Goal: Task Accomplishment & Management: Complete application form

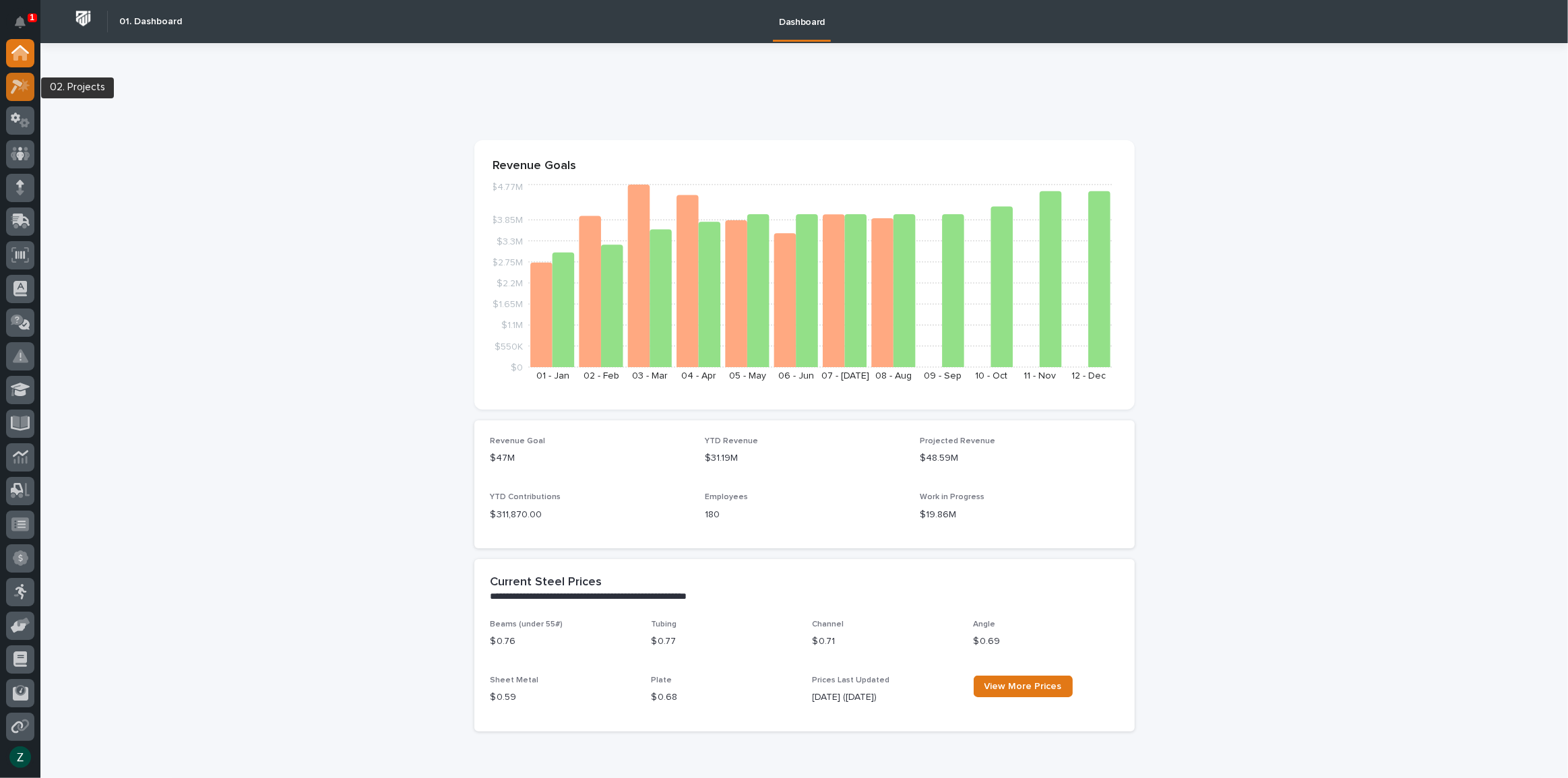
click at [21, 90] on icon at bounding box center [20, 86] width 19 height 16
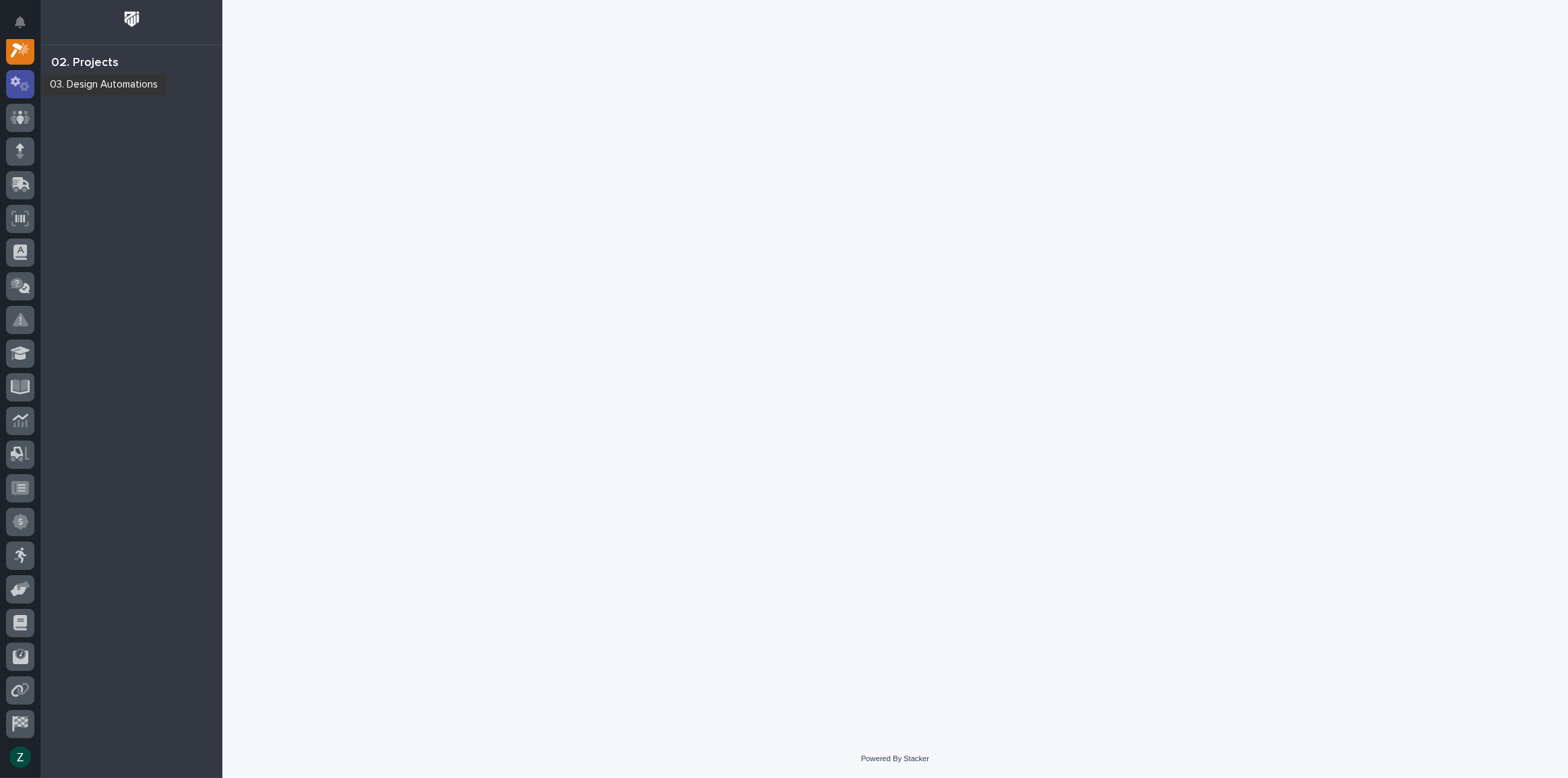
scroll to position [33, 0]
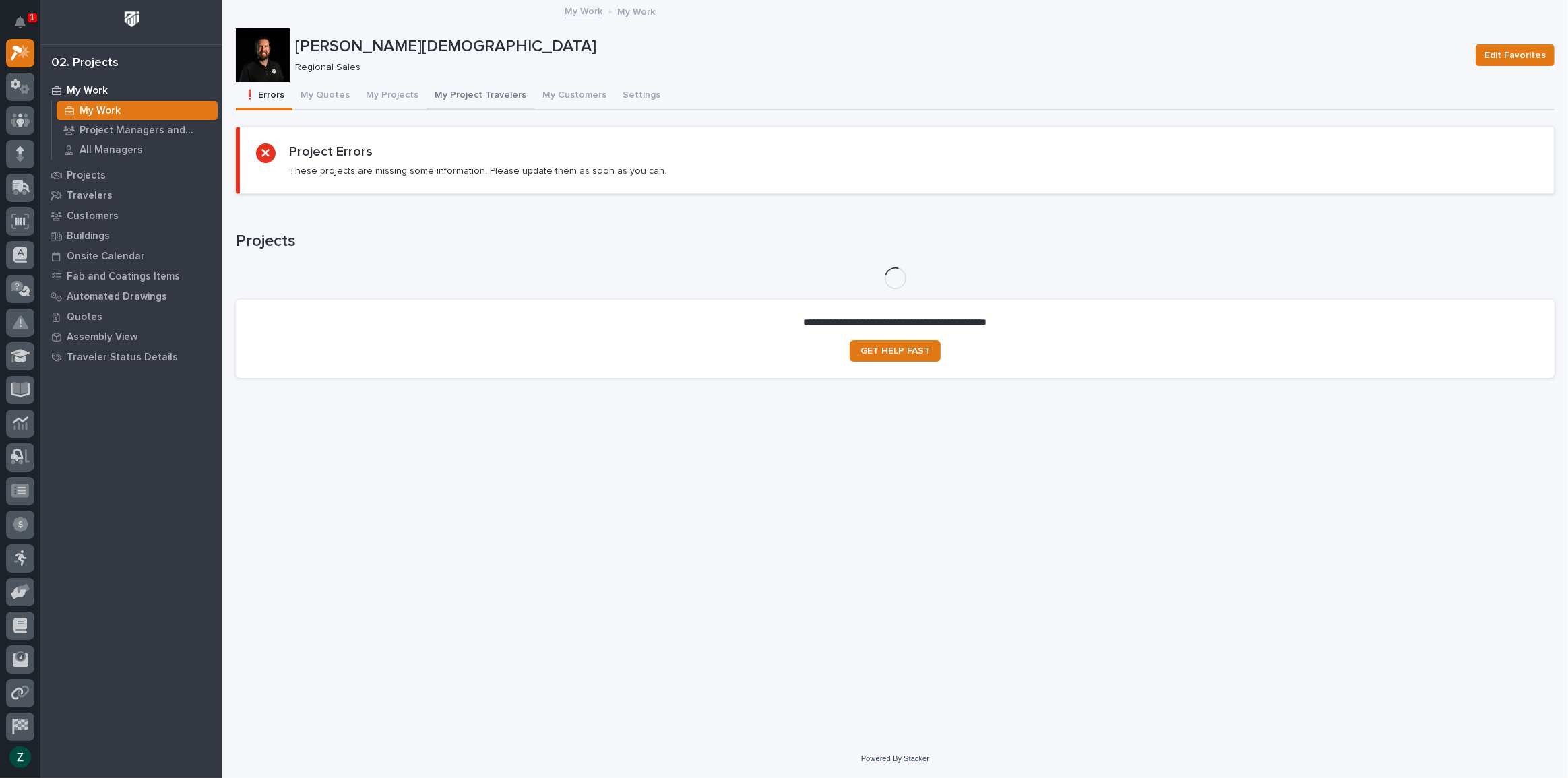
click at [445, 93] on button "My Project Travelers" at bounding box center [481, 96] width 108 height 29
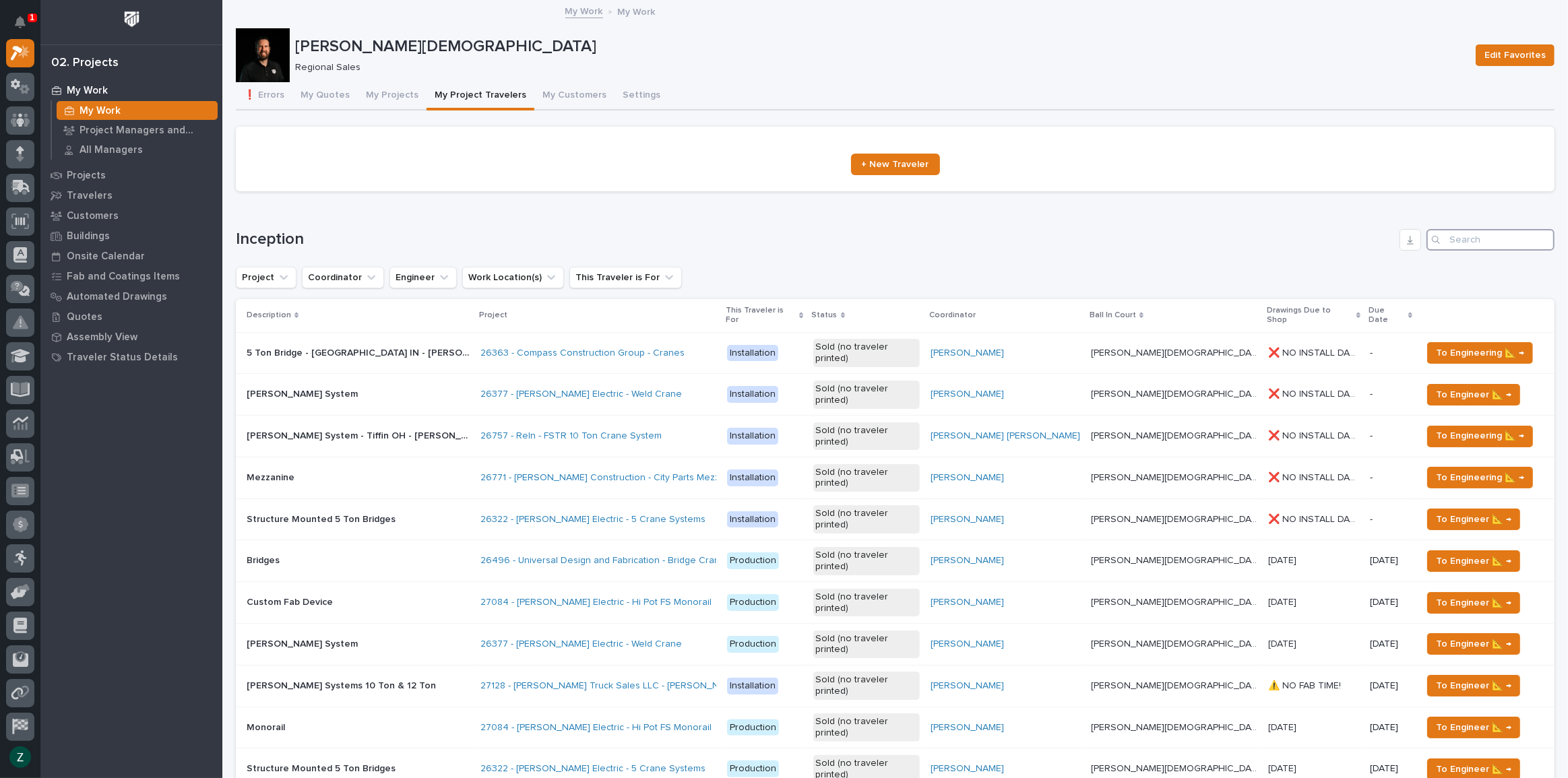
click at [1461, 242] on input "Search" at bounding box center [1490, 239] width 128 height 21
click at [372, 93] on button "My Projects" at bounding box center [392, 96] width 69 height 29
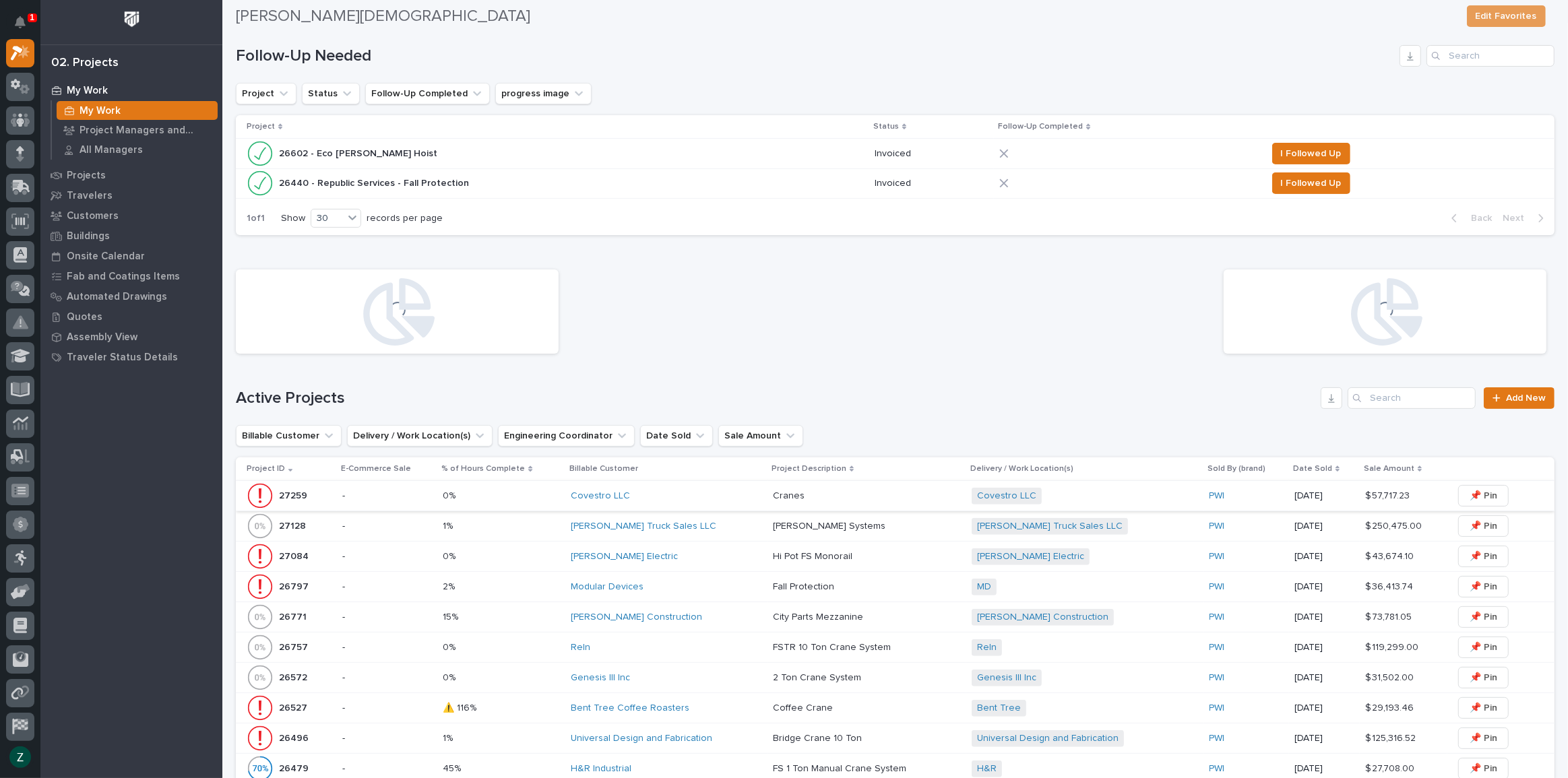
scroll to position [428, 0]
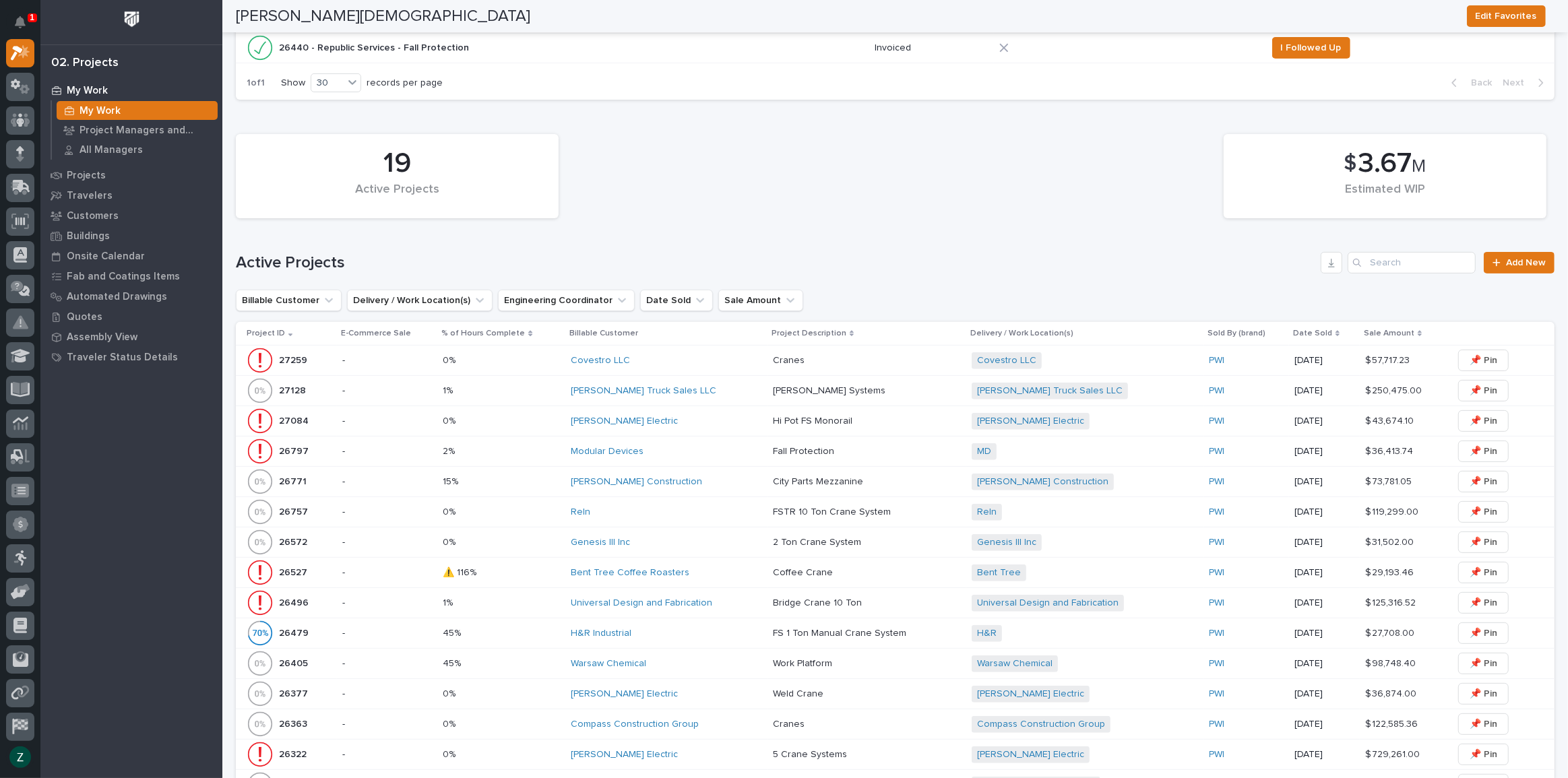
click at [724, 568] on div "Bent Tree Coffee Roasters" at bounding box center [666, 573] width 191 height 11
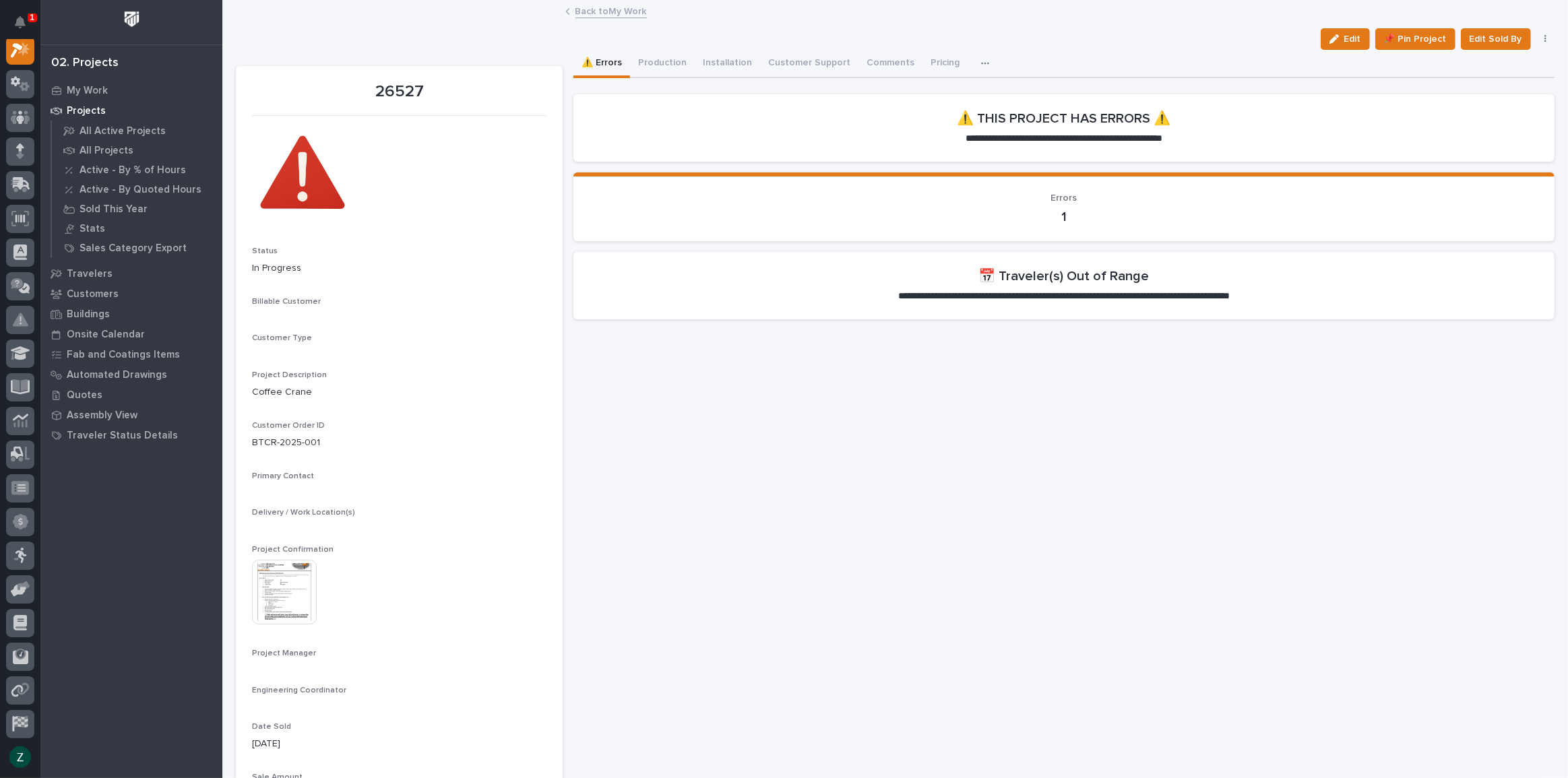
scroll to position [33, 0]
click at [663, 63] on button "Production" at bounding box center [662, 64] width 65 height 29
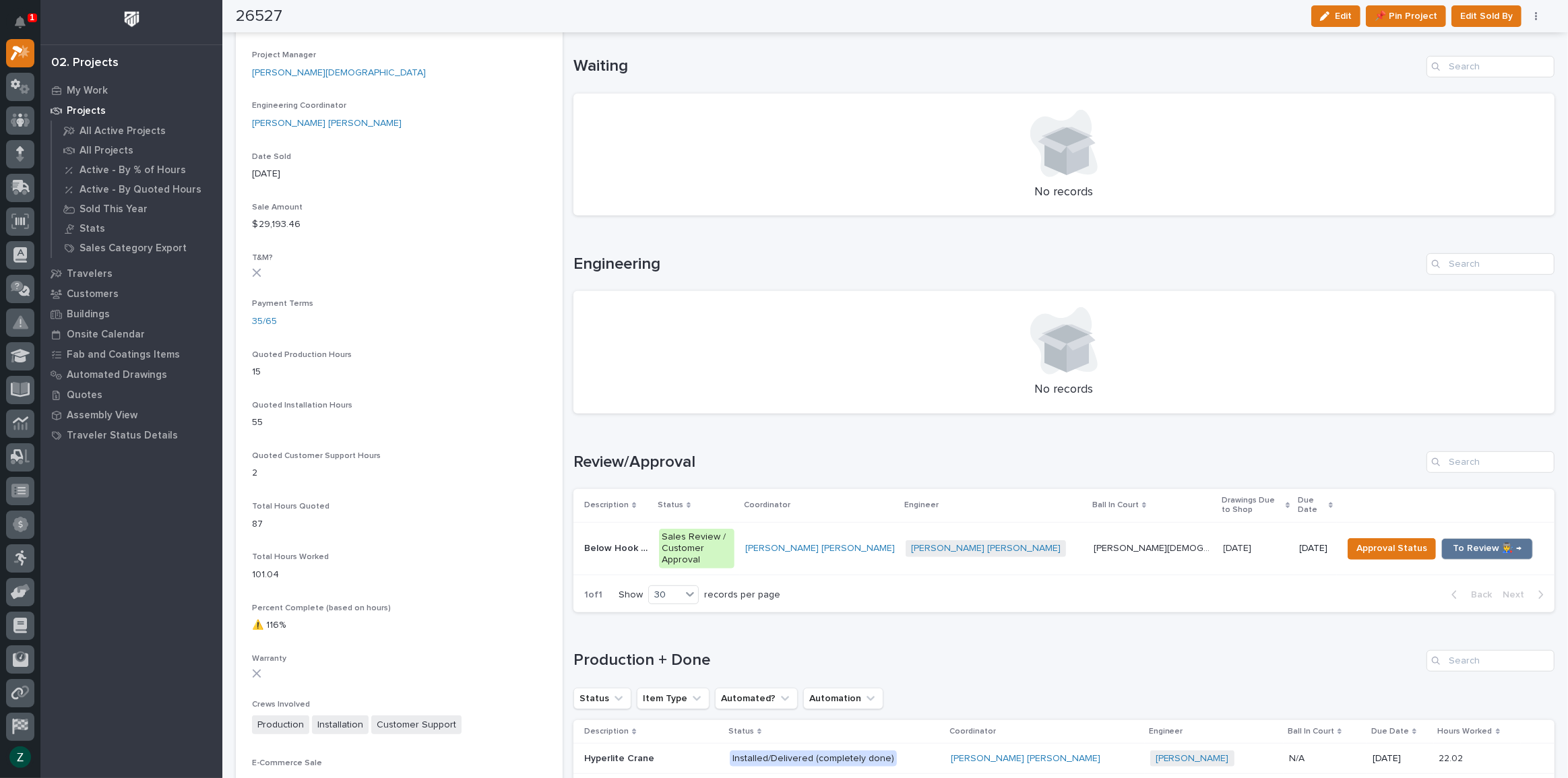
scroll to position [734, 0]
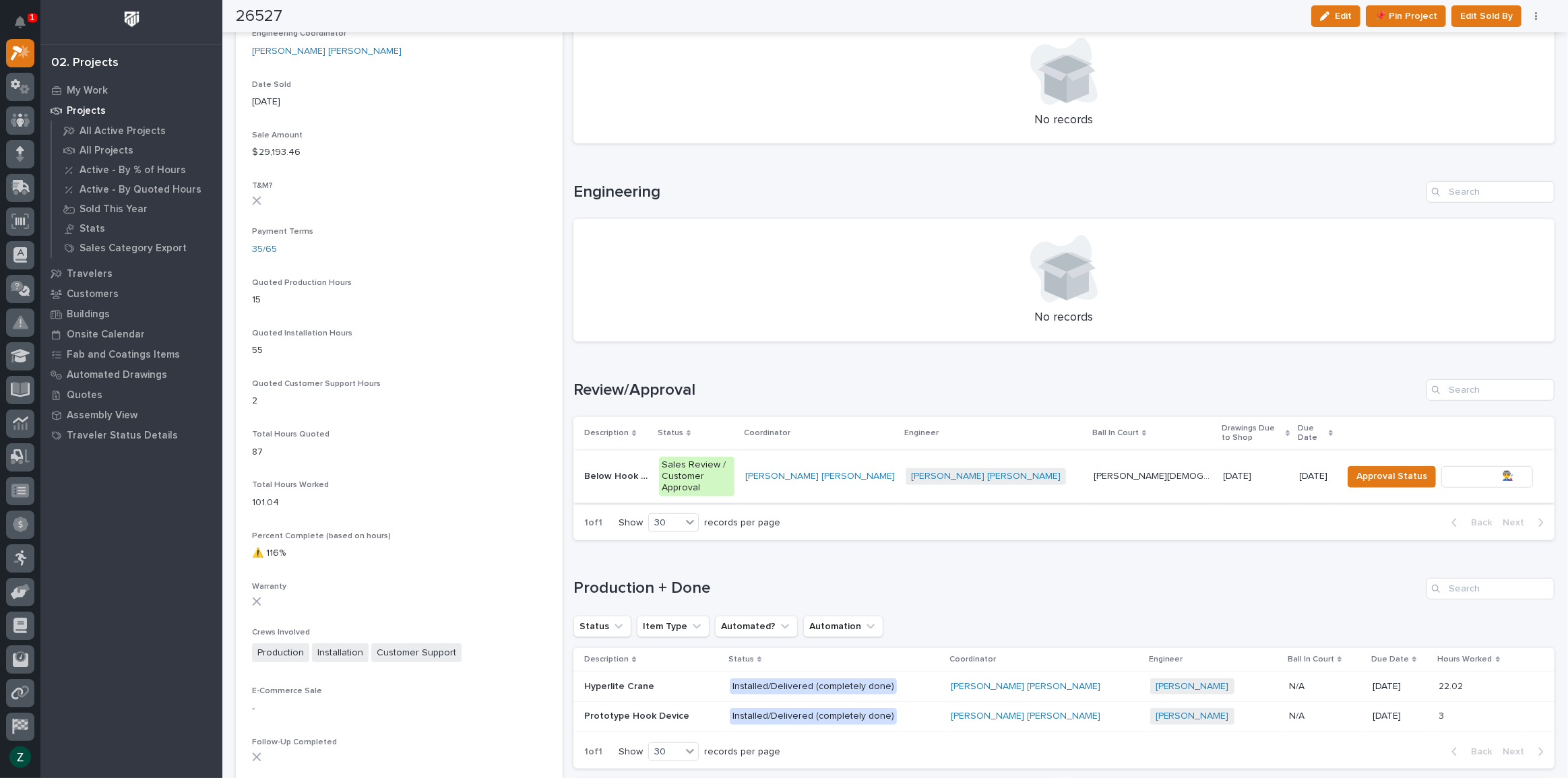
click at [1473, 468] on span "To Review 👨‍🏭 →" at bounding box center [1487, 476] width 69 height 16
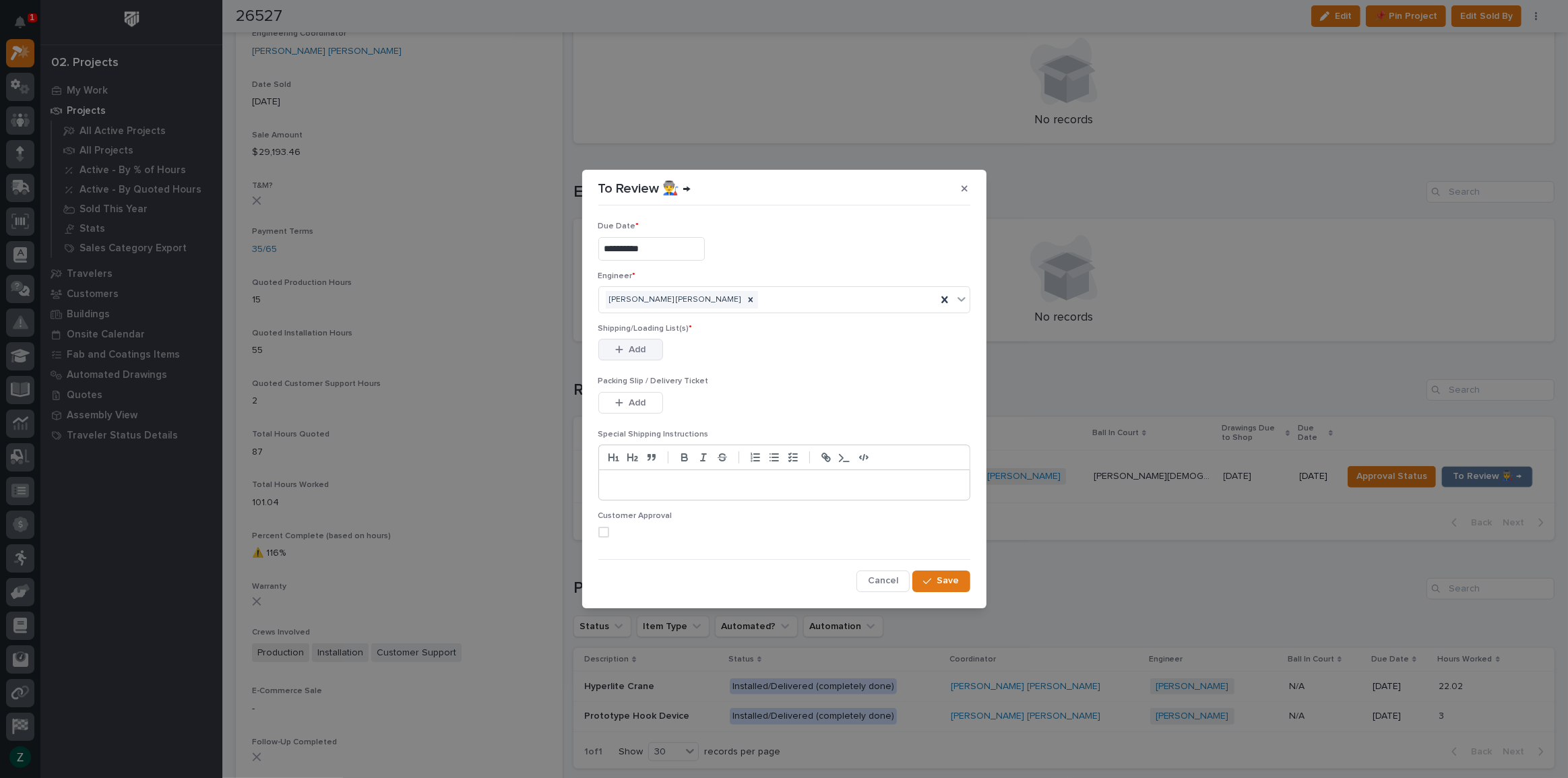
click at [649, 349] on button "Add" at bounding box center [631, 349] width 65 height 21
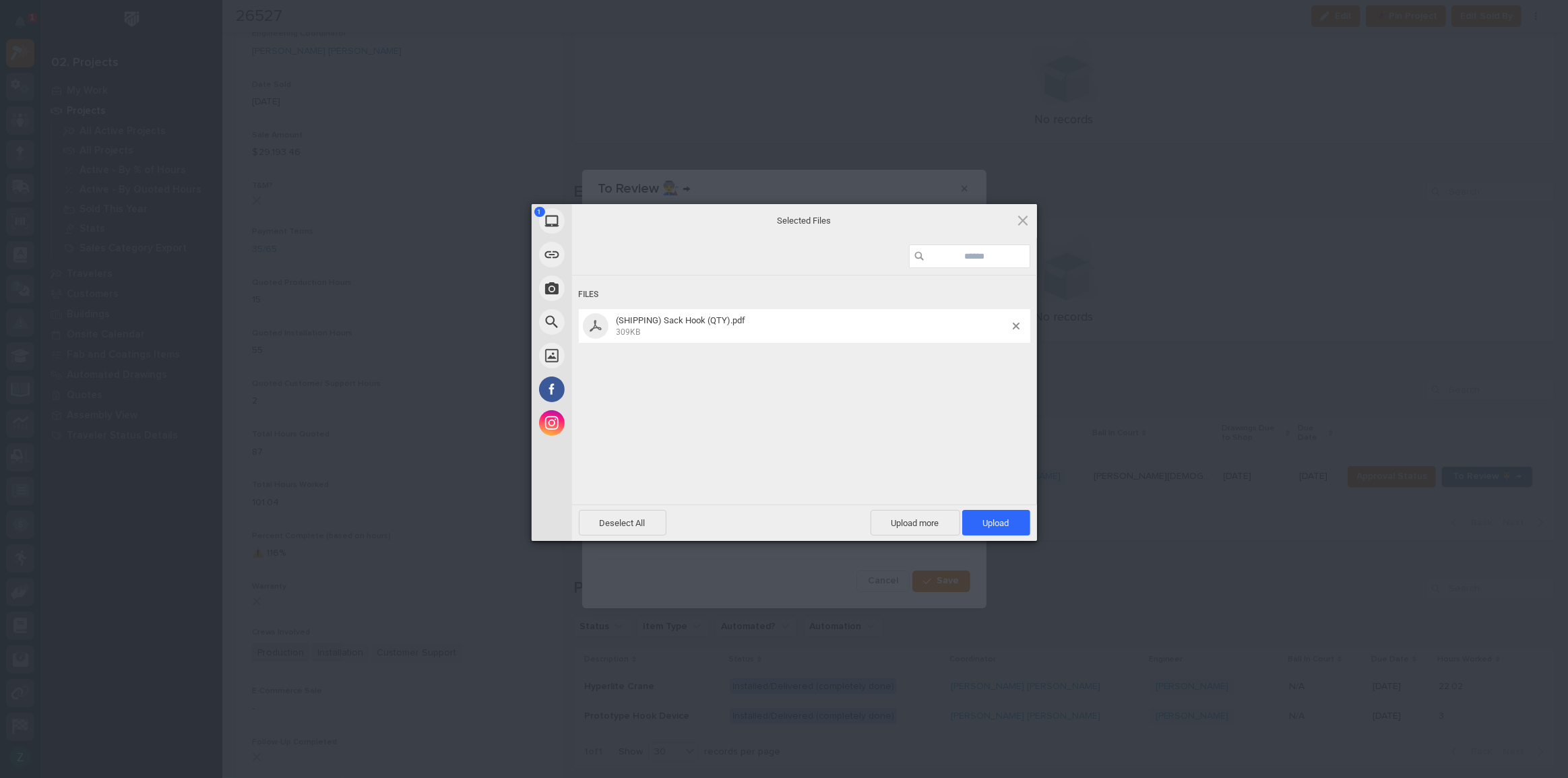
click at [1004, 529] on span "Upload 1" at bounding box center [996, 523] width 68 height 26
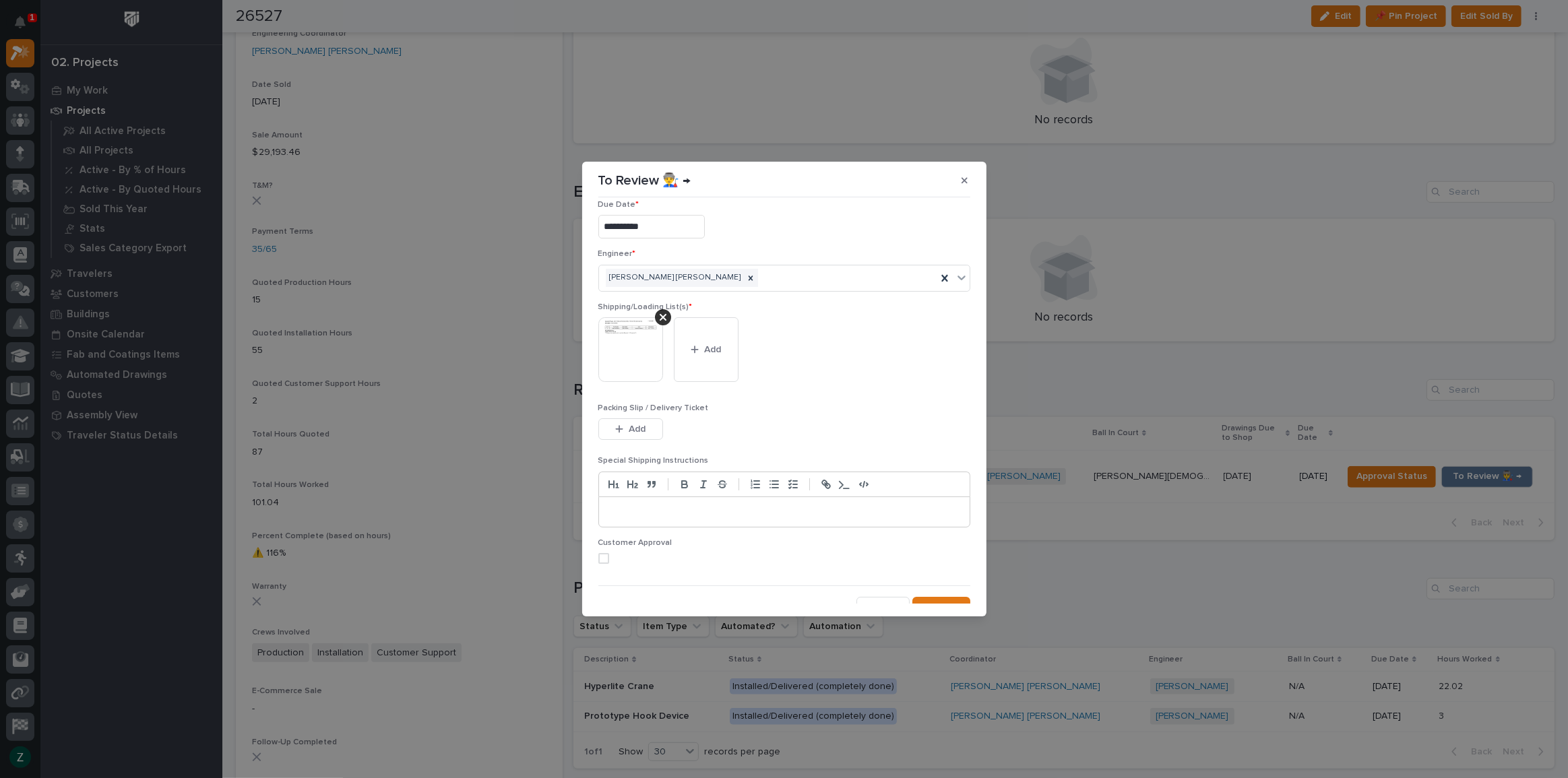
scroll to position [27, 0]
click at [946, 596] on span "Save" at bounding box center [948, 593] width 22 height 12
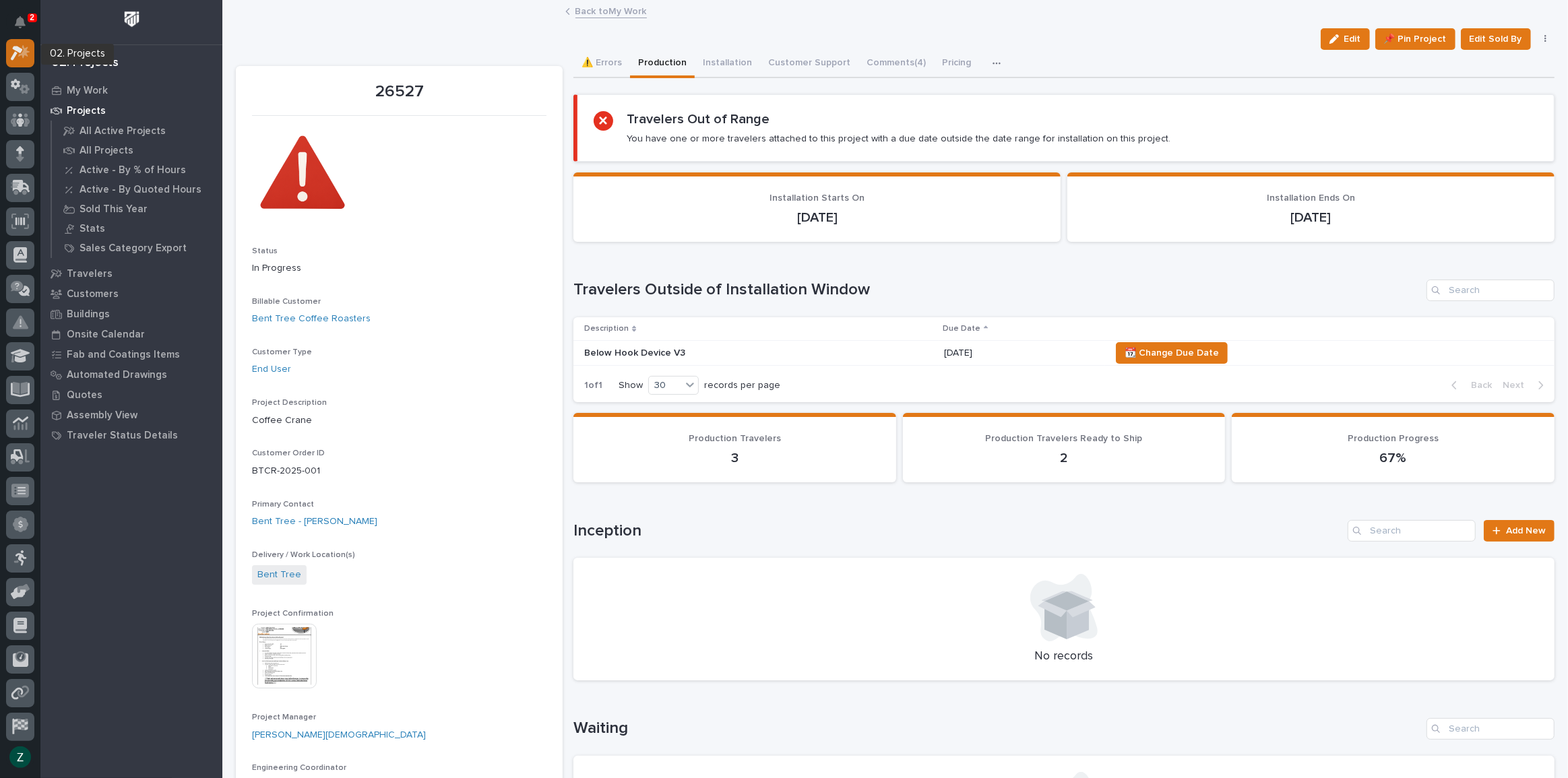
scroll to position [0, 0]
click at [18, 79] on icon at bounding box center [20, 86] width 19 height 16
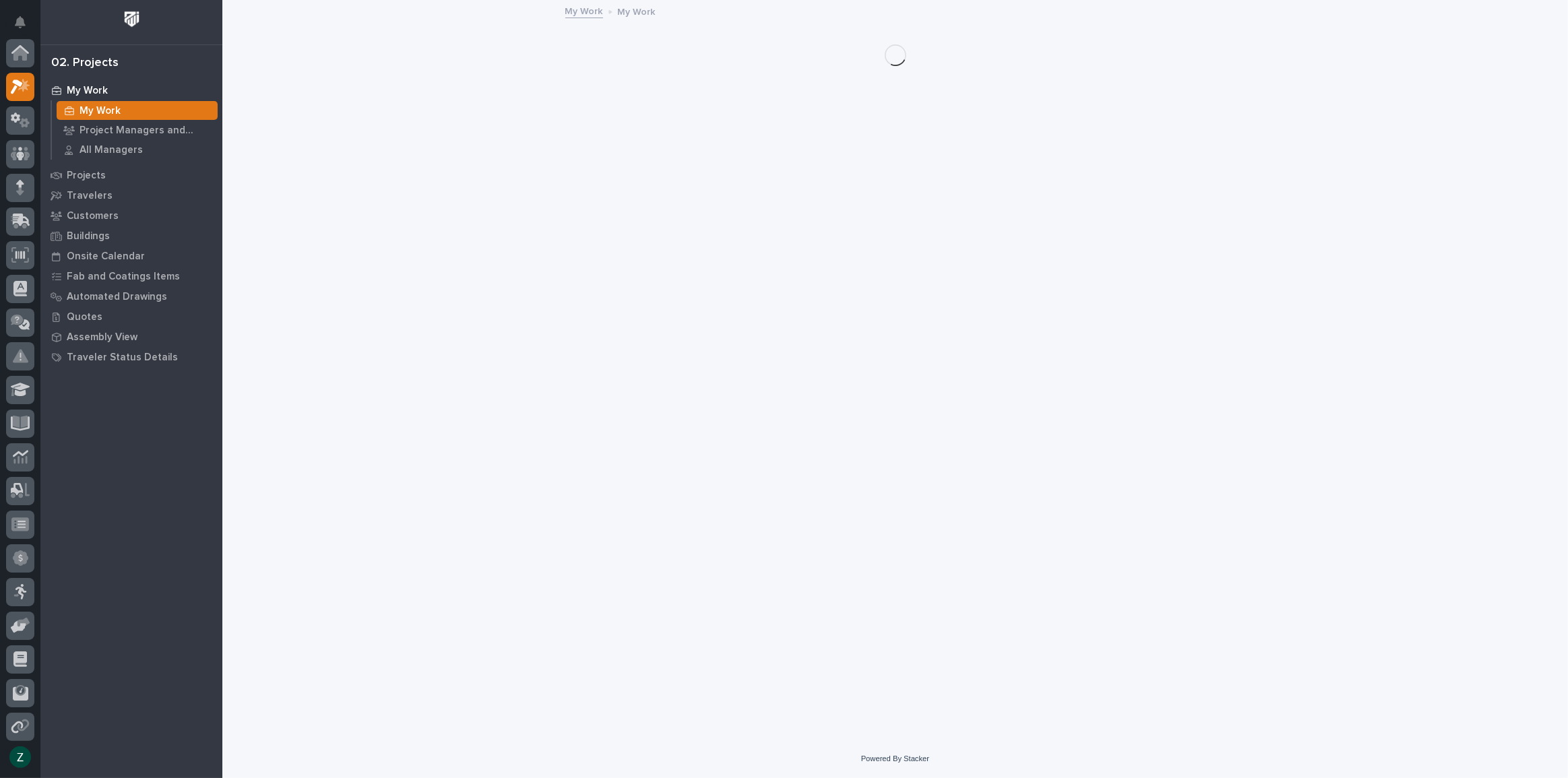
scroll to position [33, 0]
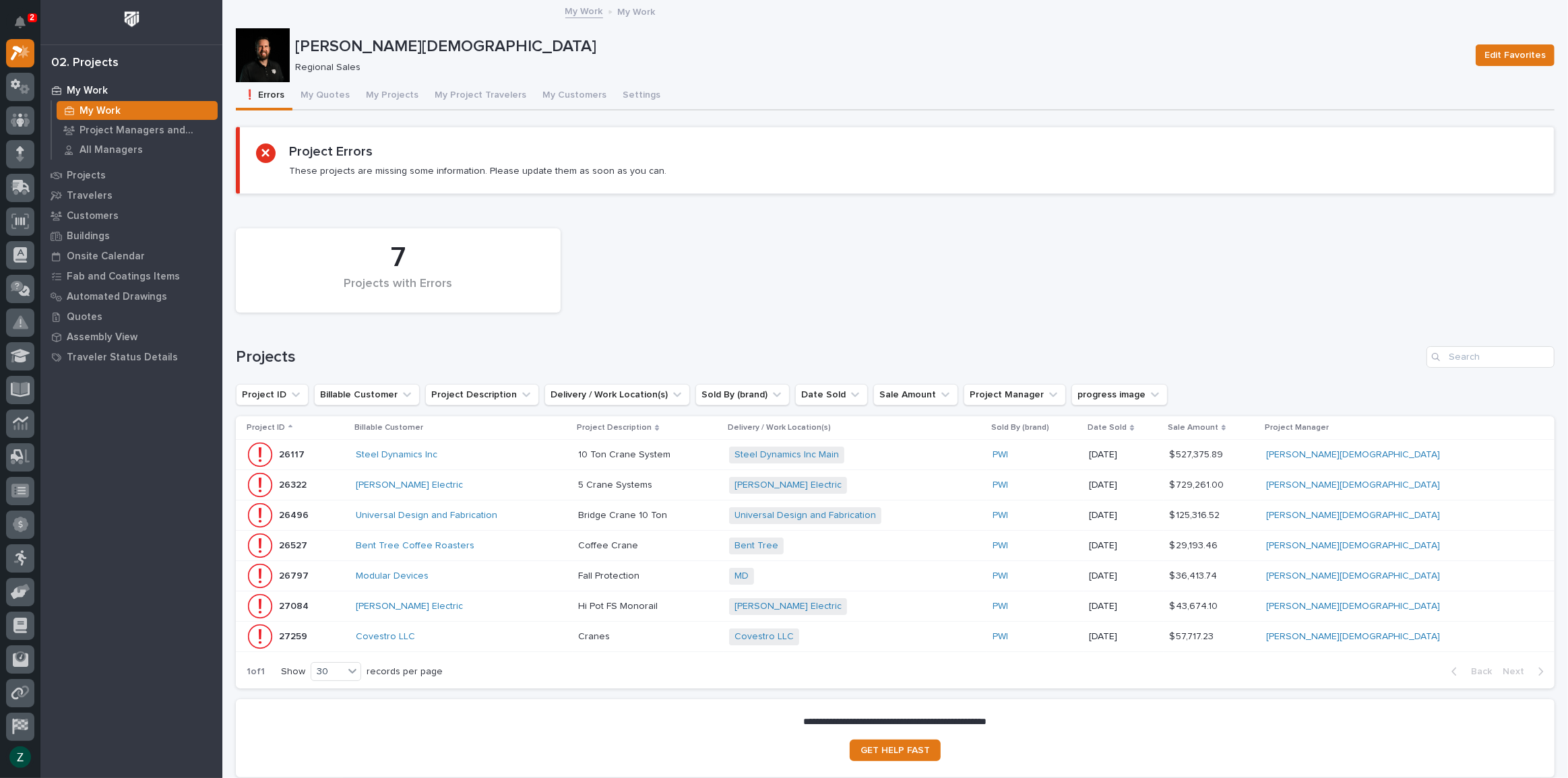
click at [718, 447] on div "10 Ton Crane System 10 Ton Crane System" at bounding box center [648, 455] width 140 height 22
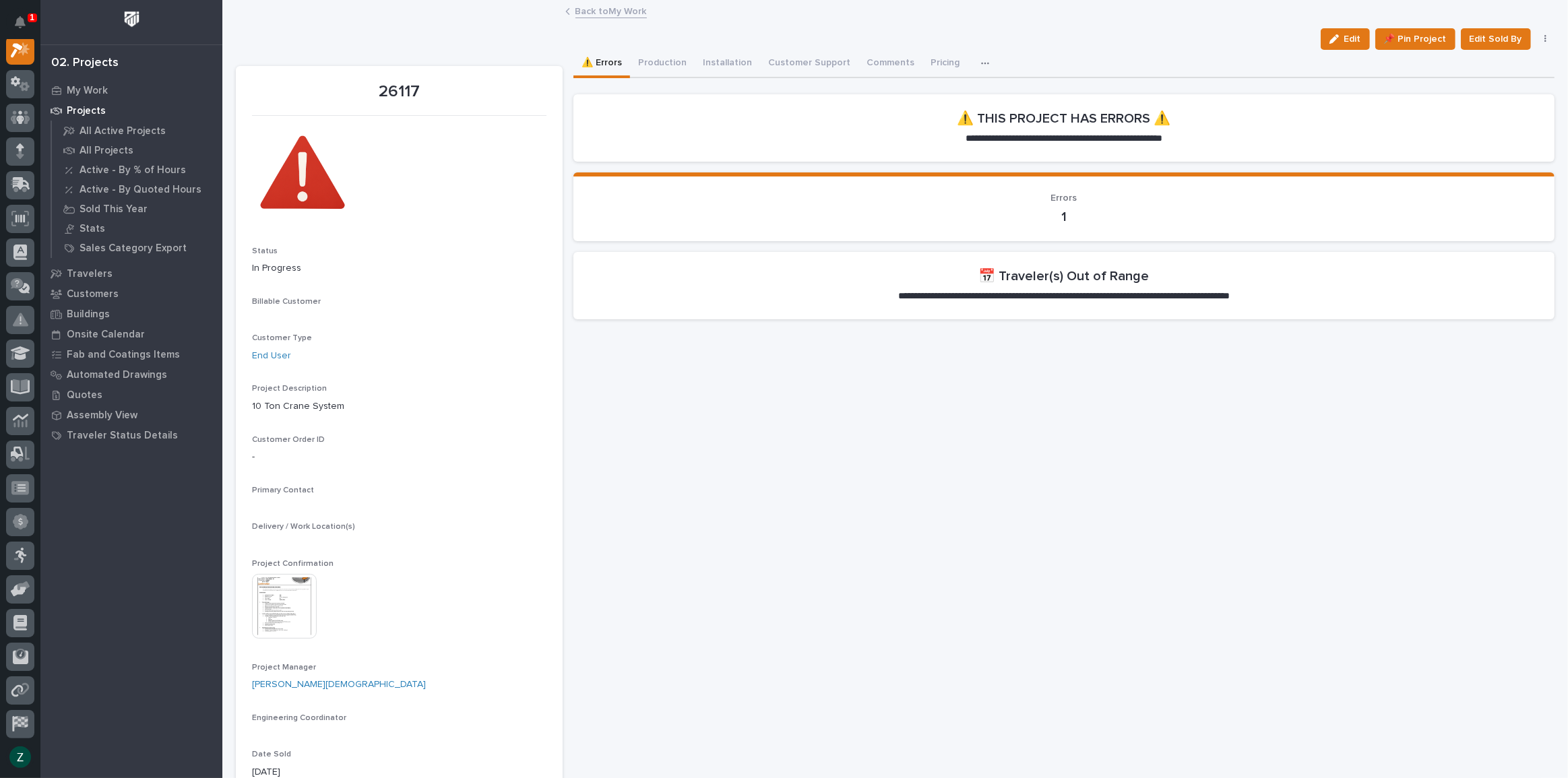
scroll to position [33, 0]
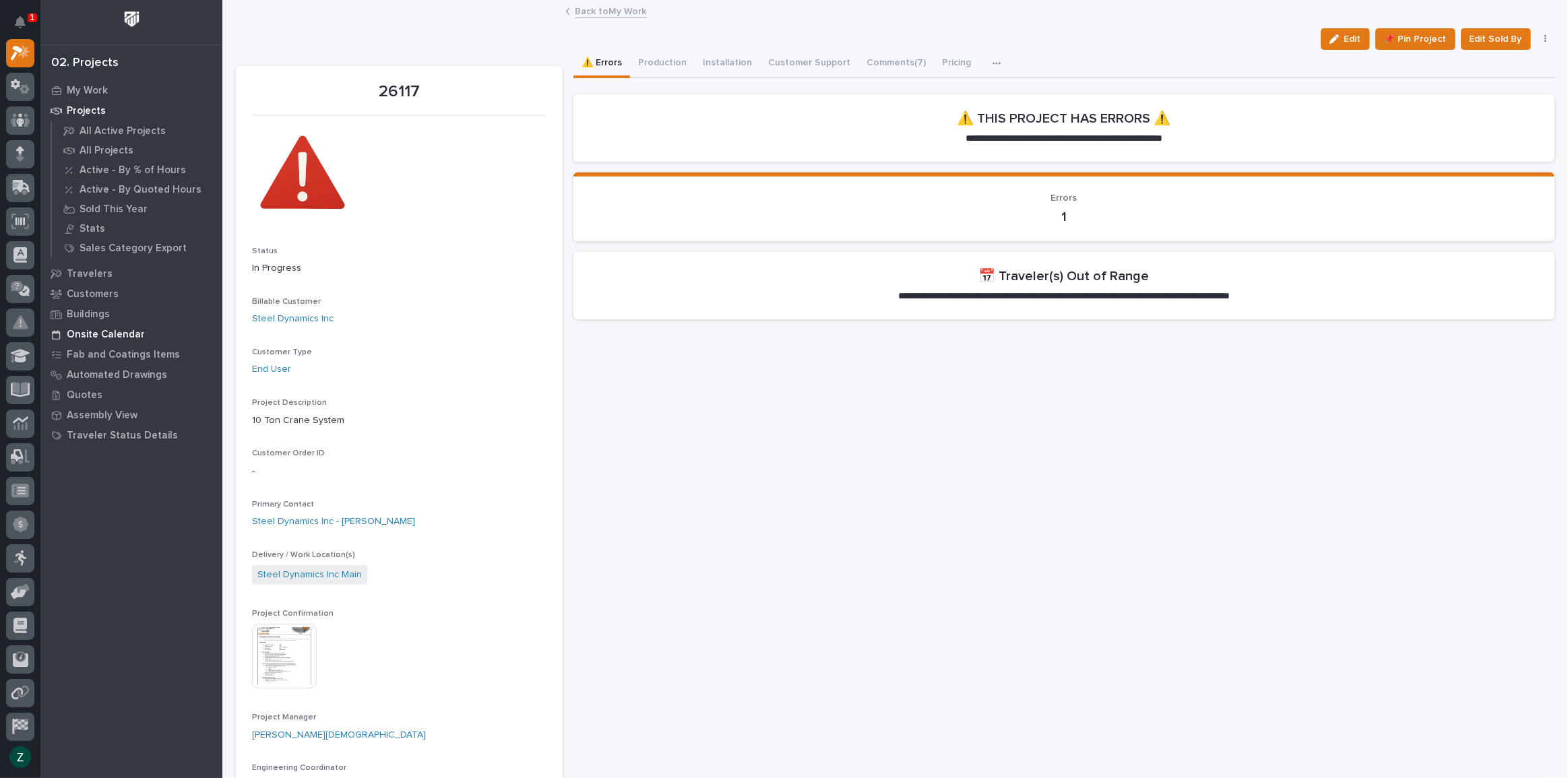
click at [131, 334] on p "Onsite Calendar" at bounding box center [106, 334] width 78 height 12
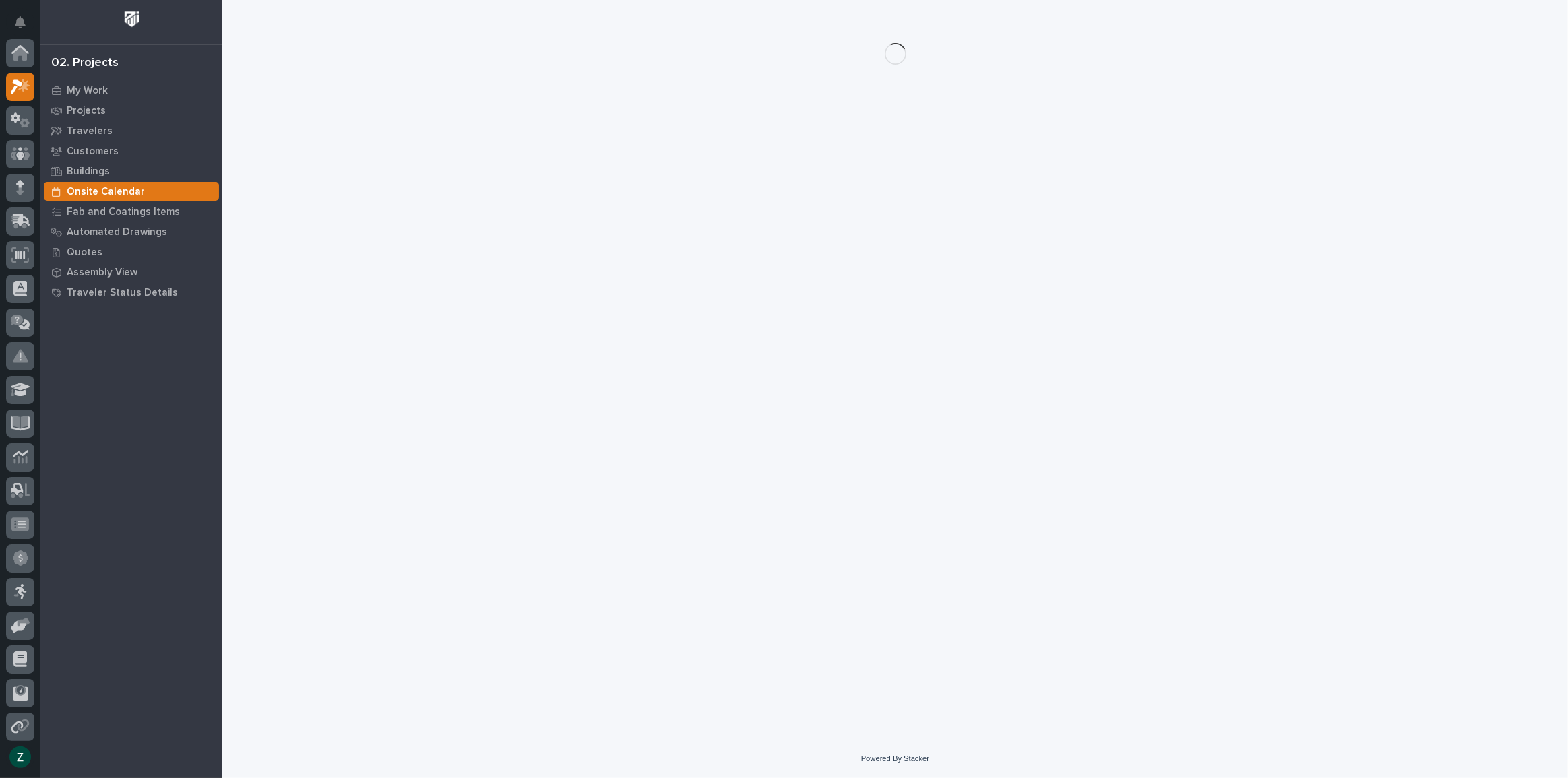
scroll to position [33, 0]
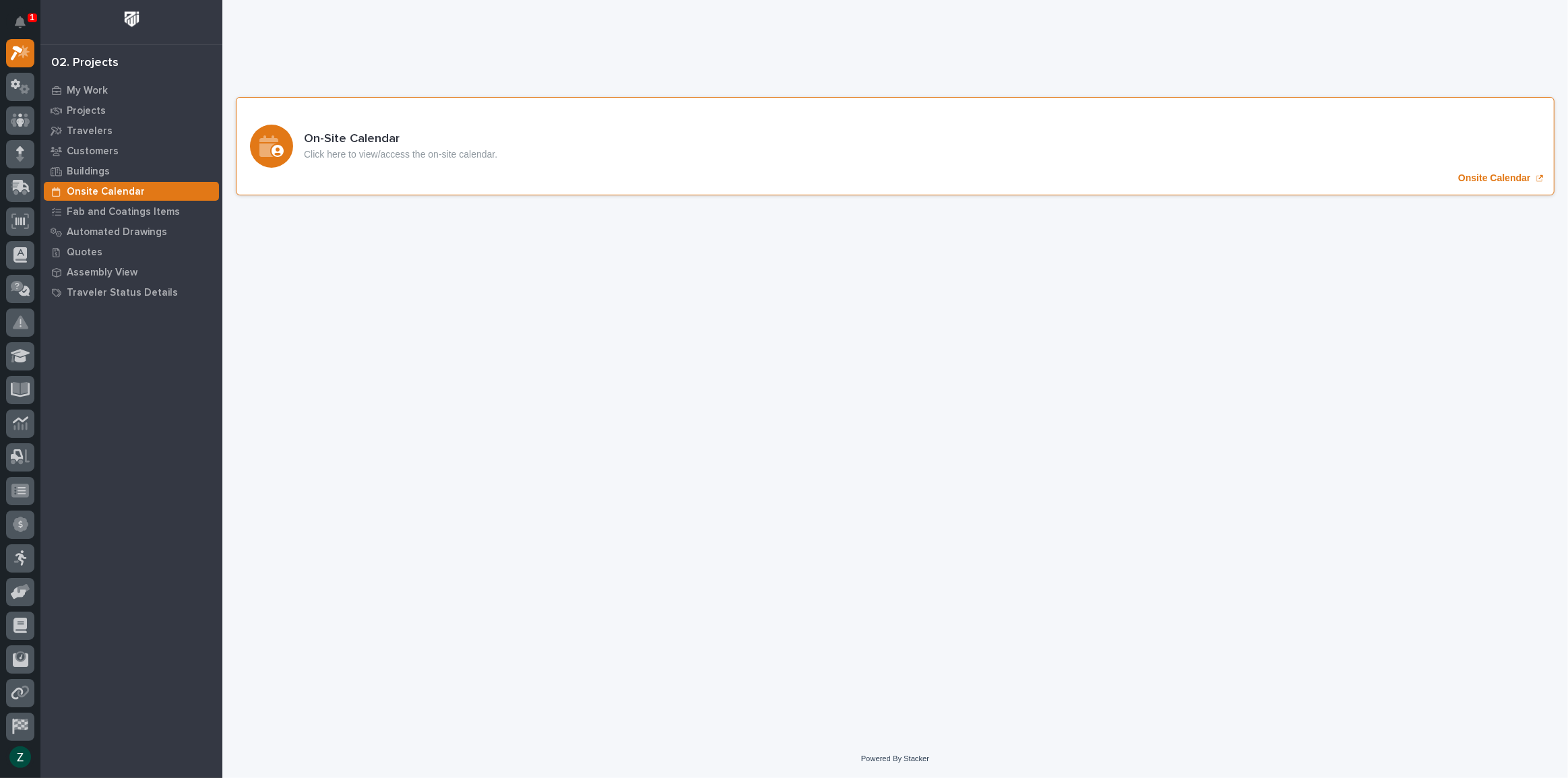
click at [635, 167] on div "On-Site Calendar Click here to view/access the on-site calendar. Onsite Calendar" at bounding box center [894, 147] width 1318 height 98
click at [92, 107] on p "Projects" at bounding box center [86, 110] width 39 height 12
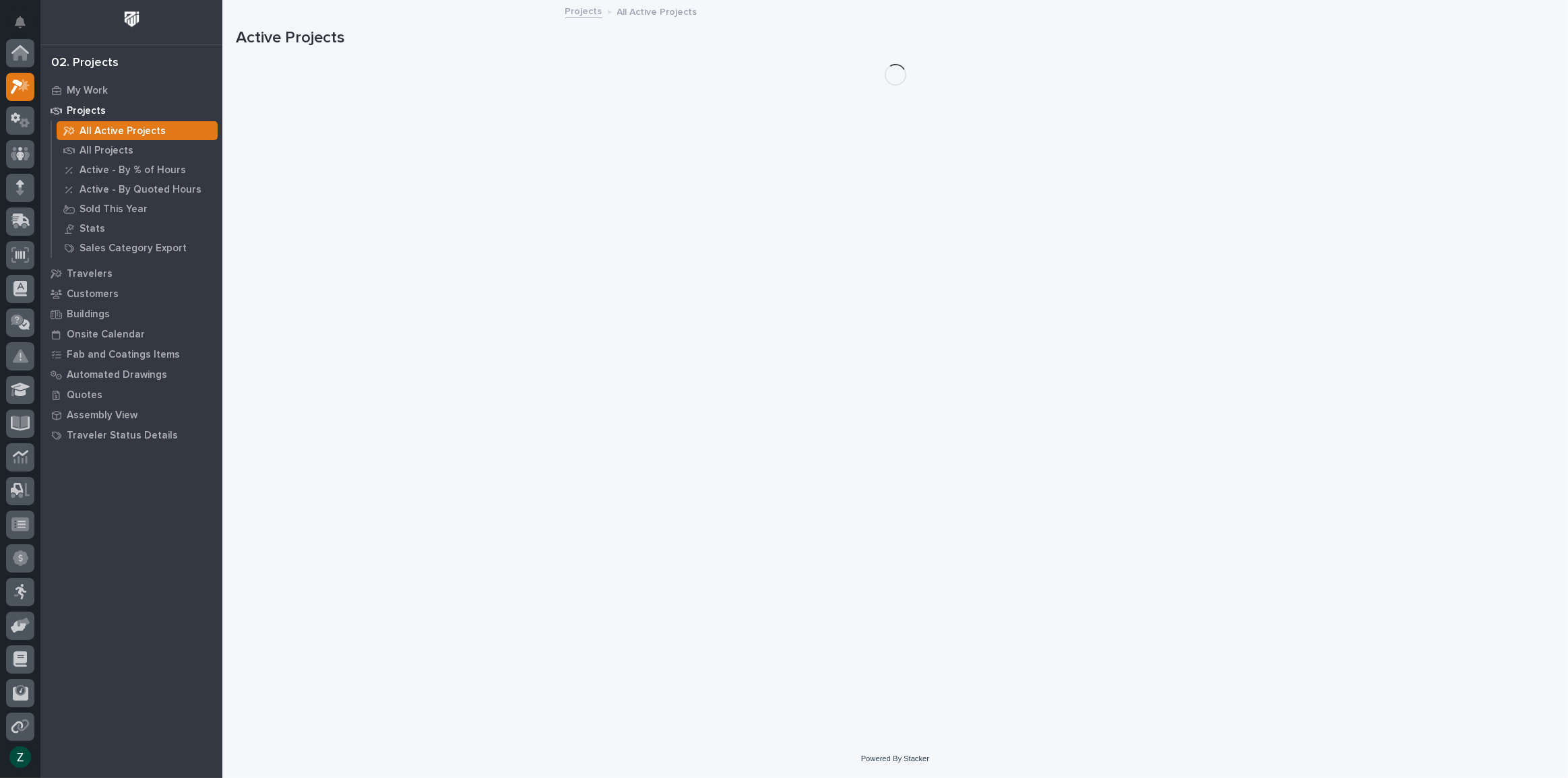
scroll to position [33, 0]
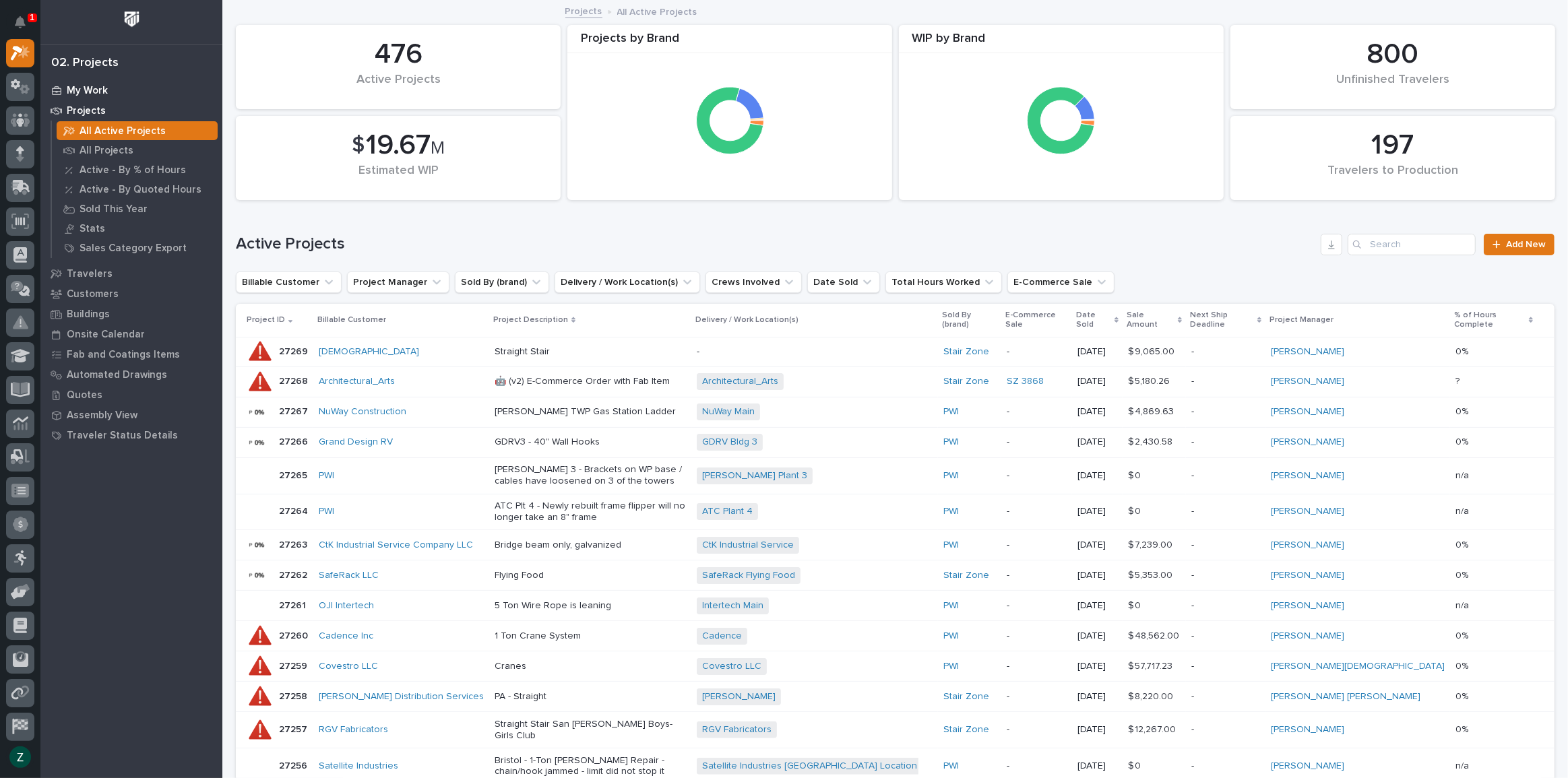
click at [92, 86] on p "My Work" at bounding box center [87, 91] width 41 height 12
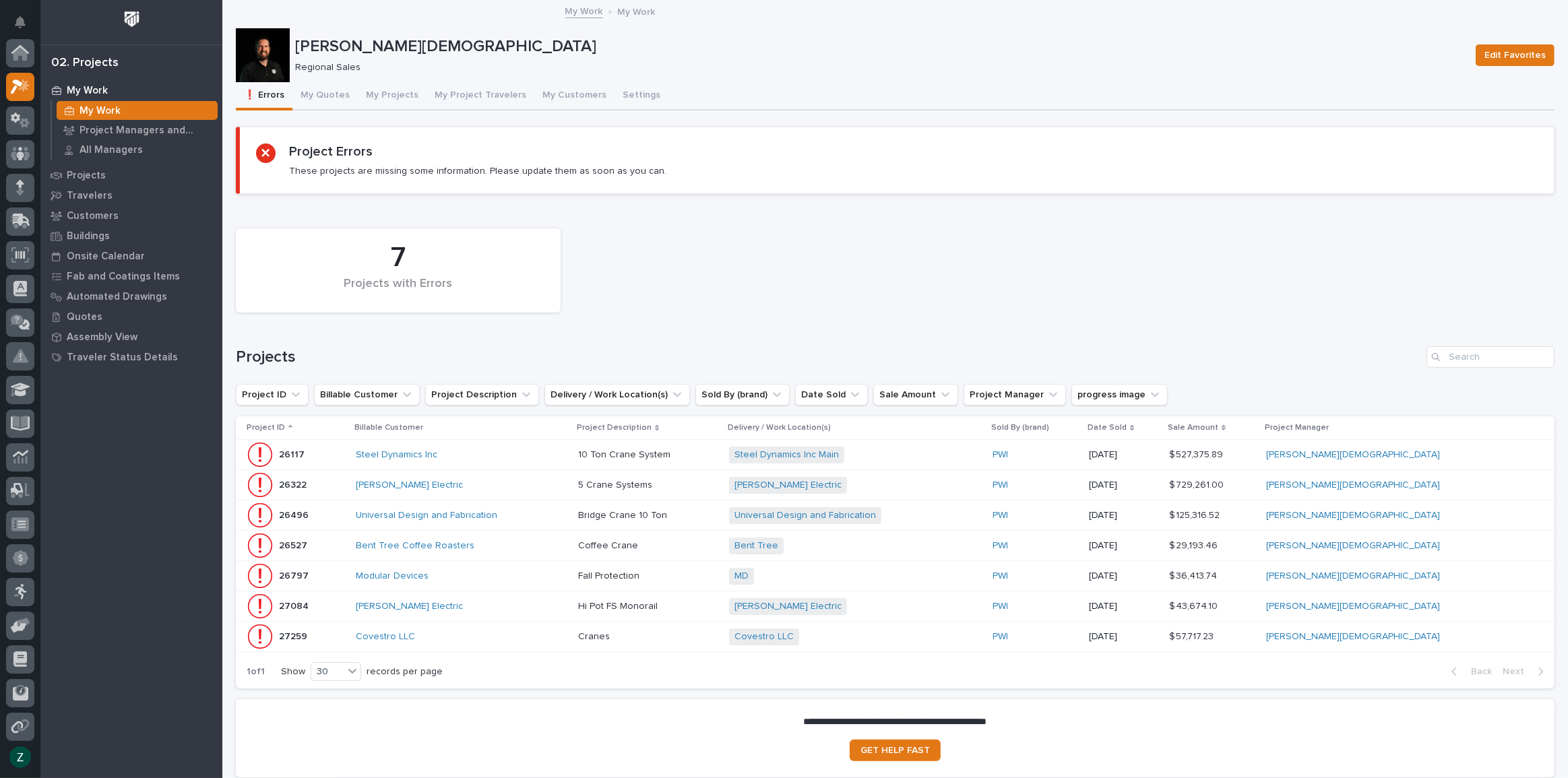
scroll to position [33, 0]
click at [671, 447] on p "10 Ton Crane System" at bounding box center [625, 453] width 95 height 14
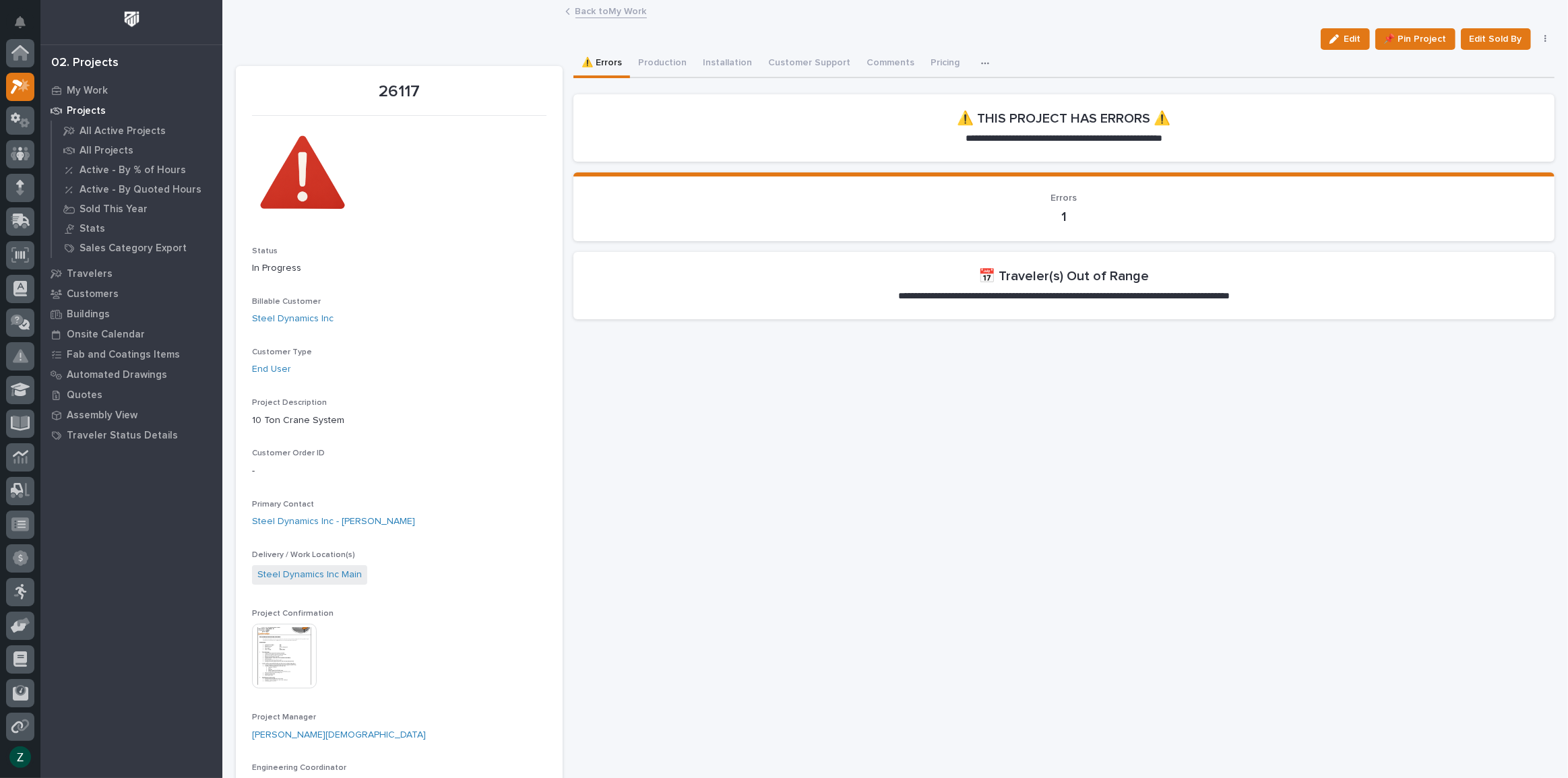
scroll to position [33, 0]
click at [660, 64] on button "Production" at bounding box center [662, 64] width 65 height 29
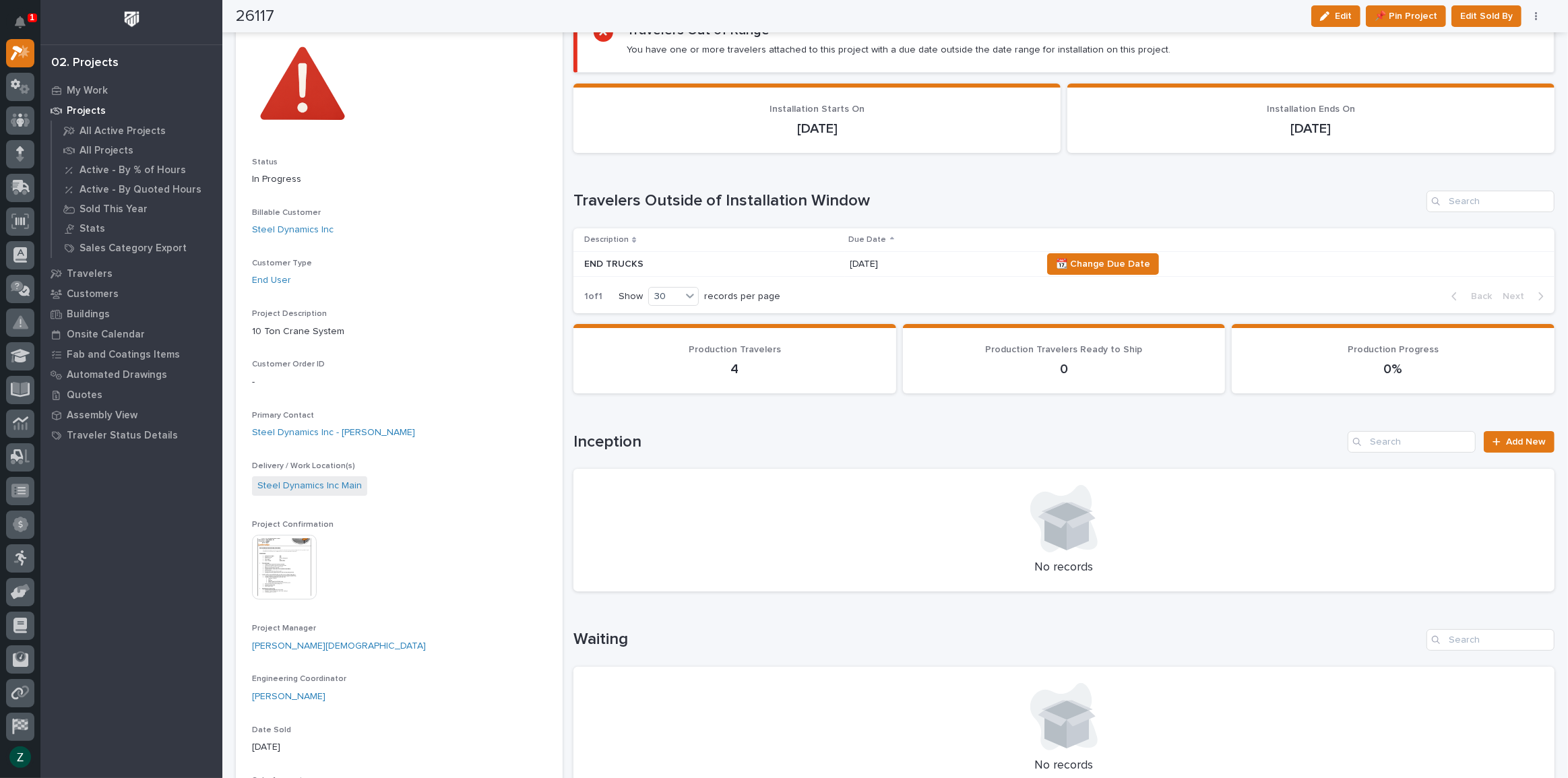
scroll to position [60, 0]
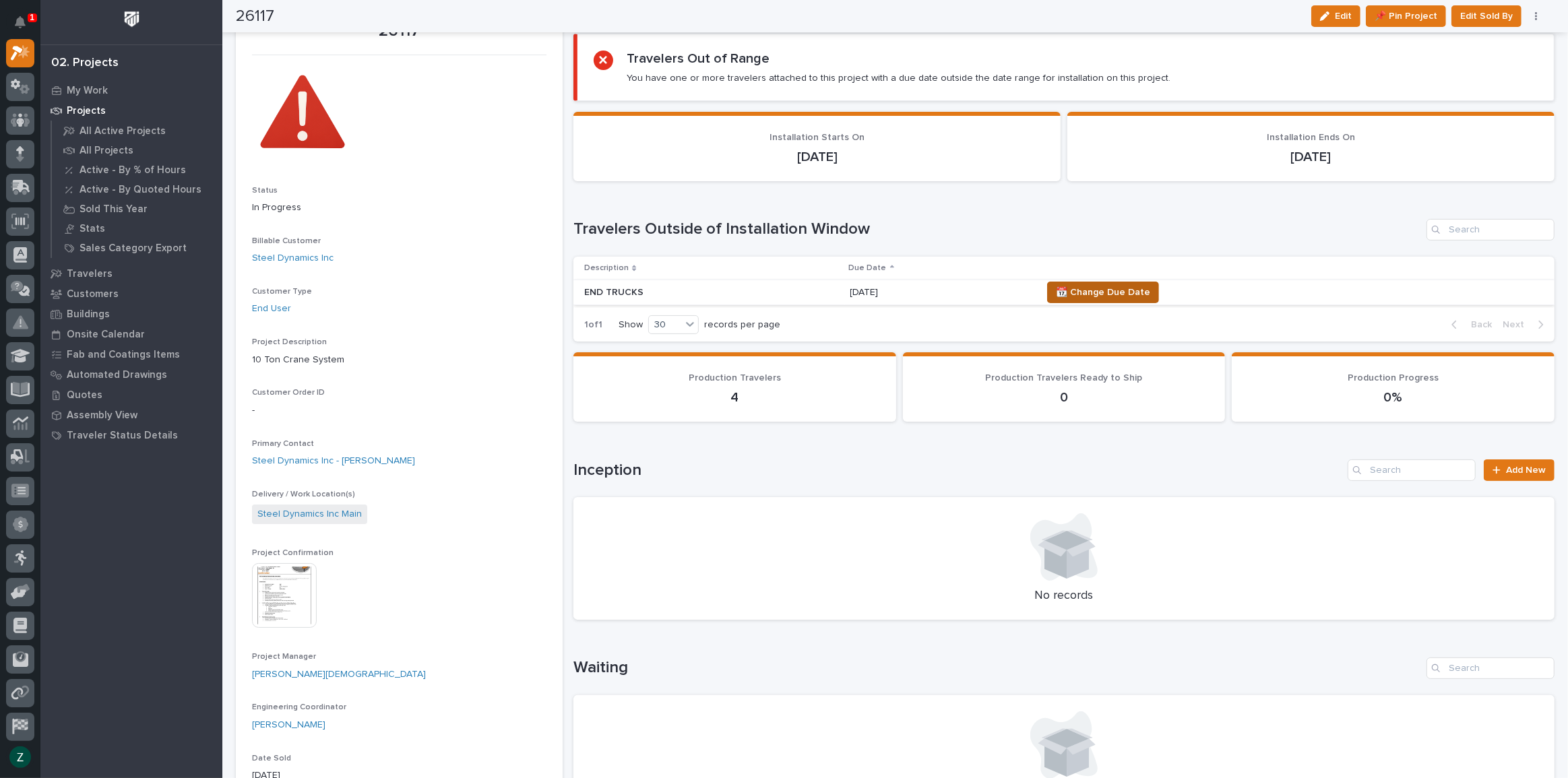
click at [1105, 284] on span "📆 Change Due Date" at bounding box center [1103, 291] width 95 height 16
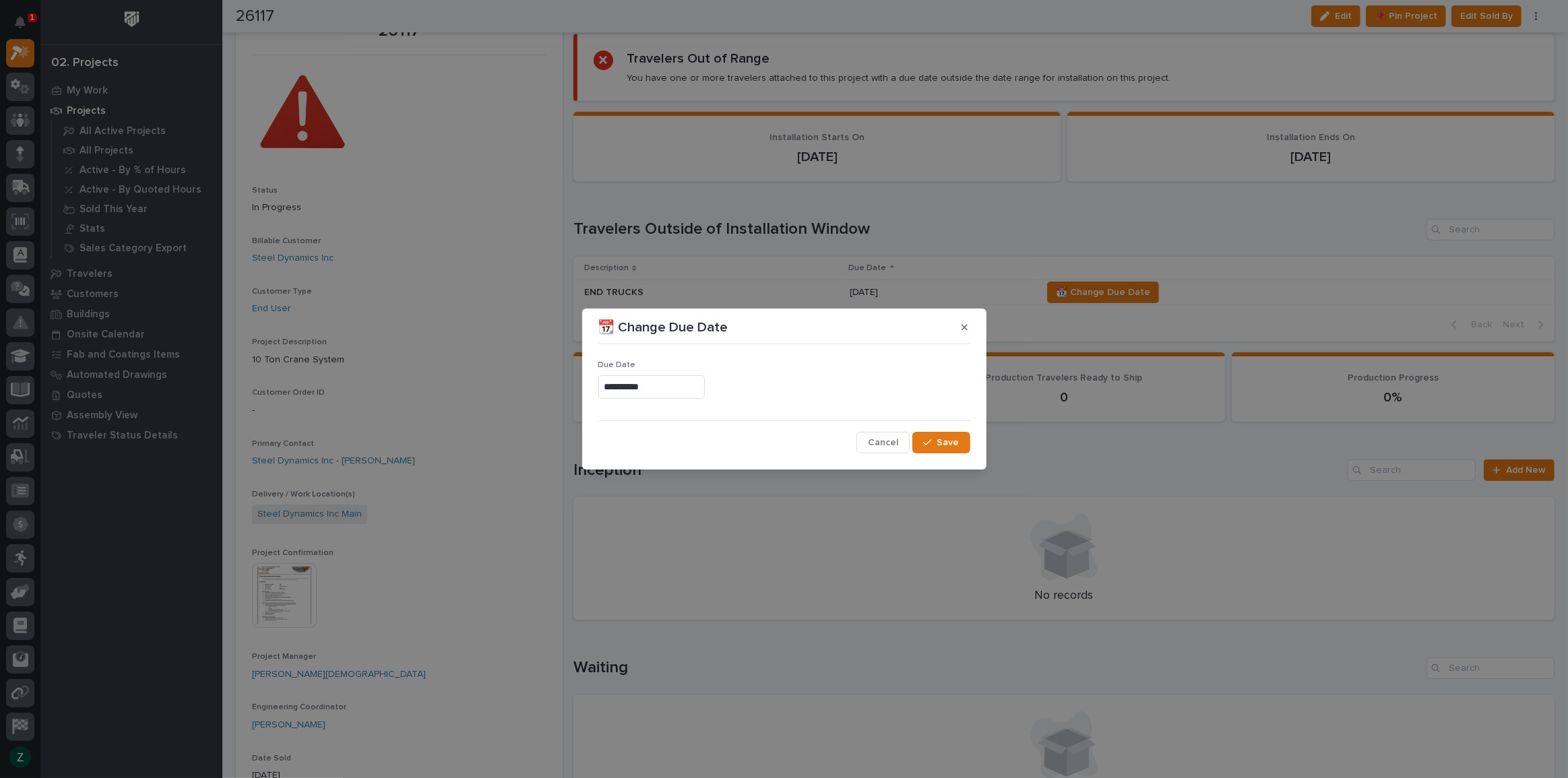
click at [682, 381] on input "**********" at bounding box center [651, 387] width 107 height 23
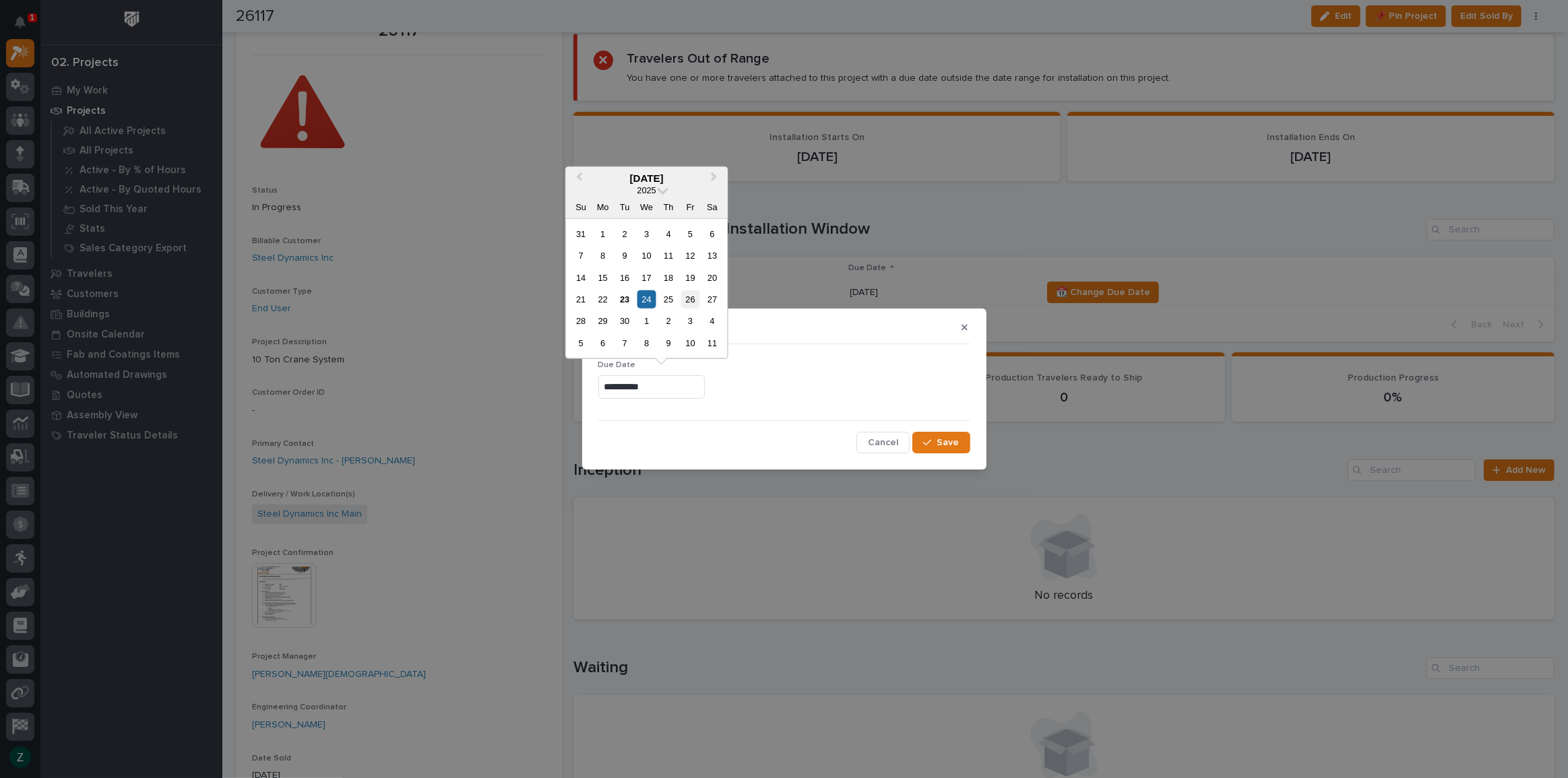
click at [683, 294] on div "26" at bounding box center [690, 300] width 19 height 19
type input "**********"
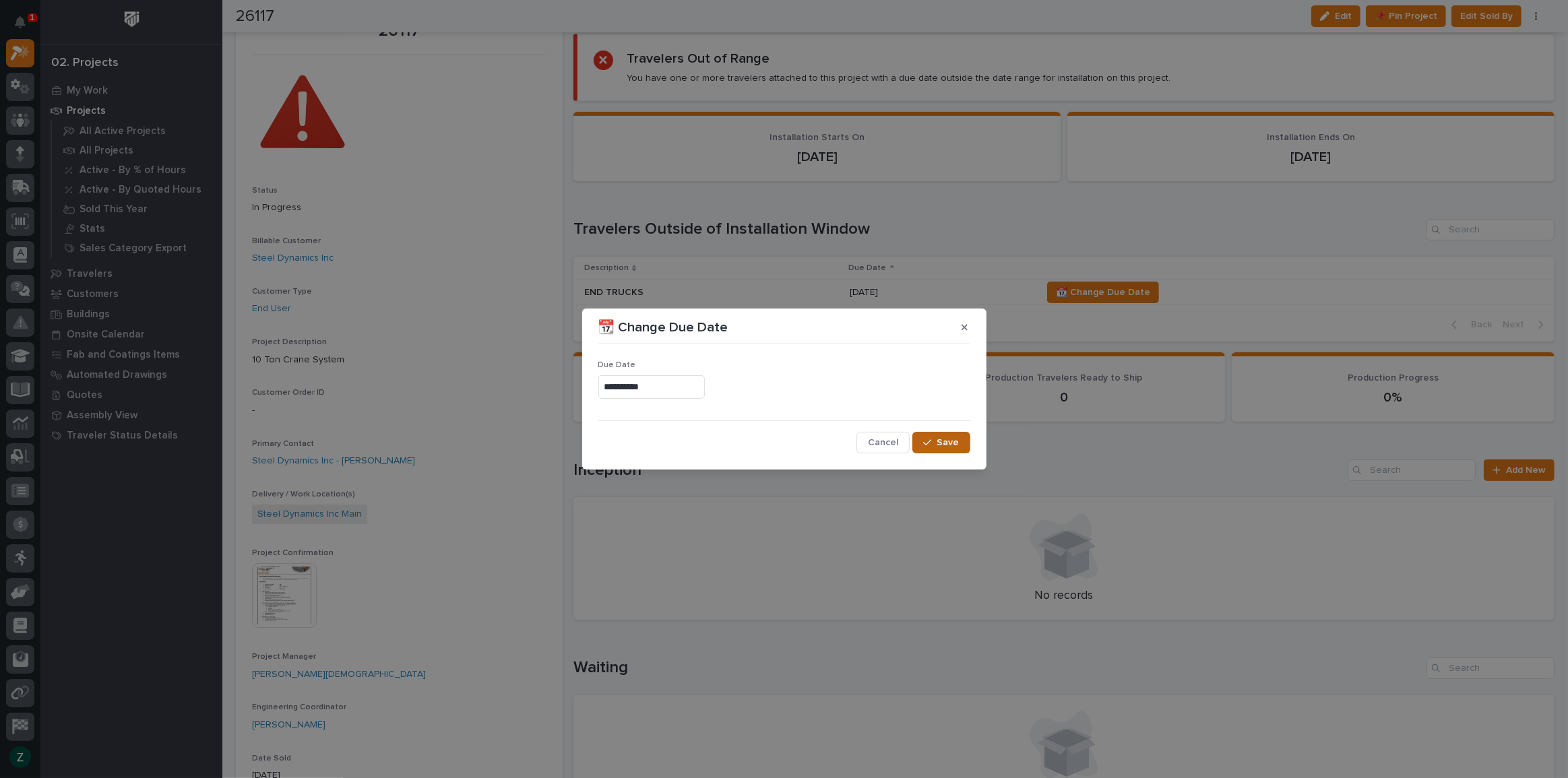
click at [958, 443] on span "Save" at bounding box center [948, 442] width 22 height 12
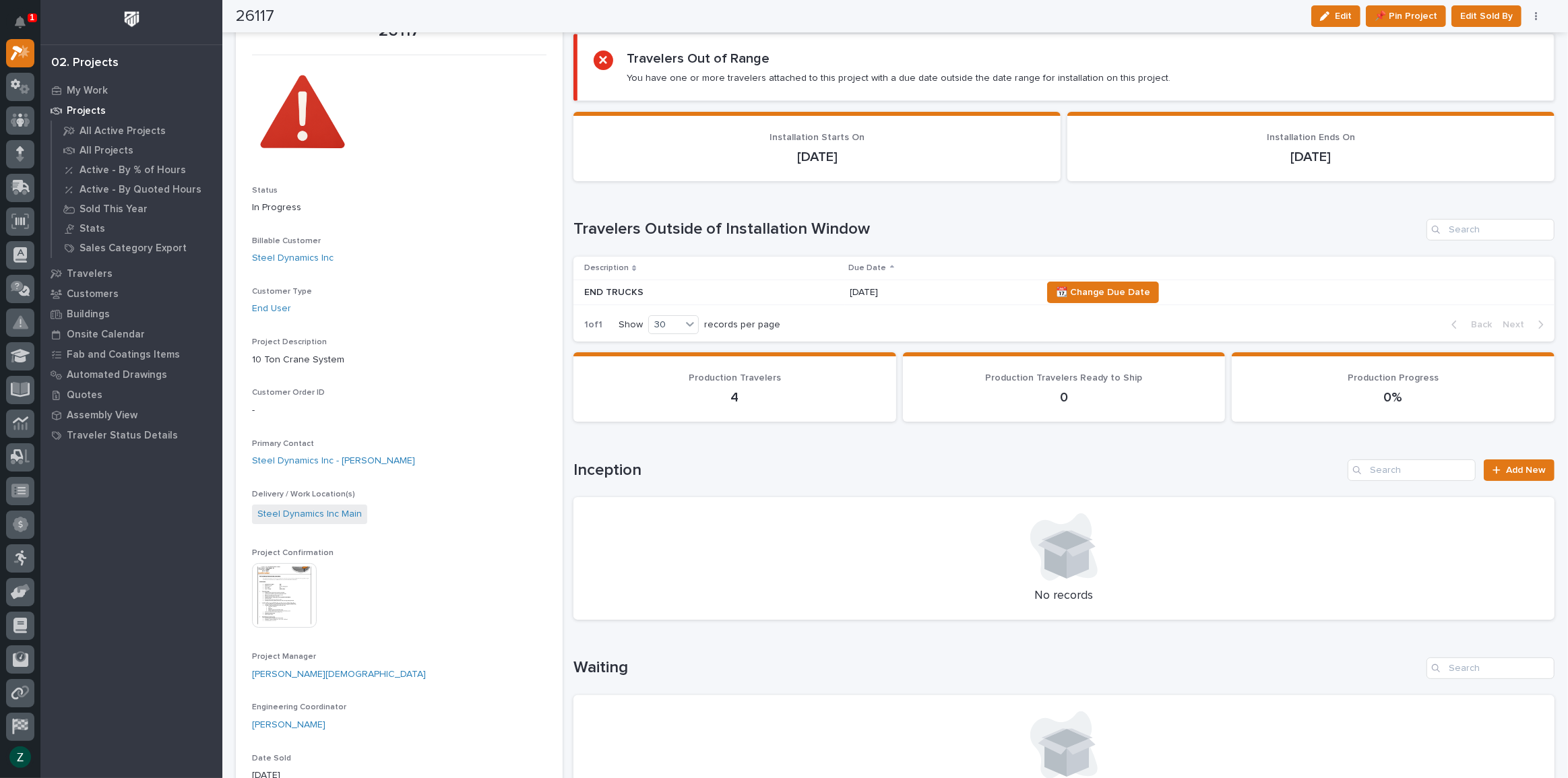
scroll to position [0, 0]
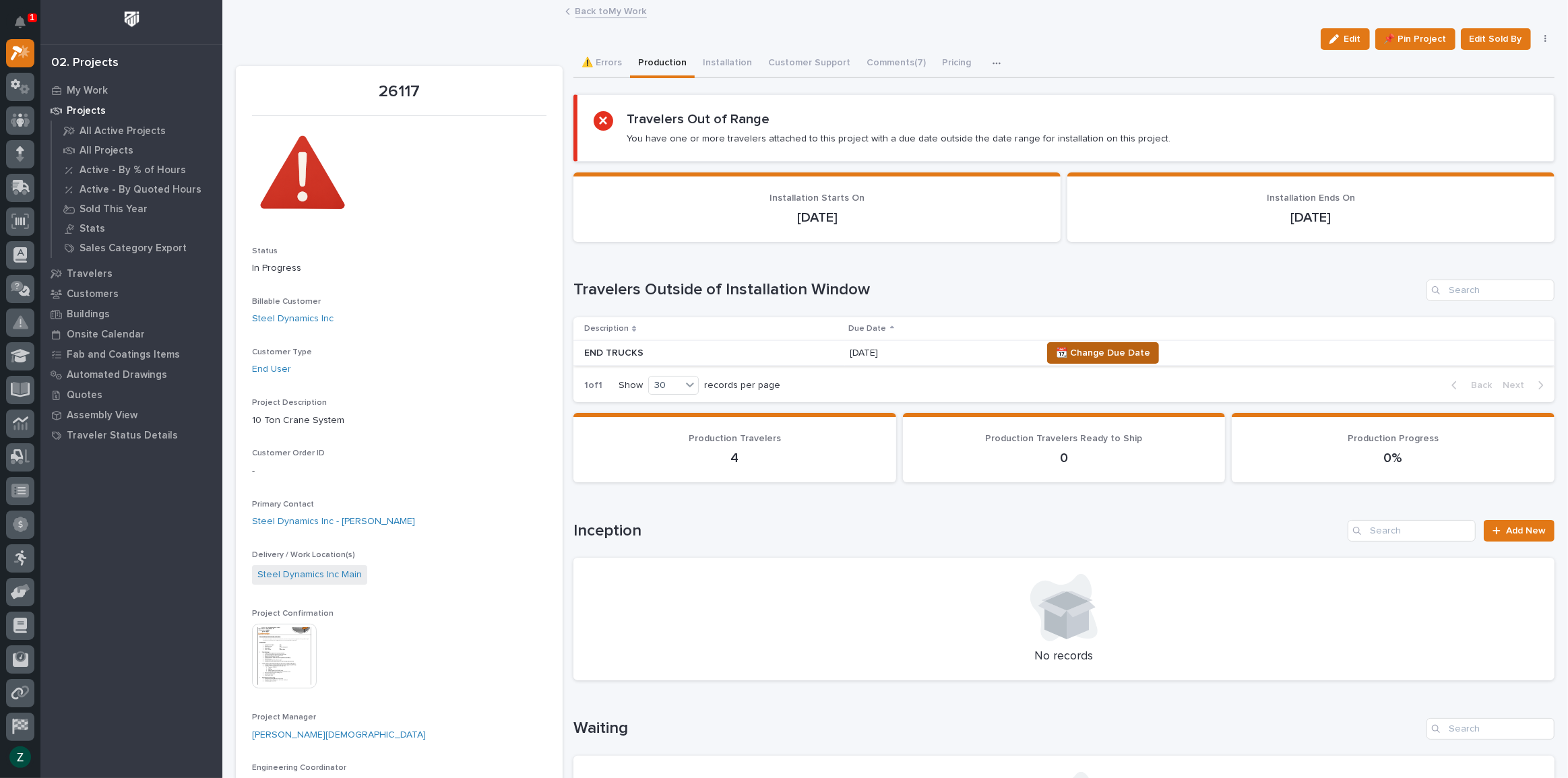
click at [1073, 352] on span "📆 Change Due Date" at bounding box center [1103, 352] width 95 height 16
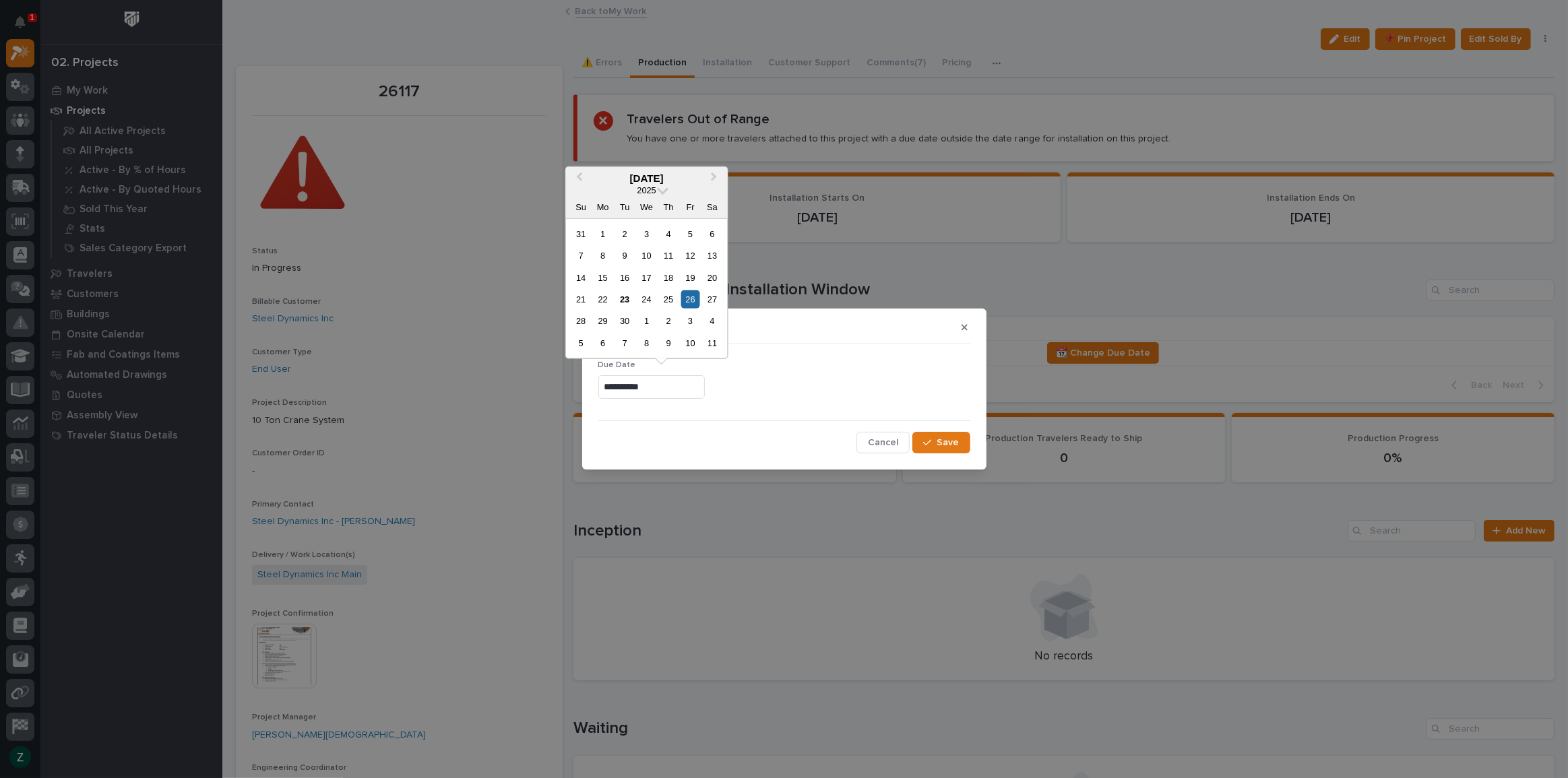
click at [705, 389] on input "**********" at bounding box center [651, 387] width 107 height 23
click at [606, 325] on div "29" at bounding box center [603, 321] width 19 height 19
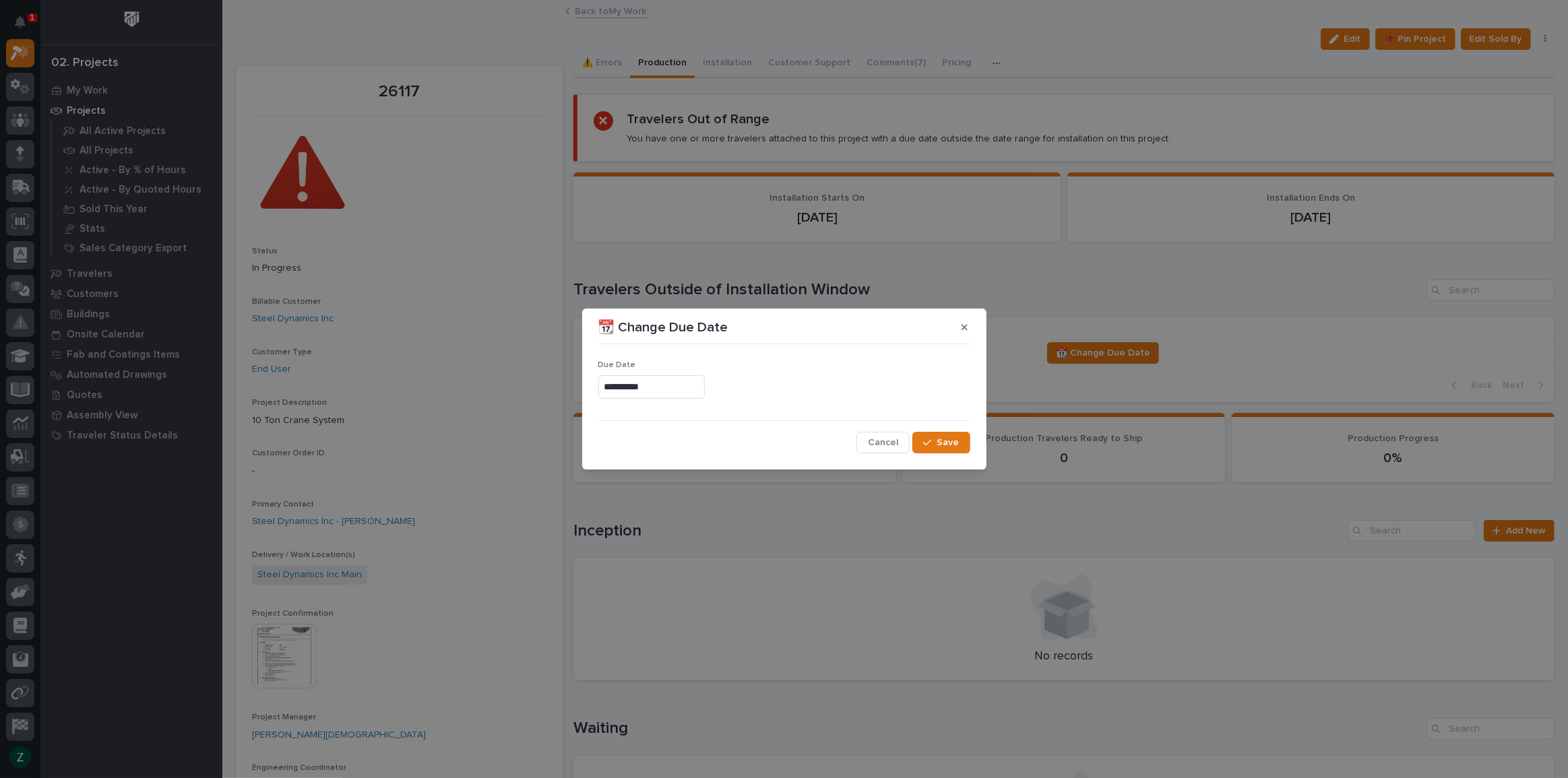
type input "**********"
click at [933, 441] on div "button" at bounding box center [930, 442] width 14 height 9
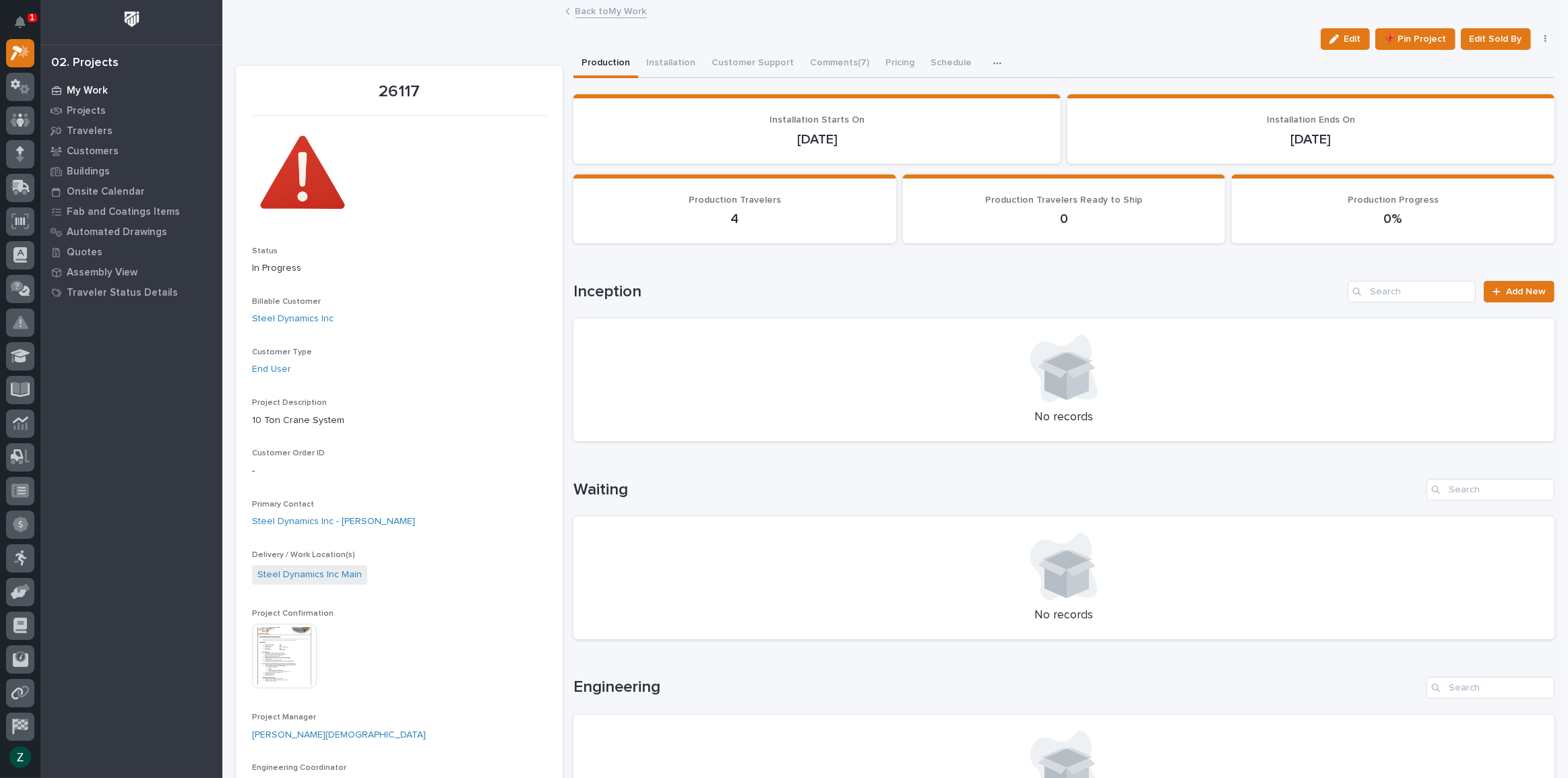
click at [89, 83] on div "My Work" at bounding box center [131, 90] width 175 height 19
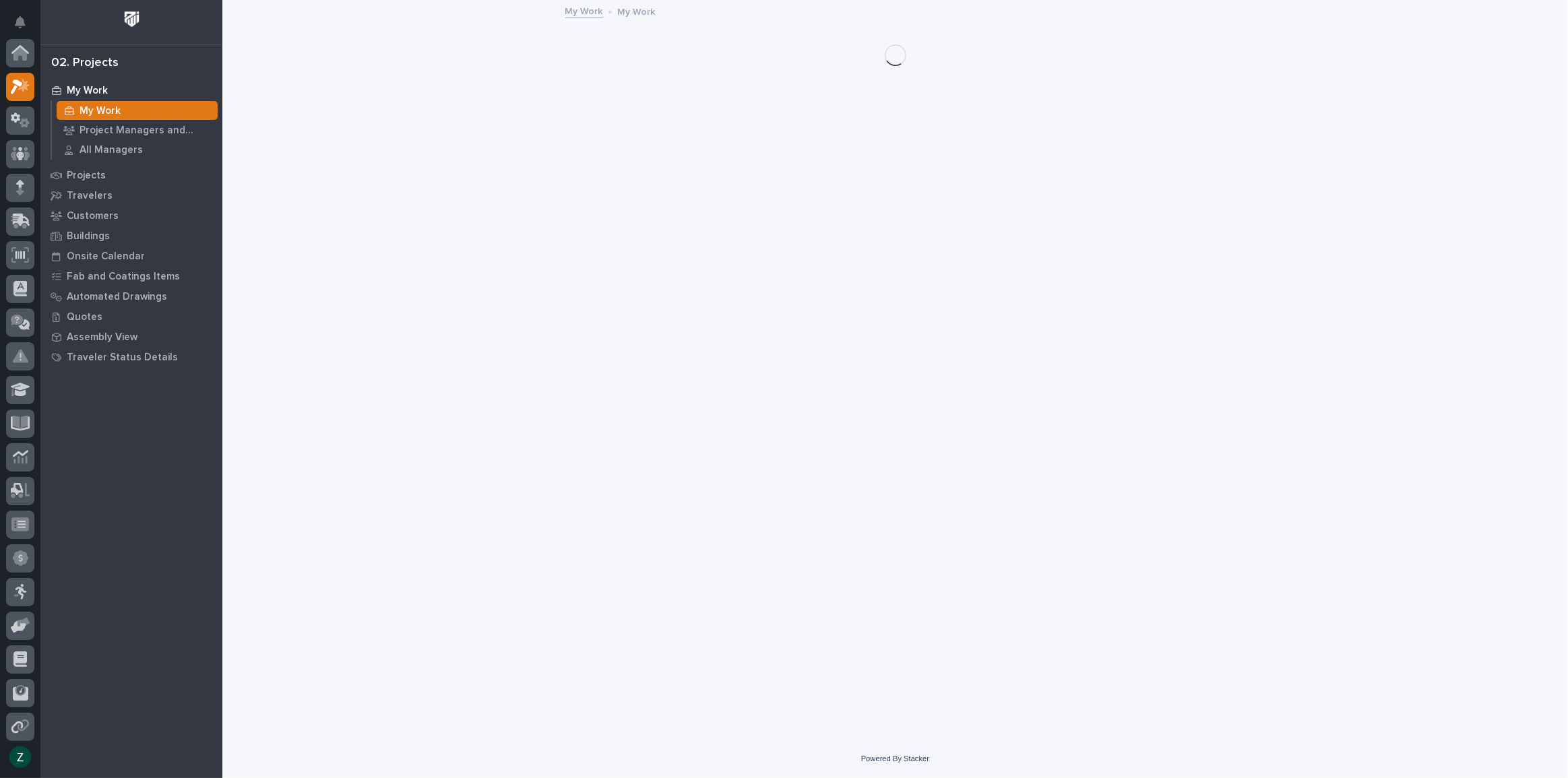
scroll to position [33, 0]
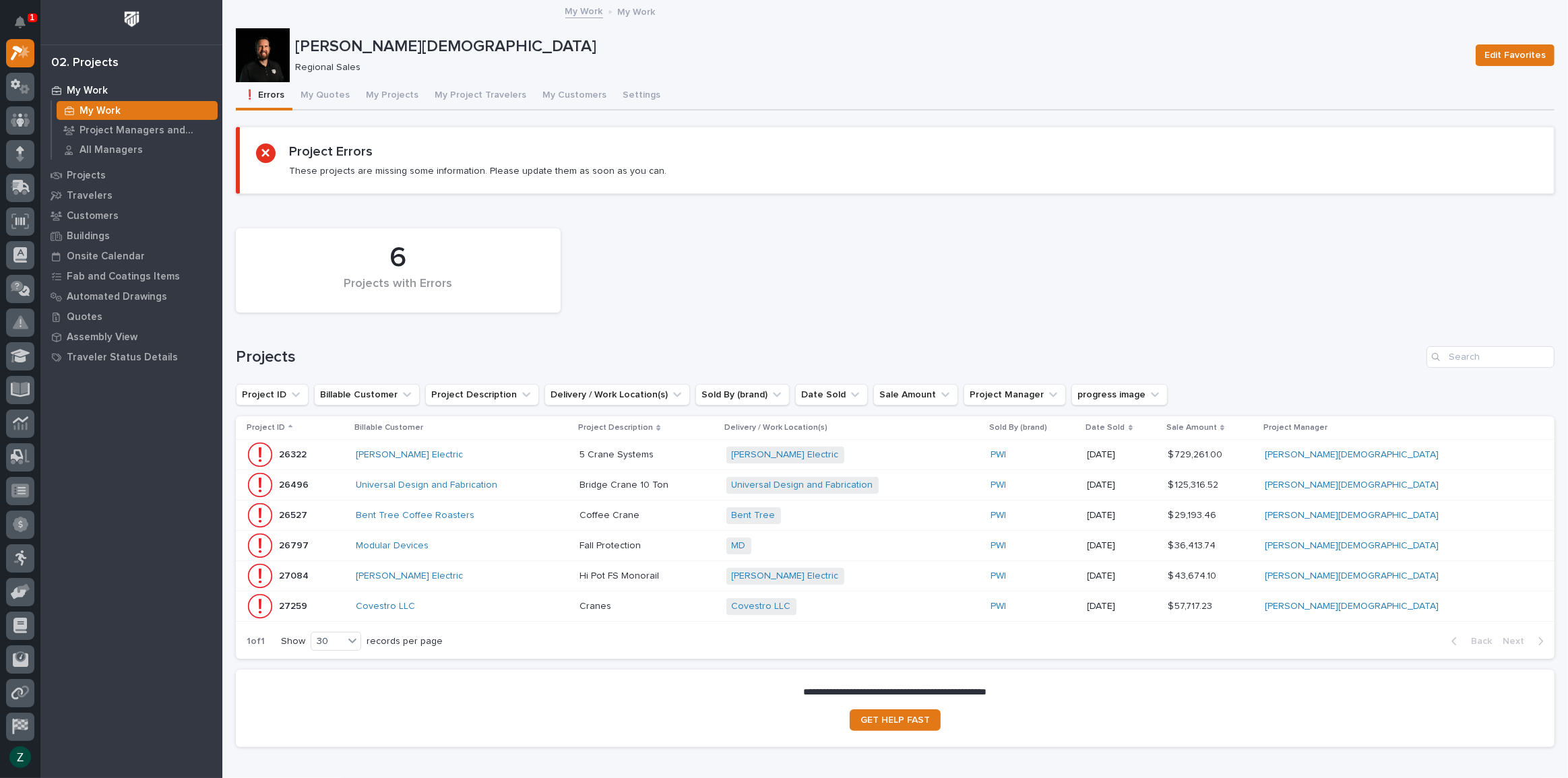
click at [569, 453] on div "[PERSON_NAME] Electric" at bounding box center [461, 454] width 212 height 11
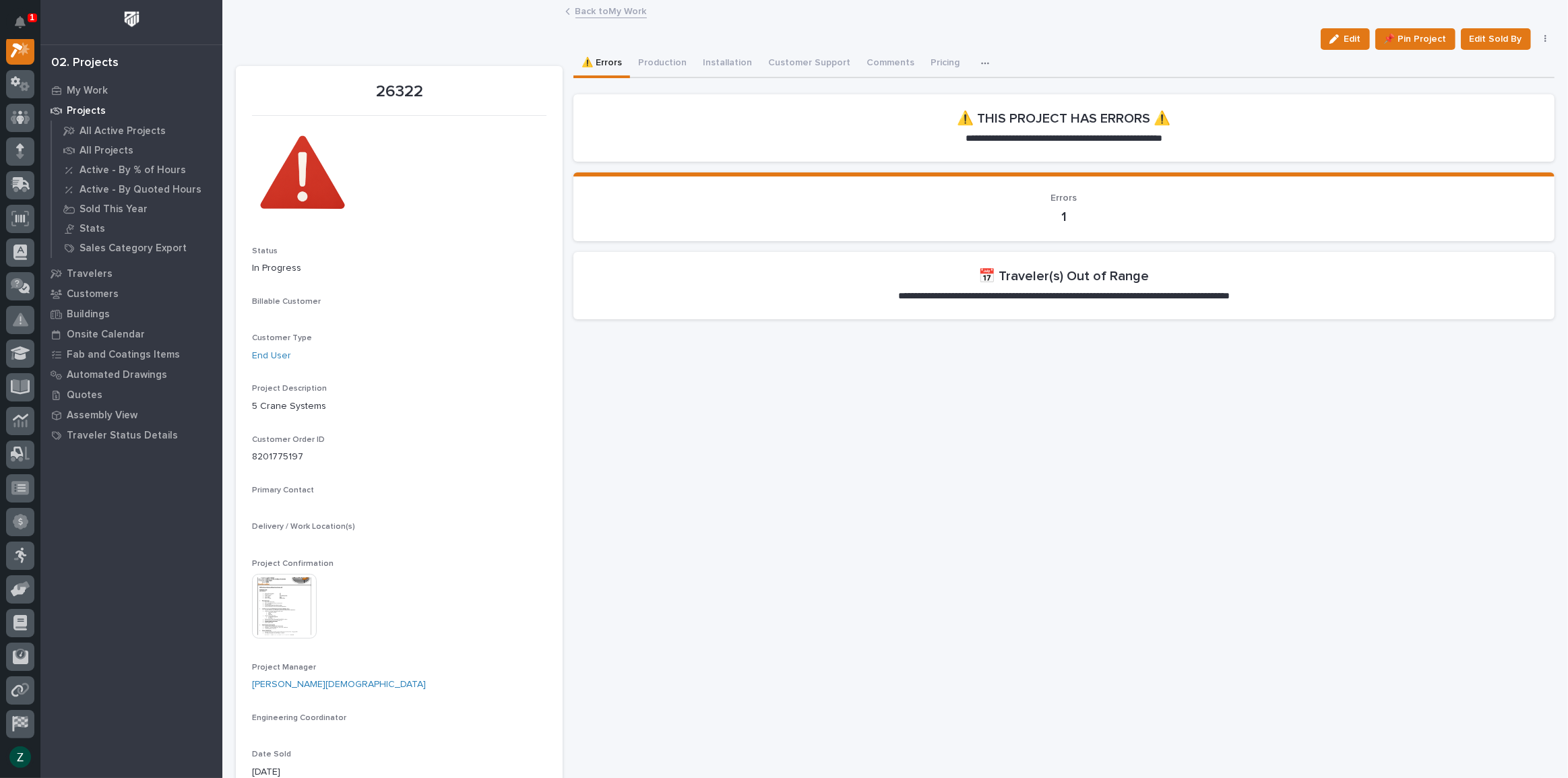
scroll to position [33, 0]
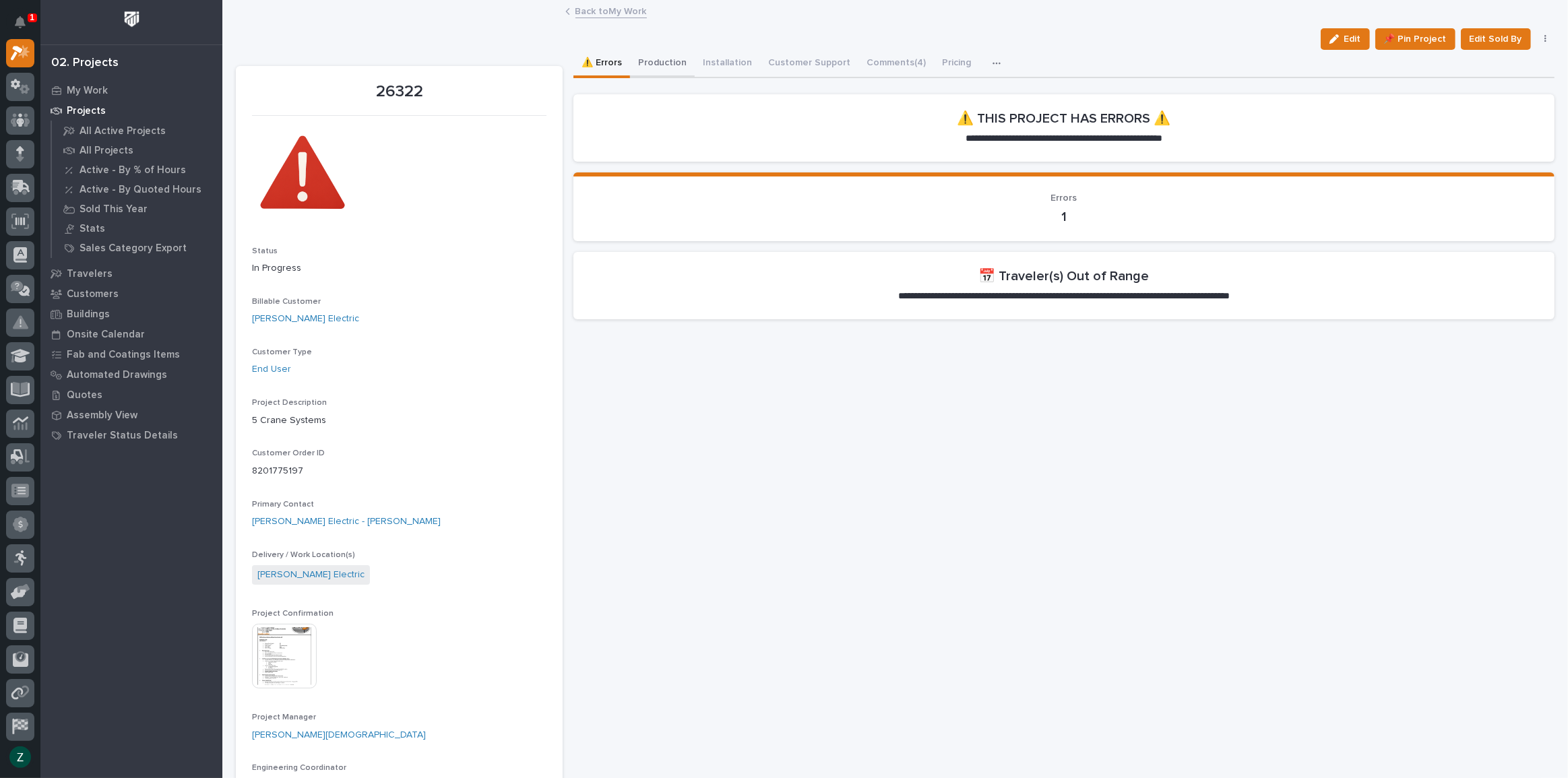
click at [671, 59] on button "Production" at bounding box center [662, 64] width 65 height 29
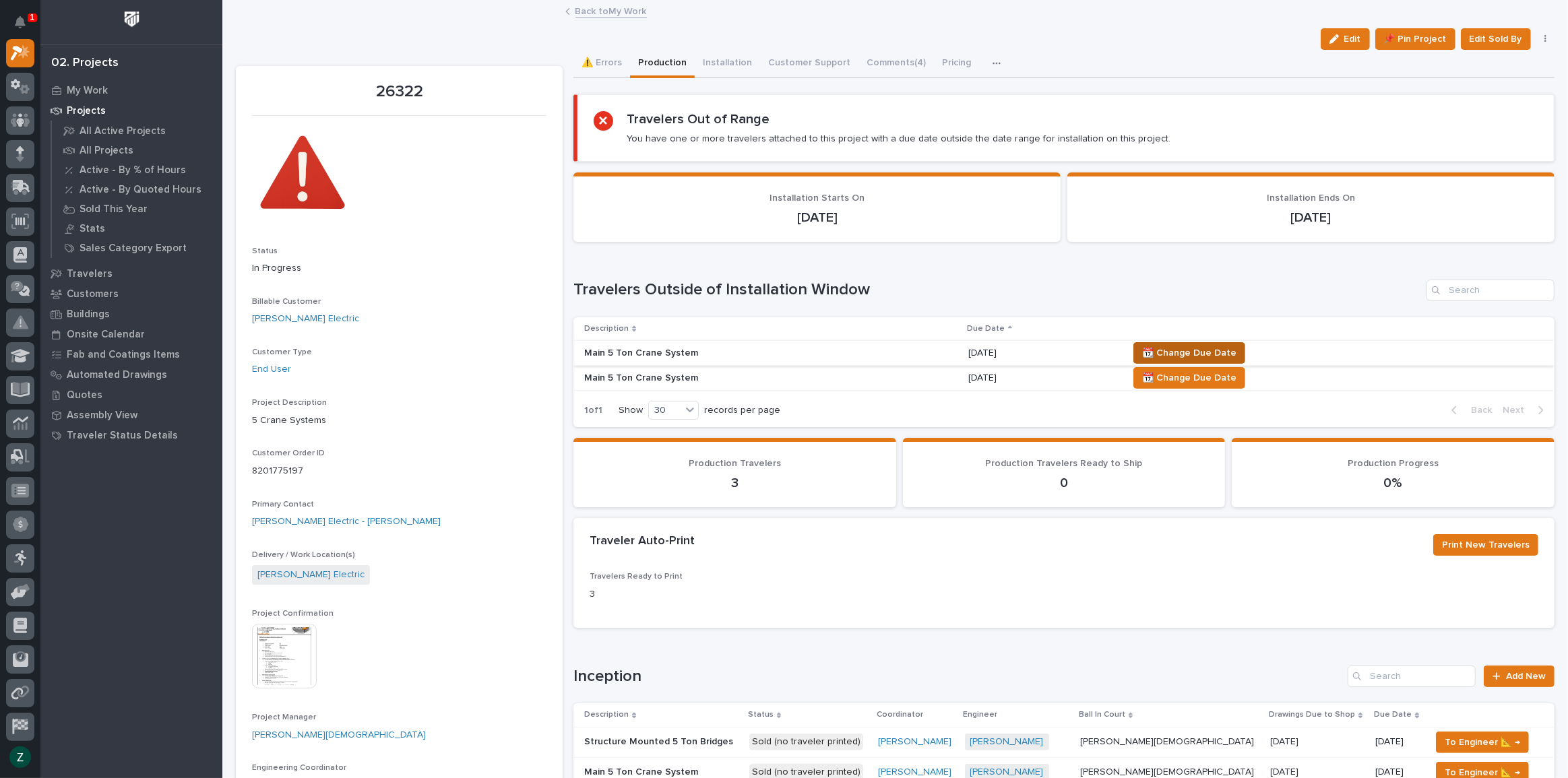
click at [1158, 345] on span "📆 Change Due Date" at bounding box center [1189, 352] width 95 height 16
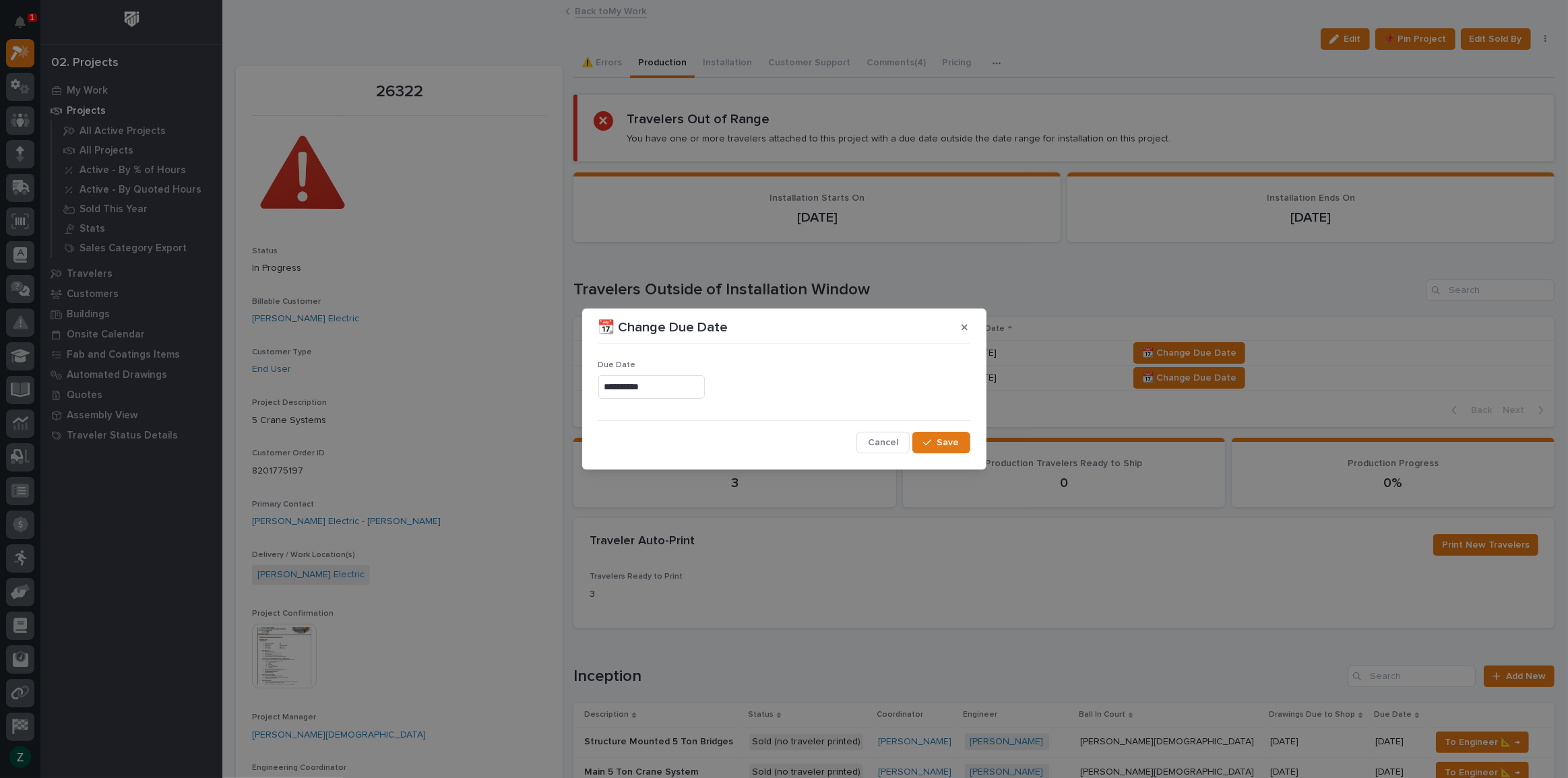
click at [691, 389] on input "**********" at bounding box center [651, 387] width 107 height 23
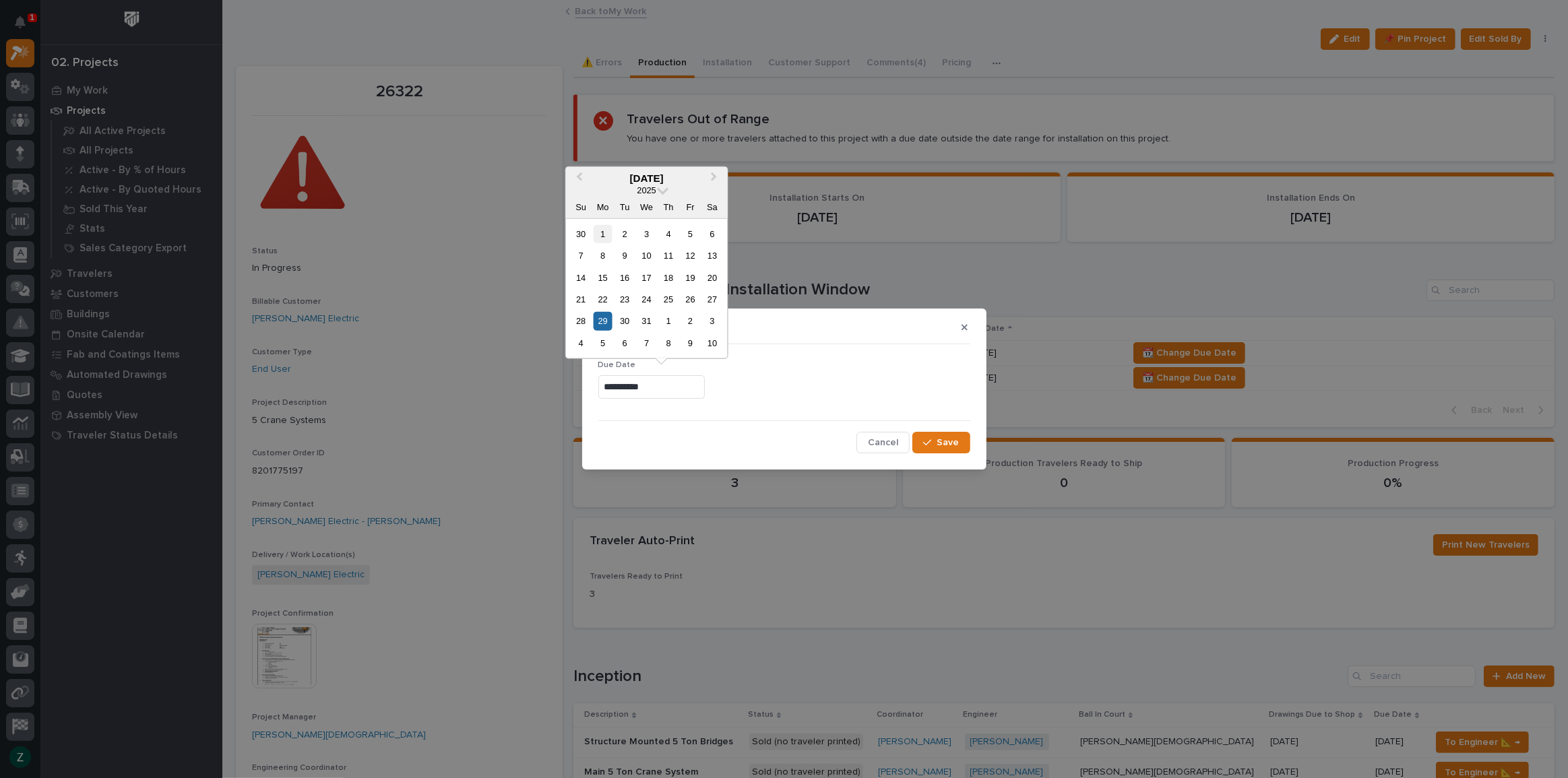
click at [606, 234] on div "1" at bounding box center [603, 234] width 19 height 19
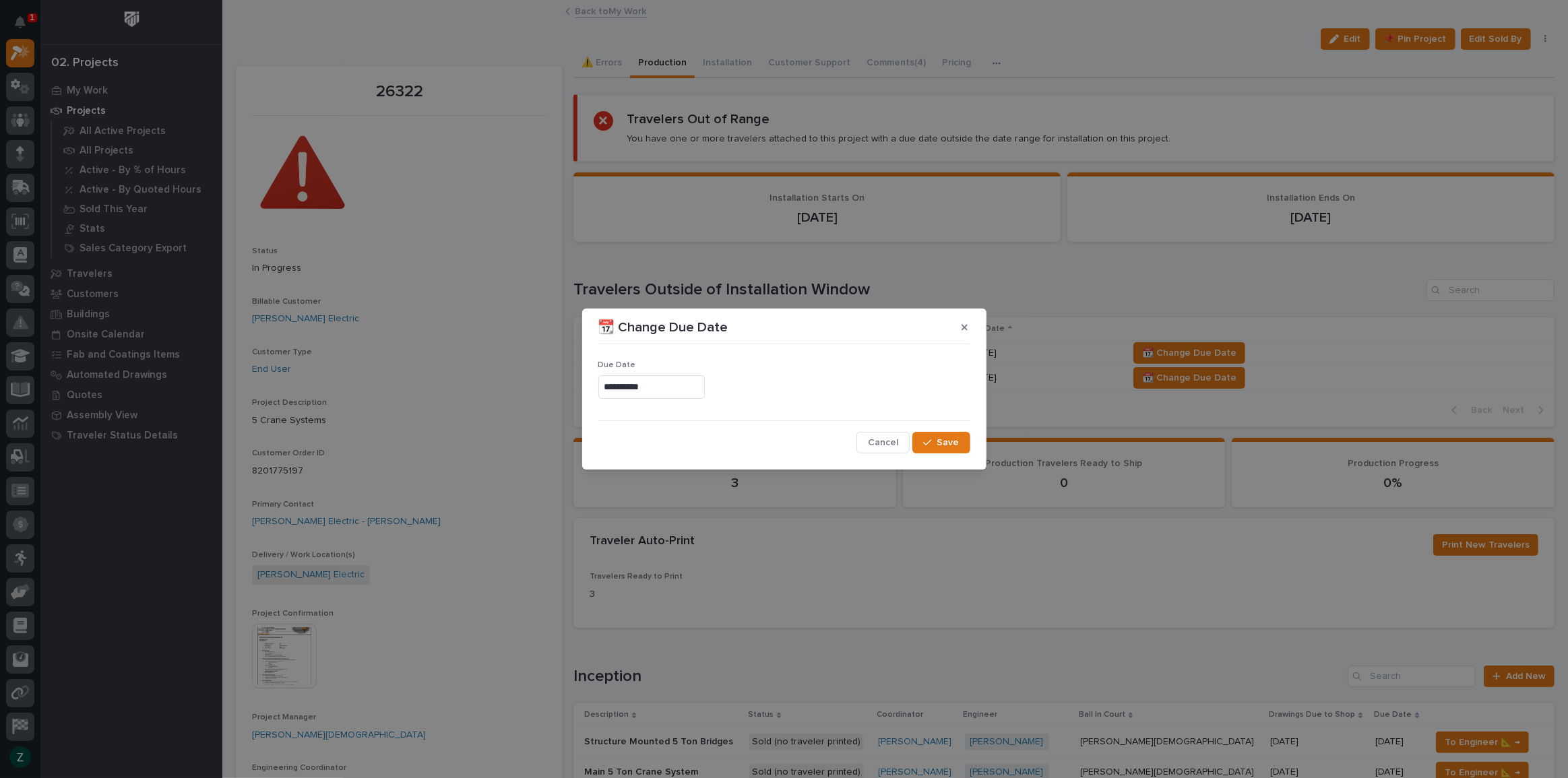
type input "**********"
click at [939, 444] on span "Save" at bounding box center [948, 442] width 22 height 12
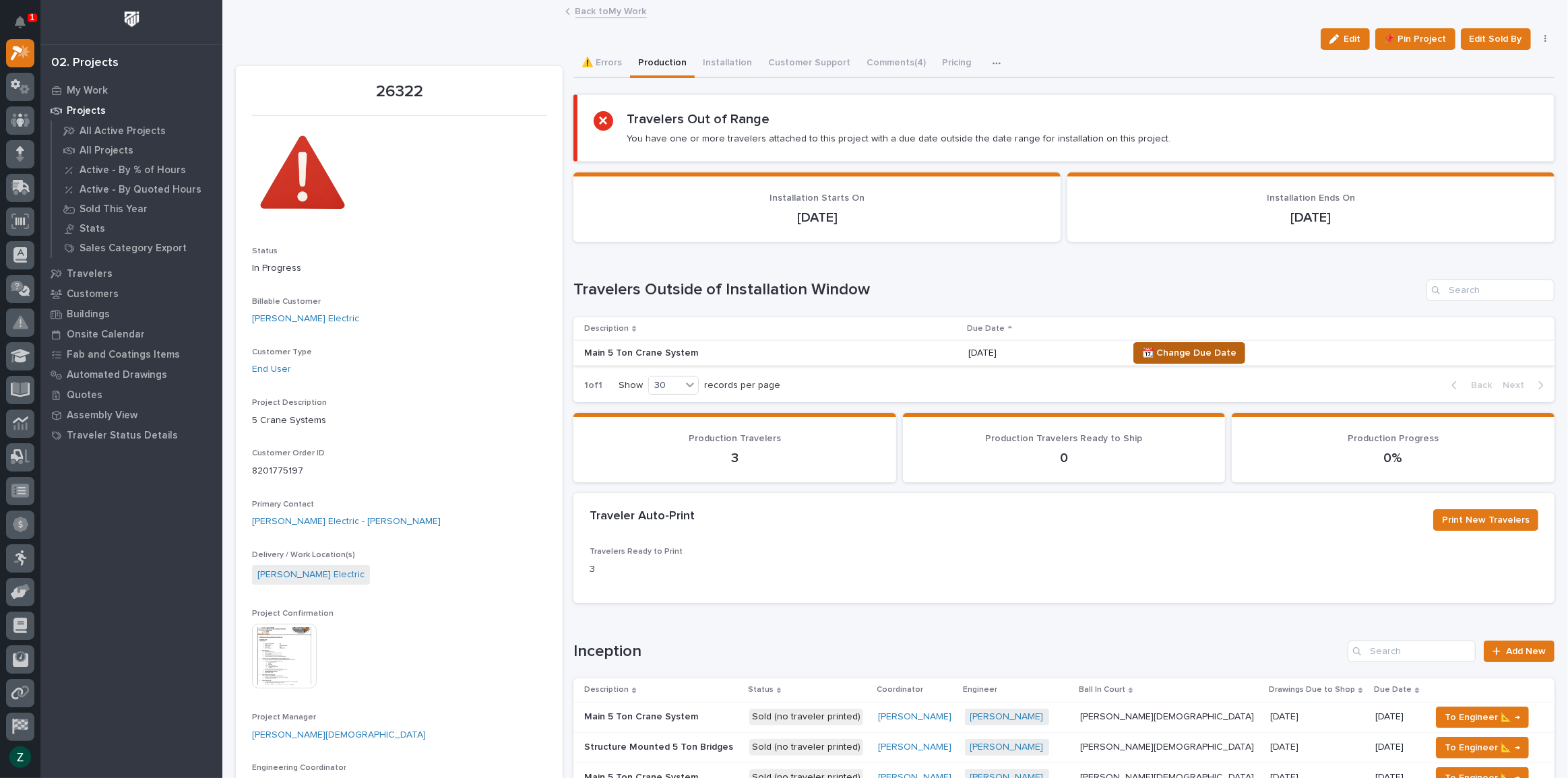
click at [1177, 357] on span "📆 Change Due Date" at bounding box center [1189, 352] width 95 height 16
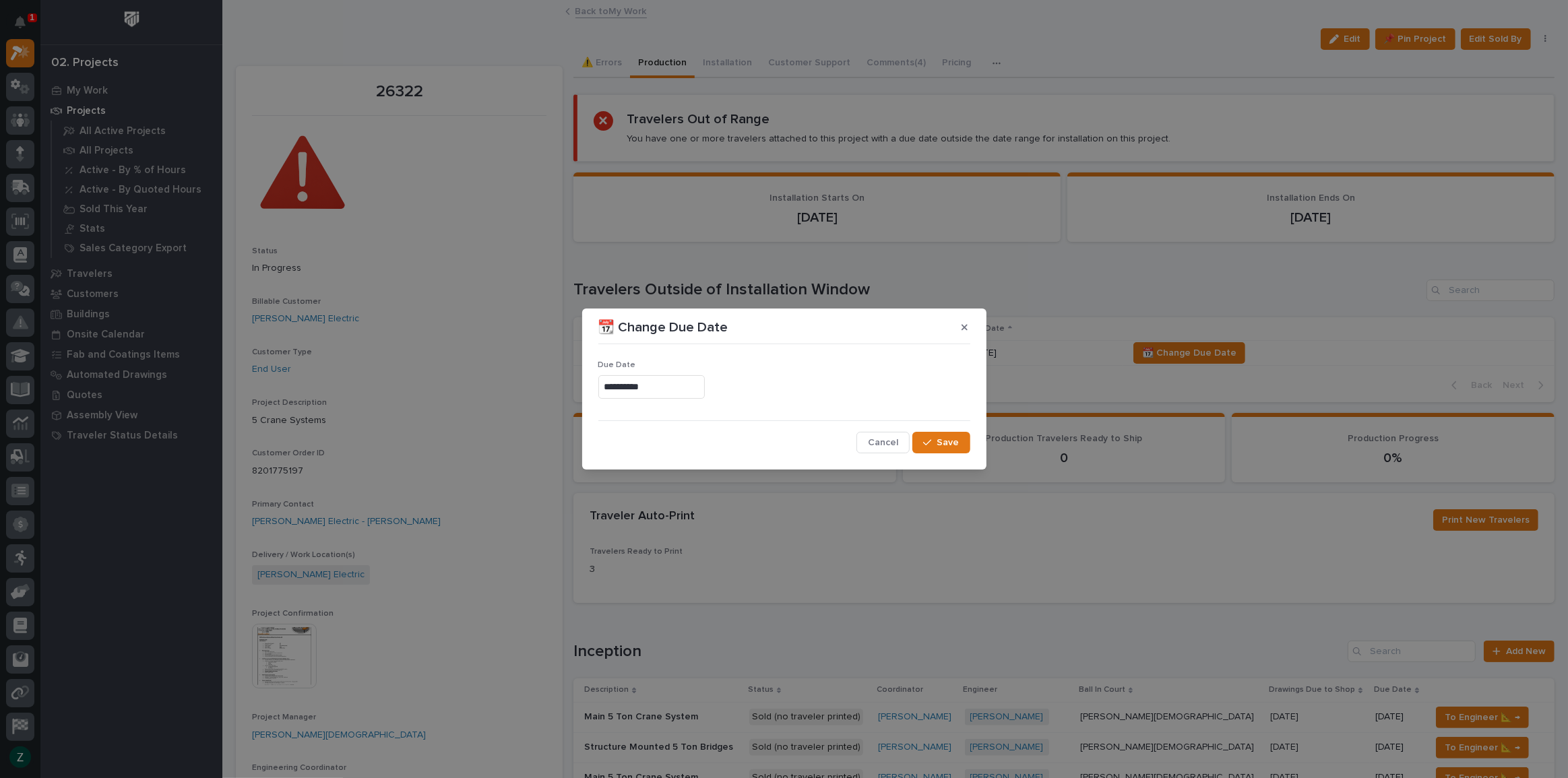
click at [705, 384] on input "**********" at bounding box center [651, 387] width 107 height 23
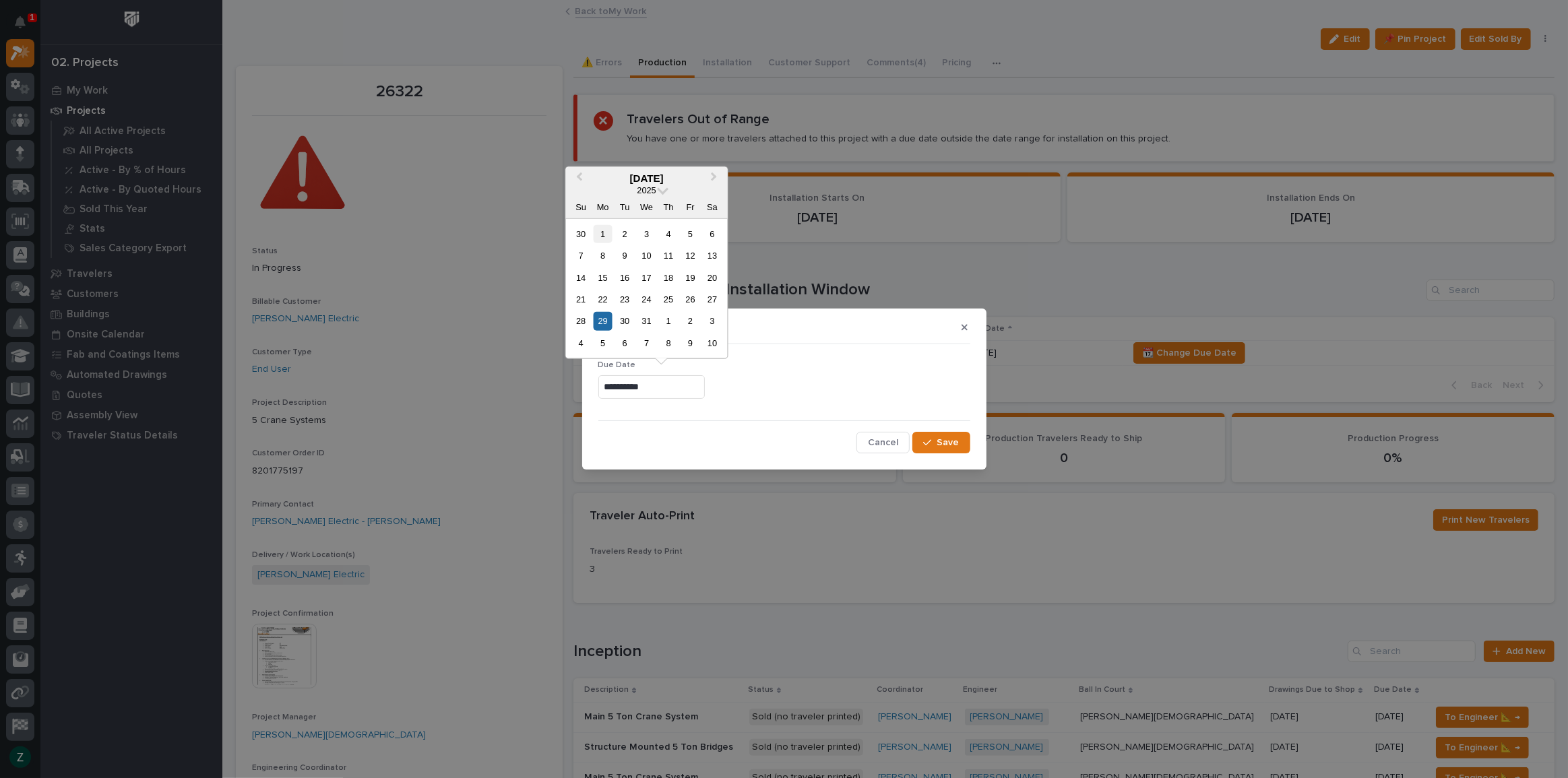
click at [601, 225] on div "1" at bounding box center [603, 234] width 19 height 19
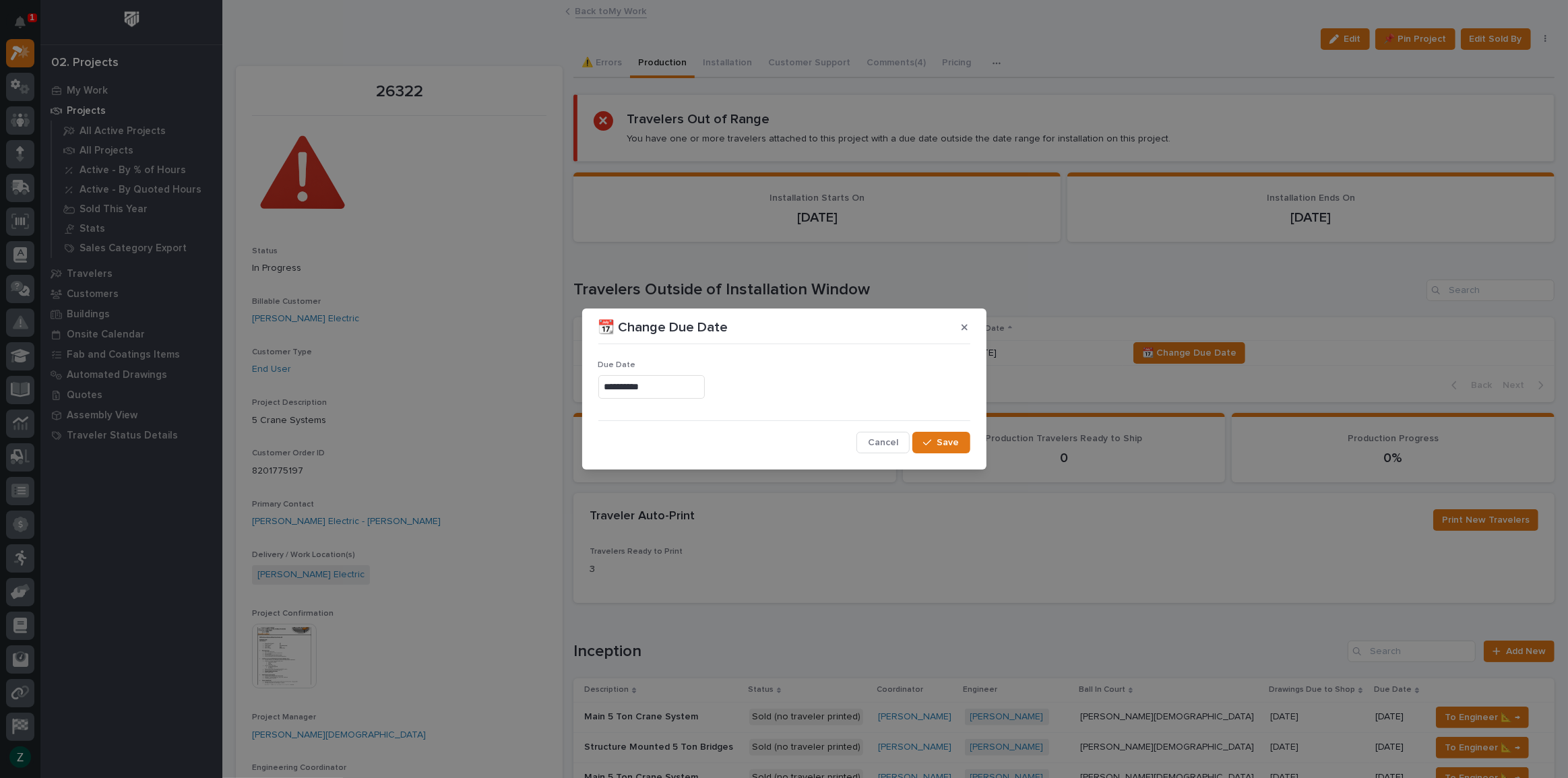
type input "**********"
click at [932, 440] on icon "button" at bounding box center [927, 442] width 8 height 9
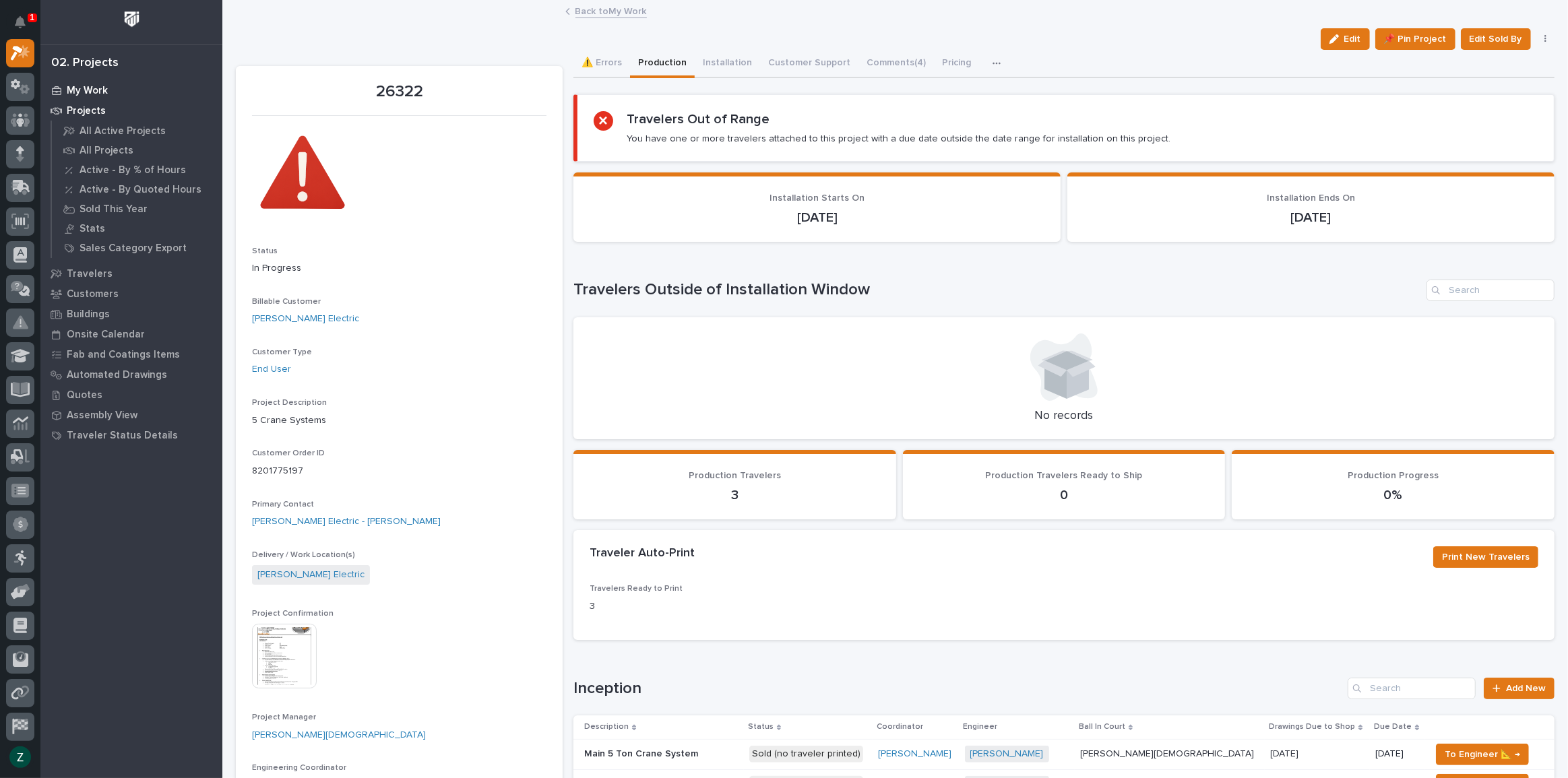
click at [91, 88] on p "My Work" at bounding box center [87, 91] width 41 height 12
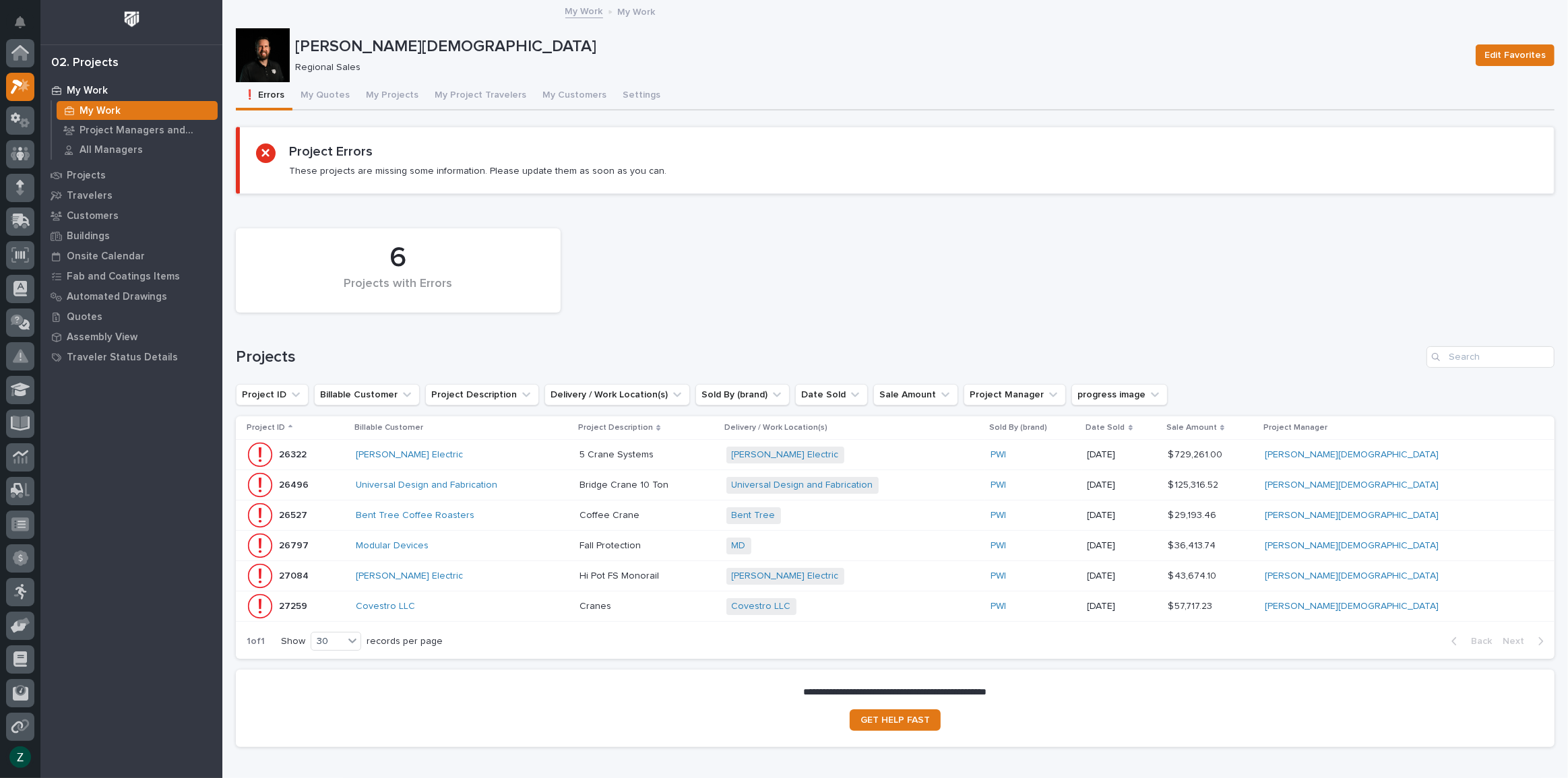
scroll to position [33, 0]
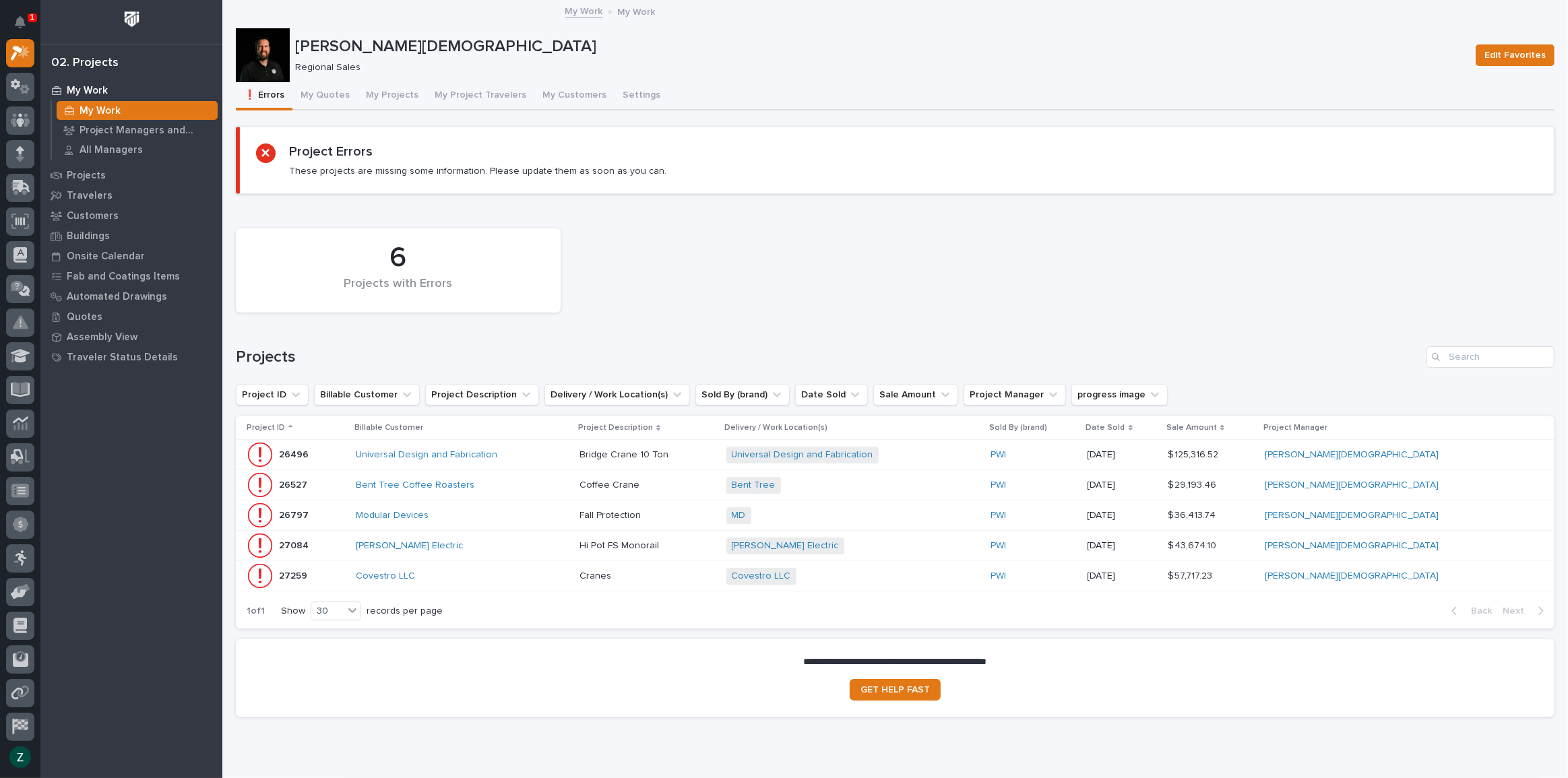
click at [569, 456] on div "Universal Design and Fabrication" at bounding box center [461, 454] width 212 height 11
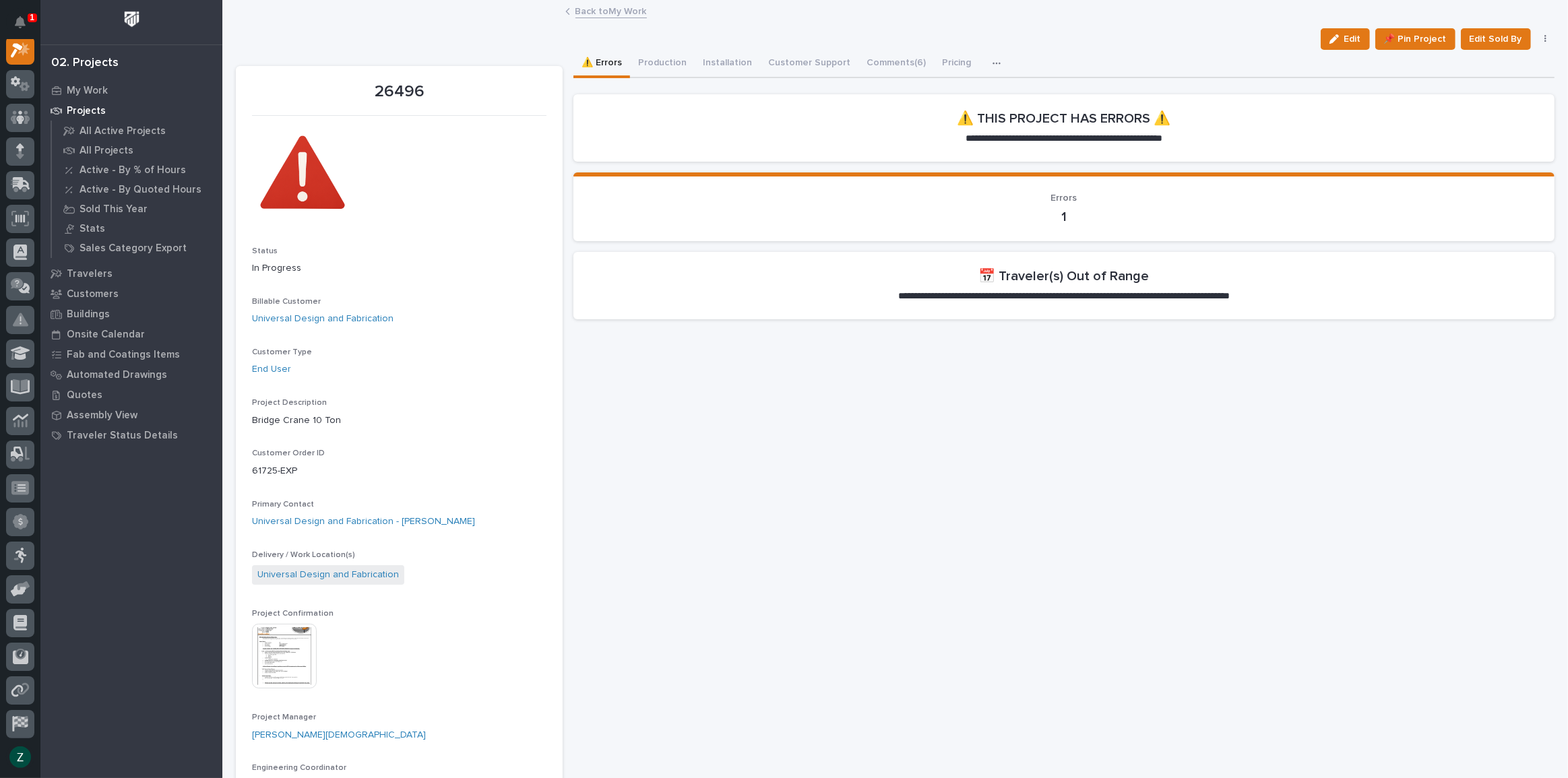
scroll to position [33, 0]
click at [636, 52] on button "Production" at bounding box center [662, 64] width 65 height 29
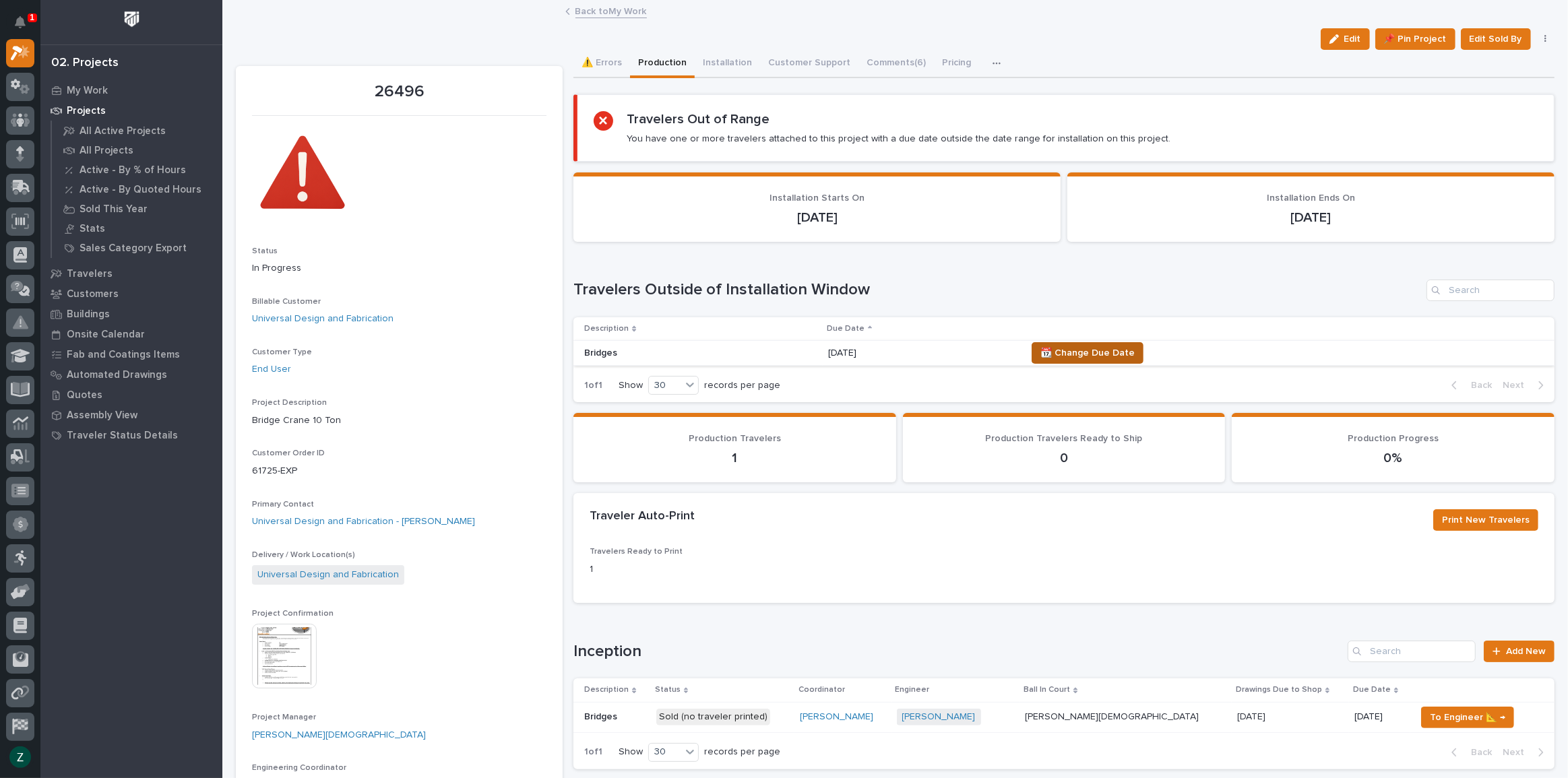
click at [1057, 356] on span "📆 Change Due Date" at bounding box center [1087, 352] width 95 height 16
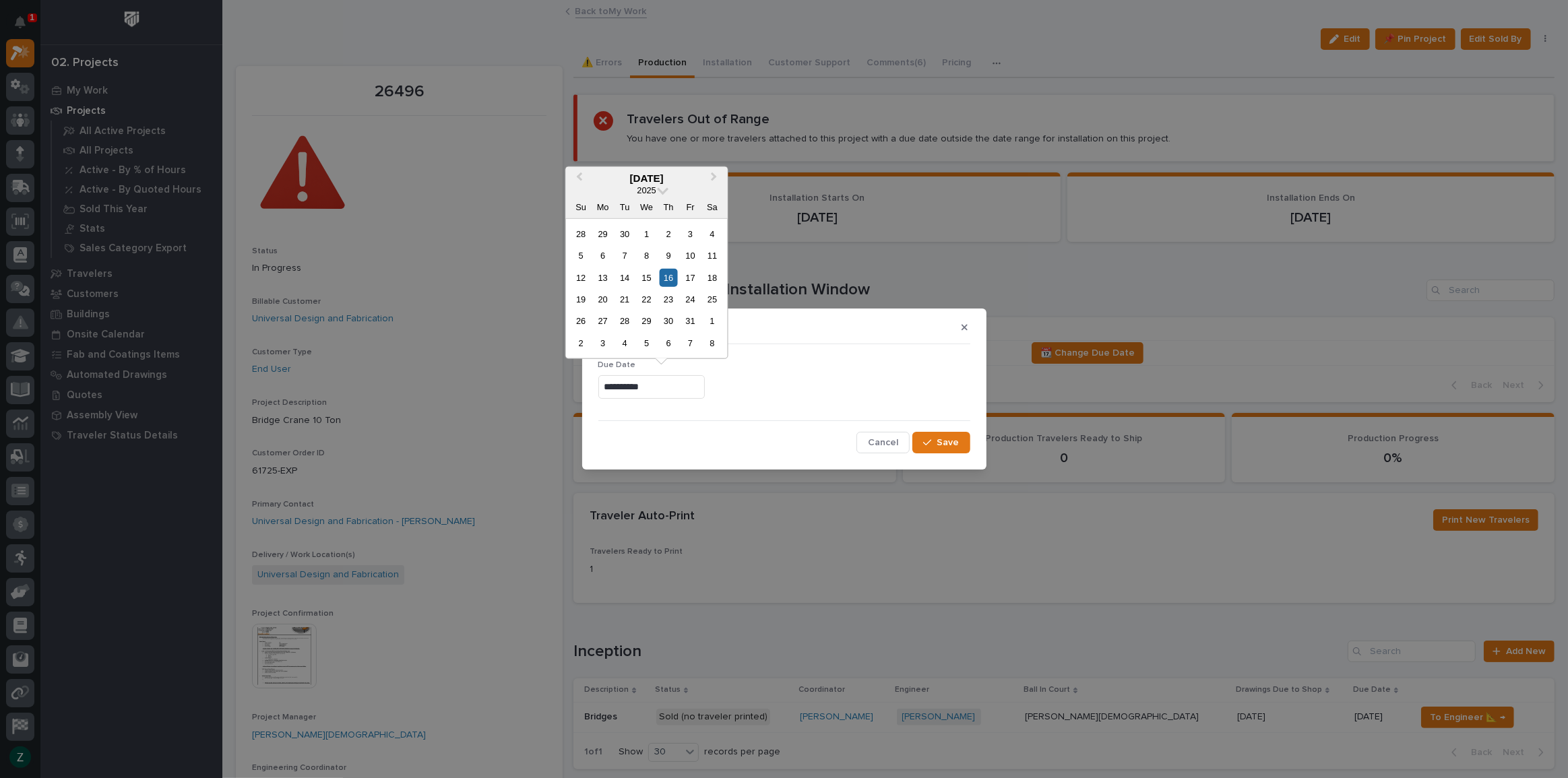
click at [696, 378] on input "**********" at bounding box center [651, 387] width 107 height 23
click at [717, 182] on button "Next Month" at bounding box center [715, 178] width 21 height 21
click at [604, 254] on div "3" at bounding box center [603, 256] width 19 height 19
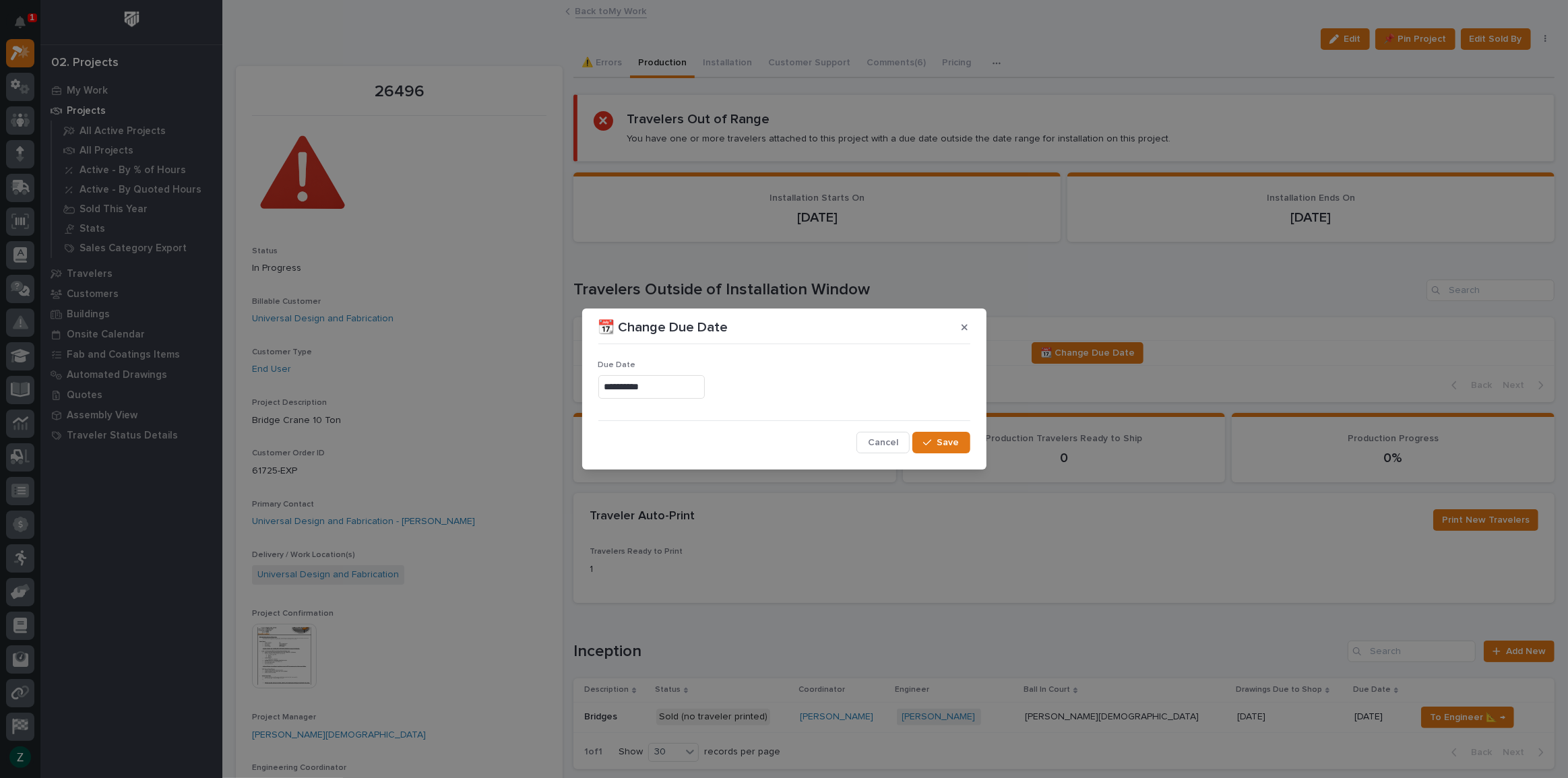
type input "**********"
click at [949, 438] on span "Save" at bounding box center [948, 442] width 22 height 12
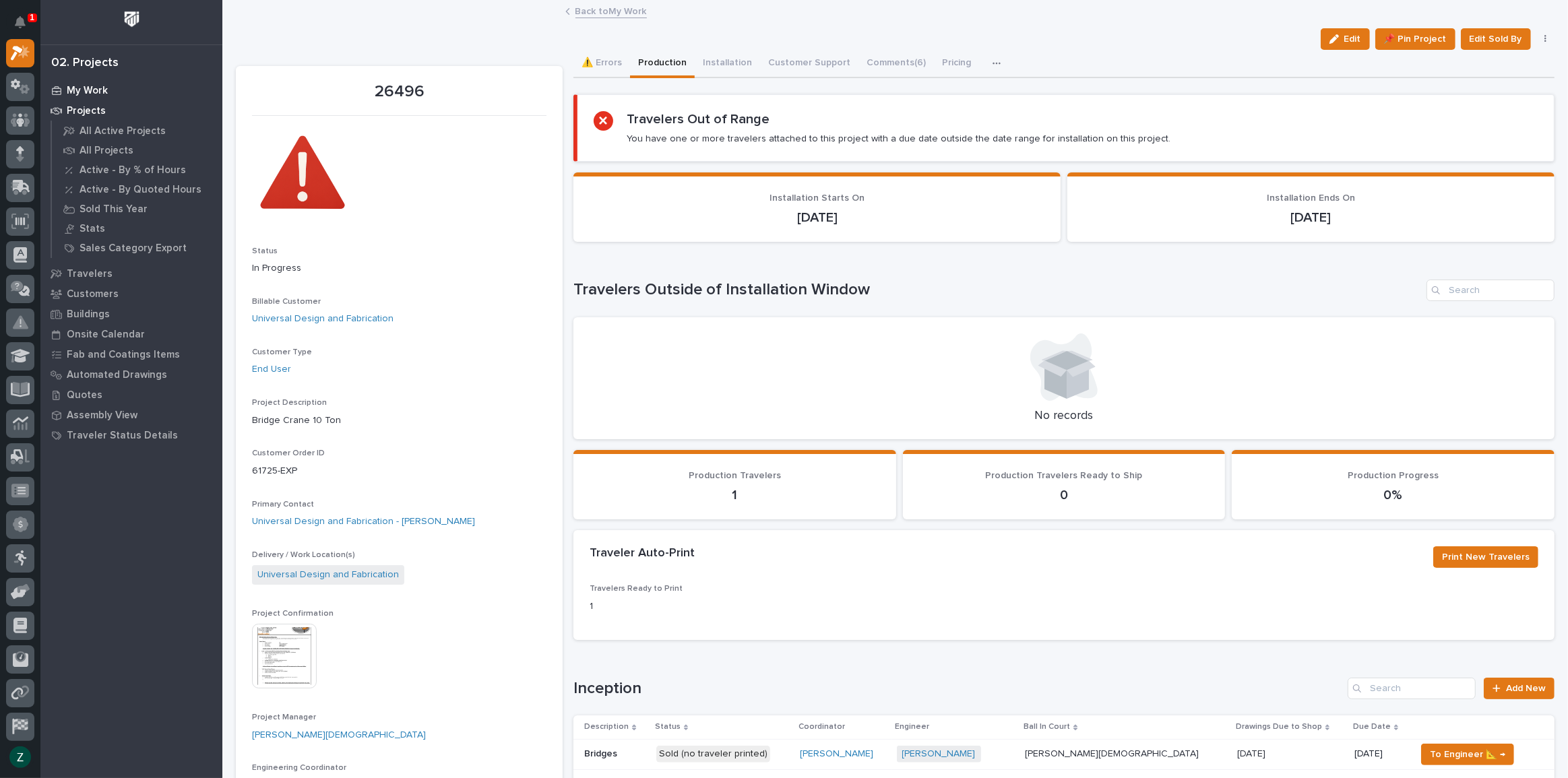
click at [97, 85] on p "My Work" at bounding box center [87, 91] width 41 height 12
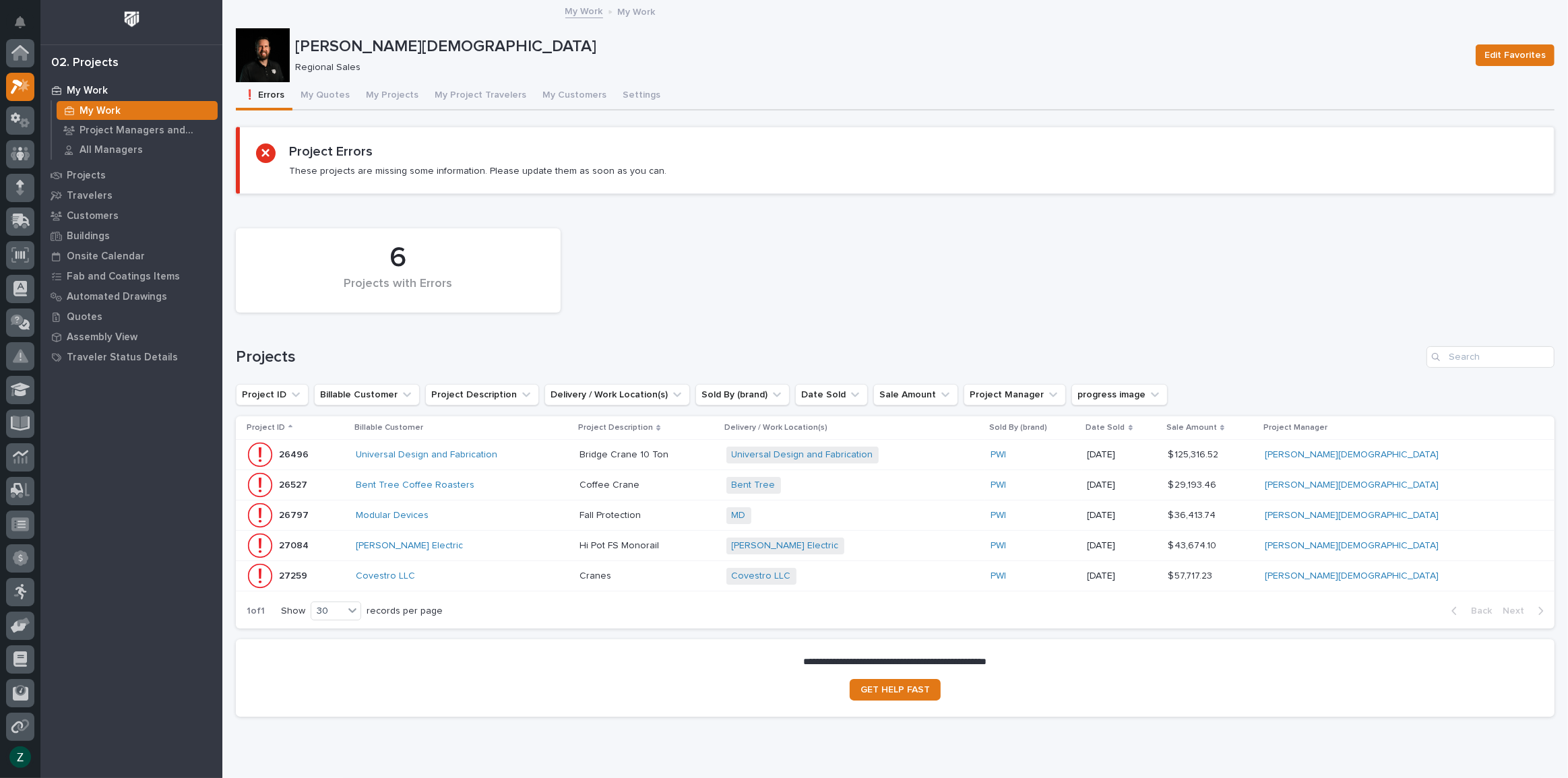
scroll to position [33, 0]
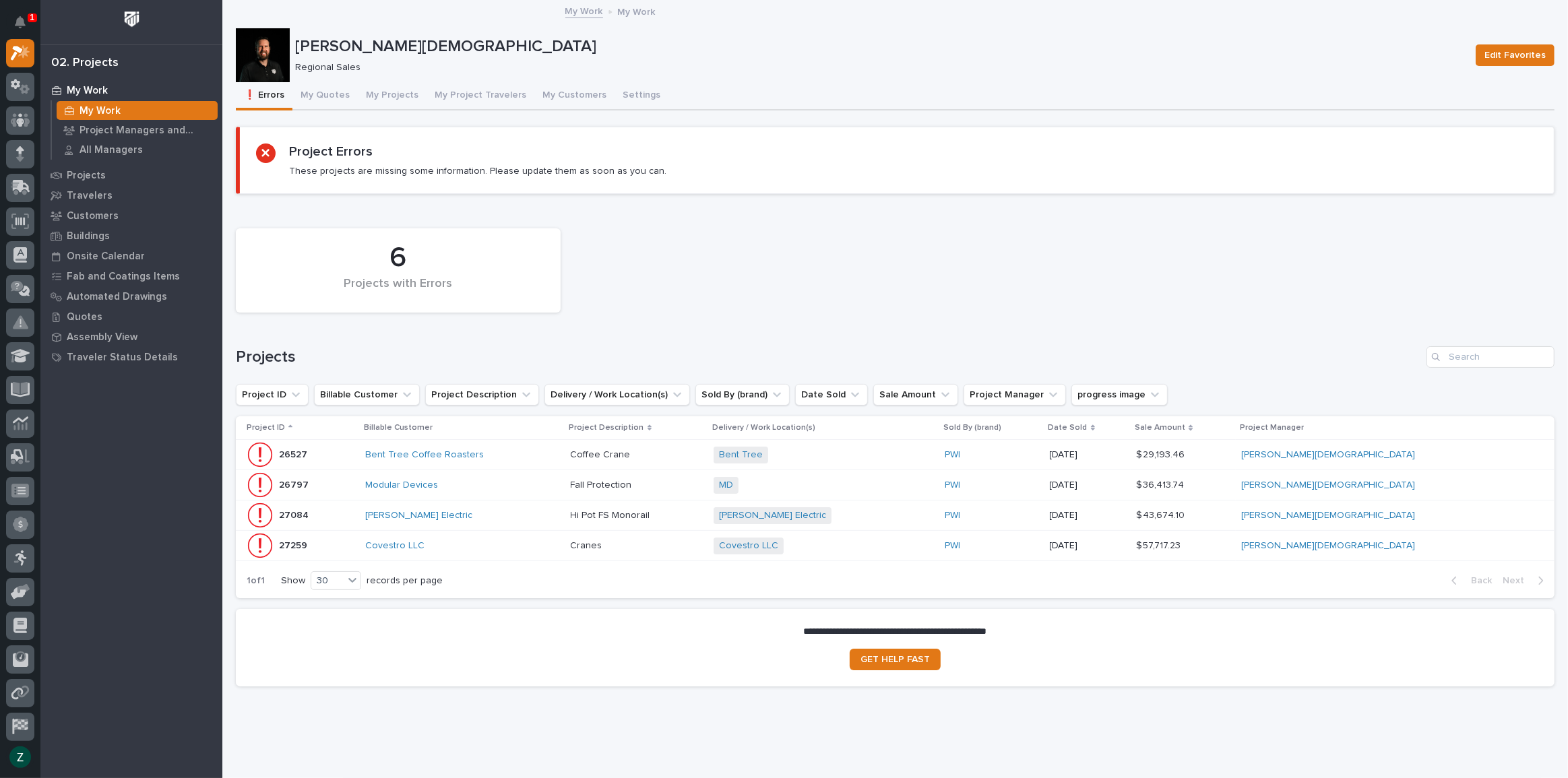
click at [560, 459] on div "Bent Tree Coffee Roasters" at bounding box center [463, 454] width 195 height 11
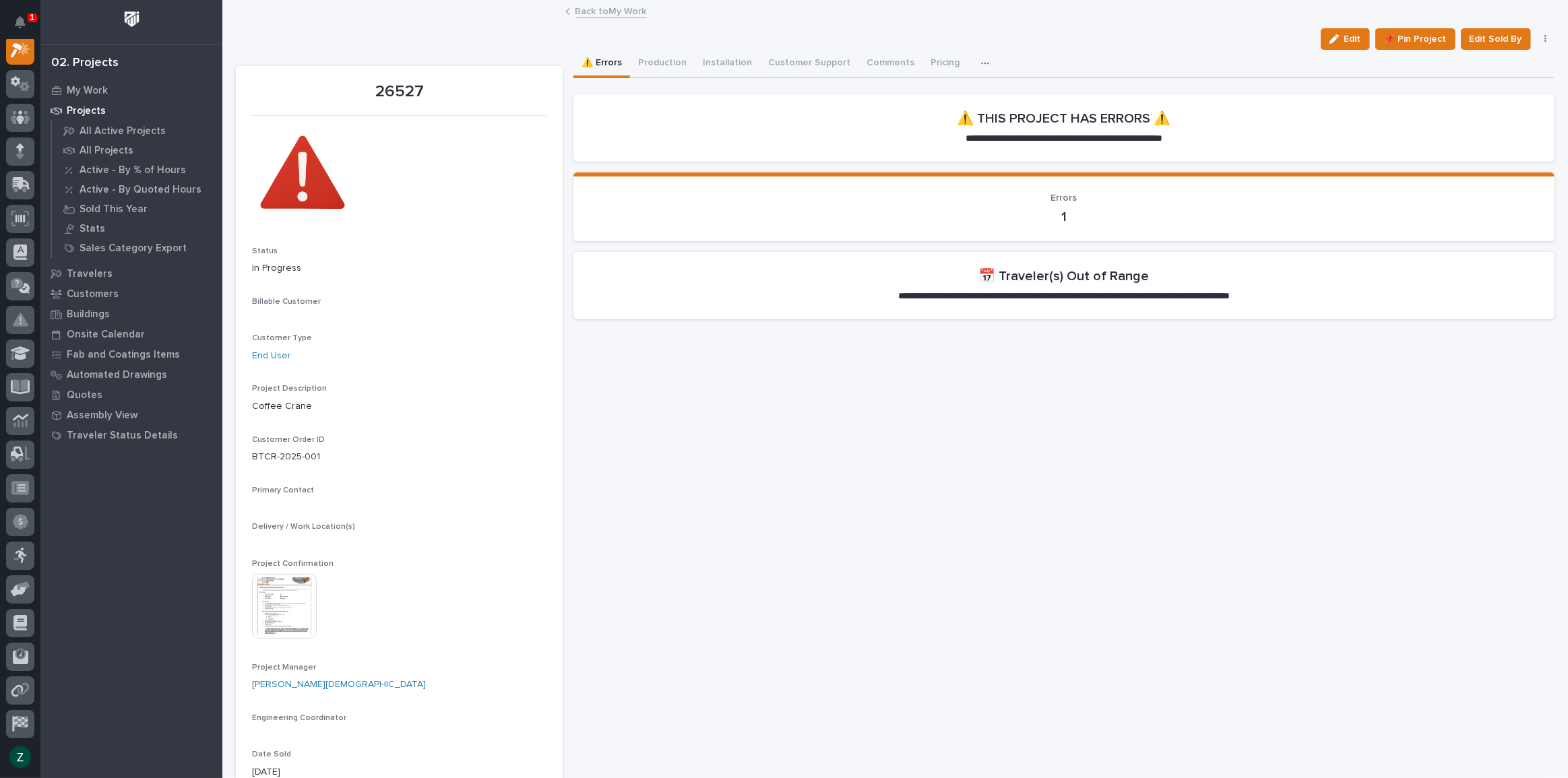
scroll to position [33, 0]
click at [646, 57] on button "Production" at bounding box center [662, 64] width 65 height 29
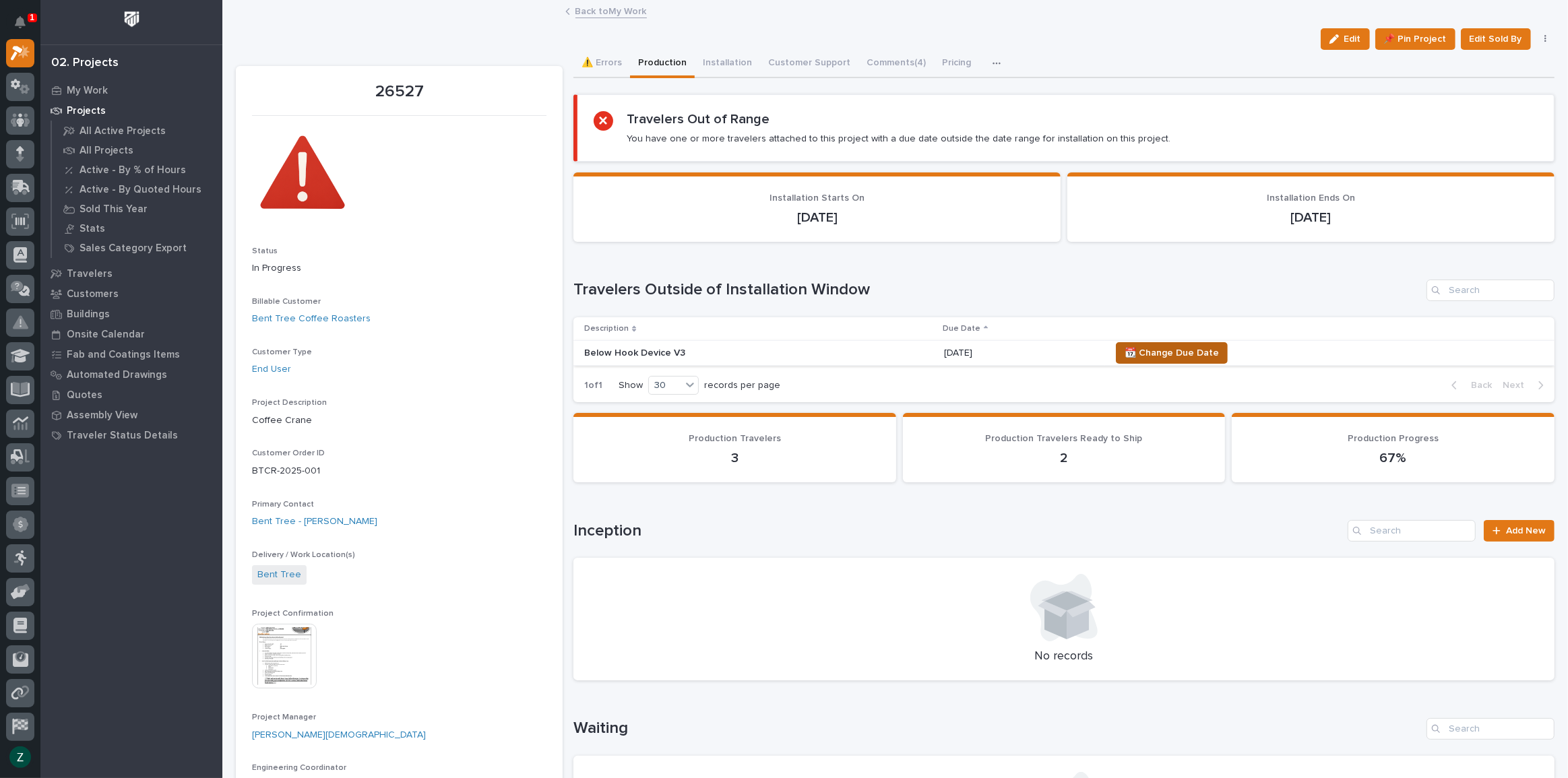
click at [1141, 351] on span "📆 Change Due Date" at bounding box center [1172, 352] width 95 height 16
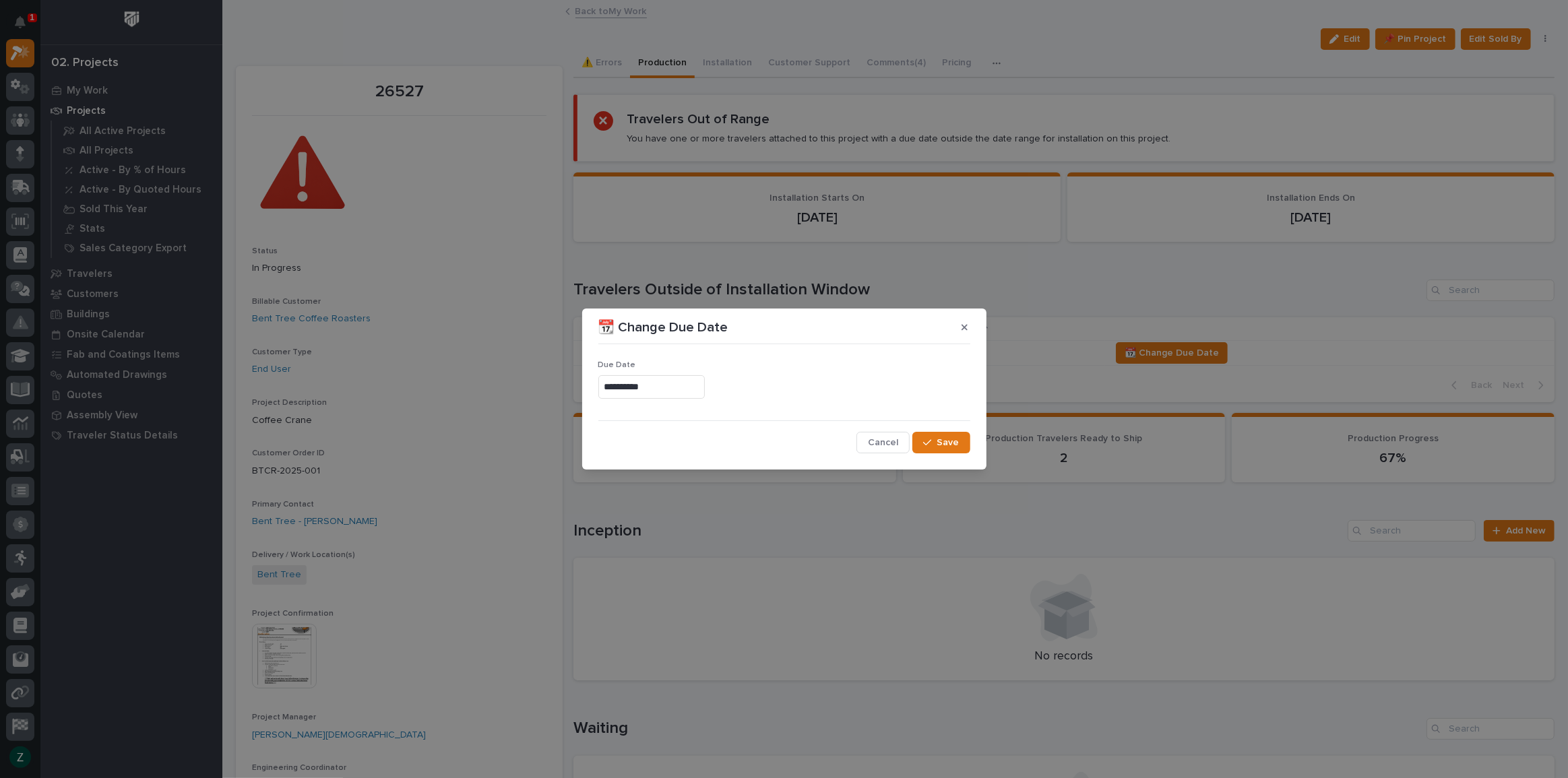
click at [705, 386] on input "**********" at bounding box center [651, 387] width 107 height 23
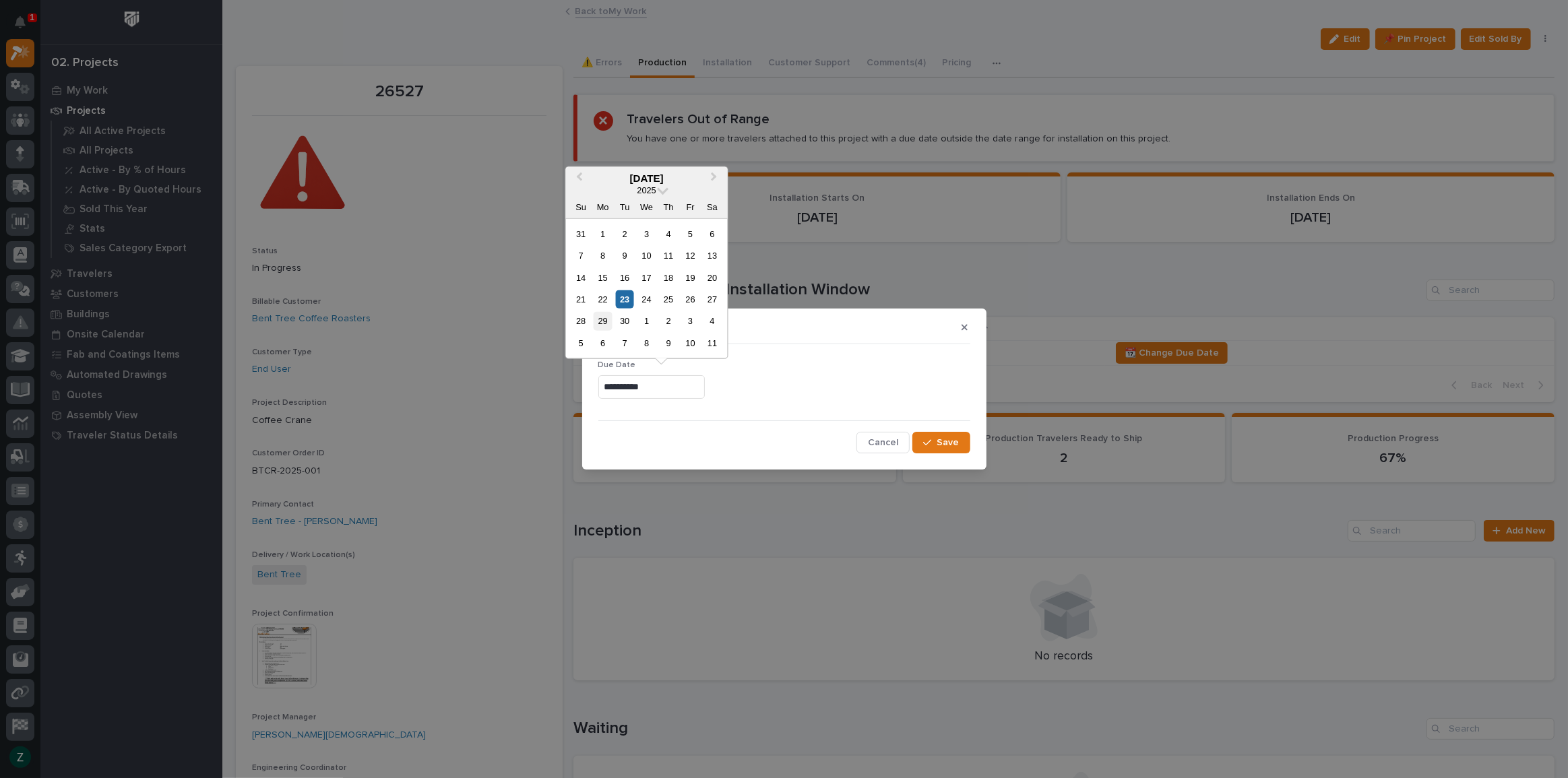
click at [604, 321] on div "29" at bounding box center [603, 321] width 19 height 19
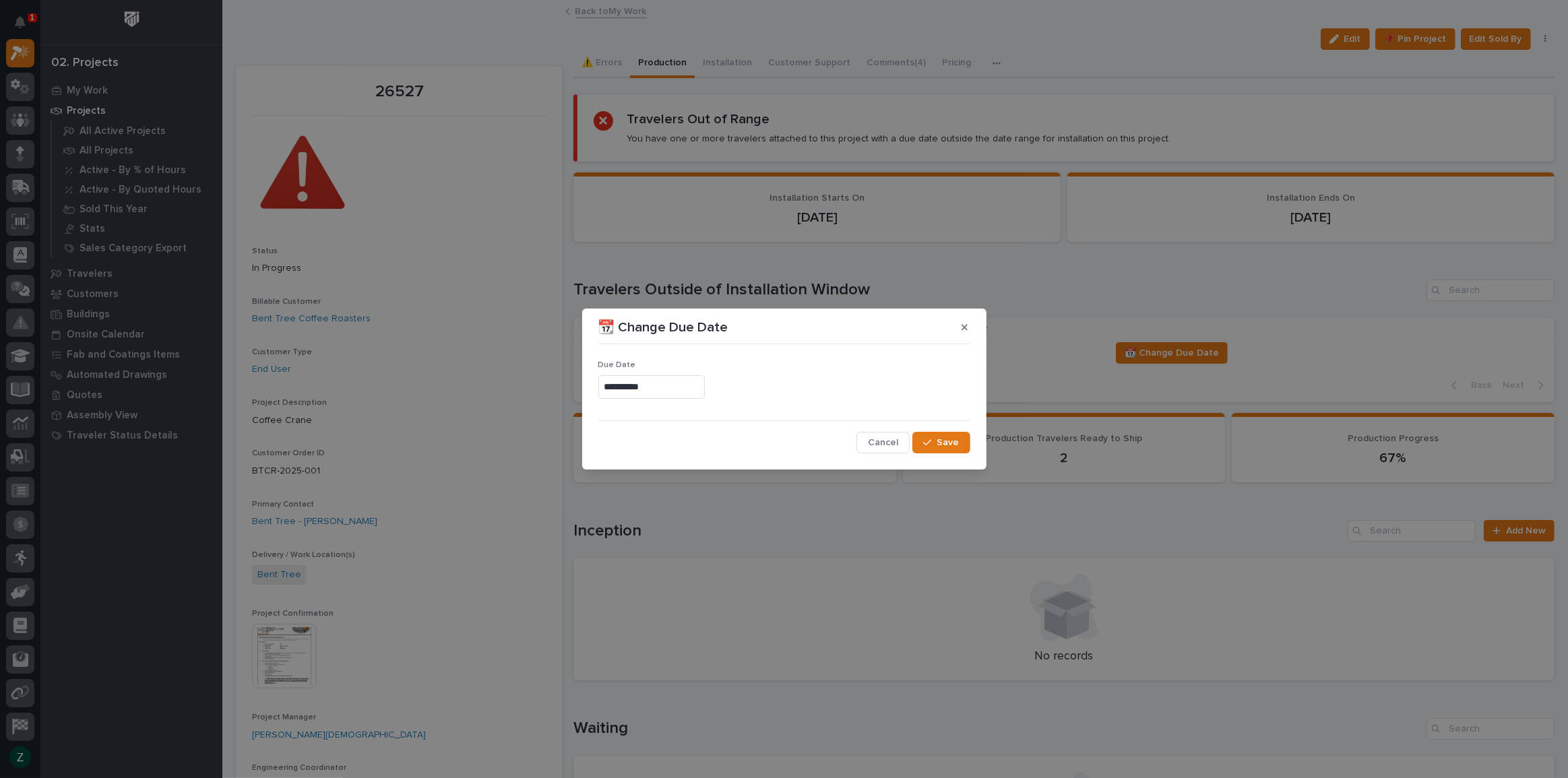
type input "**********"
click at [926, 437] on button "Save" at bounding box center [941, 442] width 58 height 21
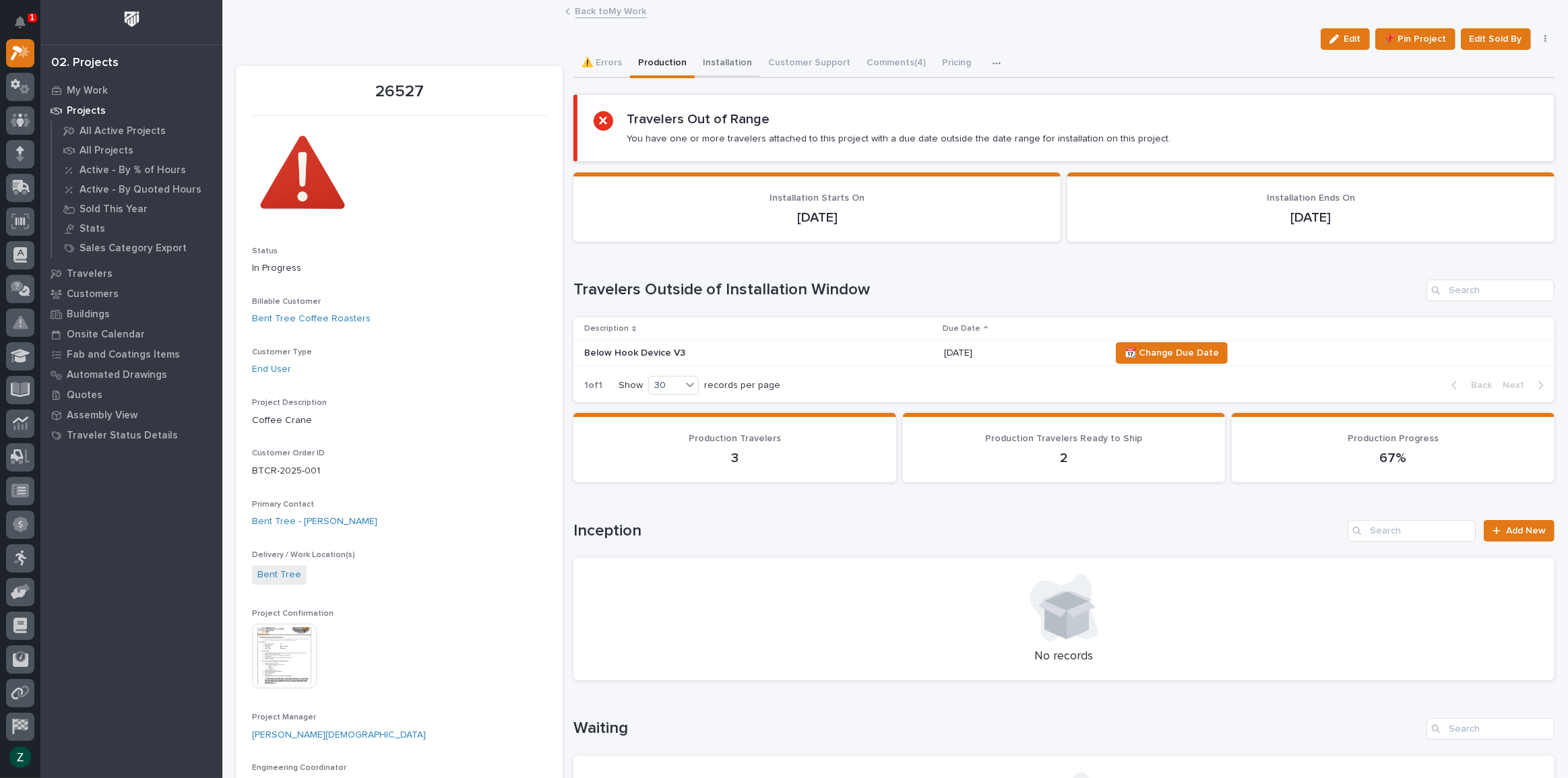
click at [726, 65] on button "Installation" at bounding box center [727, 64] width 65 height 29
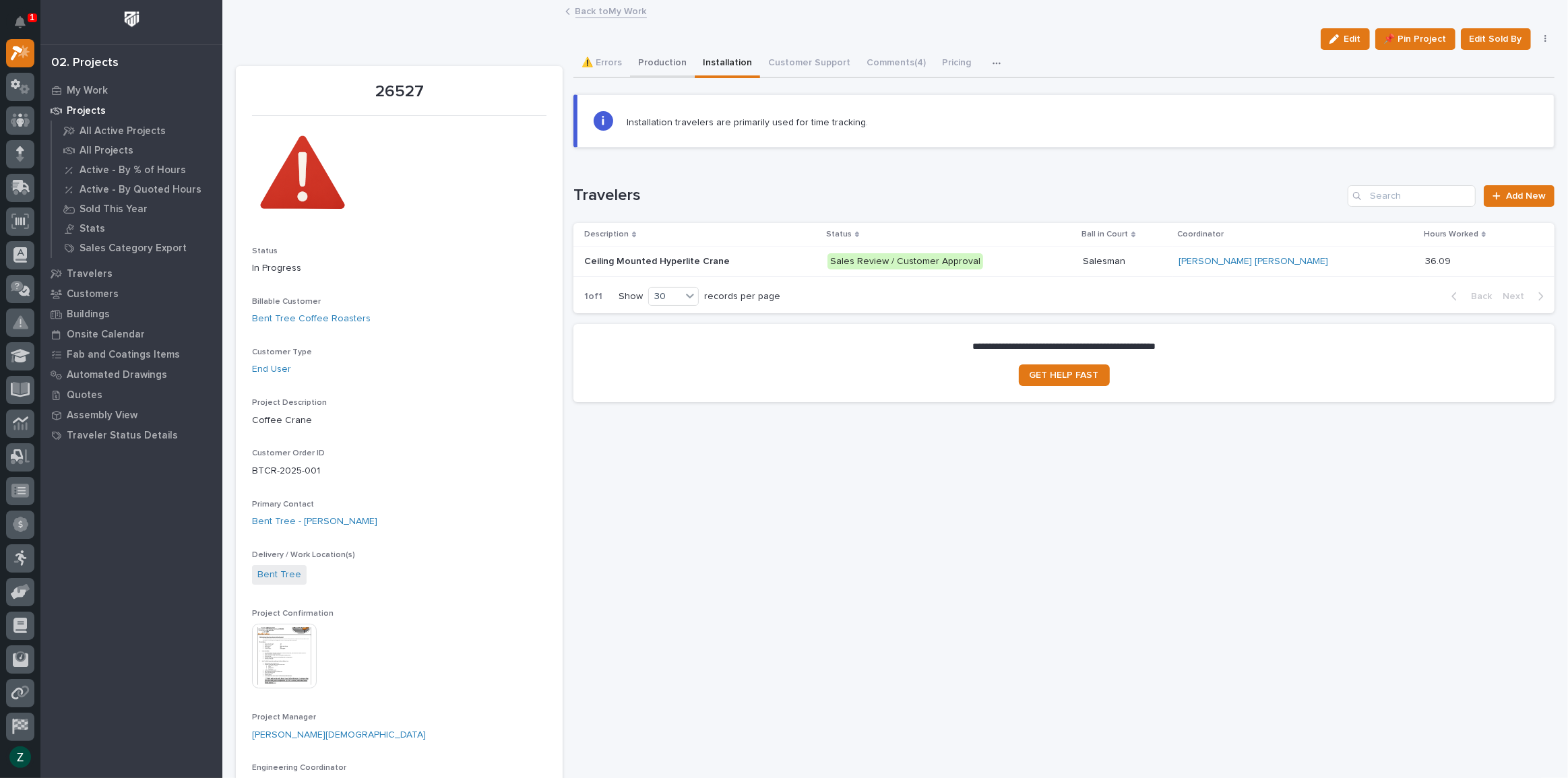
click at [667, 57] on button "Production" at bounding box center [662, 64] width 65 height 29
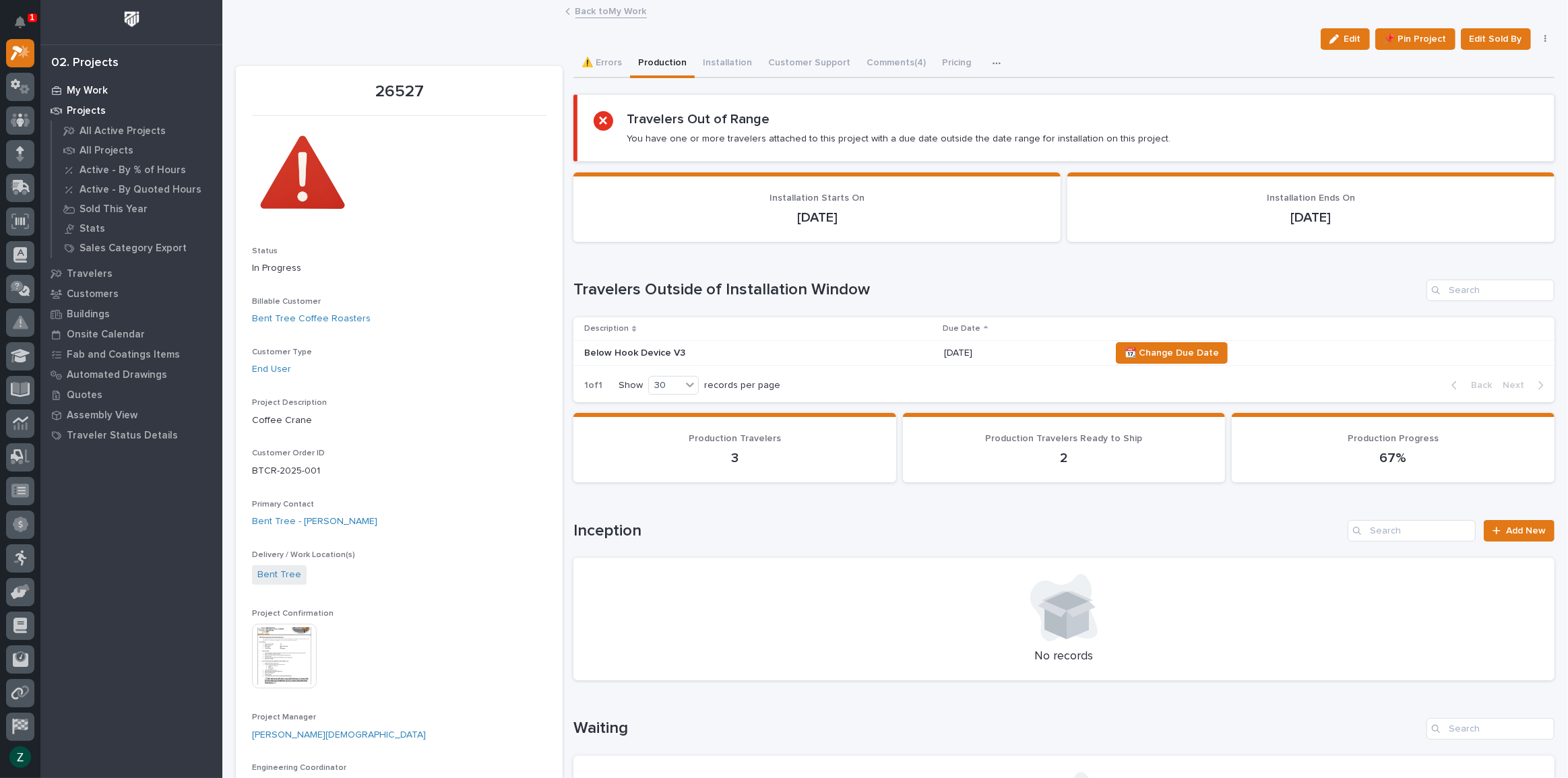
click at [95, 87] on p "My Work" at bounding box center [87, 91] width 41 height 12
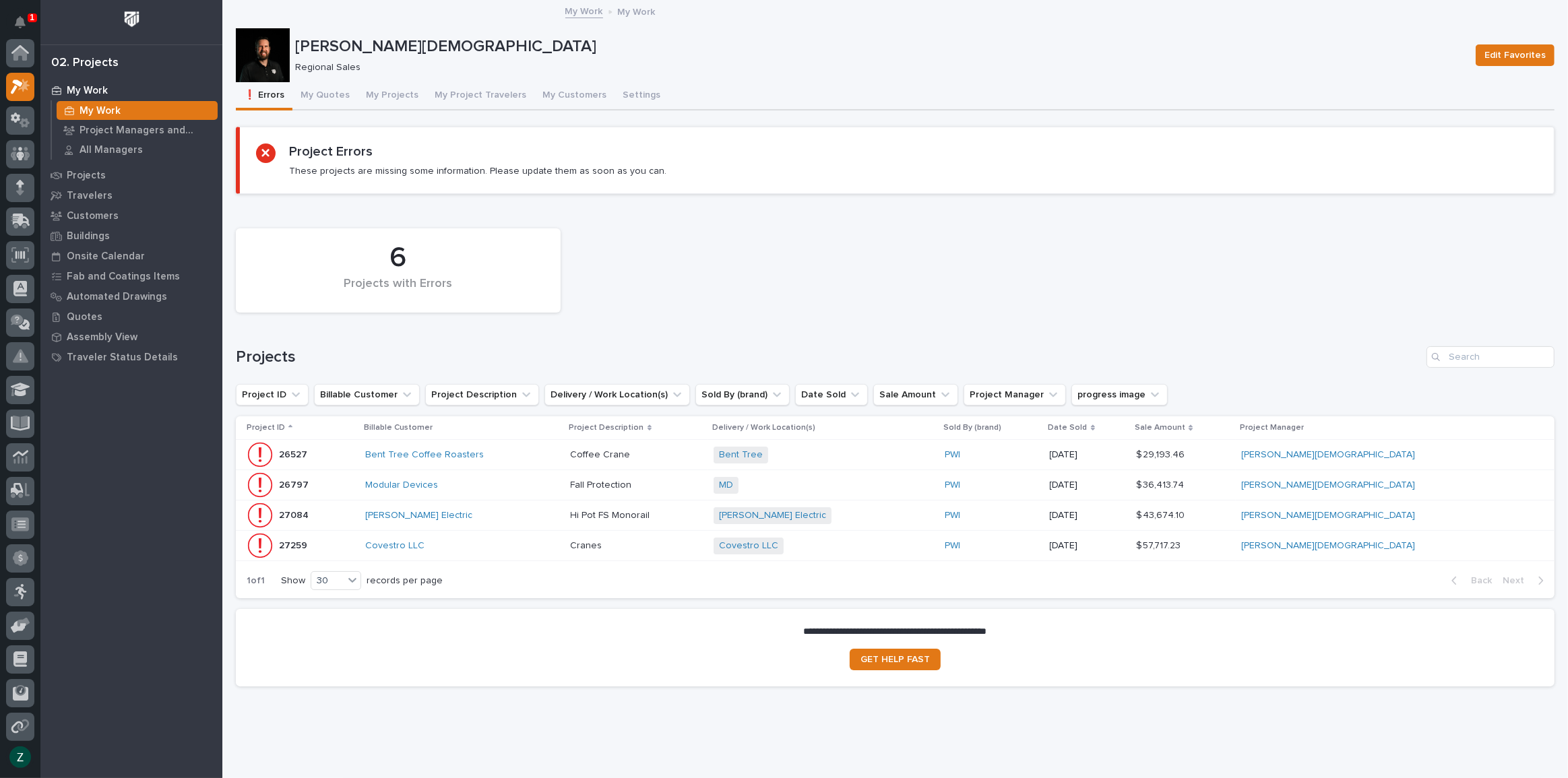
scroll to position [33, 0]
click at [560, 491] on div "Modular Devices" at bounding box center [463, 485] width 195 height 22
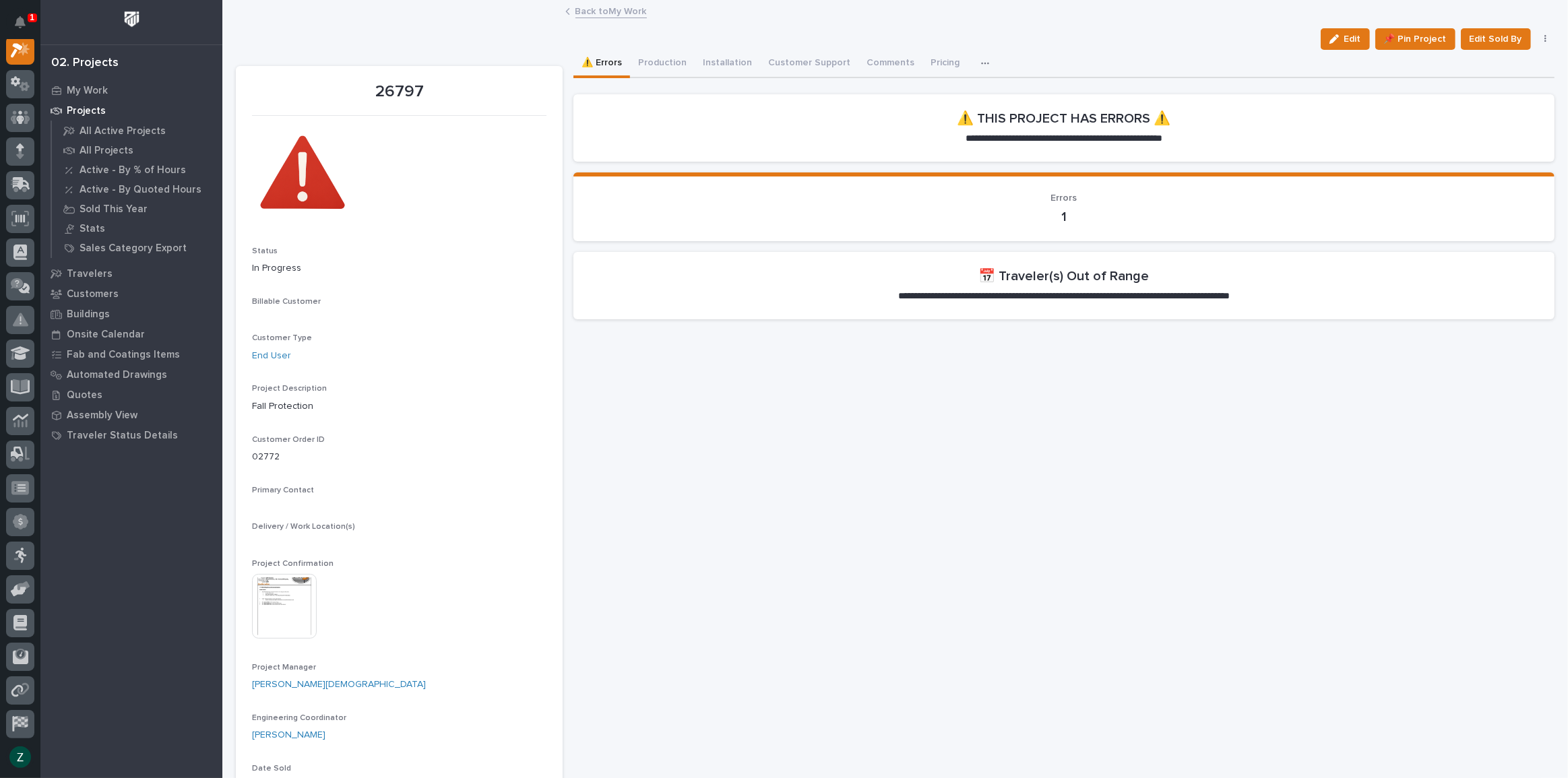
scroll to position [33, 0]
click at [675, 53] on button "Production" at bounding box center [662, 64] width 65 height 29
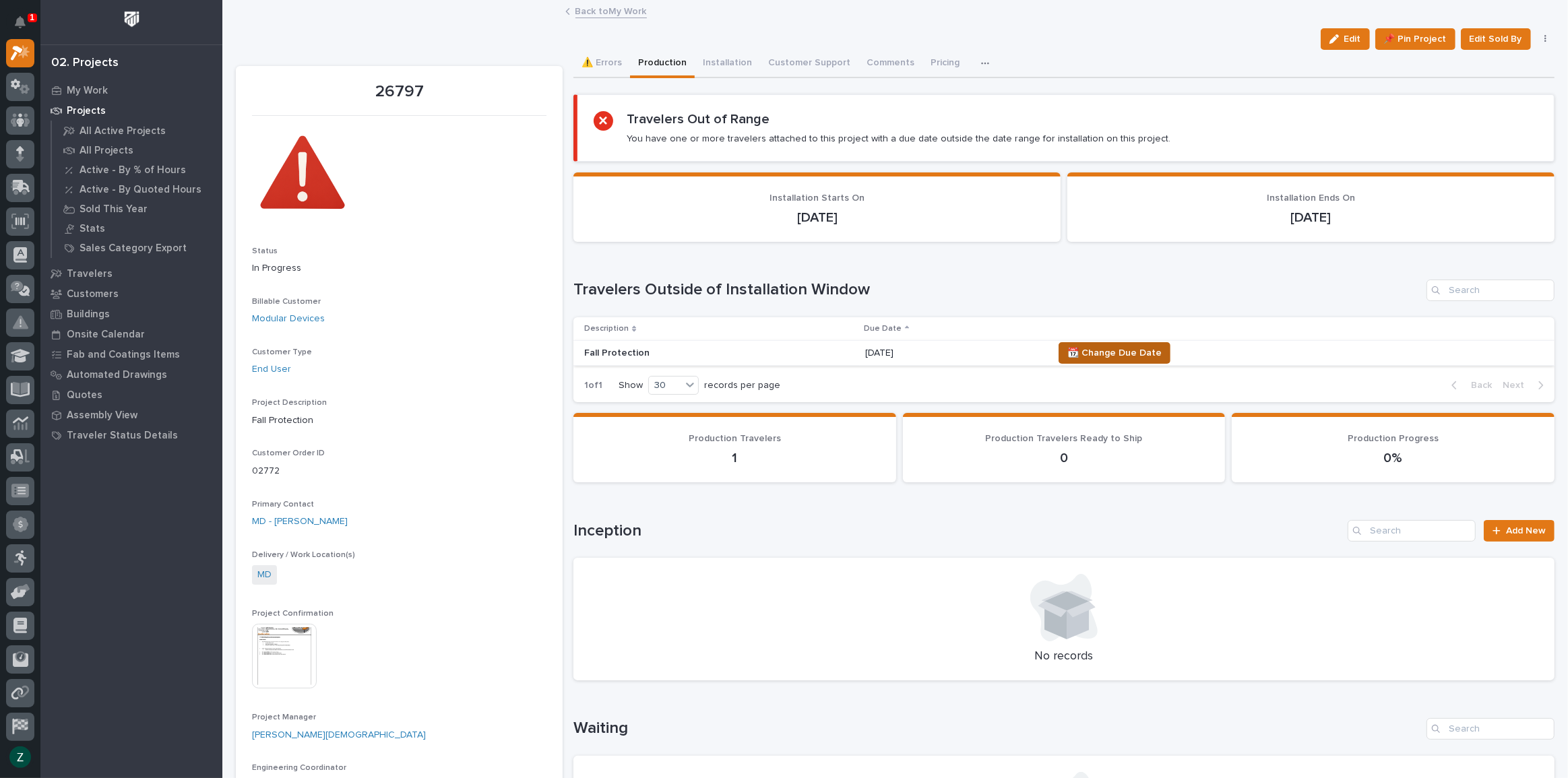
click at [1099, 350] on span "📆 Change Due Date" at bounding box center [1114, 352] width 95 height 16
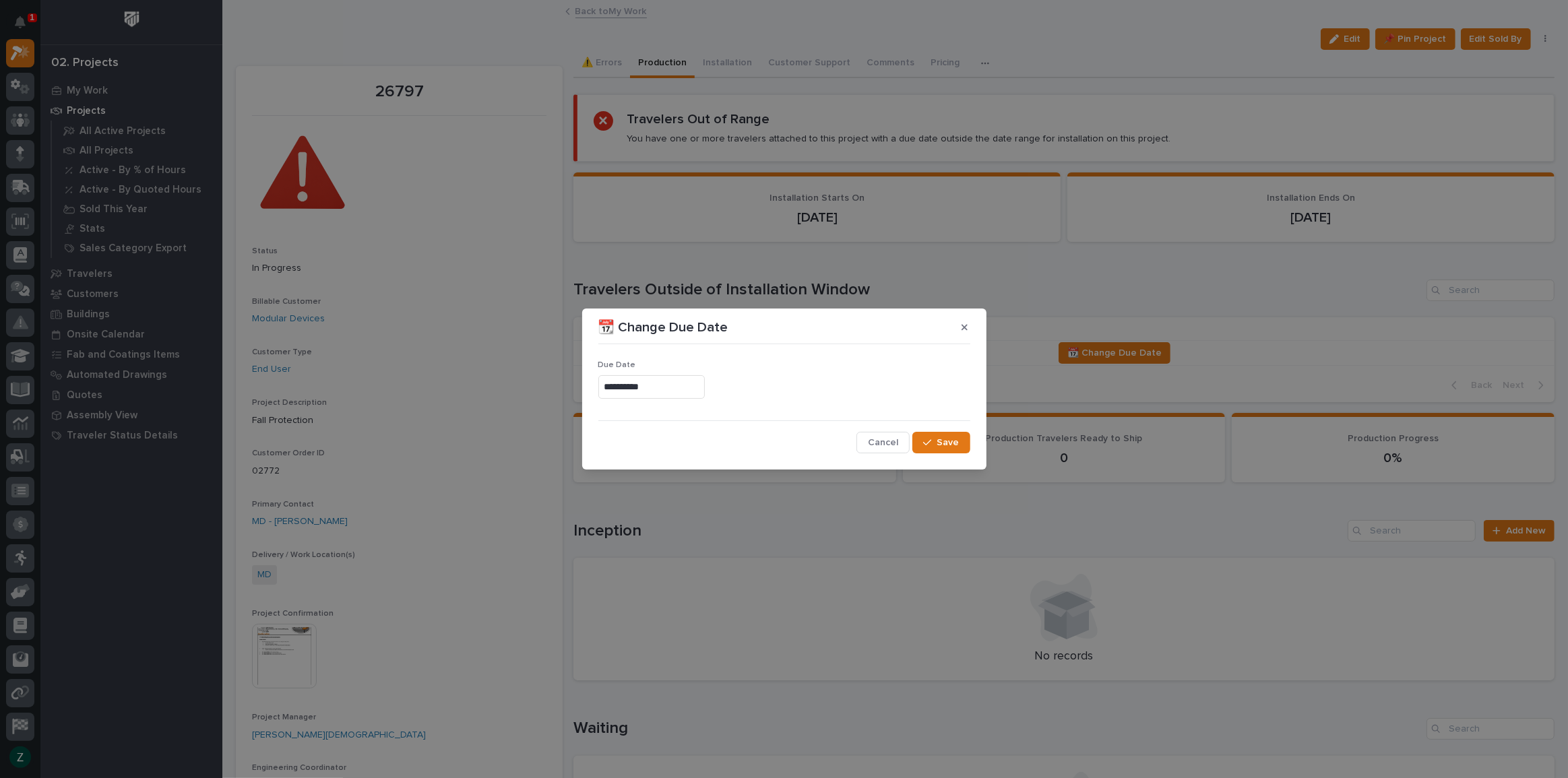
click at [671, 381] on input "**********" at bounding box center [651, 387] width 107 height 23
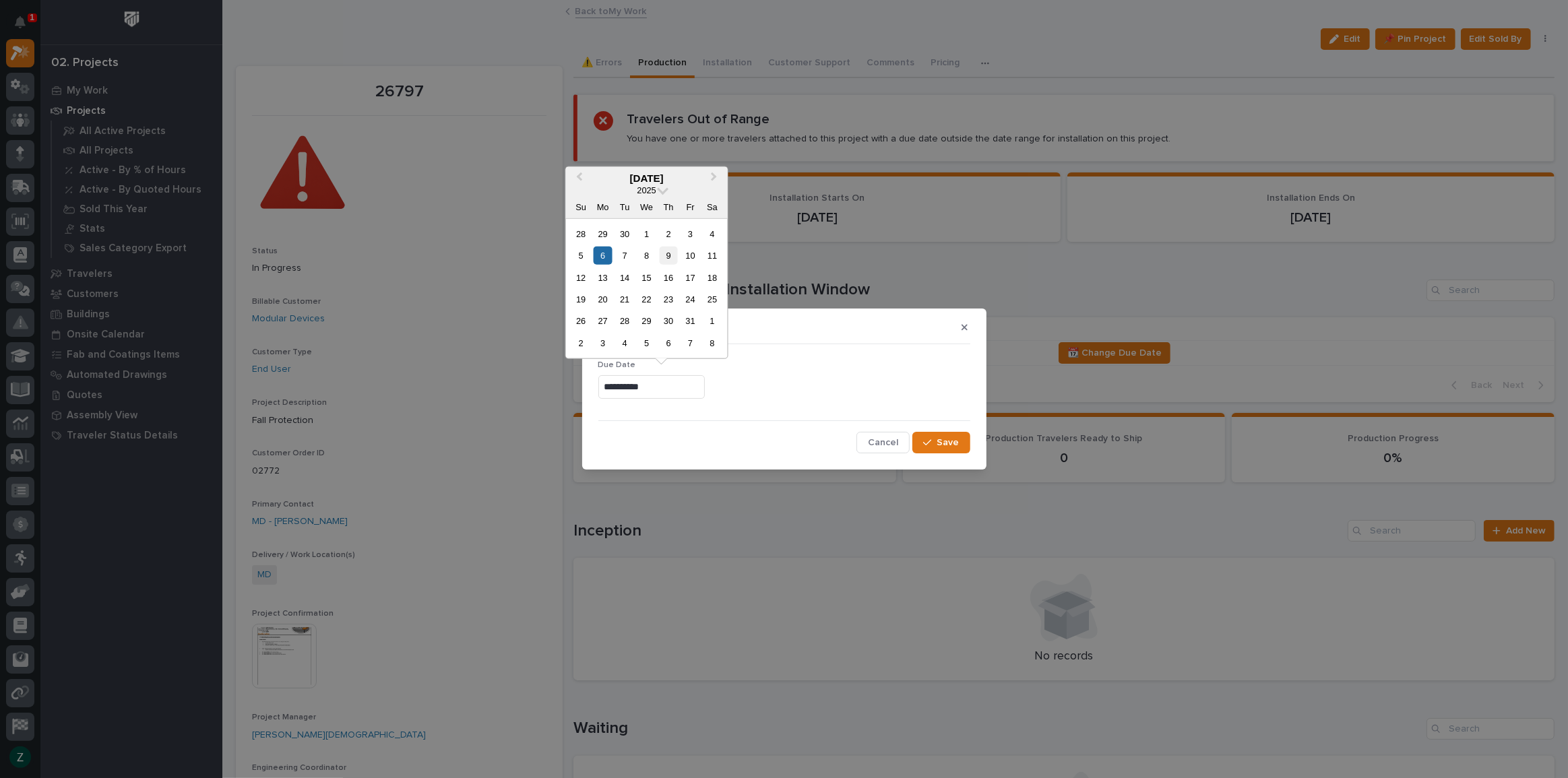
click at [667, 253] on div "9" at bounding box center [668, 256] width 19 height 19
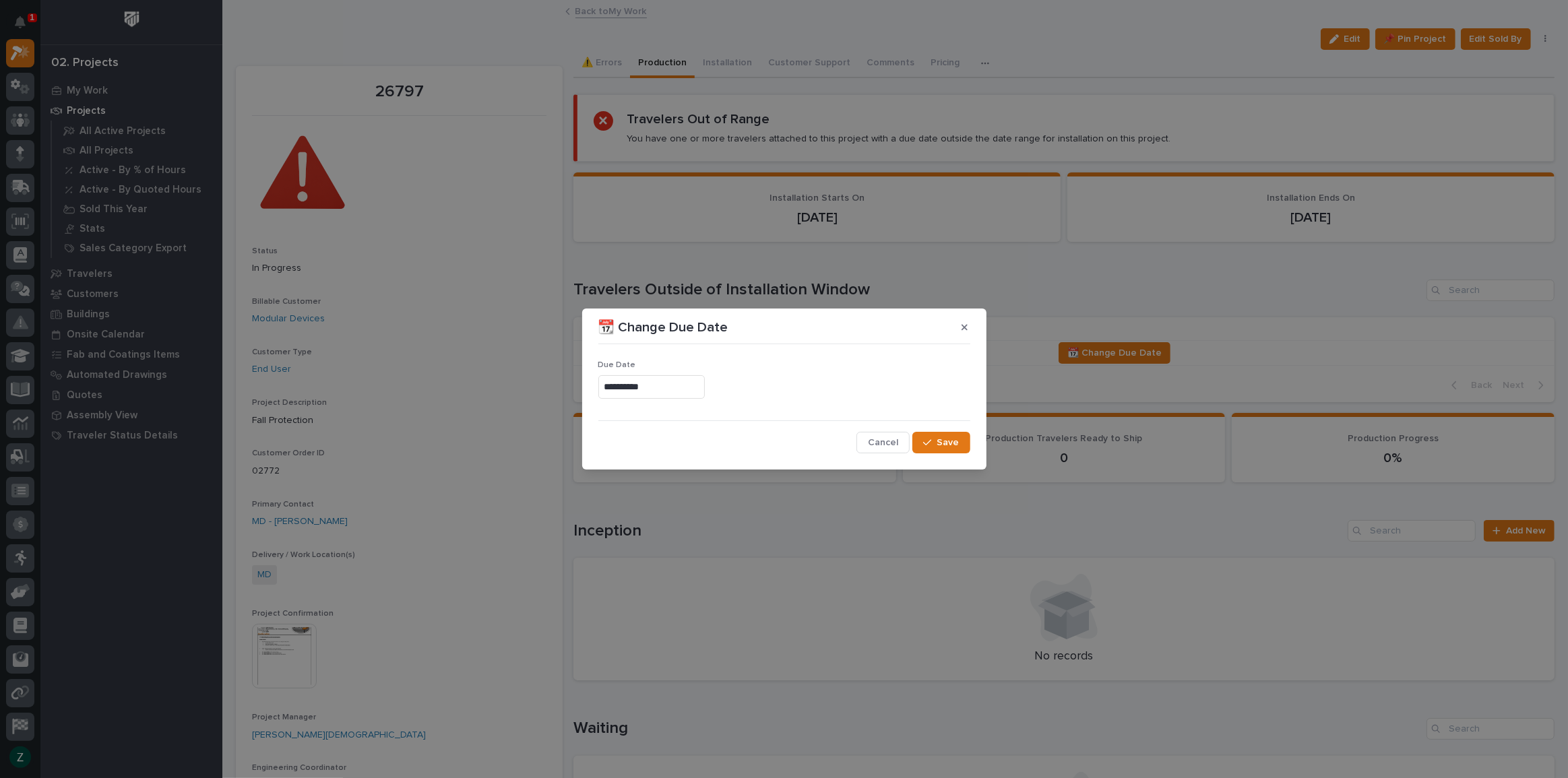
type input "**********"
click at [955, 442] on span "Save" at bounding box center [948, 442] width 22 height 12
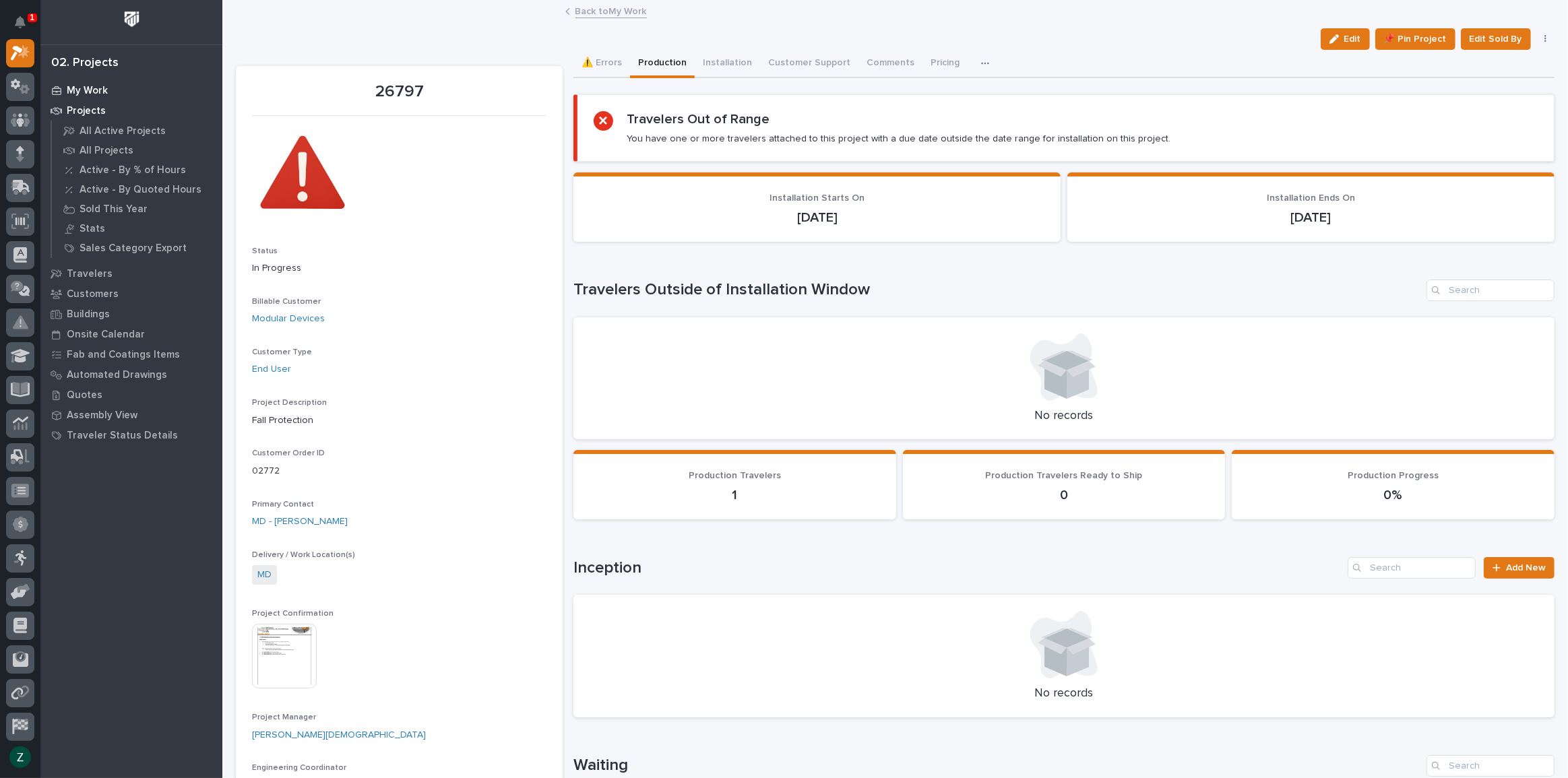
click at [92, 81] on div "My Work" at bounding box center [131, 90] width 175 height 19
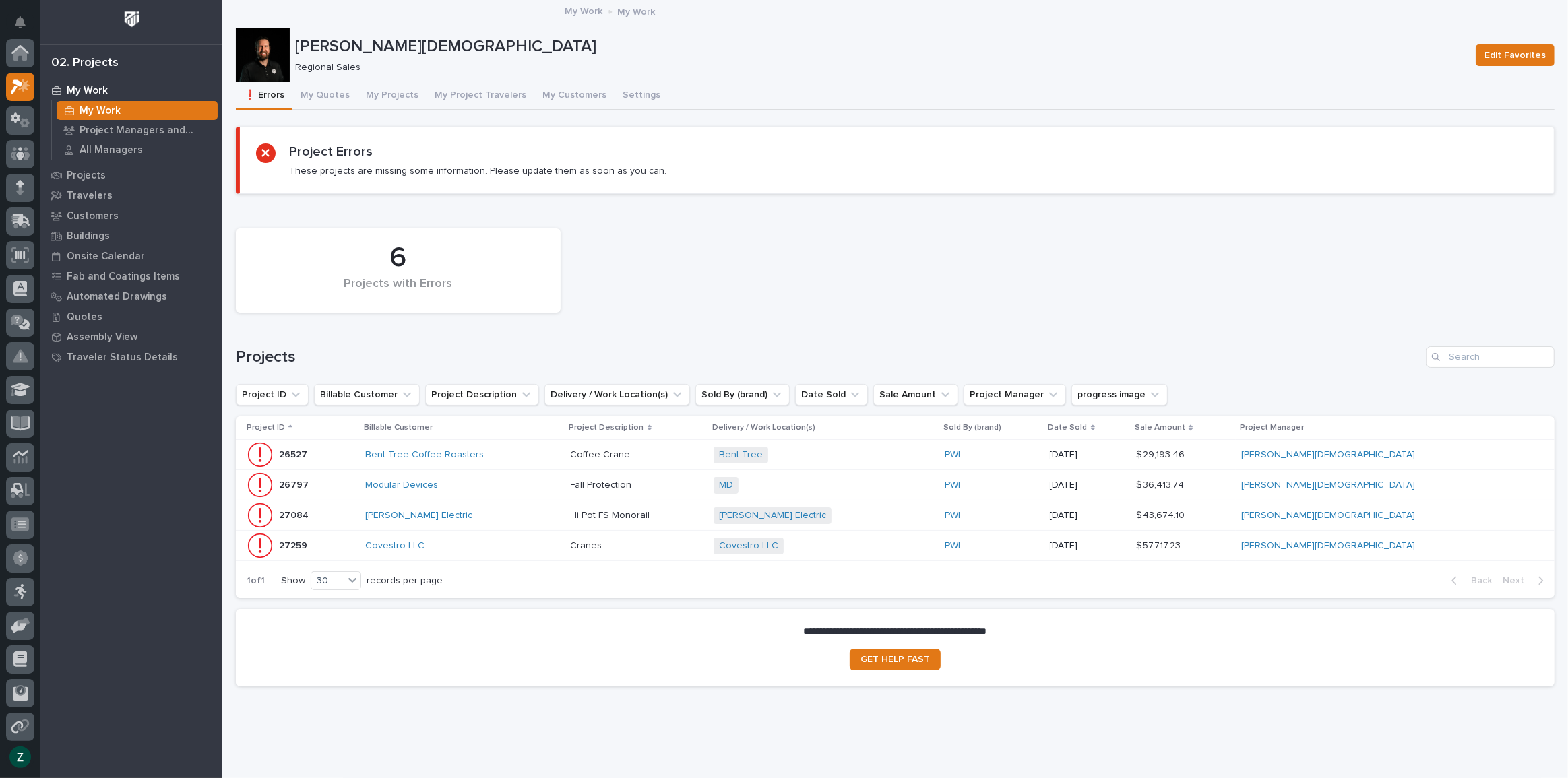
scroll to position [33, 0]
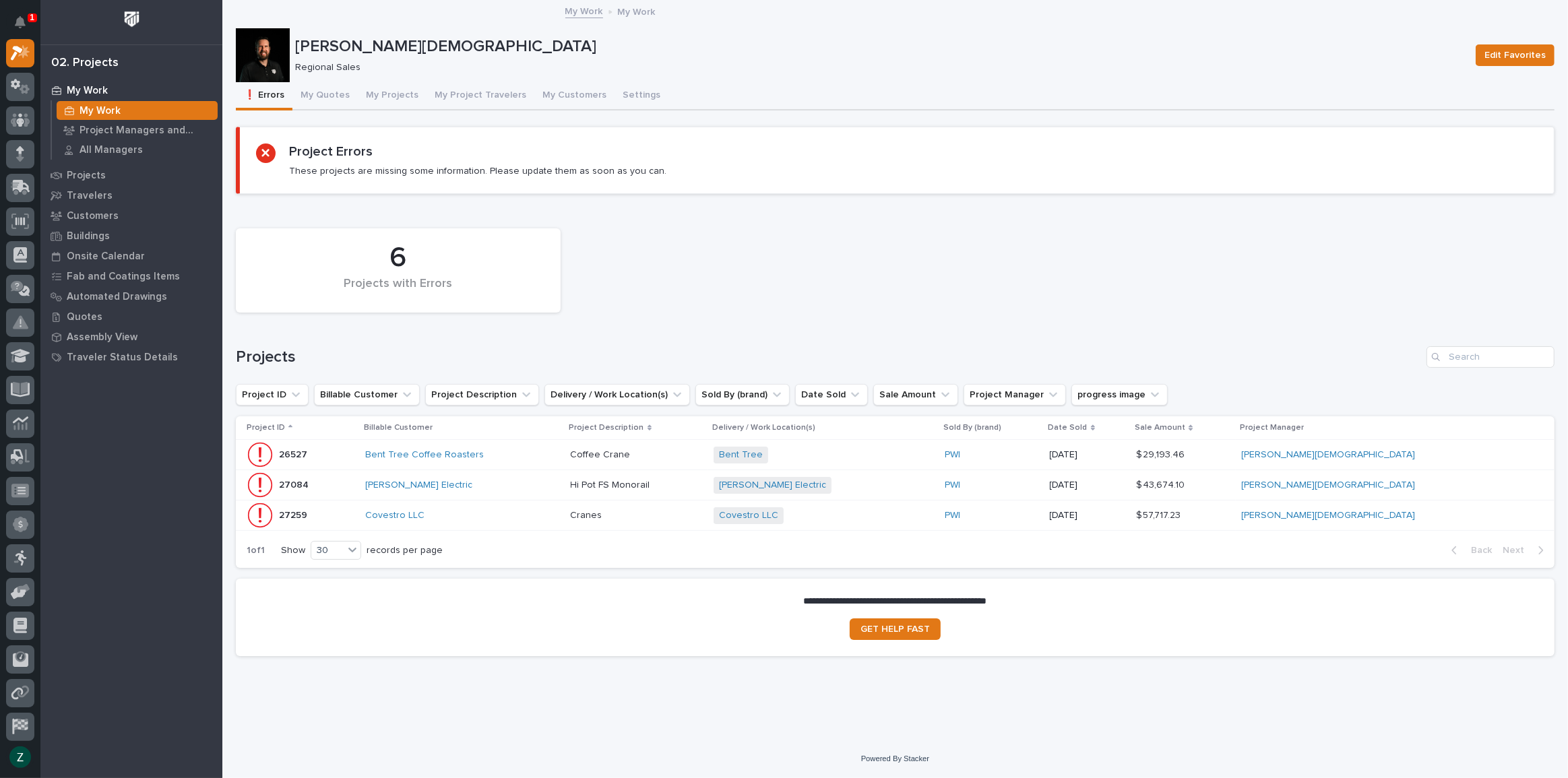
click at [560, 479] on div "[PERSON_NAME] Electric" at bounding box center [463, 485] width 195 height 11
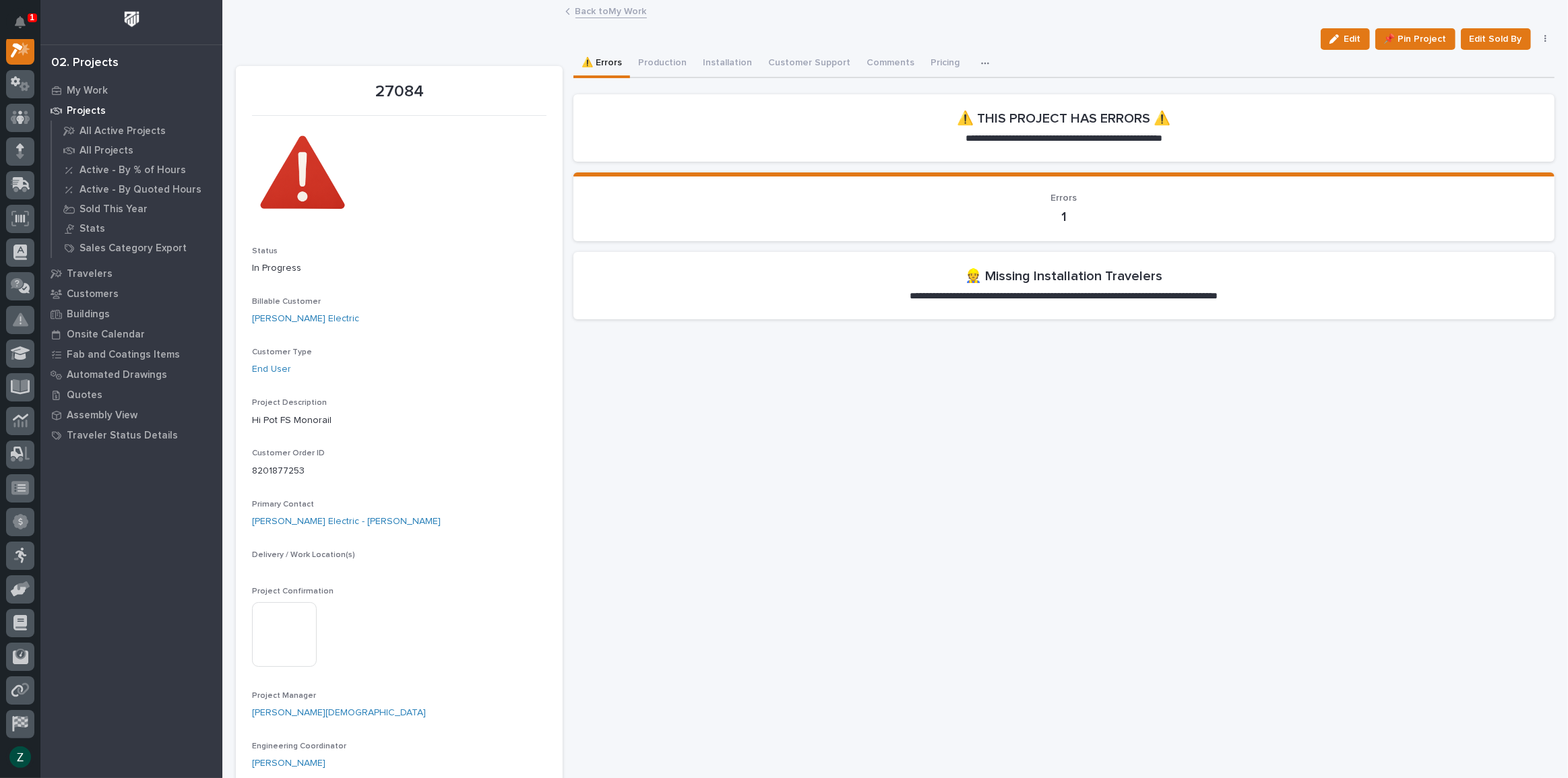
scroll to position [33, 0]
click at [664, 60] on button "Production" at bounding box center [662, 64] width 65 height 29
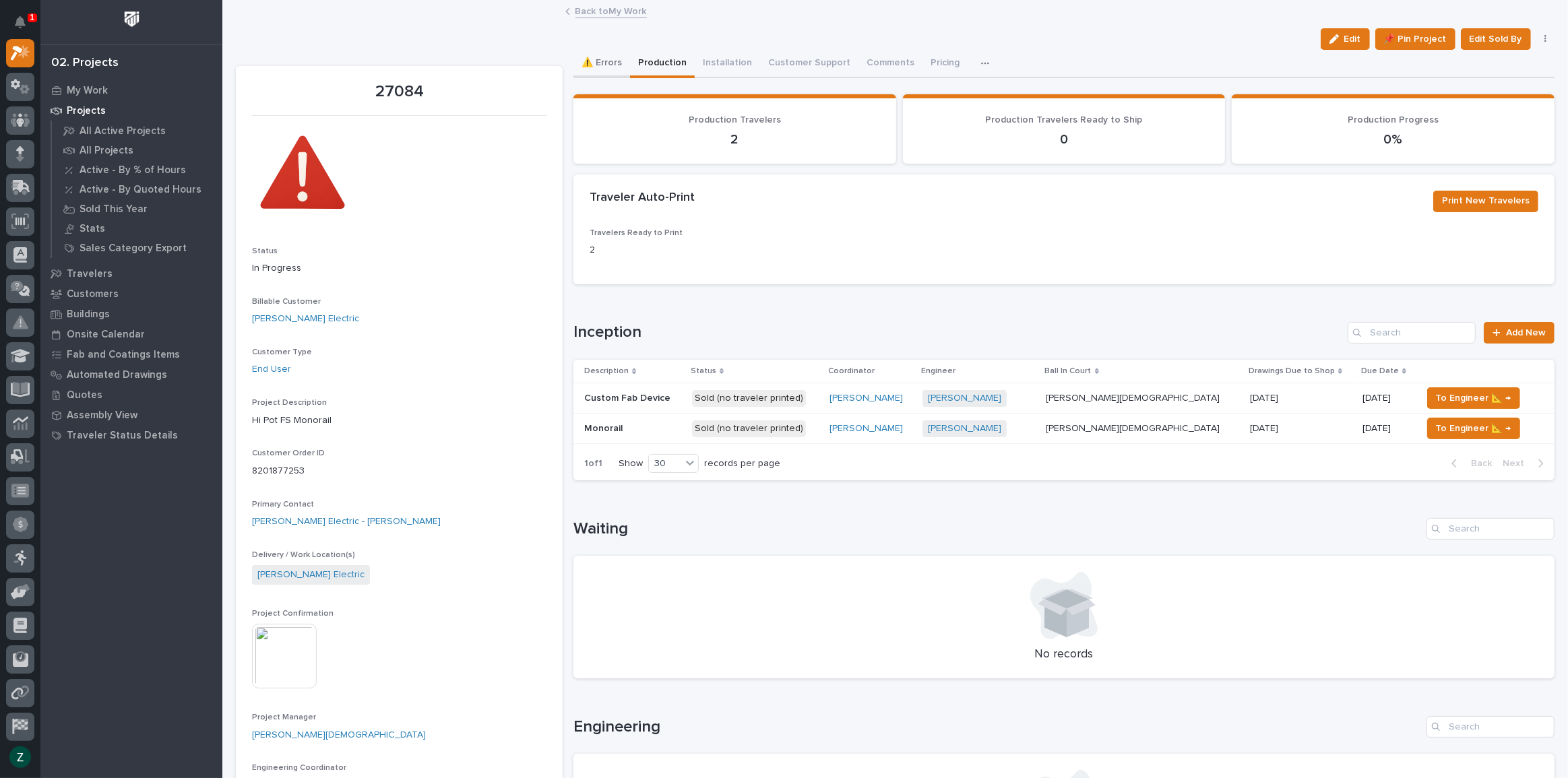
click at [599, 55] on button "⚠️ Errors" at bounding box center [601, 64] width 57 height 29
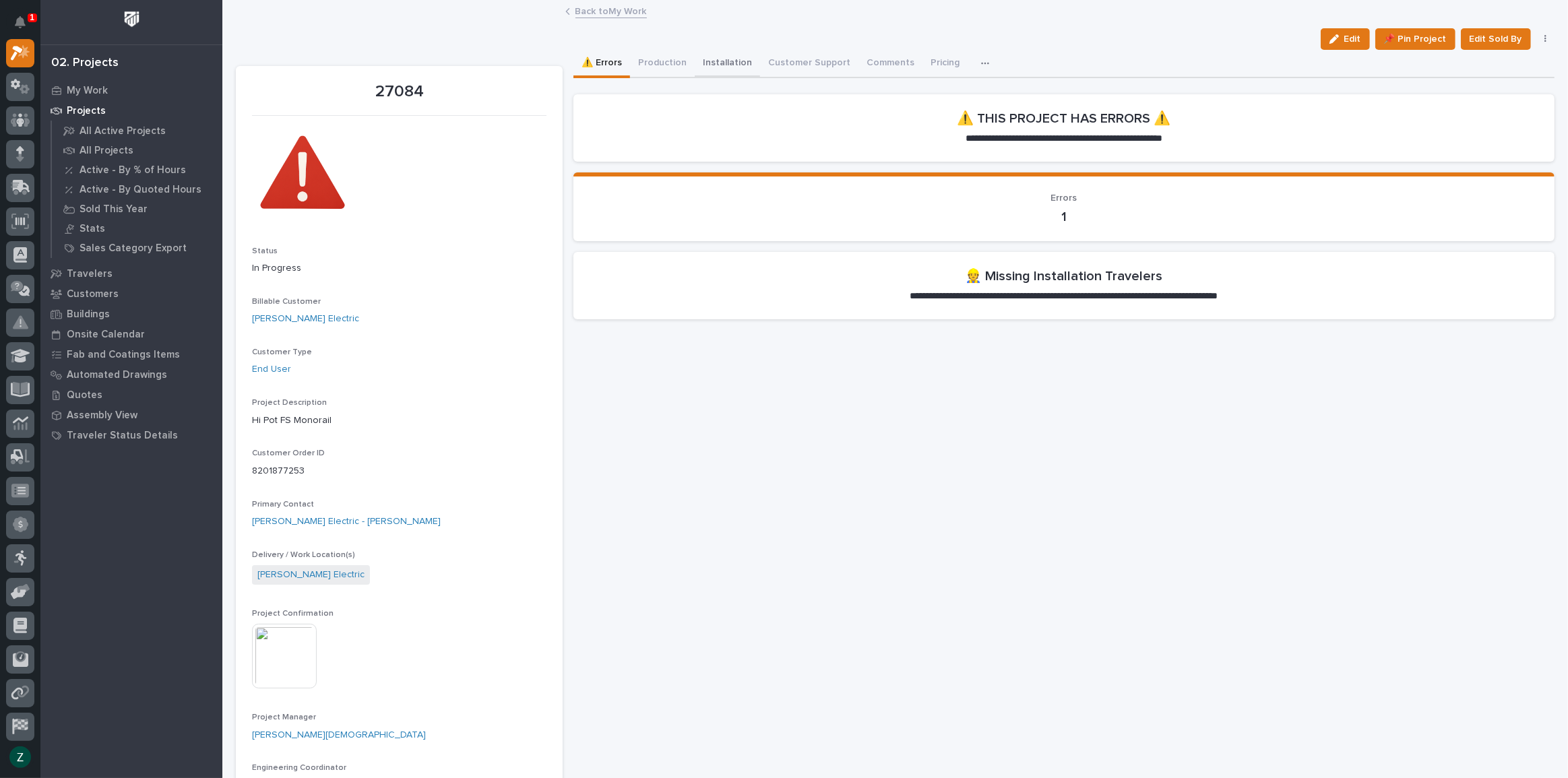
click at [720, 61] on button "Installation" at bounding box center [727, 64] width 65 height 29
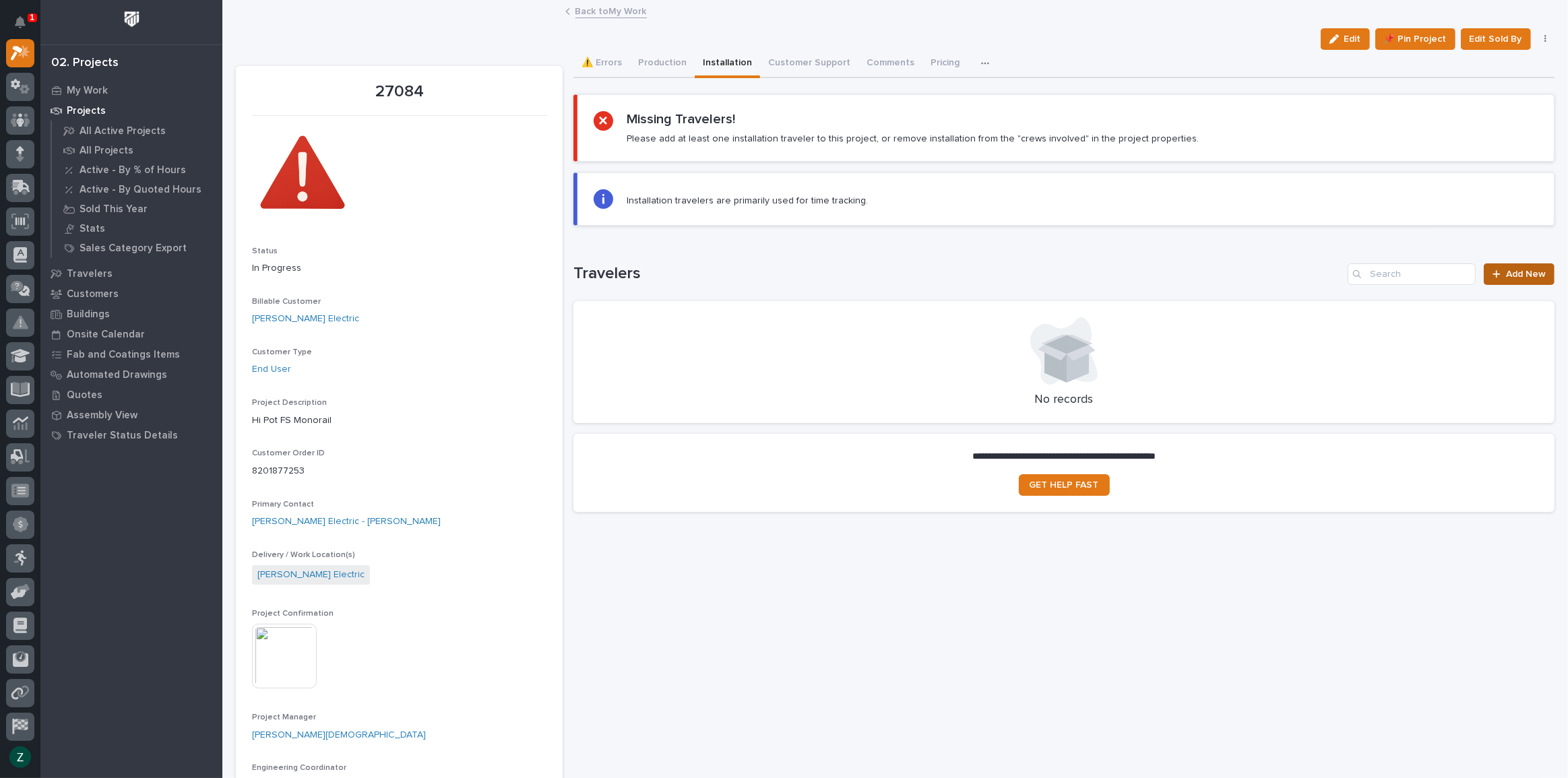
click at [1500, 266] on link "Add New" at bounding box center [1519, 274] width 71 height 21
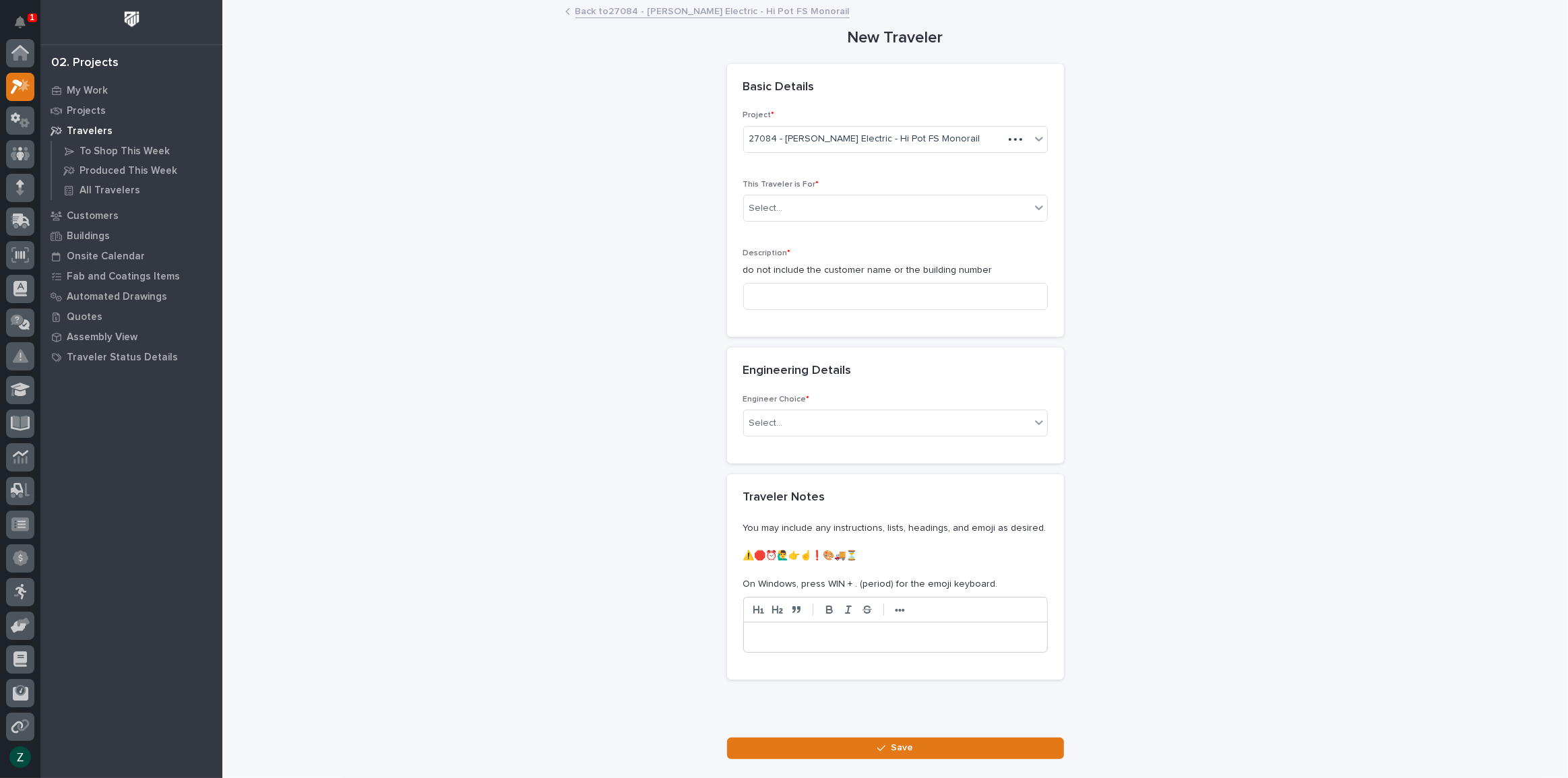
scroll to position [33, 0]
click at [1033, 210] on icon at bounding box center [1039, 207] width 14 height 14
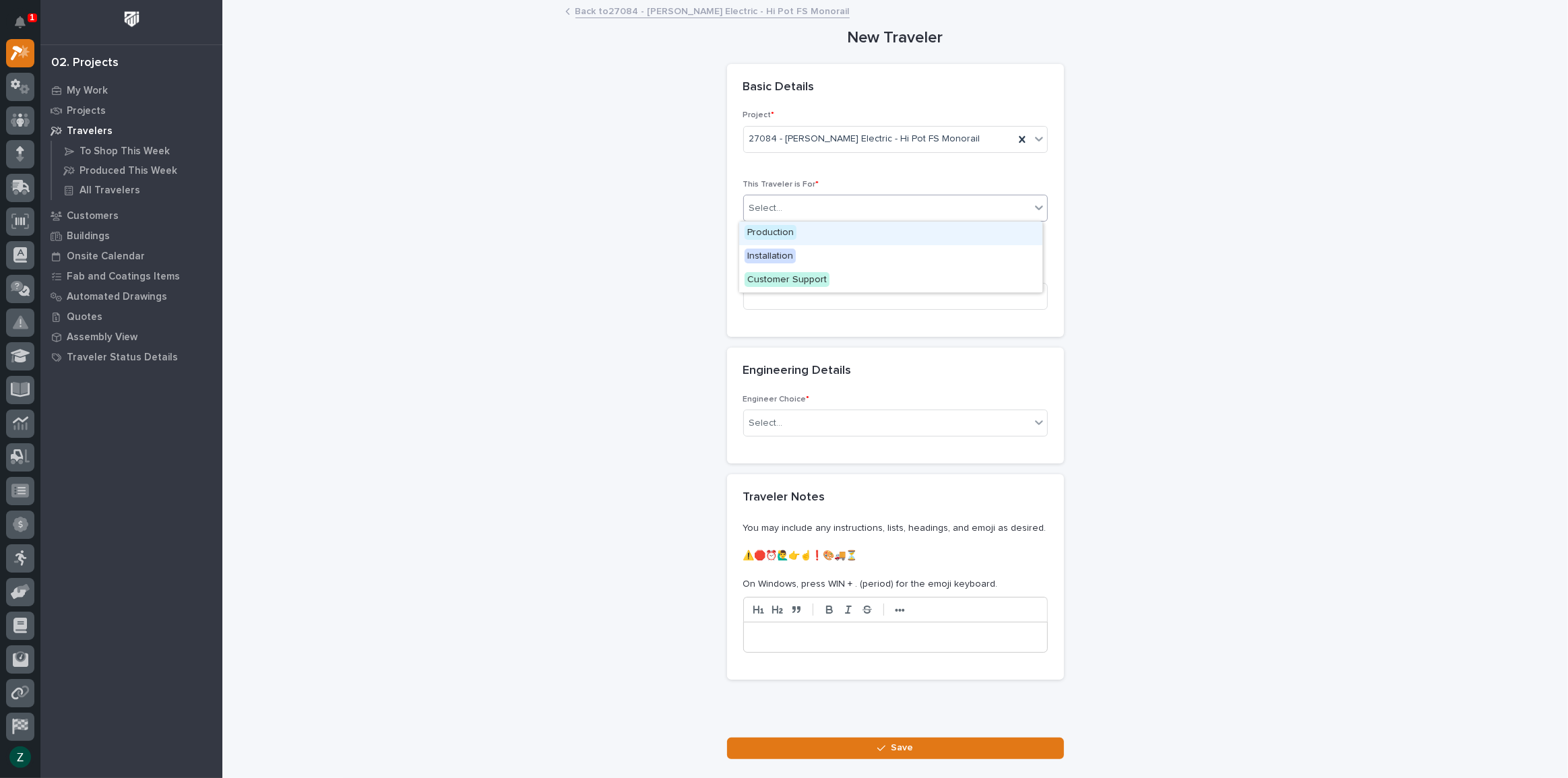
click at [1010, 229] on div "Production" at bounding box center [891, 233] width 303 height 23
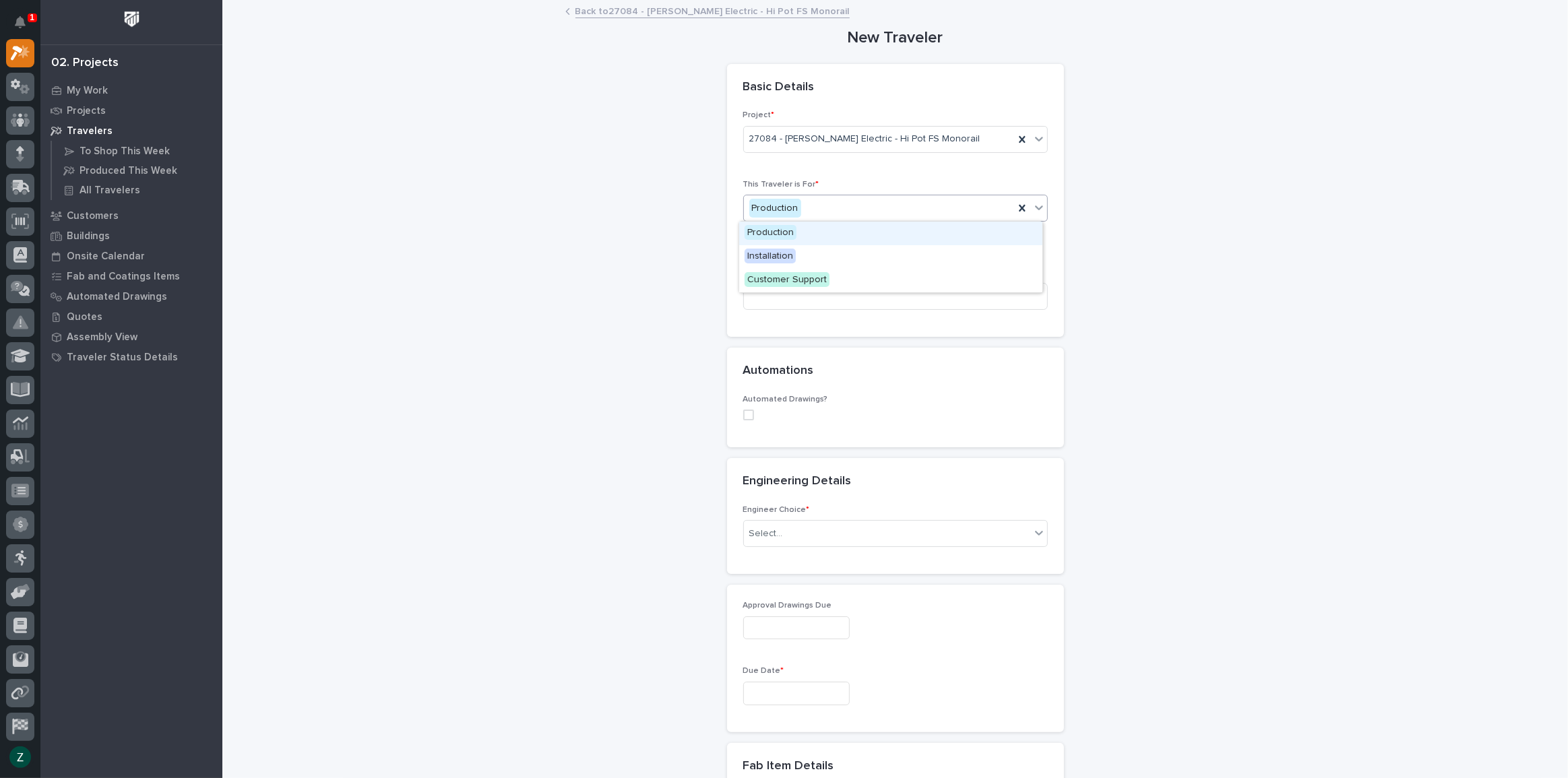
click at [1037, 210] on icon at bounding box center [1039, 207] width 14 height 14
click at [993, 259] on div "Installation" at bounding box center [891, 256] width 303 height 23
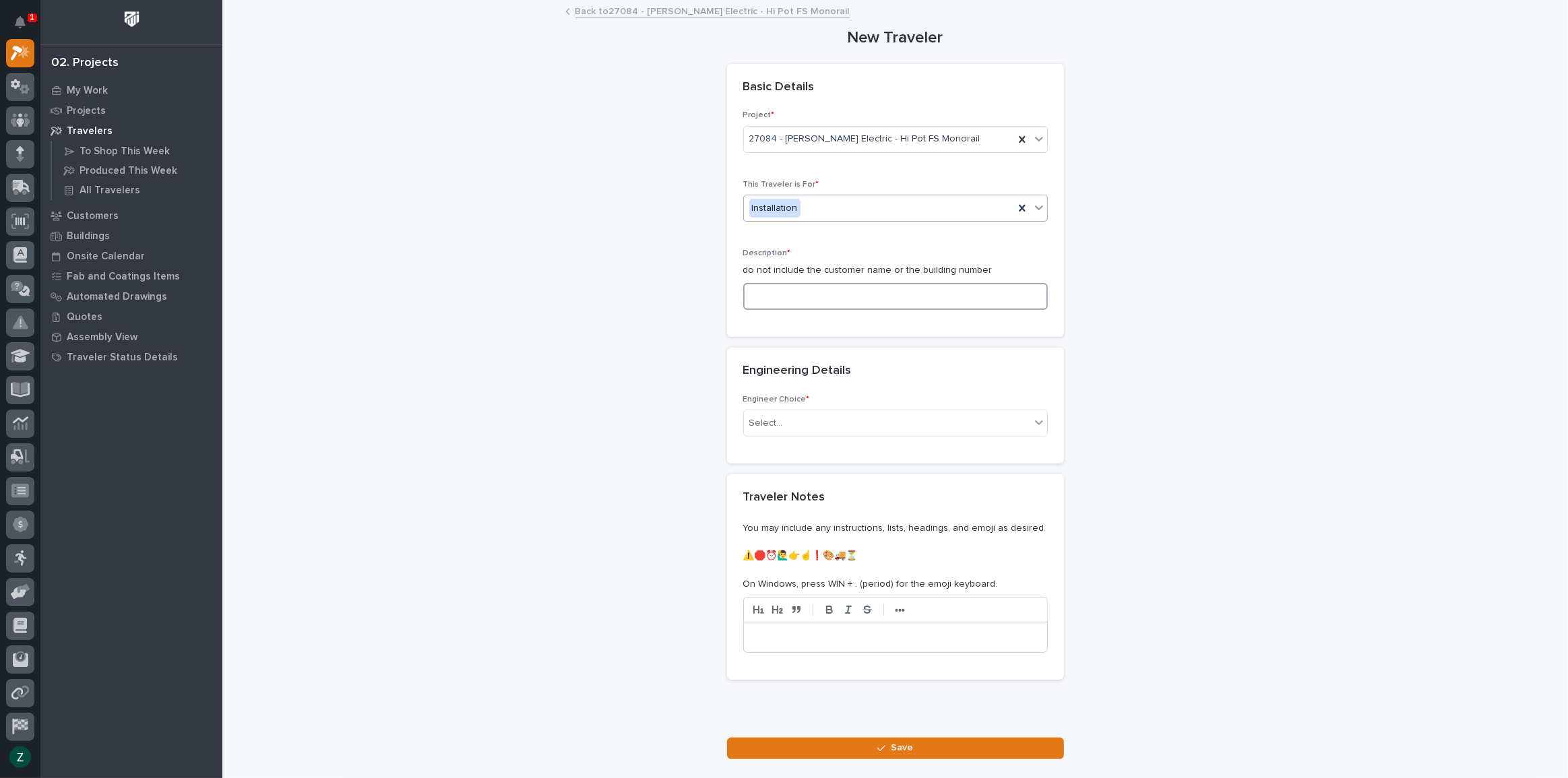
click at [990, 294] on input at bounding box center [895, 296] width 304 height 27
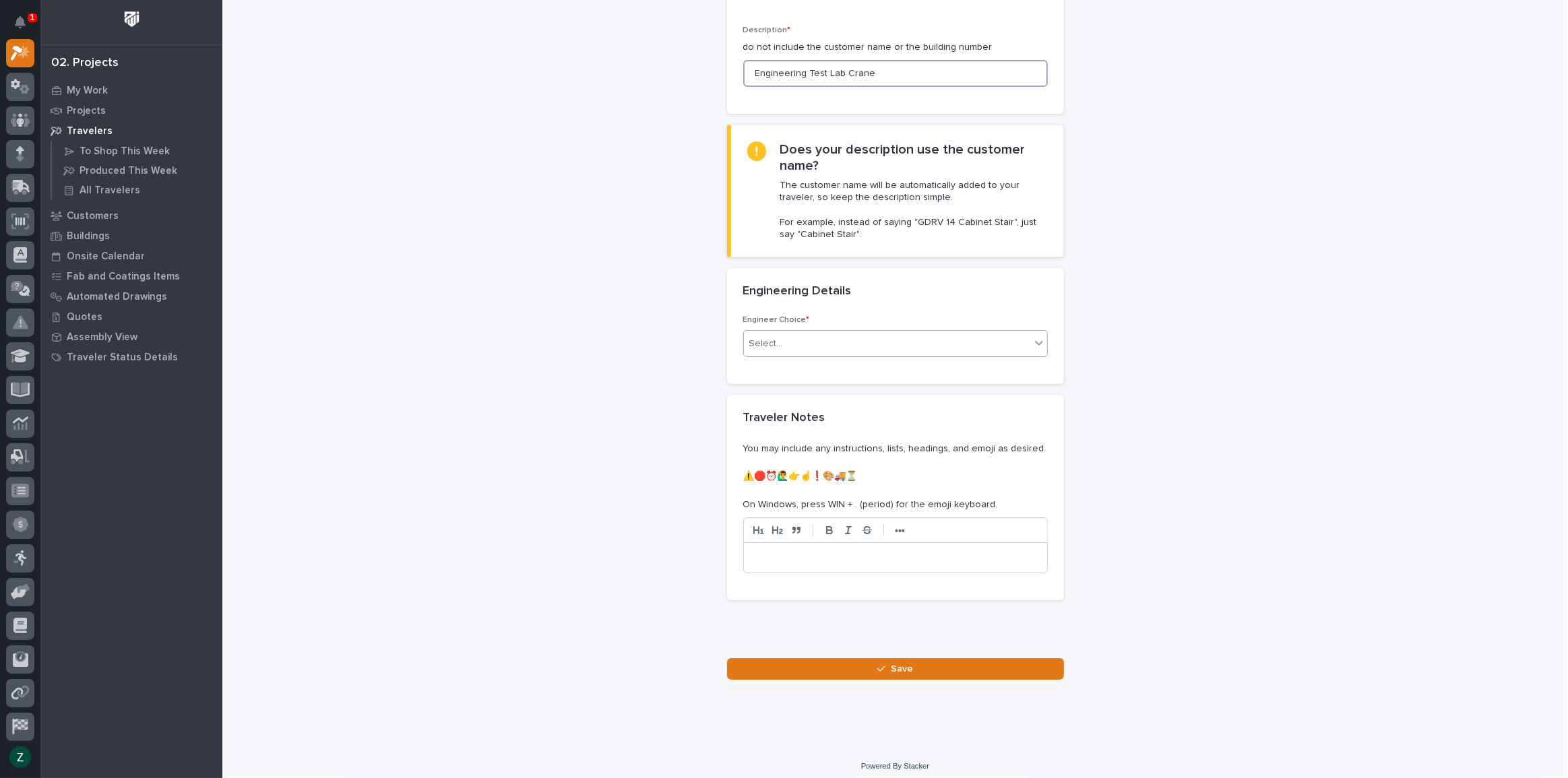
scroll to position [229, 0]
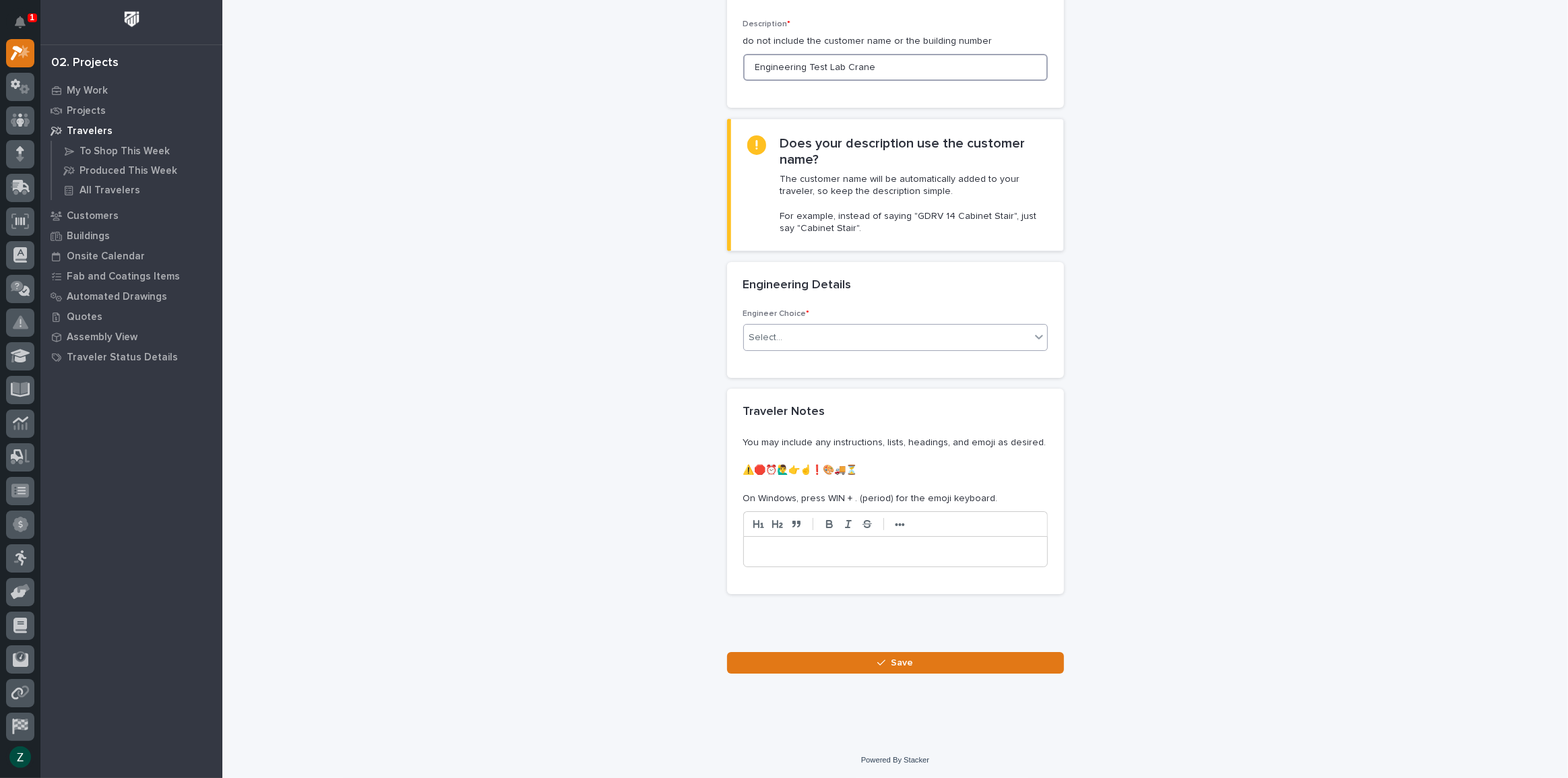
type input "Engineering Test Lab Crane"
click at [852, 340] on div "Select..." at bounding box center [887, 338] width 287 height 22
click at [868, 404] on div "I know who will draw this" at bounding box center [891, 409] width 303 height 23
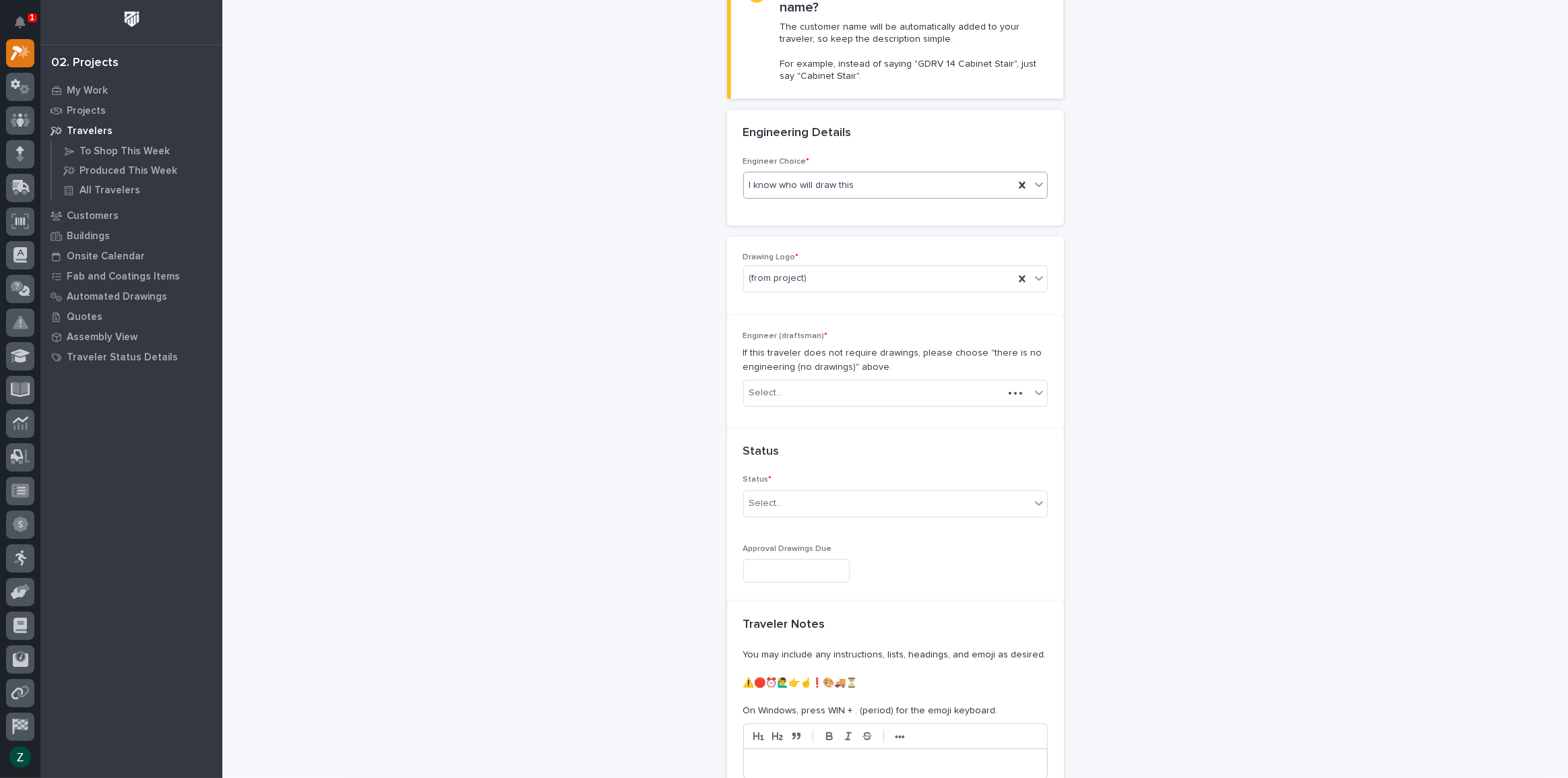
scroll to position [436, 0]
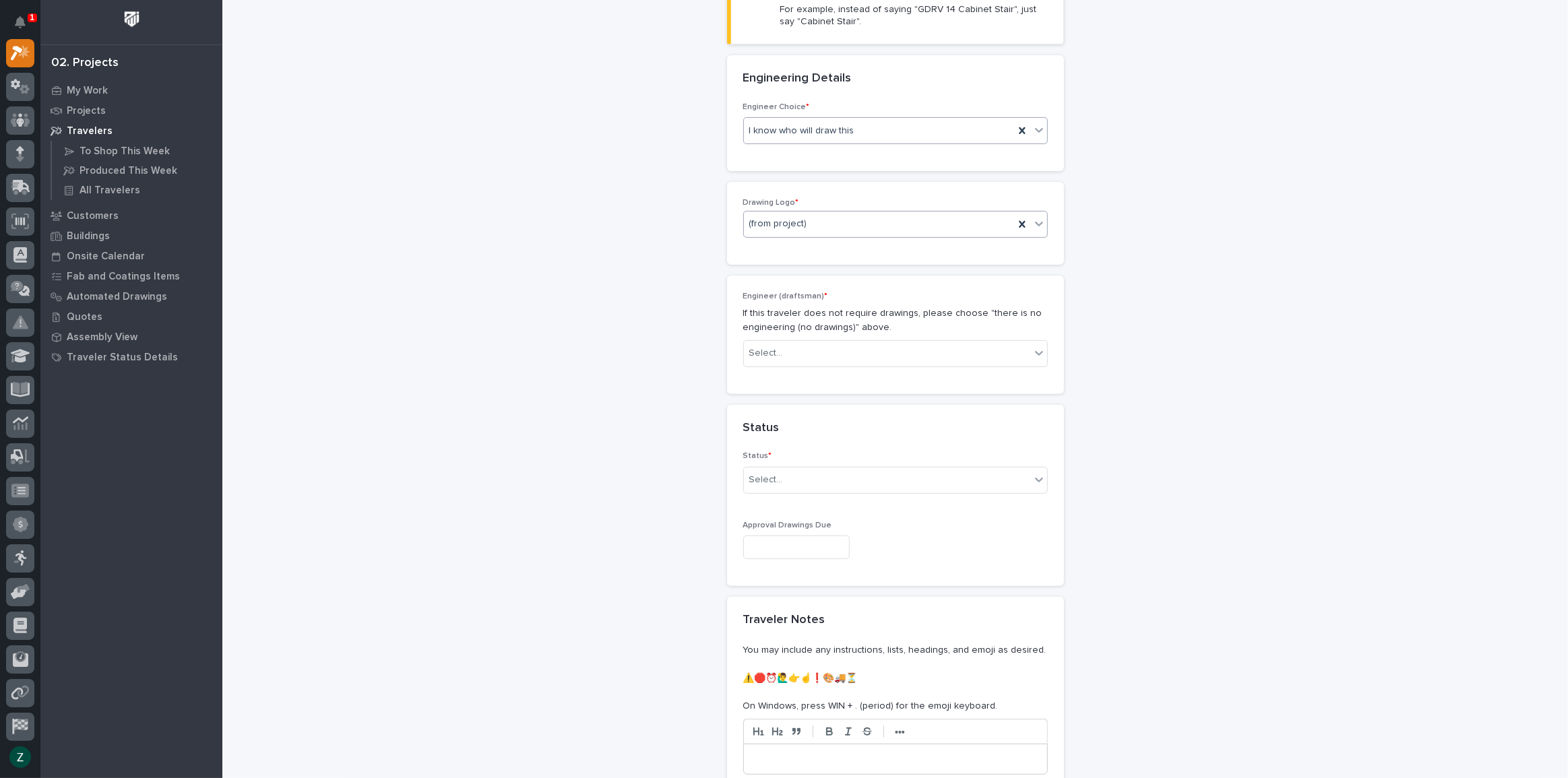
click at [841, 218] on div "(from project)" at bounding box center [879, 223] width 270 height 22
click at [842, 288] on div "PWI" at bounding box center [891, 295] width 303 height 23
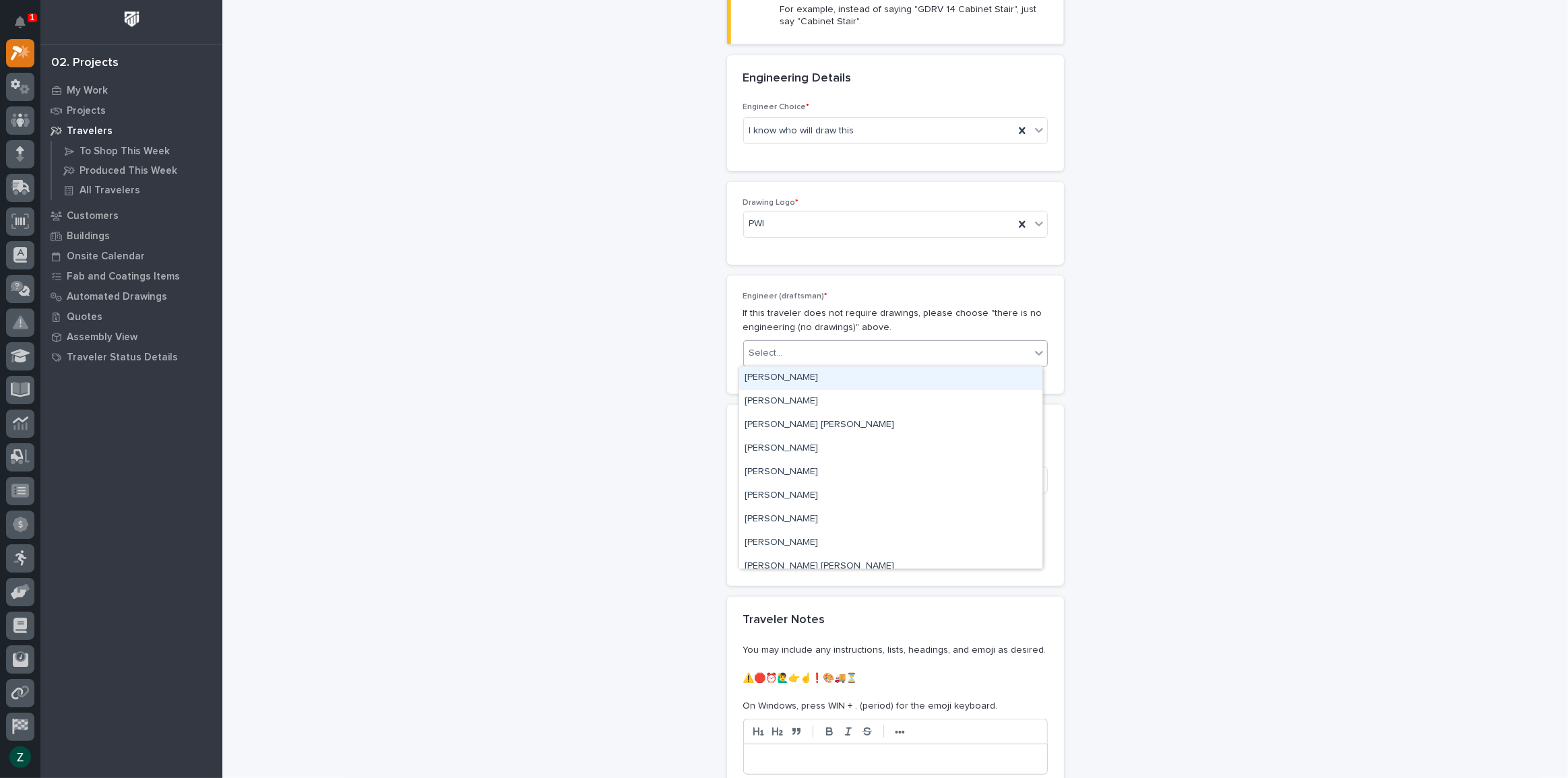
click at [837, 357] on div "Select..." at bounding box center [887, 353] width 287 height 22
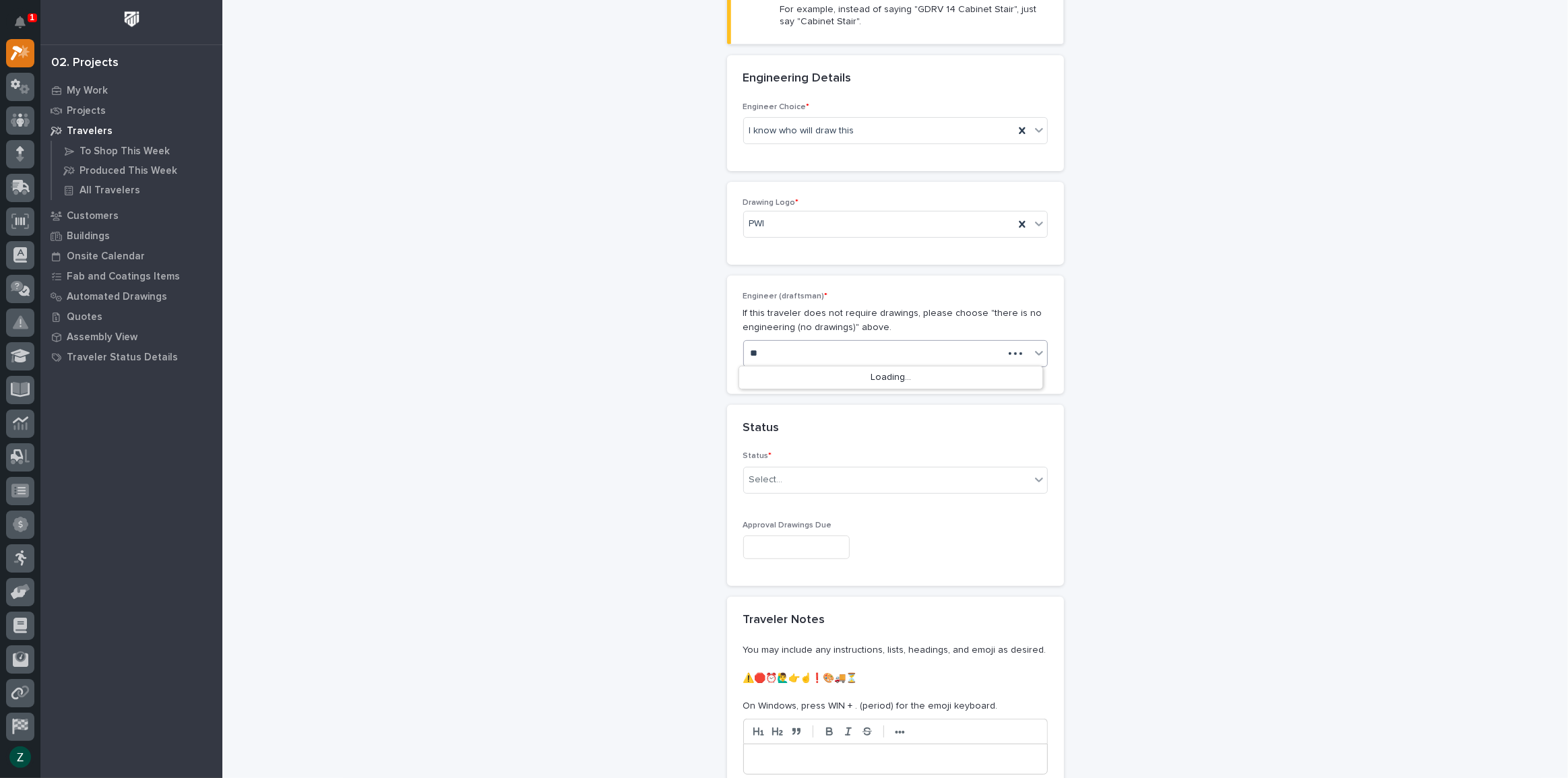
type input "*"
type input "****"
click at [848, 478] on div "Select..." at bounding box center [887, 479] width 287 height 22
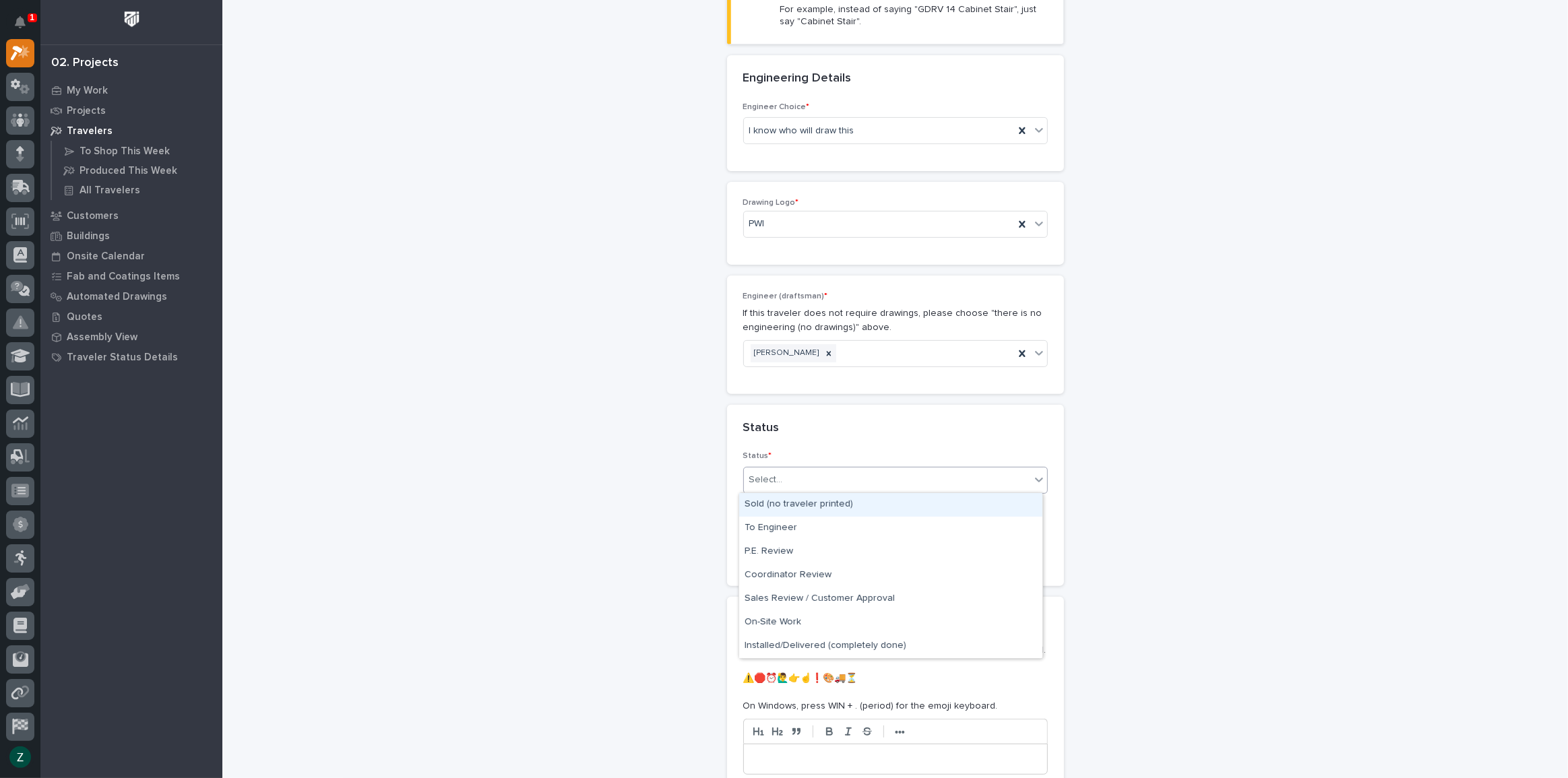
click at [851, 502] on div "Sold (no traveler printed)" at bounding box center [891, 504] width 303 height 23
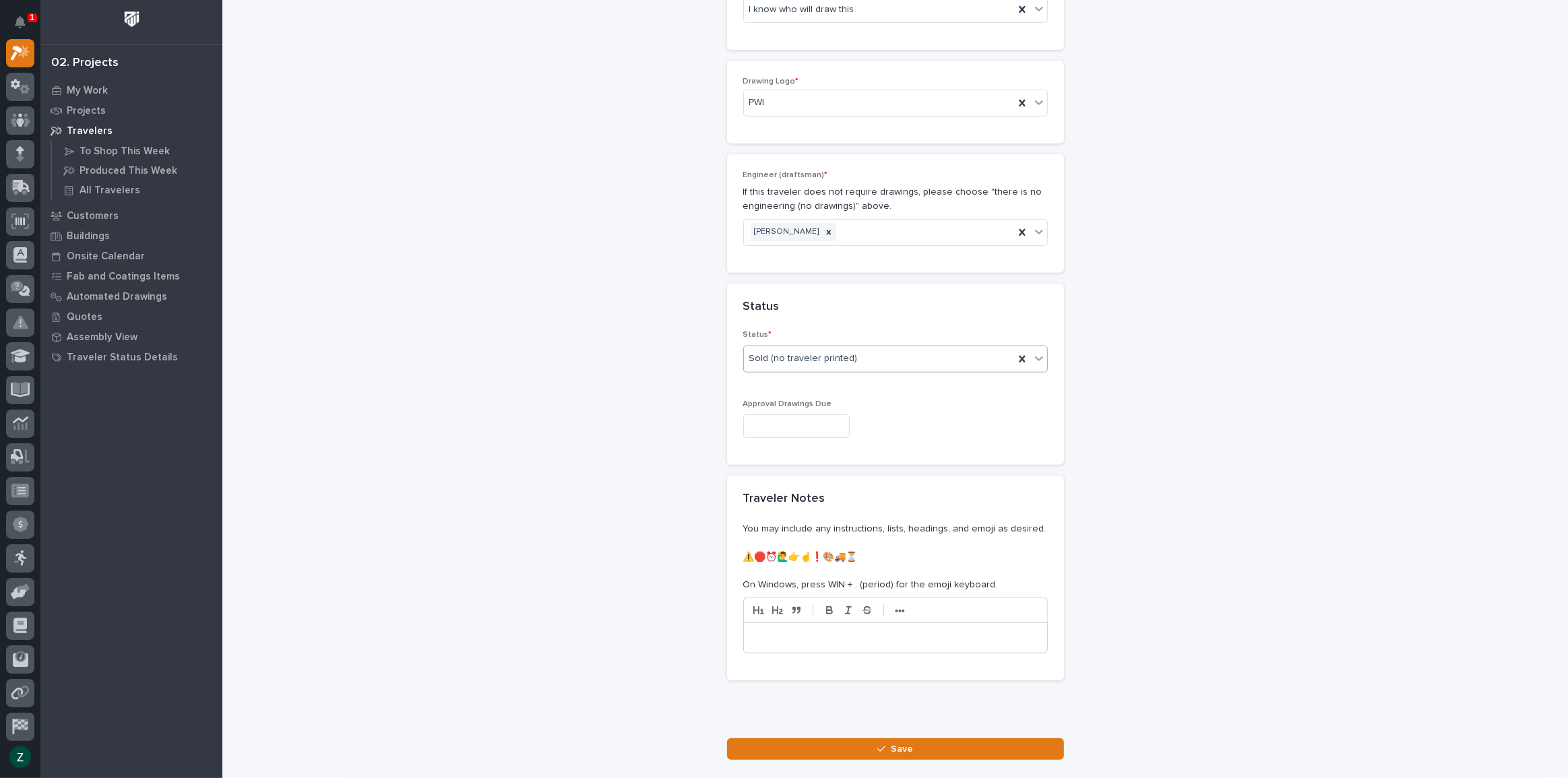
scroll to position [558, 0]
click at [833, 419] on input "text" at bounding box center [796, 424] width 107 height 23
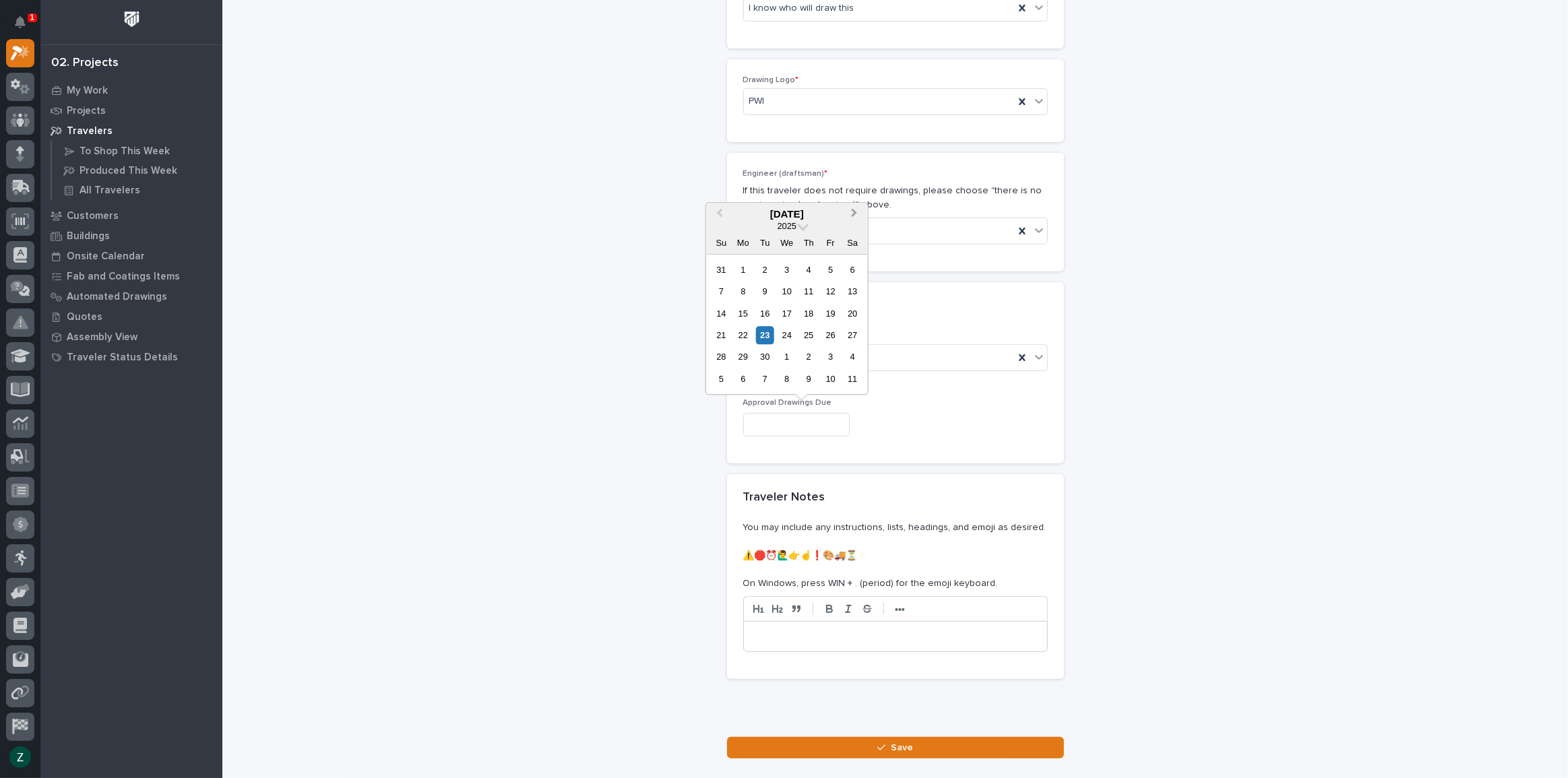
click at [855, 210] on span "Next Month" at bounding box center [855, 214] width 0 height 18
click at [835, 290] on div "10" at bounding box center [830, 291] width 19 height 19
type input "**********"
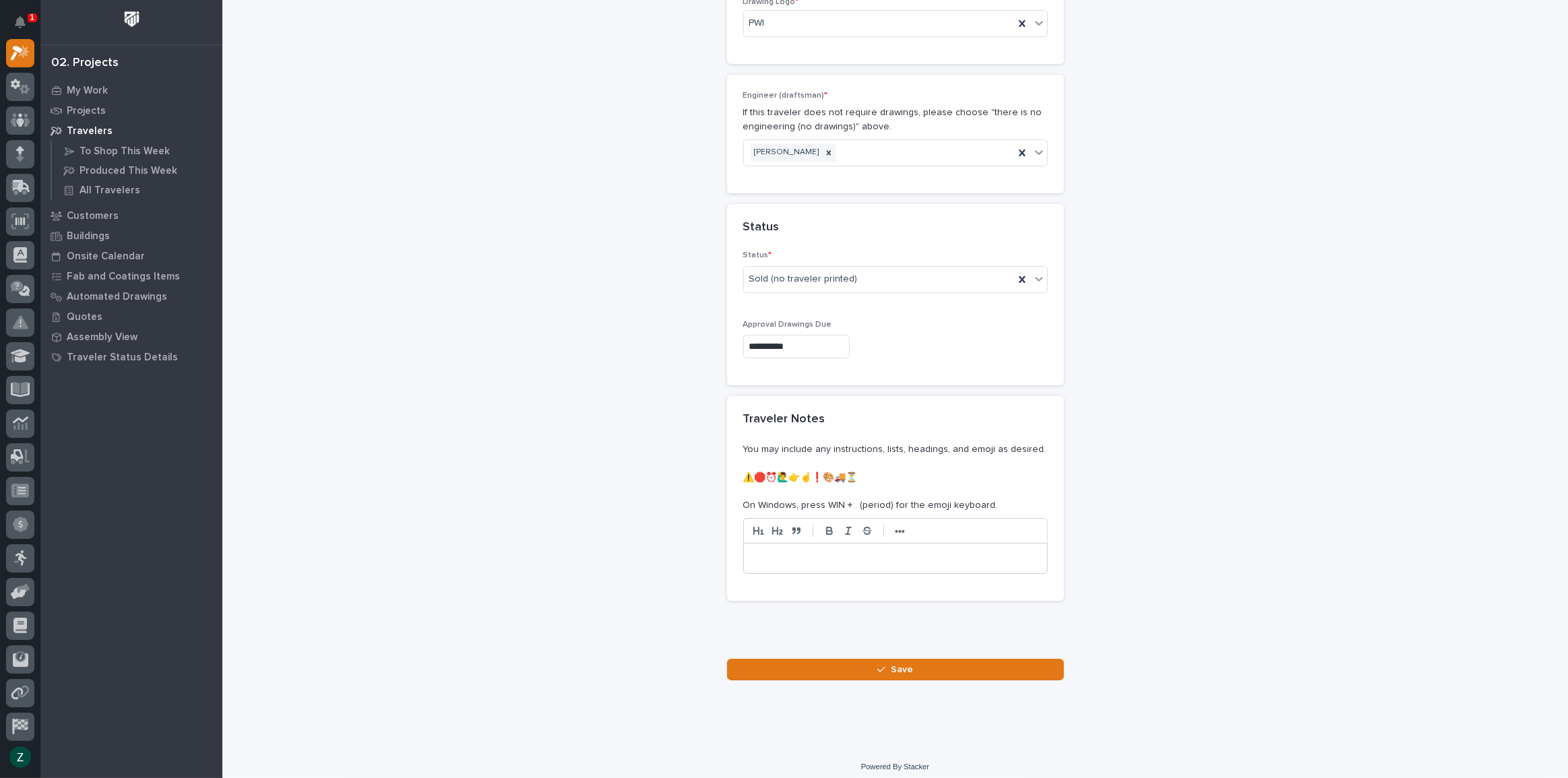
scroll to position [643, 0]
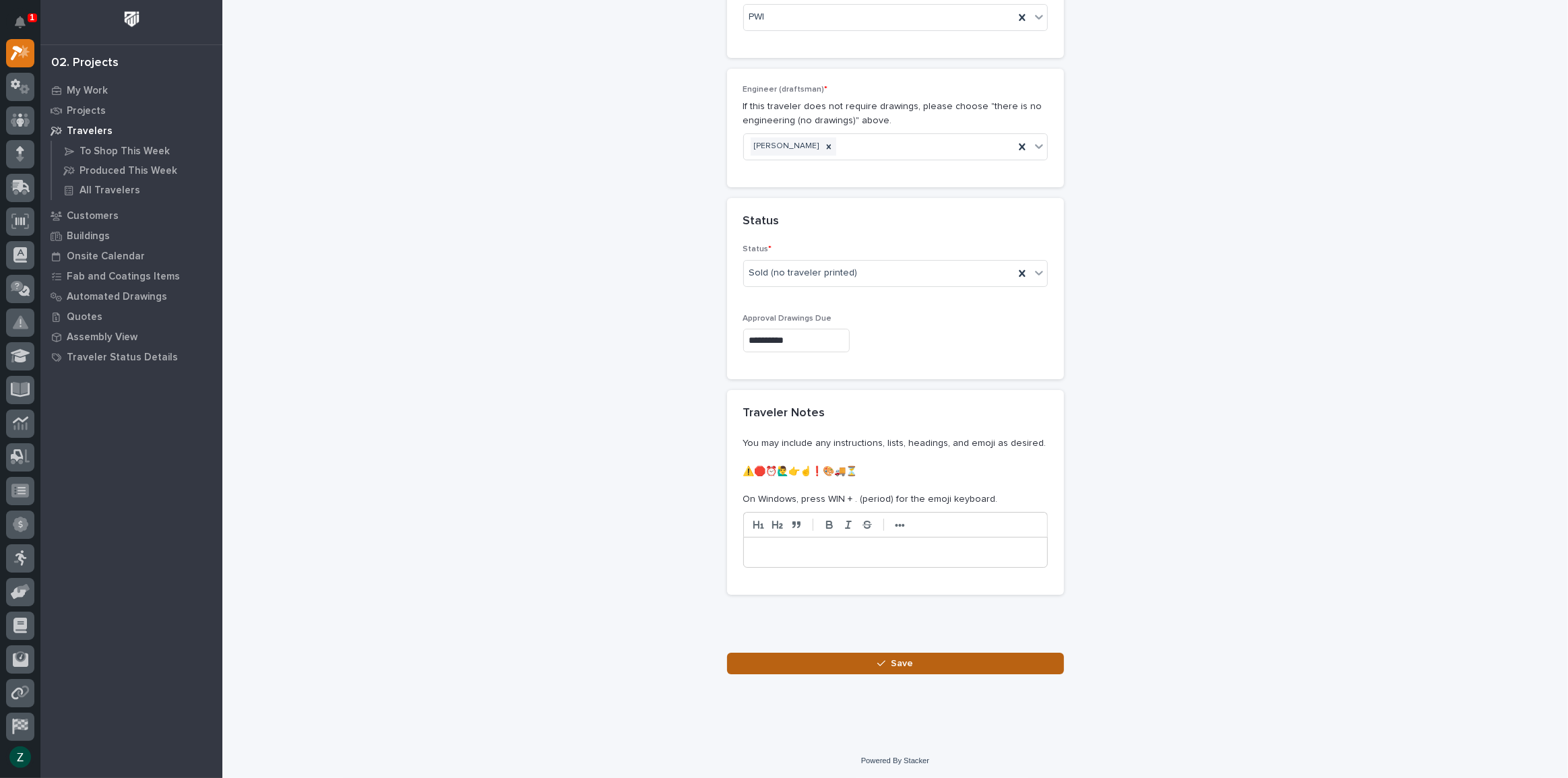
click at [907, 663] on span "Save" at bounding box center [902, 663] width 22 height 12
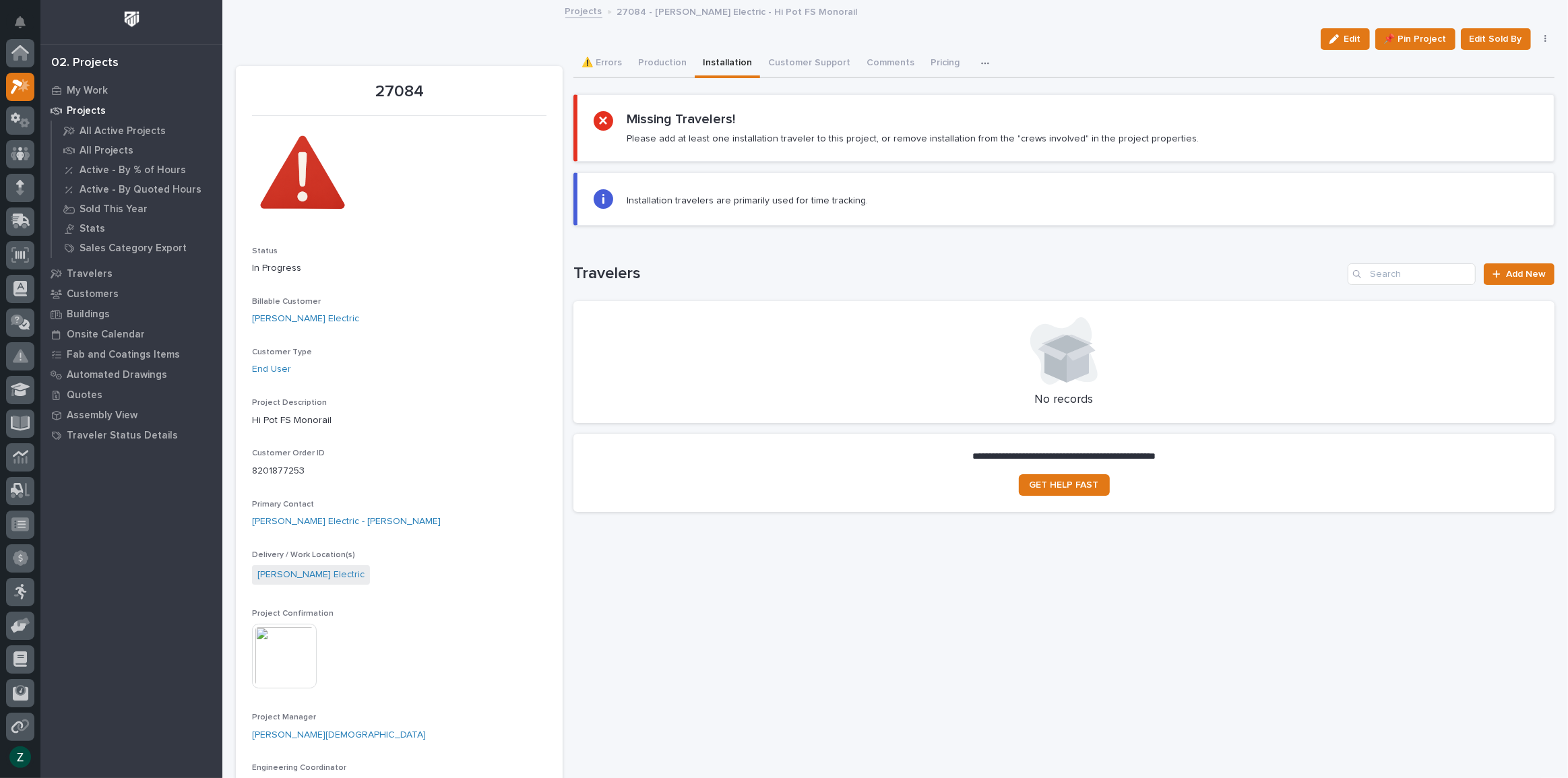
scroll to position [33, 0]
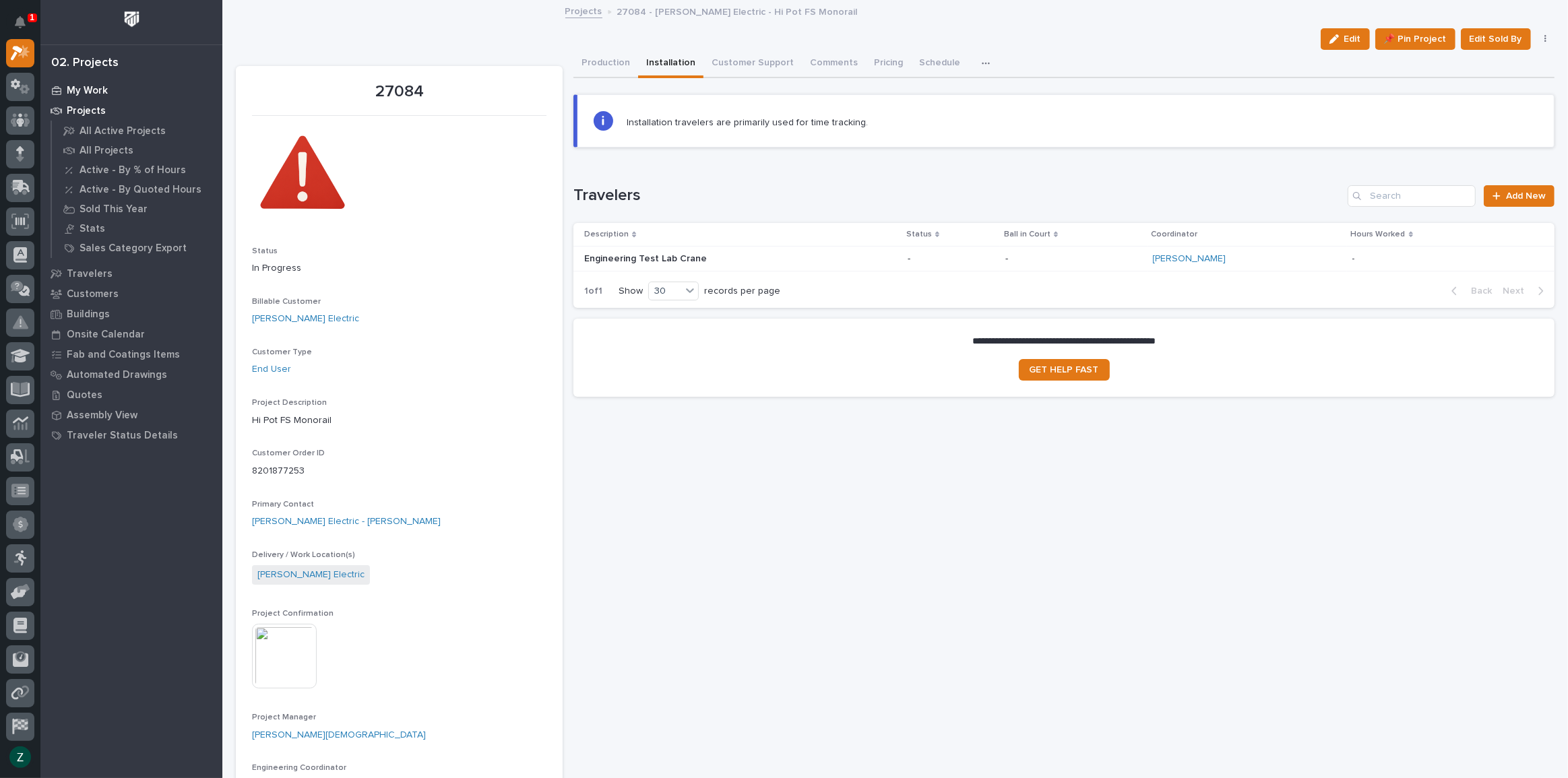
click at [103, 85] on p "My Work" at bounding box center [87, 91] width 41 height 12
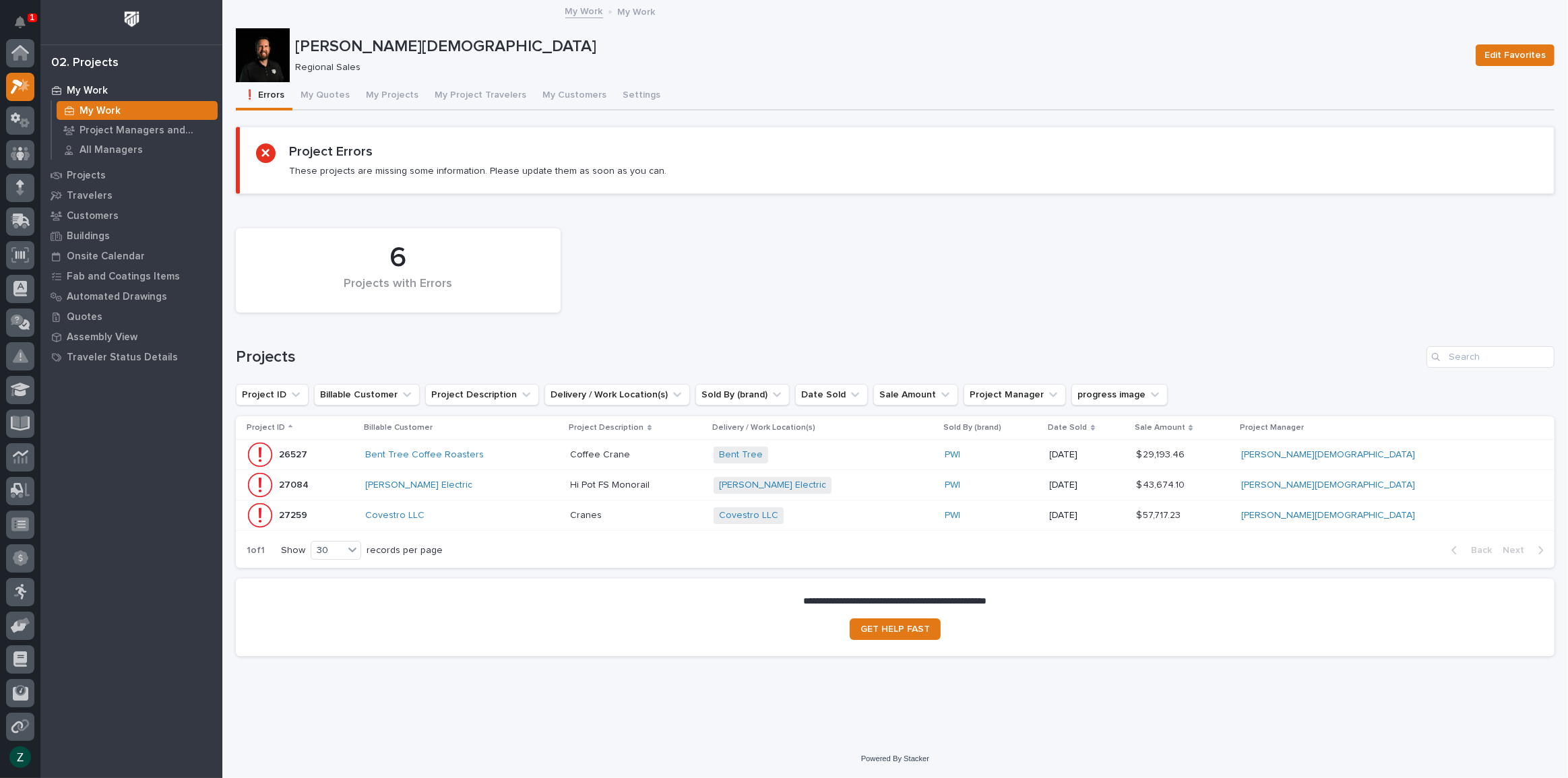
scroll to position [33, 0]
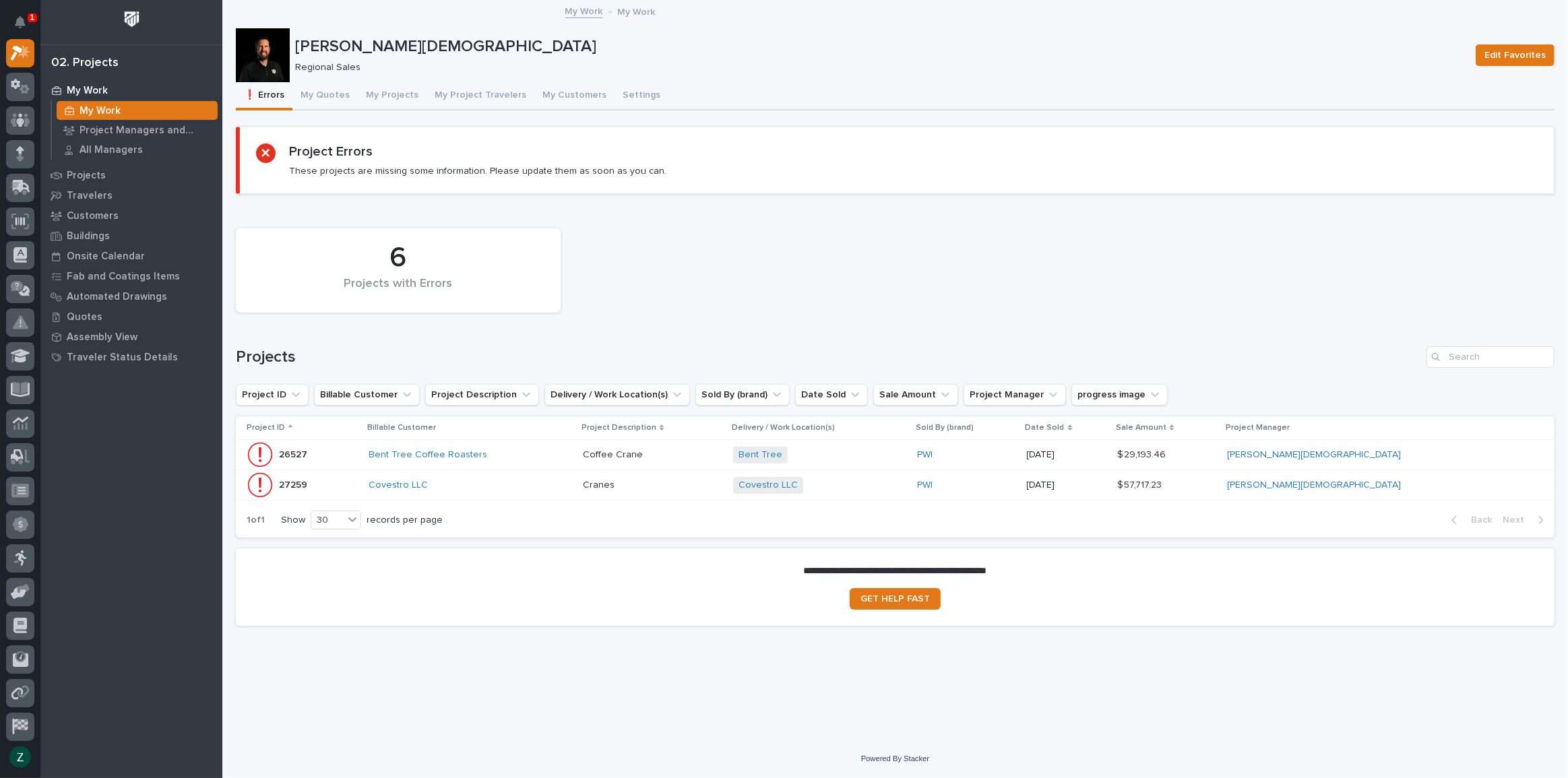
click at [572, 481] on div "Covestro LLC" at bounding box center [469, 485] width 203 height 11
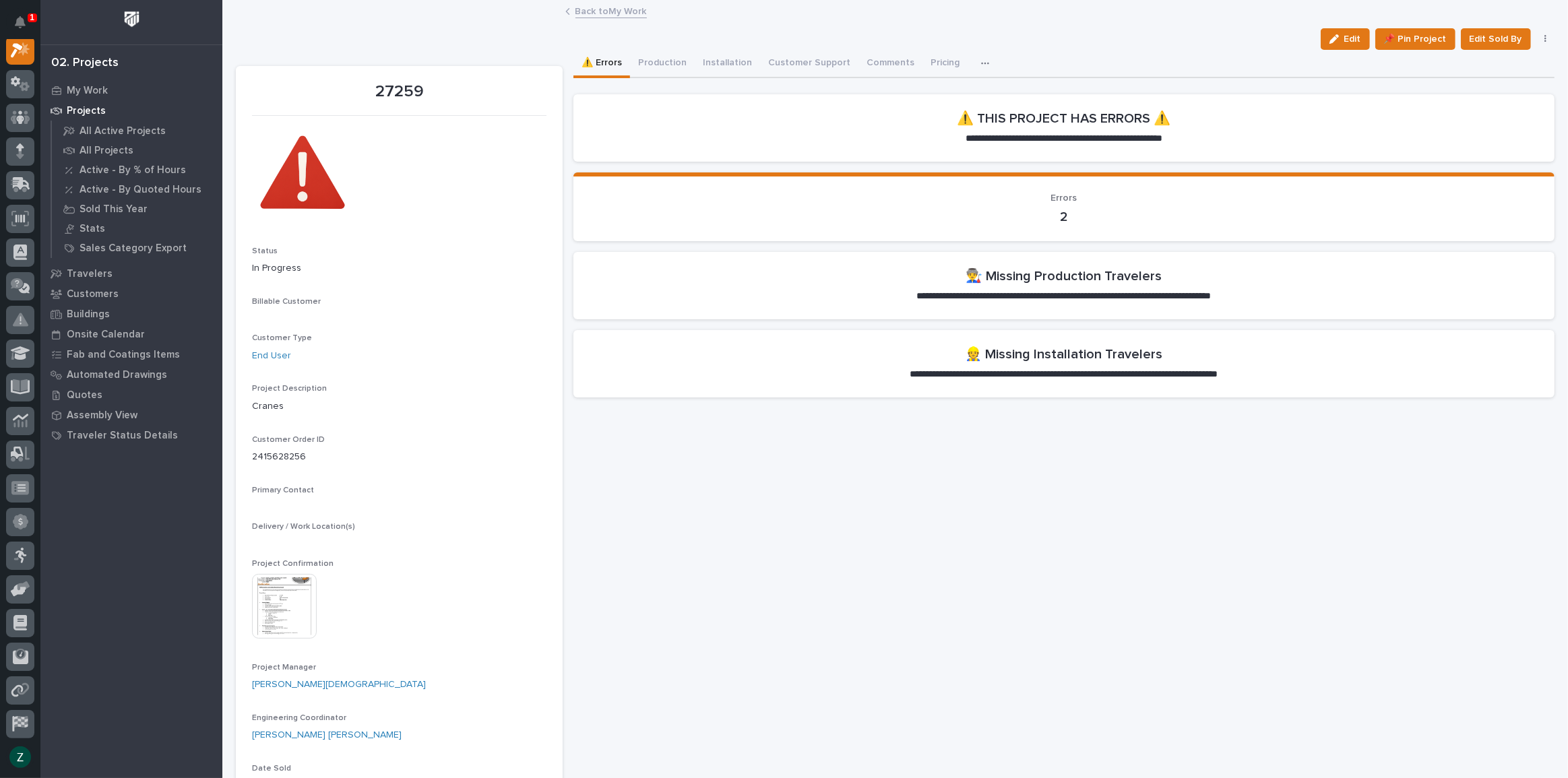
scroll to position [33, 0]
click at [666, 65] on button "Production" at bounding box center [662, 64] width 65 height 29
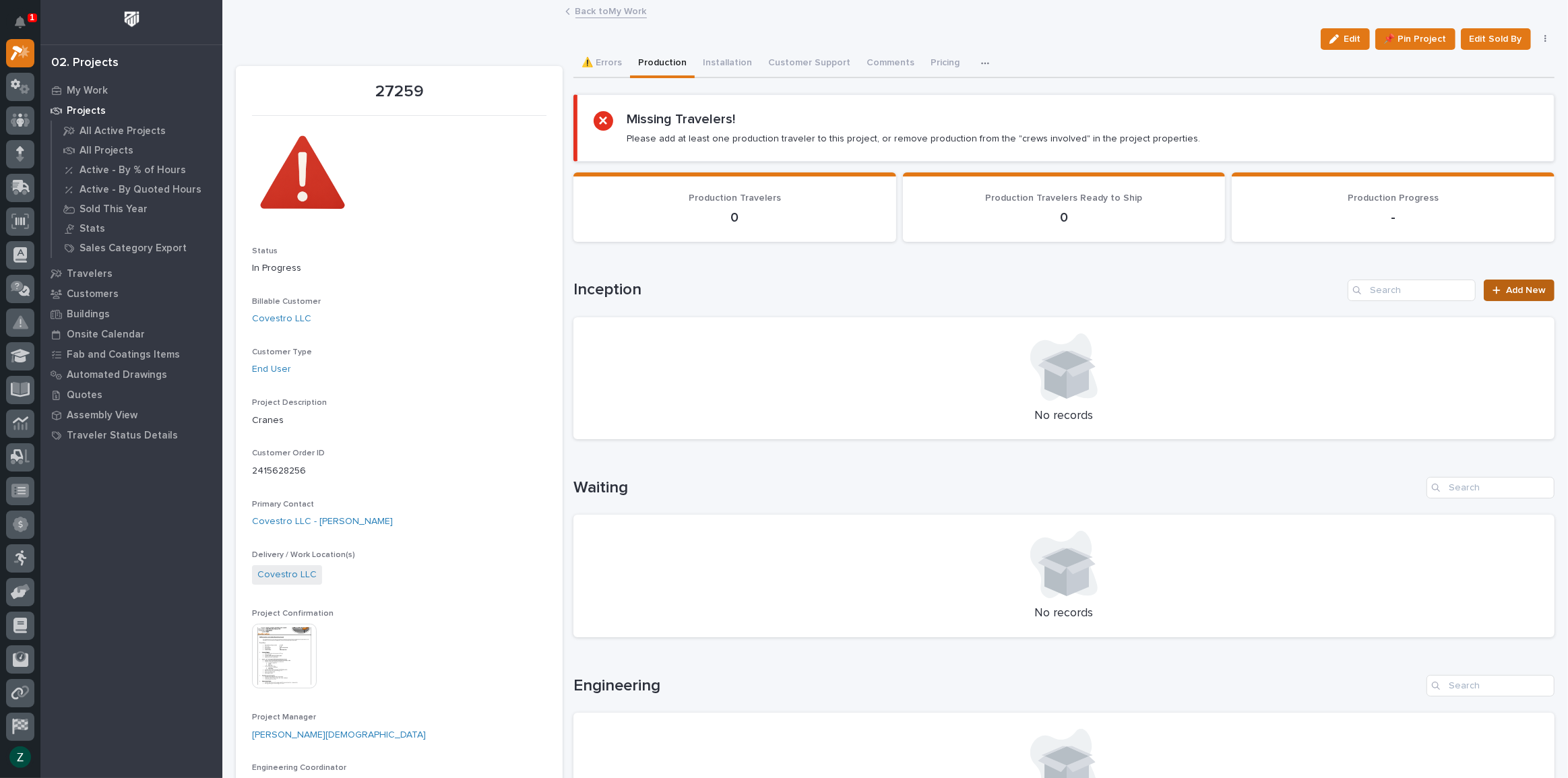
click at [1506, 287] on span "Add New" at bounding box center [1525, 290] width 40 height 9
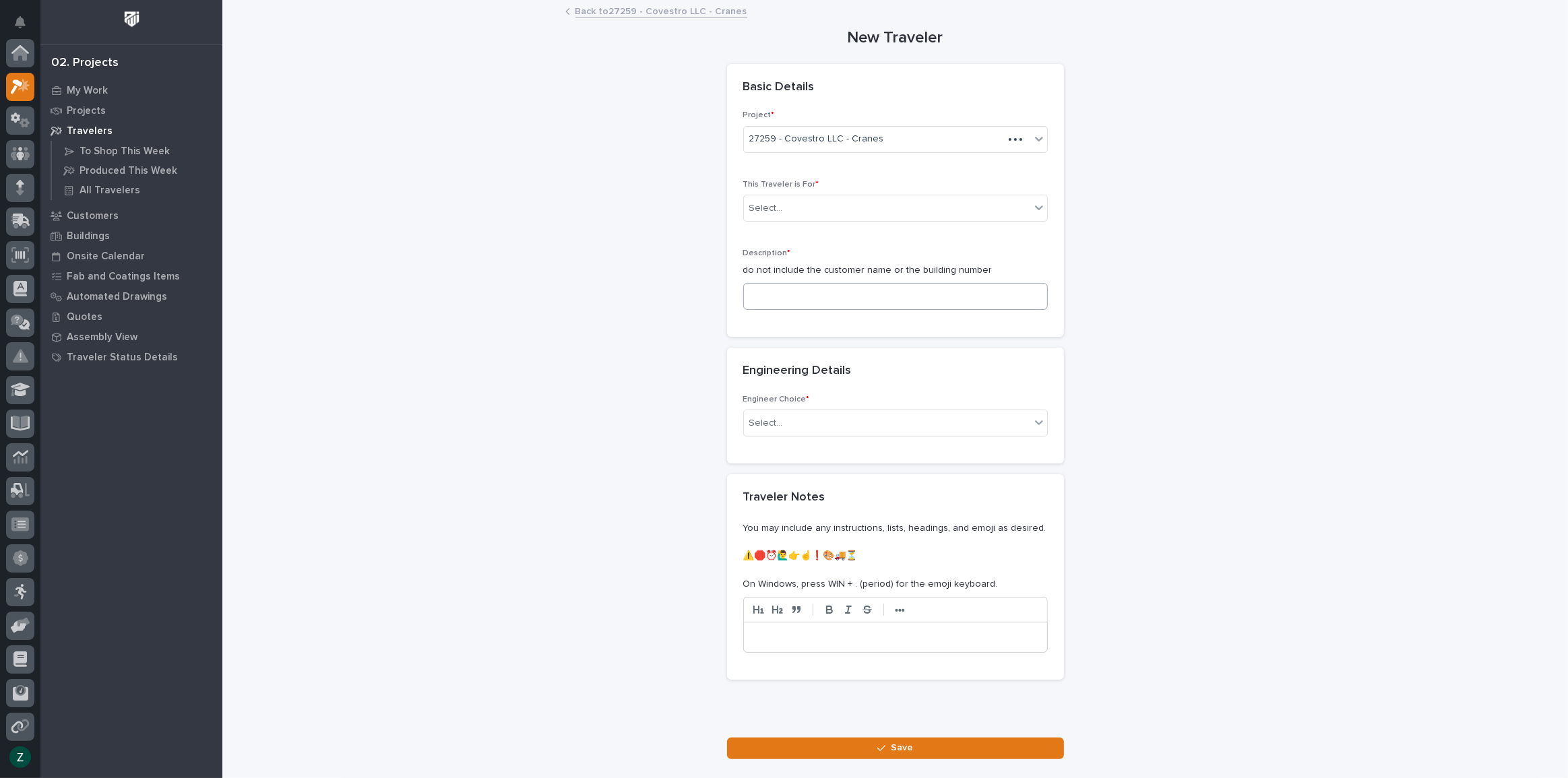
scroll to position [33, 0]
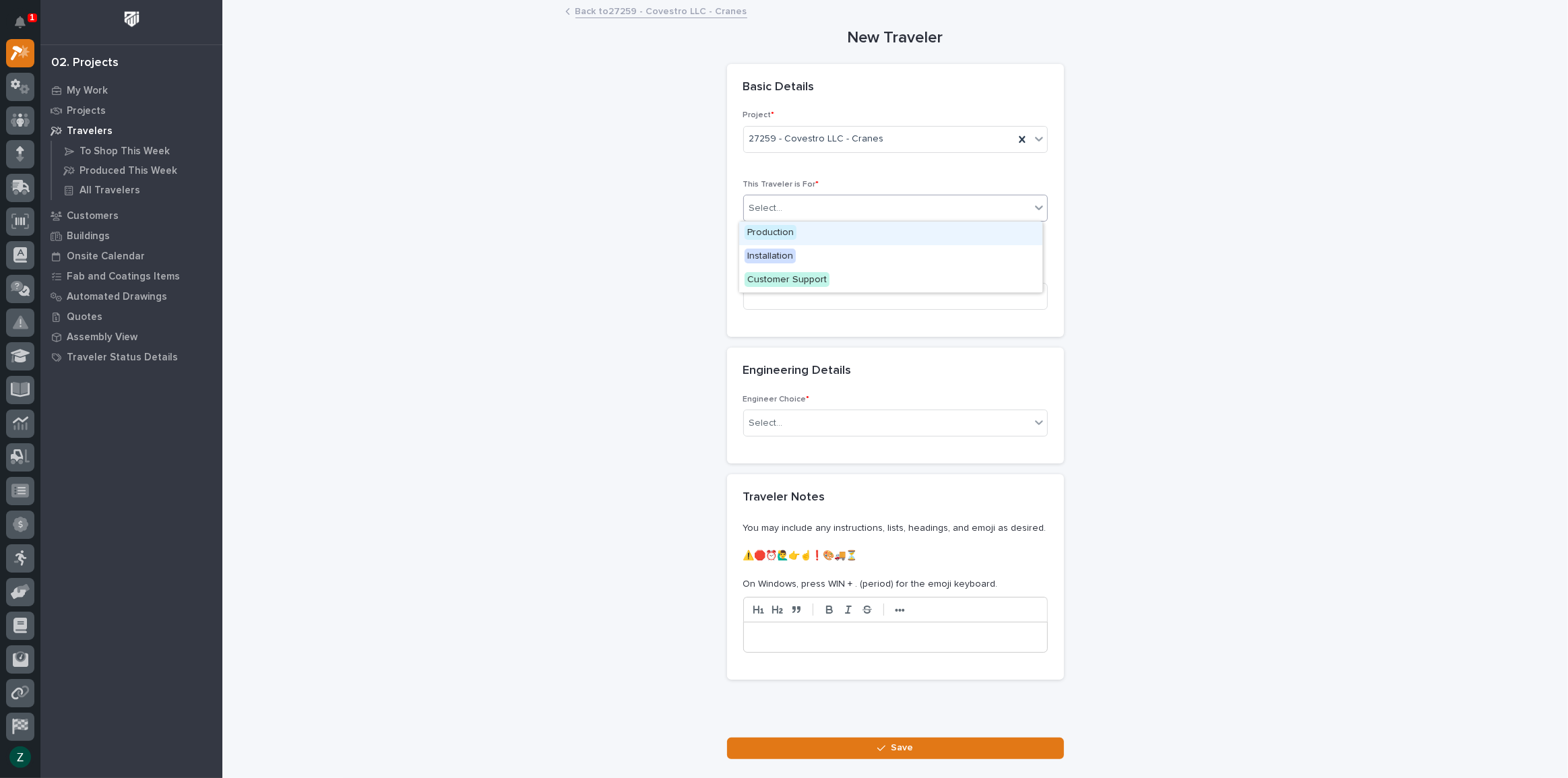
click at [804, 202] on div "Select..." at bounding box center [887, 209] width 287 height 22
click at [808, 229] on div "Production" at bounding box center [891, 233] width 303 height 23
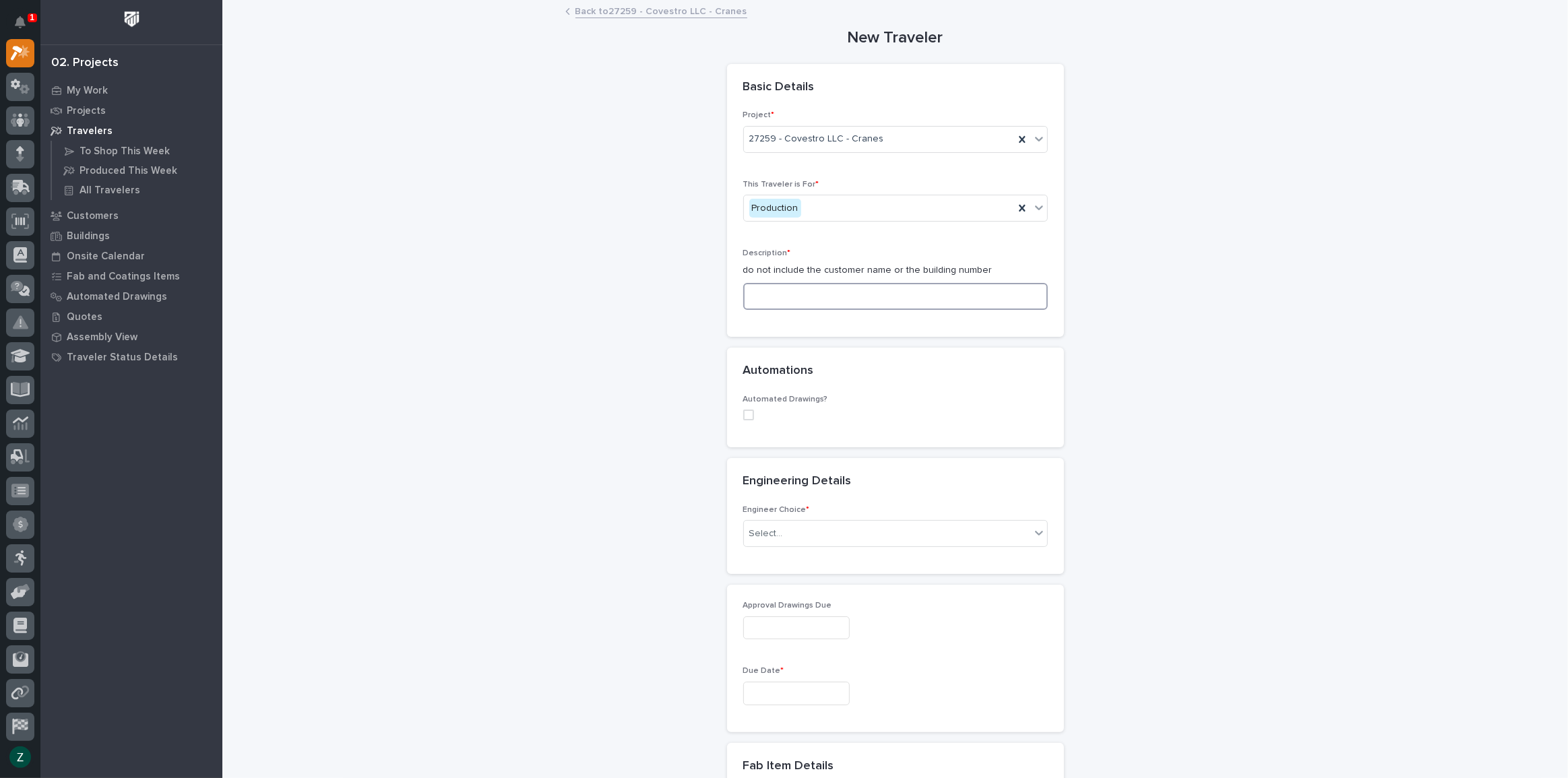
click at [830, 297] on input at bounding box center [895, 296] width 304 height 27
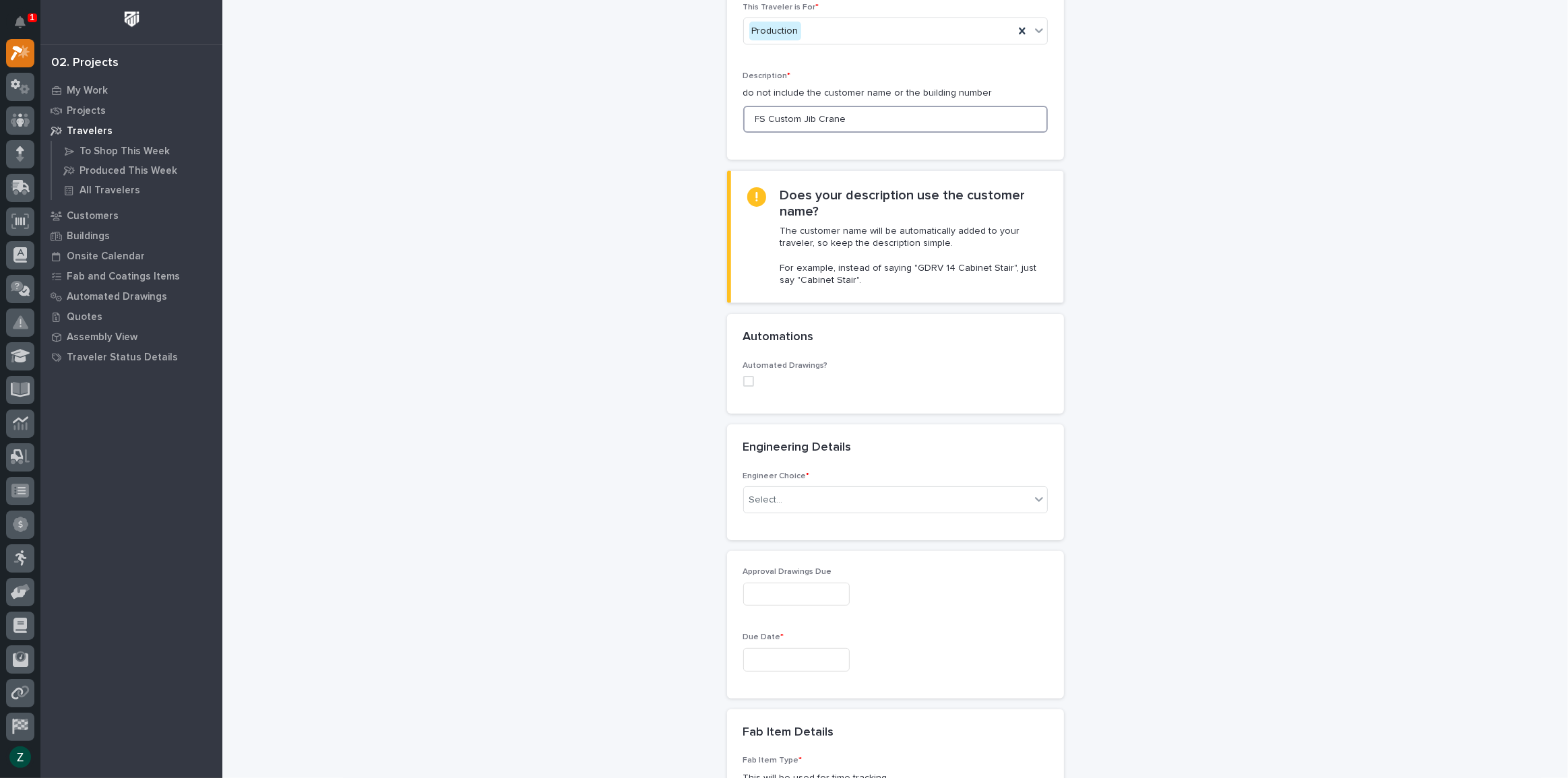
scroll to position [367, 0]
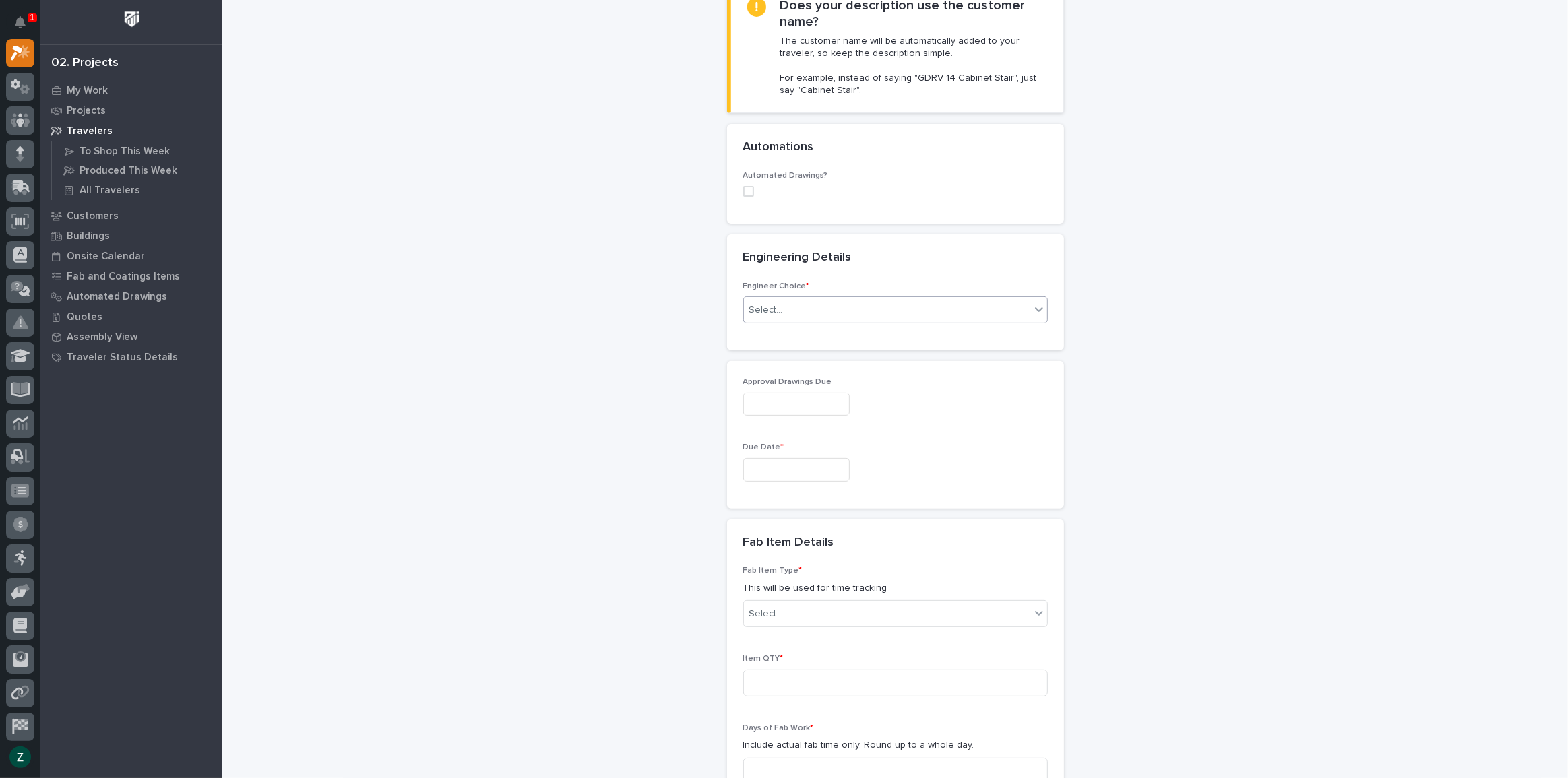
type input "FS Custom Jib Crane"
click at [797, 305] on div "Select..." at bounding box center [887, 310] width 287 height 22
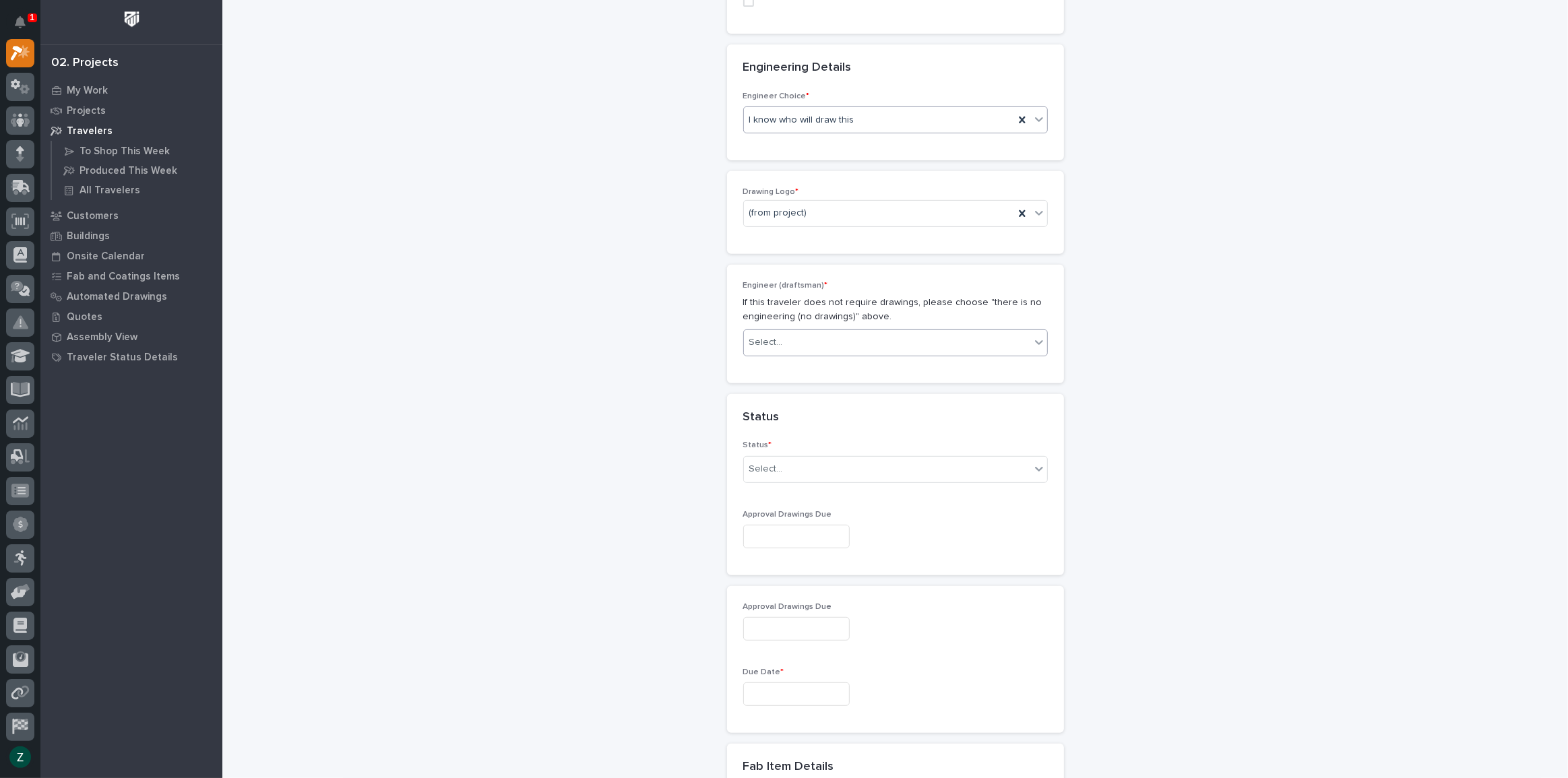
scroll to position [574, 0]
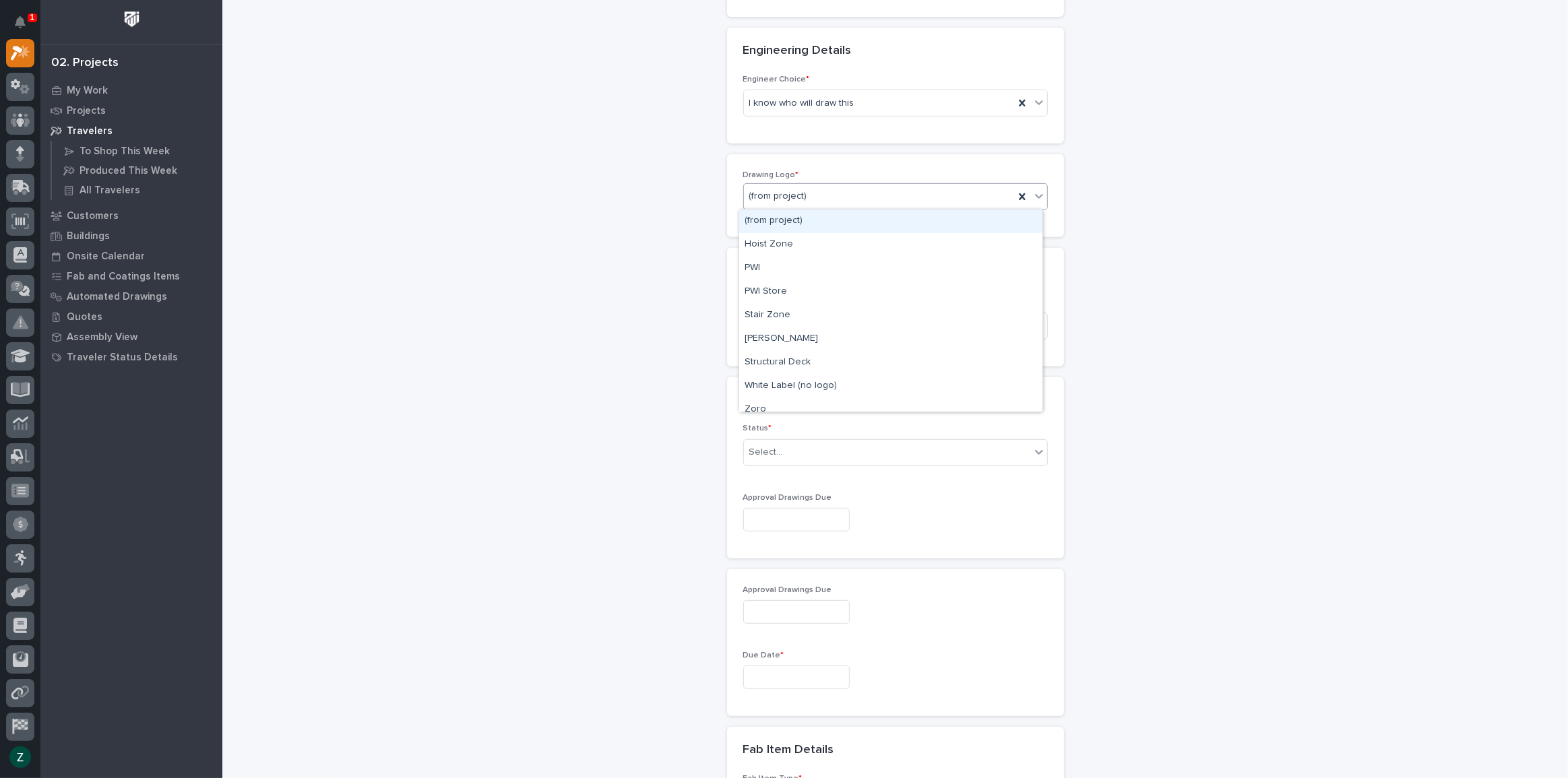
click at [874, 196] on div "(from project)" at bounding box center [879, 197] width 270 height 22
click at [848, 258] on div "PWI" at bounding box center [891, 268] width 303 height 23
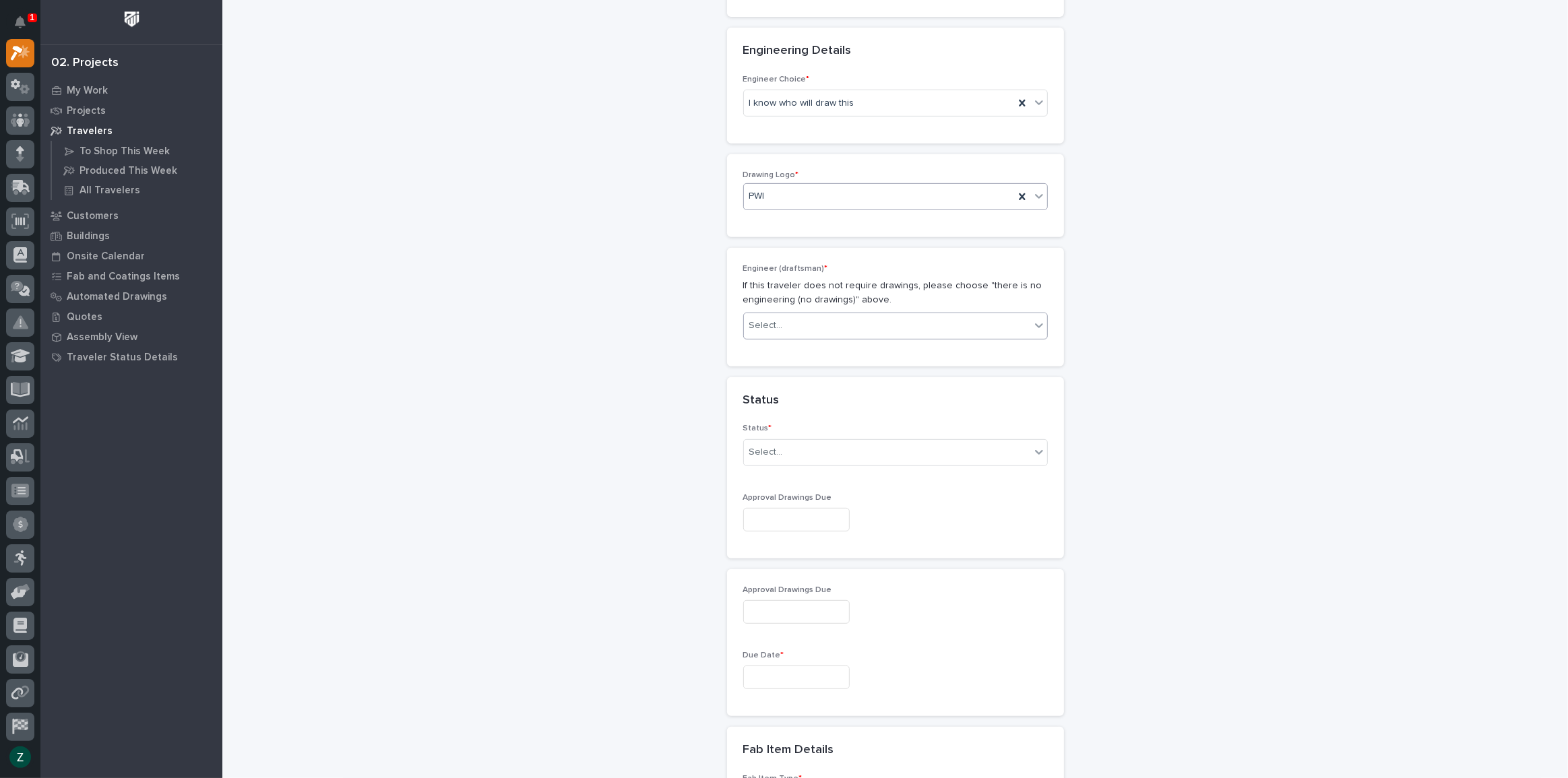
click at [844, 314] on div "Select..." at bounding box center [887, 325] width 287 height 22
type input "***"
click at [870, 347] on div "[PERSON_NAME] [PERSON_NAME]" at bounding box center [891, 350] width 303 height 23
click at [853, 458] on div "Select..." at bounding box center [887, 453] width 287 height 22
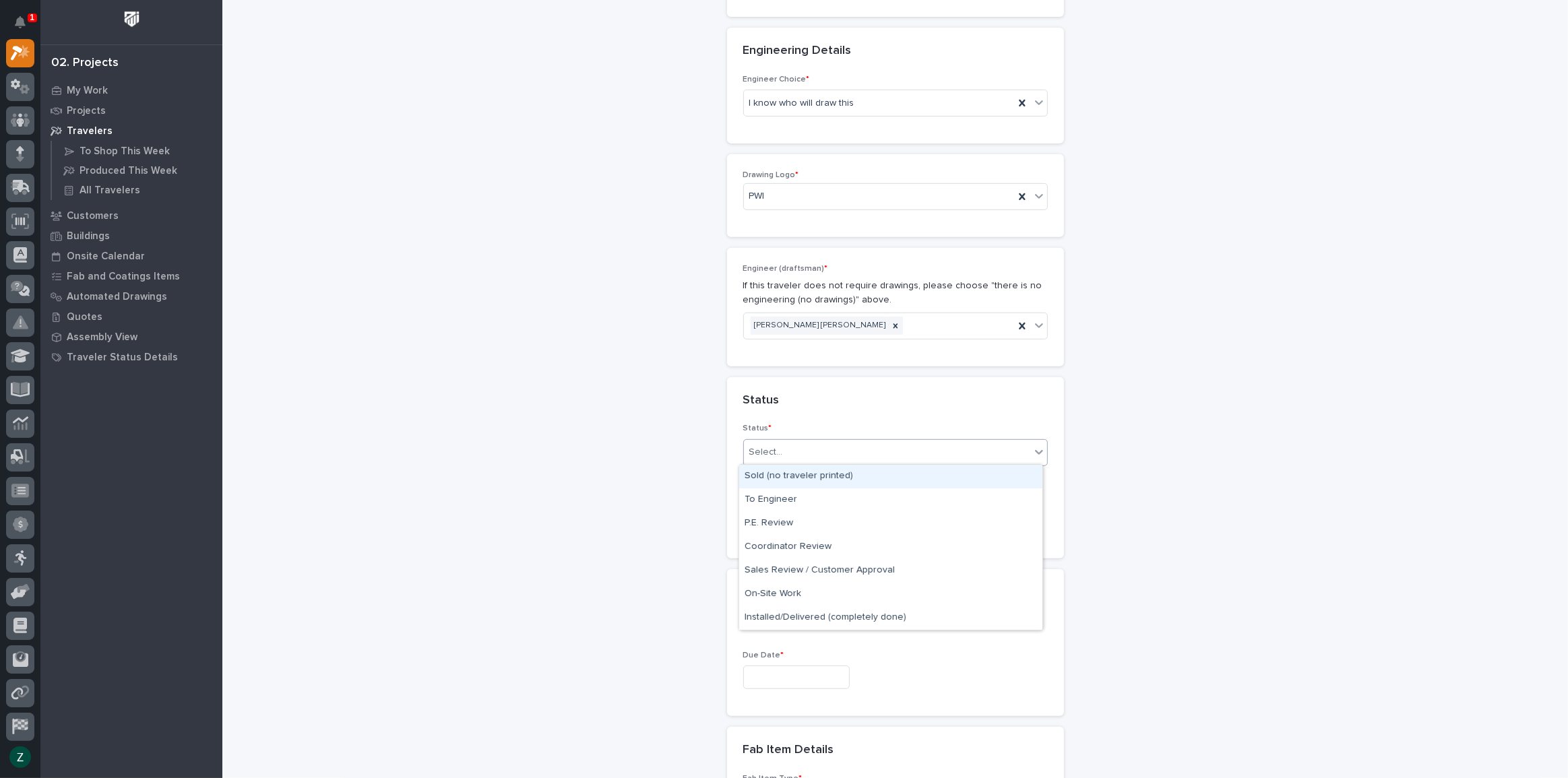
click at [851, 474] on div "Sold (no traveler printed)" at bounding box center [891, 476] width 303 height 23
click at [842, 511] on input "text" at bounding box center [796, 519] width 107 height 23
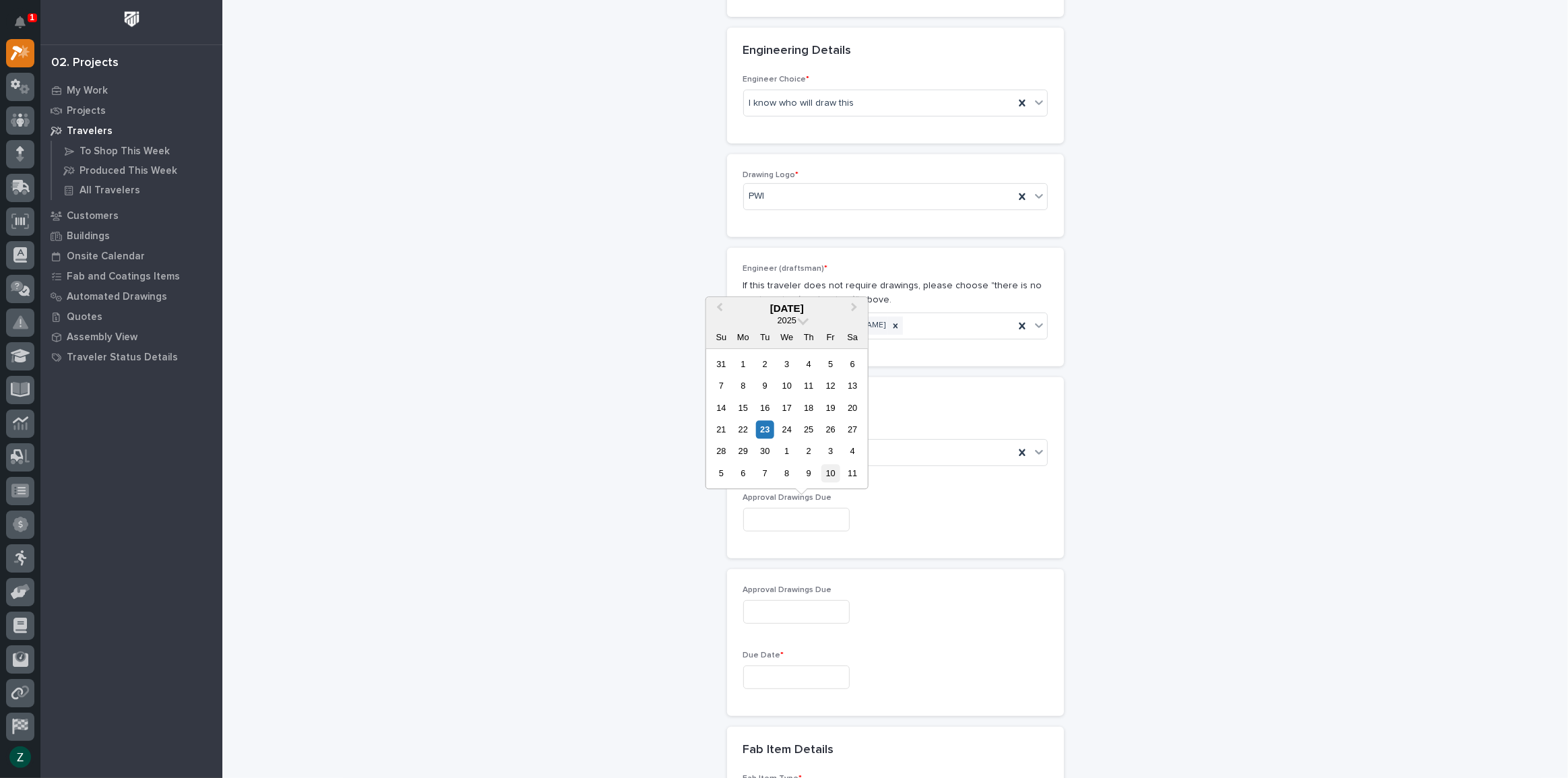
click at [831, 468] on div "10" at bounding box center [830, 473] width 19 height 19
type input "**********"
click at [825, 517] on input "**********" at bounding box center [796, 519] width 107 height 23
click at [836, 368] on div "3" at bounding box center [830, 364] width 19 height 19
type input "**********"
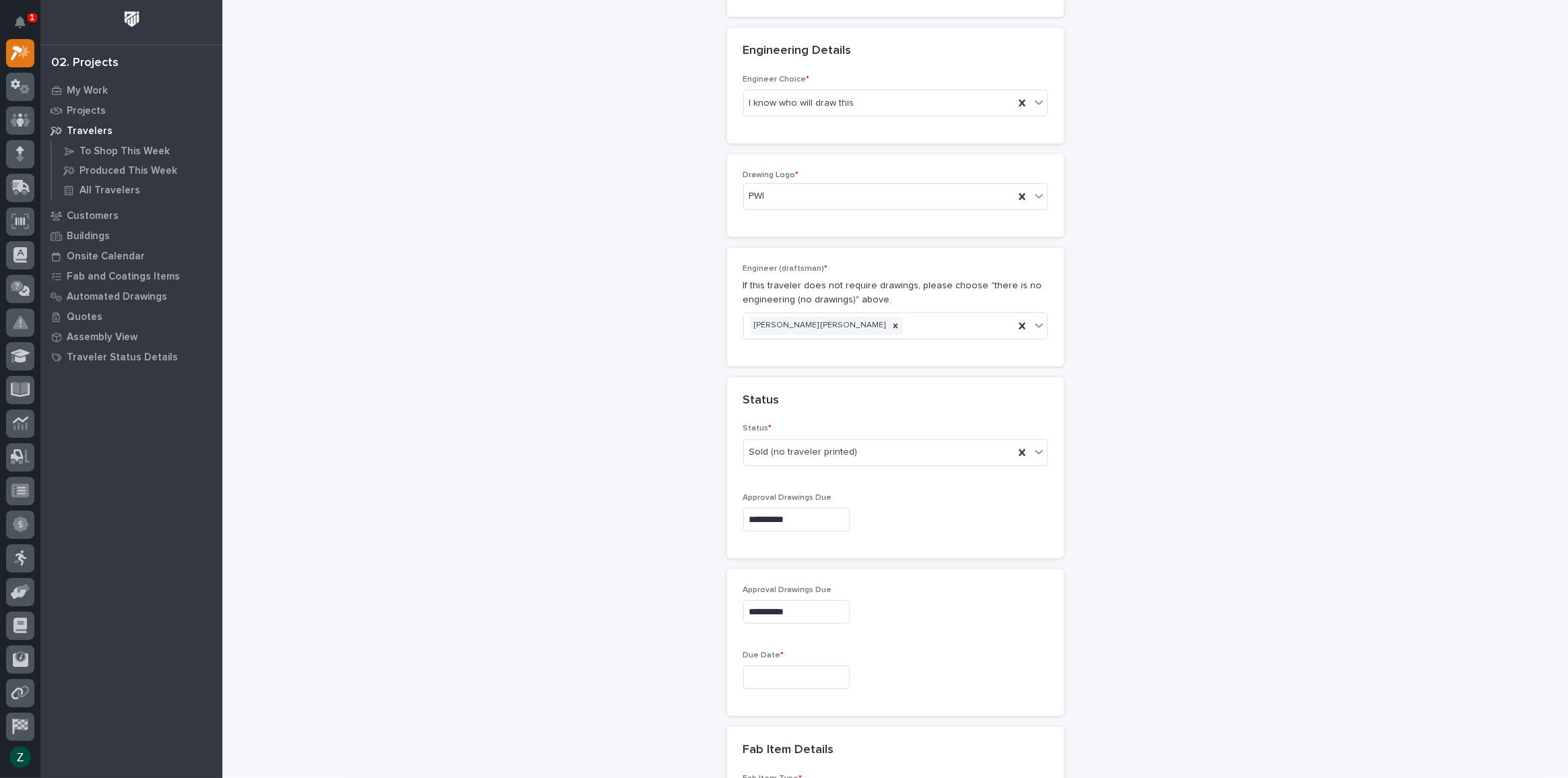
type input "**********"
click at [821, 673] on input "text" at bounding box center [796, 677] width 107 height 23
click at [855, 464] on span "Next Month" at bounding box center [855, 466] width 0 height 18
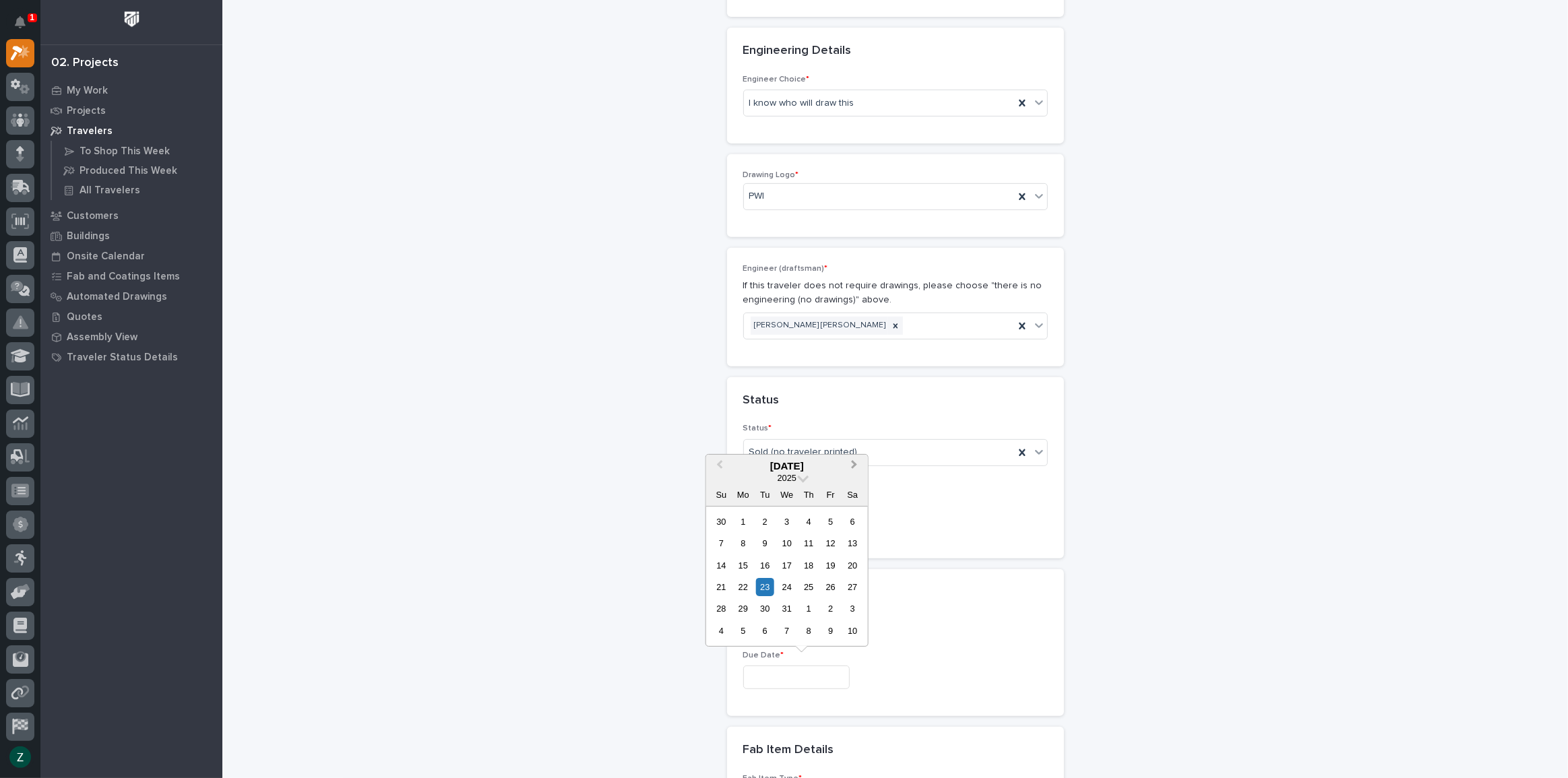
click at [855, 464] on span "Next Month" at bounding box center [855, 466] width 0 height 18
click at [726, 464] on button "Previous Month" at bounding box center [718, 466] width 21 height 21
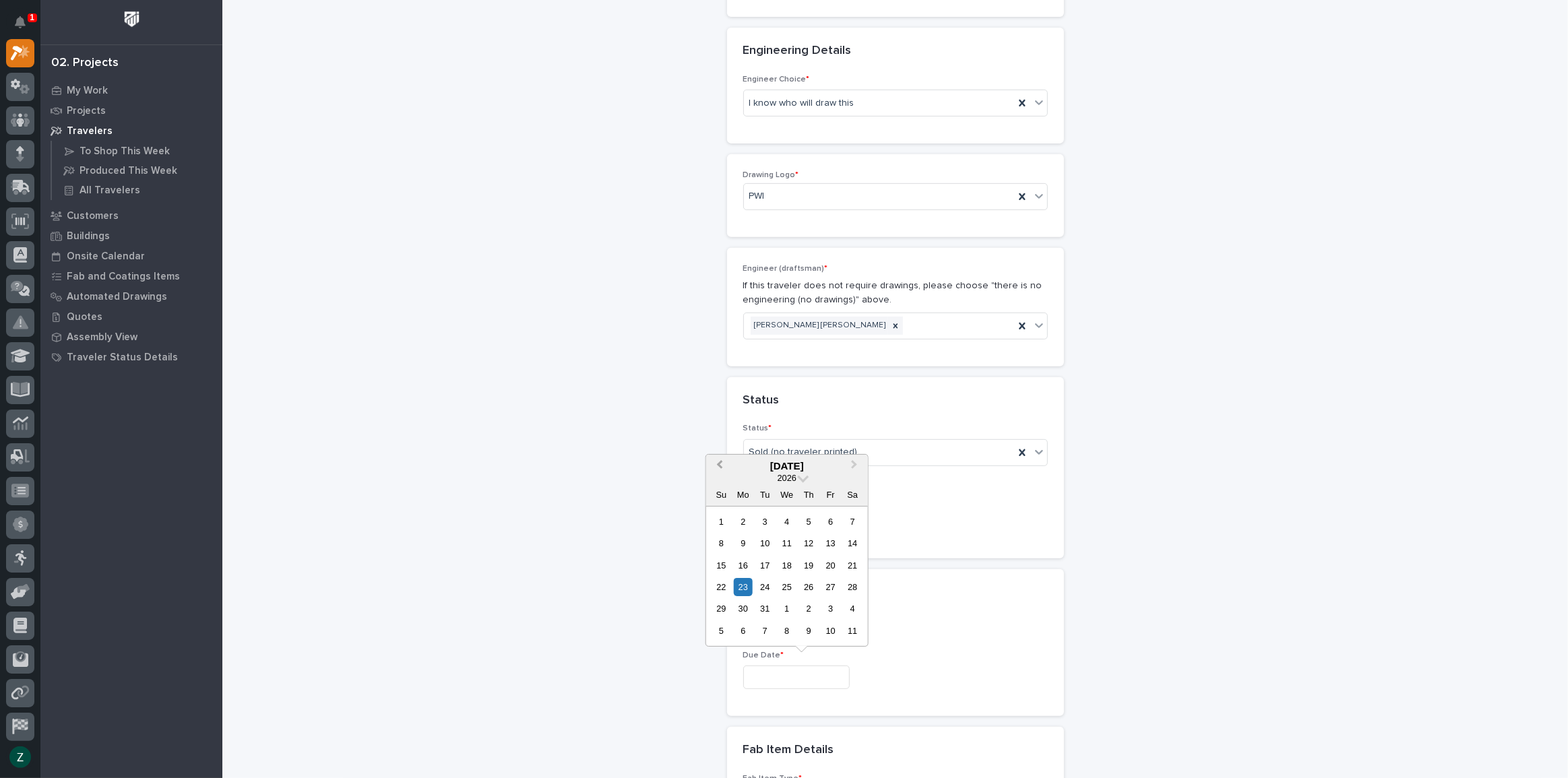
click at [726, 464] on button "Previous Month" at bounding box center [718, 466] width 21 height 21
click at [835, 602] on div "28" at bounding box center [830, 608] width 19 height 19
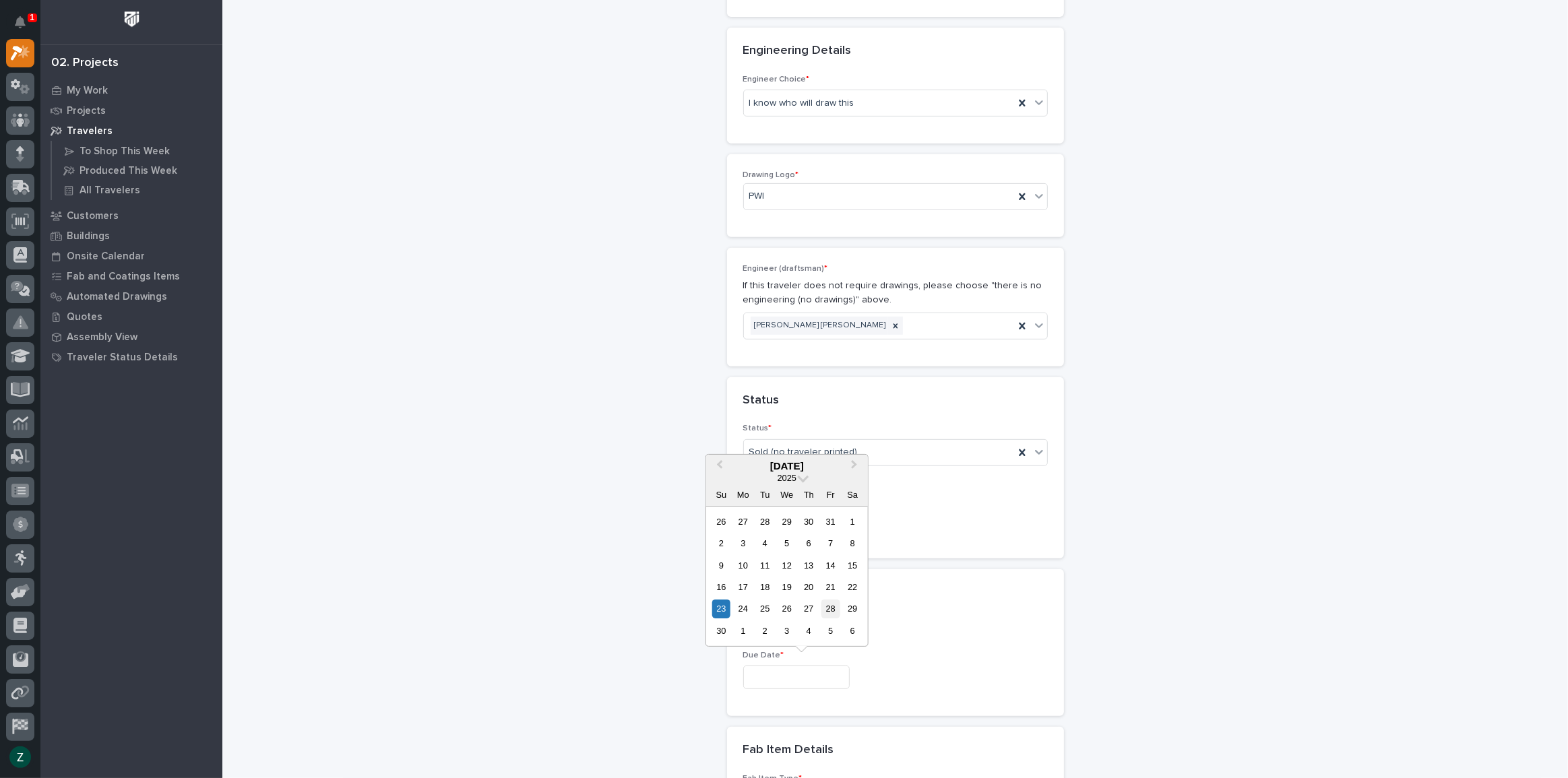
type input "**********"
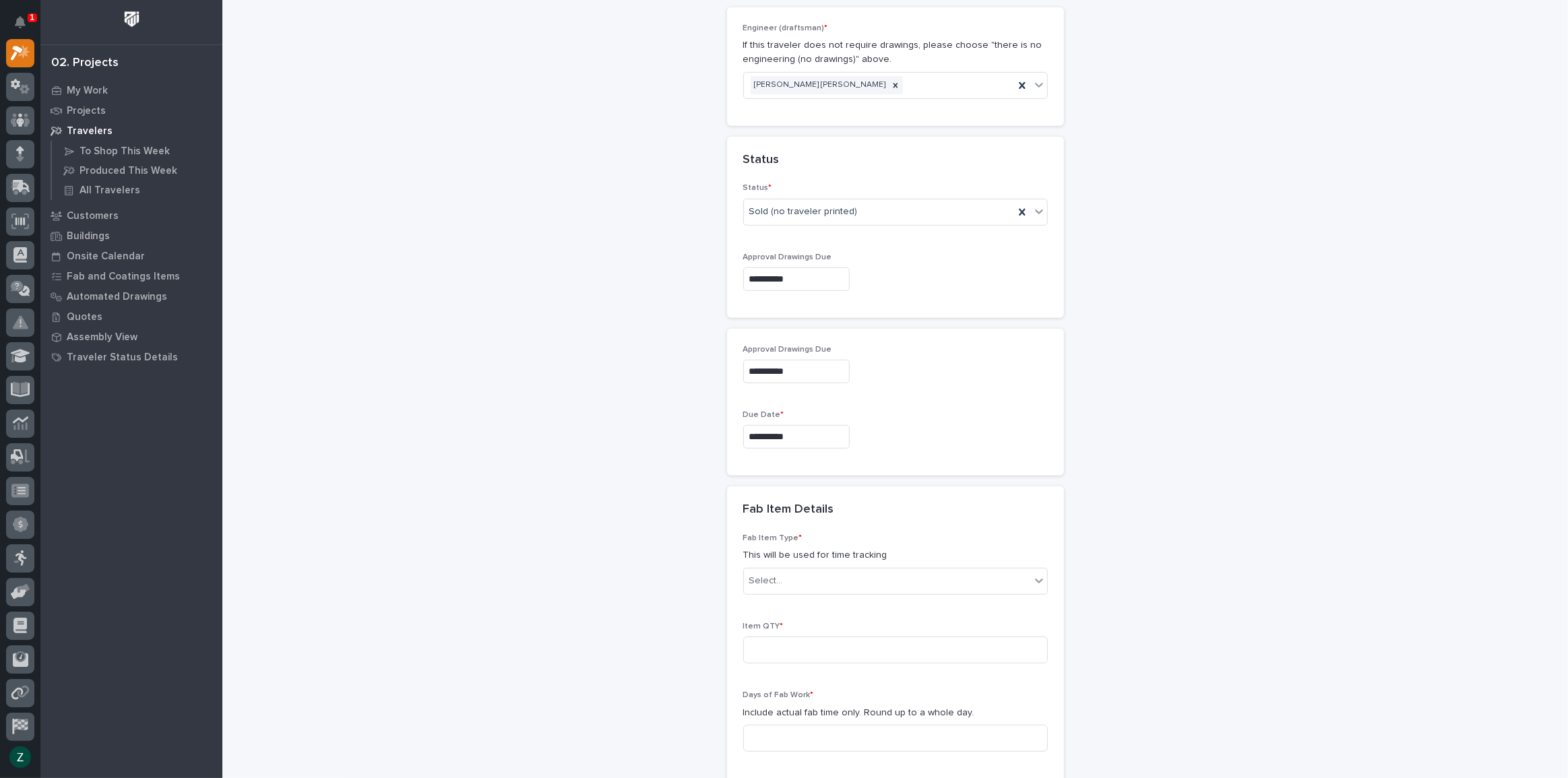
scroll to position [819, 0]
click at [849, 574] on div "Select..." at bounding box center [887, 576] width 287 height 22
type input "***"
click at [849, 597] on div "Jib Crane - Freestanding" at bounding box center [891, 600] width 303 height 23
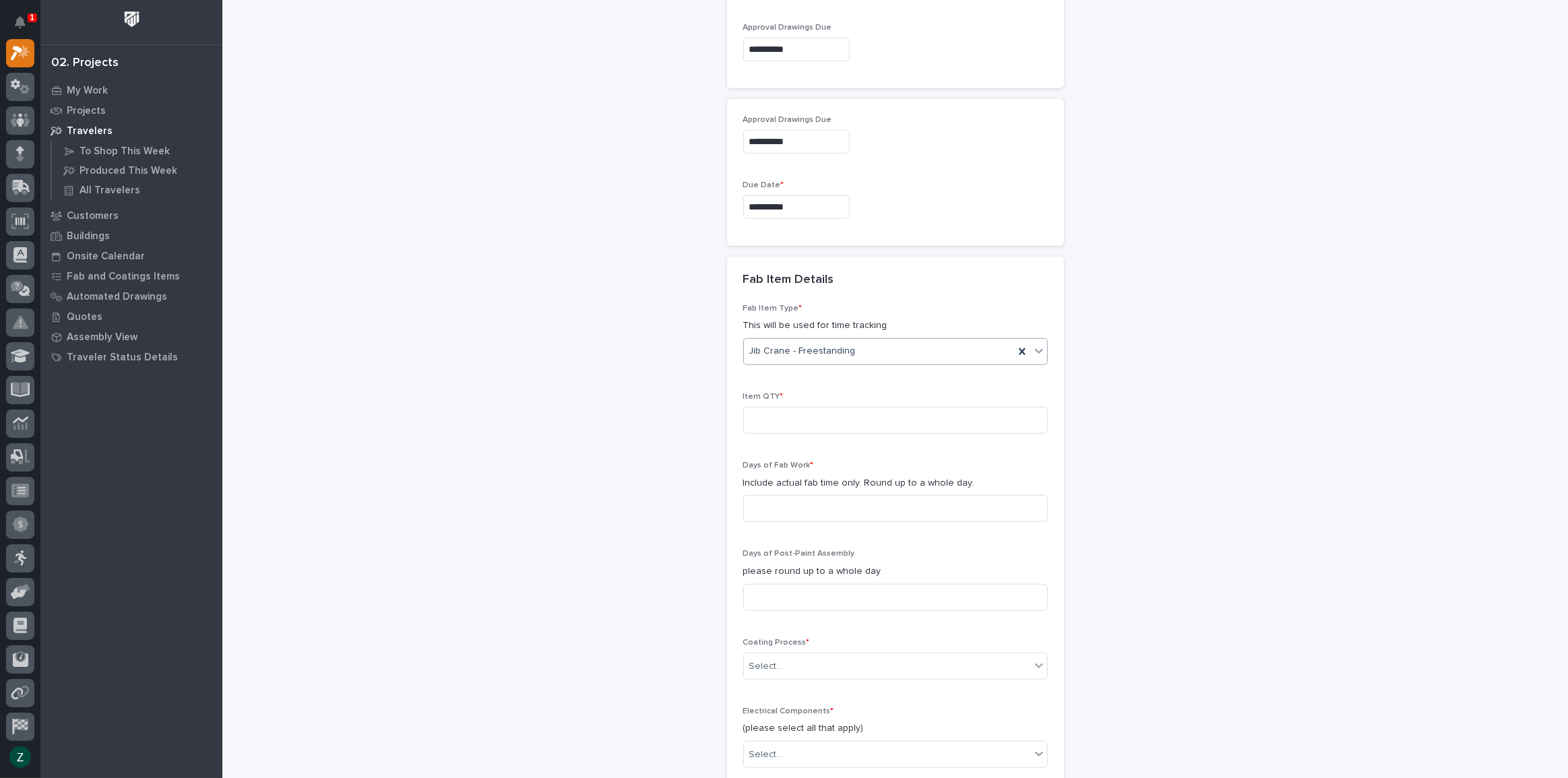
scroll to position [1064, 0]
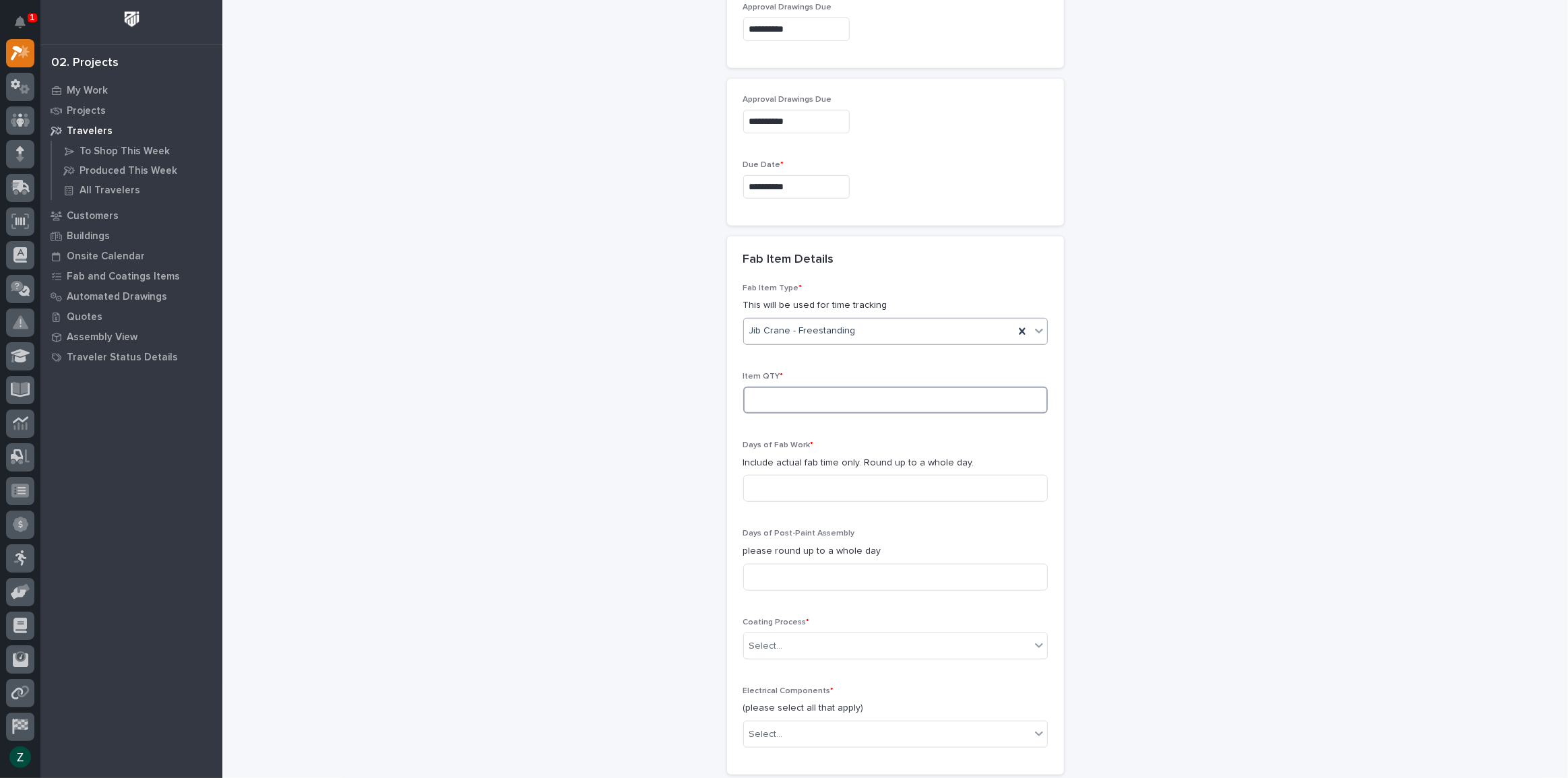
click at [821, 402] on input at bounding box center [895, 400] width 304 height 27
type input "1"
click at [848, 481] on input at bounding box center [895, 488] width 304 height 27
click at [986, 489] on input at bounding box center [895, 488] width 304 height 27
type input "65"
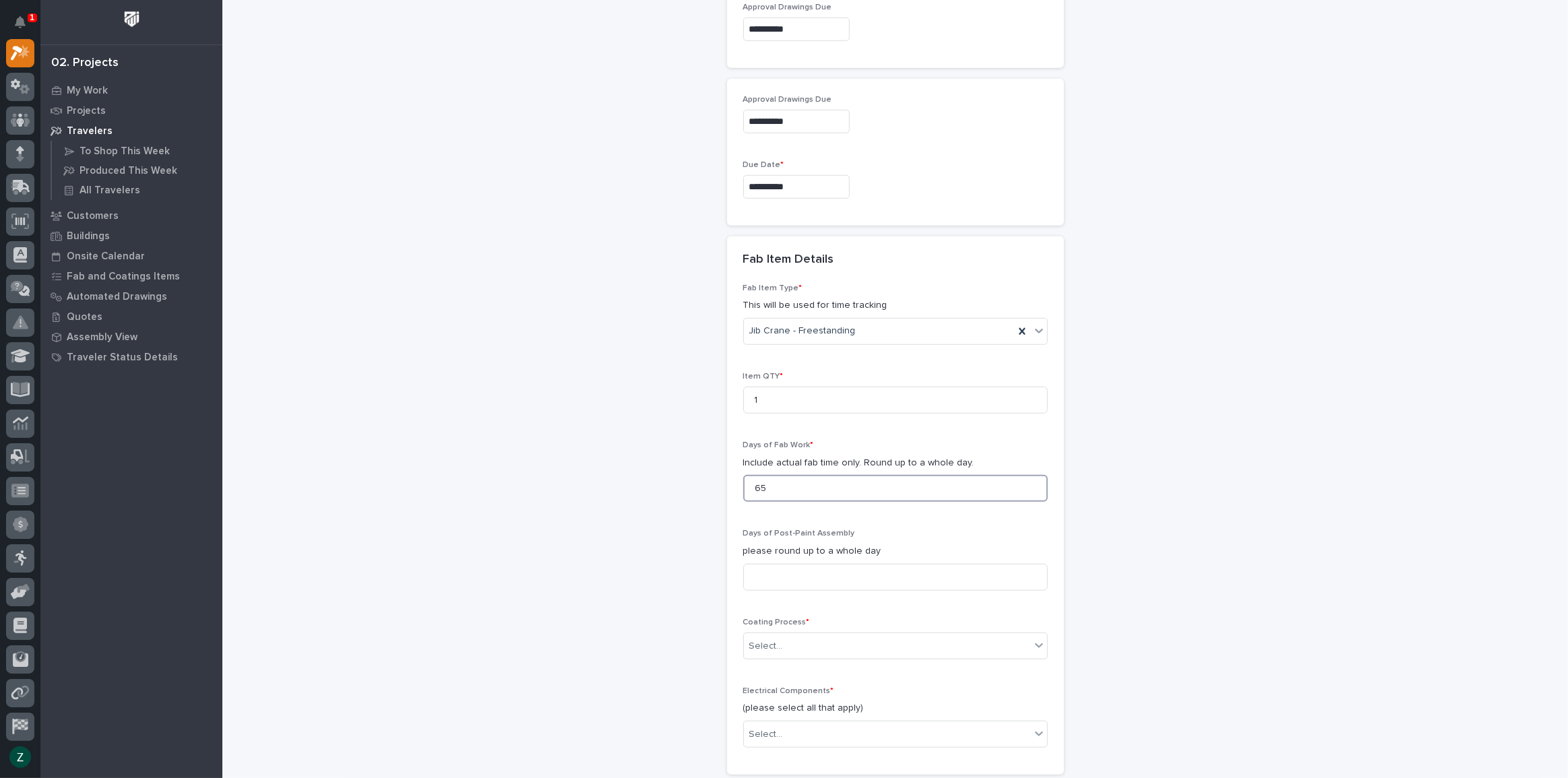
drag, startPoint x: 855, startPoint y: 483, endPoint x: 732, endPoint y: 481, distance: 123.0
click at [732, 481] on div "Fab Item Type * This will be used for time tracking Jib Crane - Freestanding It…" at bounding box center [895, 529] width 337 height 491
type input "2"
click at [1025, 643] on div "Select..." at bounding box center [887, 646] width 287 height 22
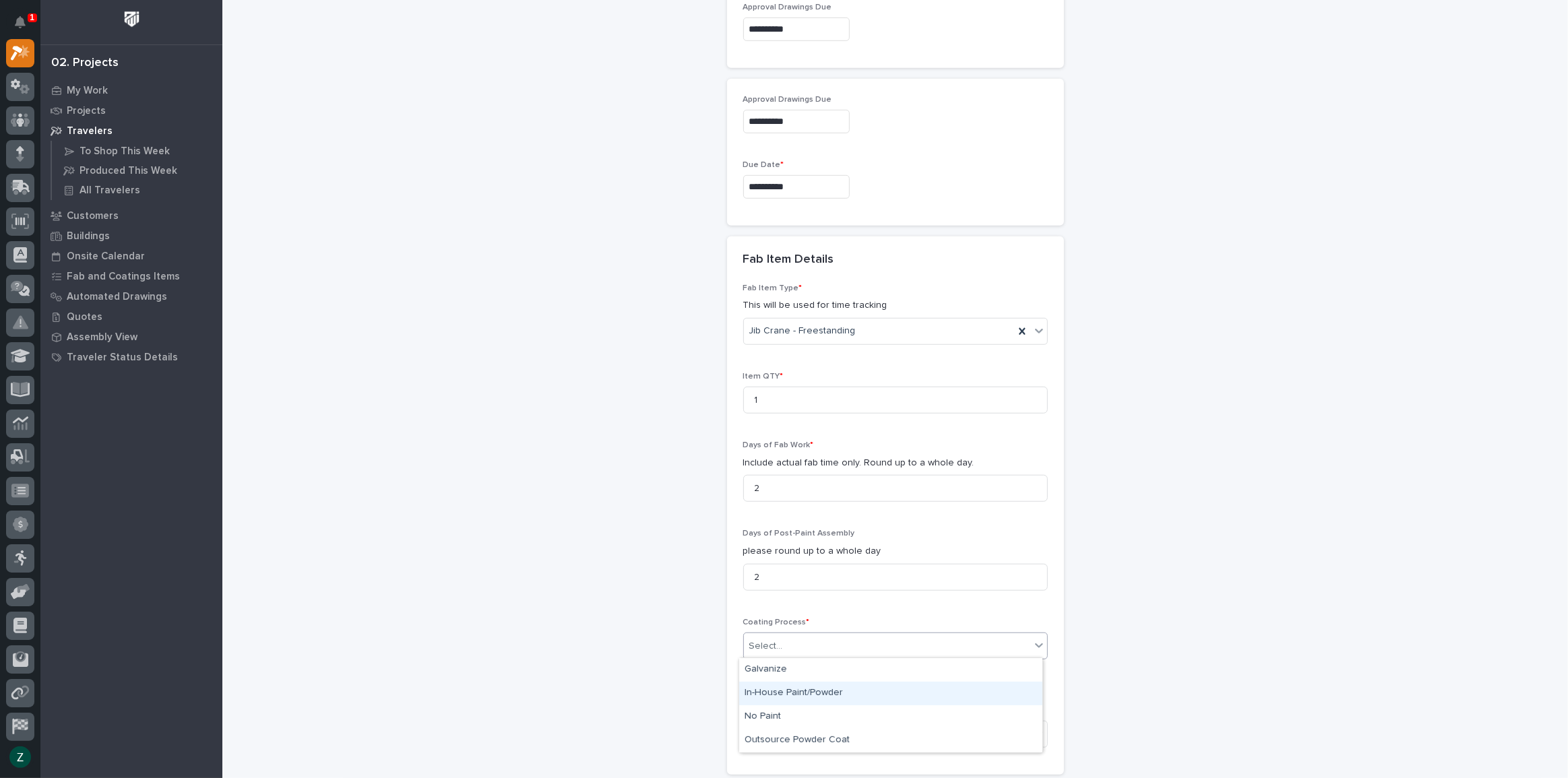
click at [959, 697] on div "In-House Paint/Powder" at bounding box center [891, 693] width 303 height 23
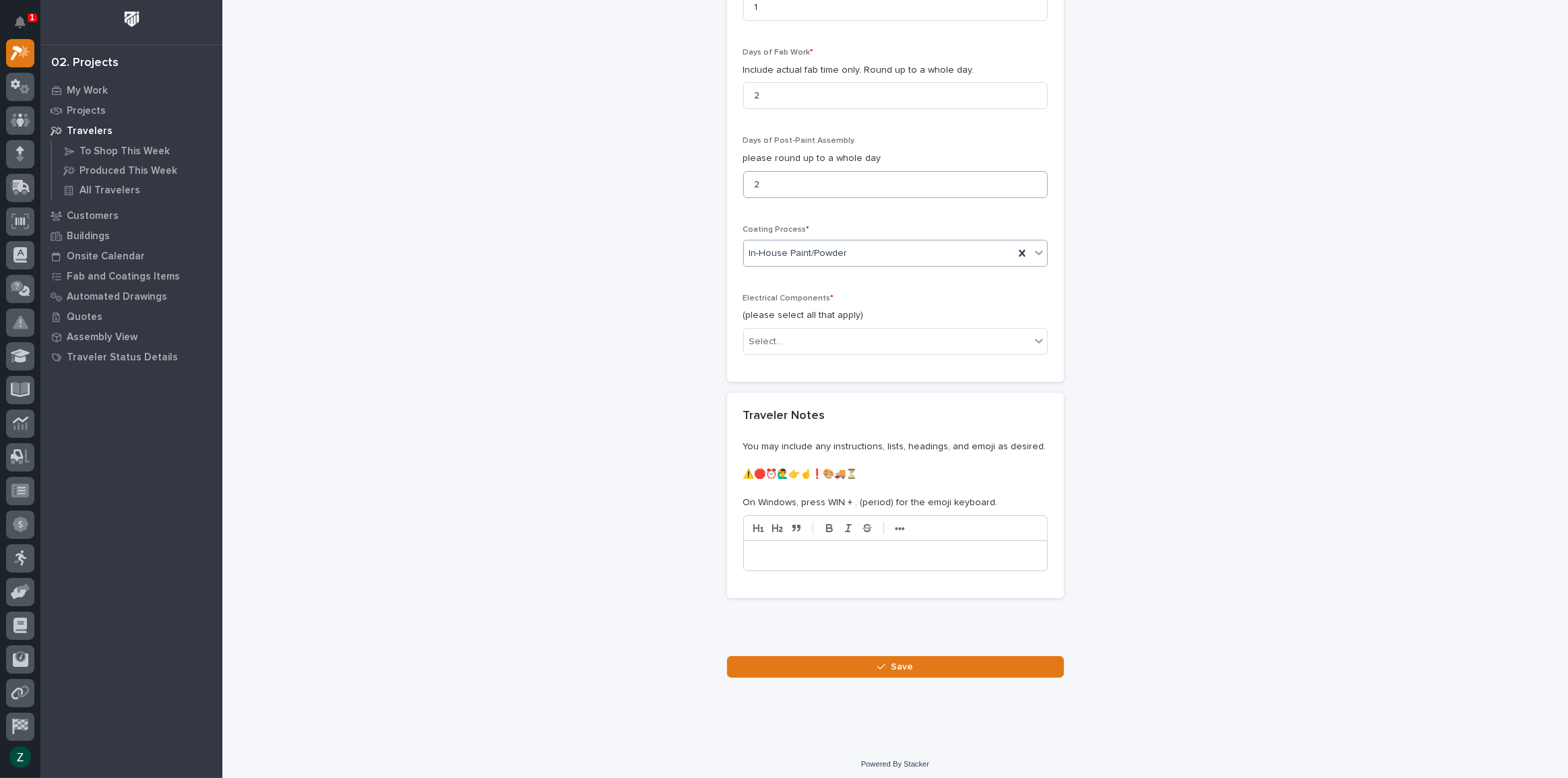
scroll to position [1459, 0]
click at [893, 340] on div "Select..." at bounding box center [887, 339] width 287 height 22
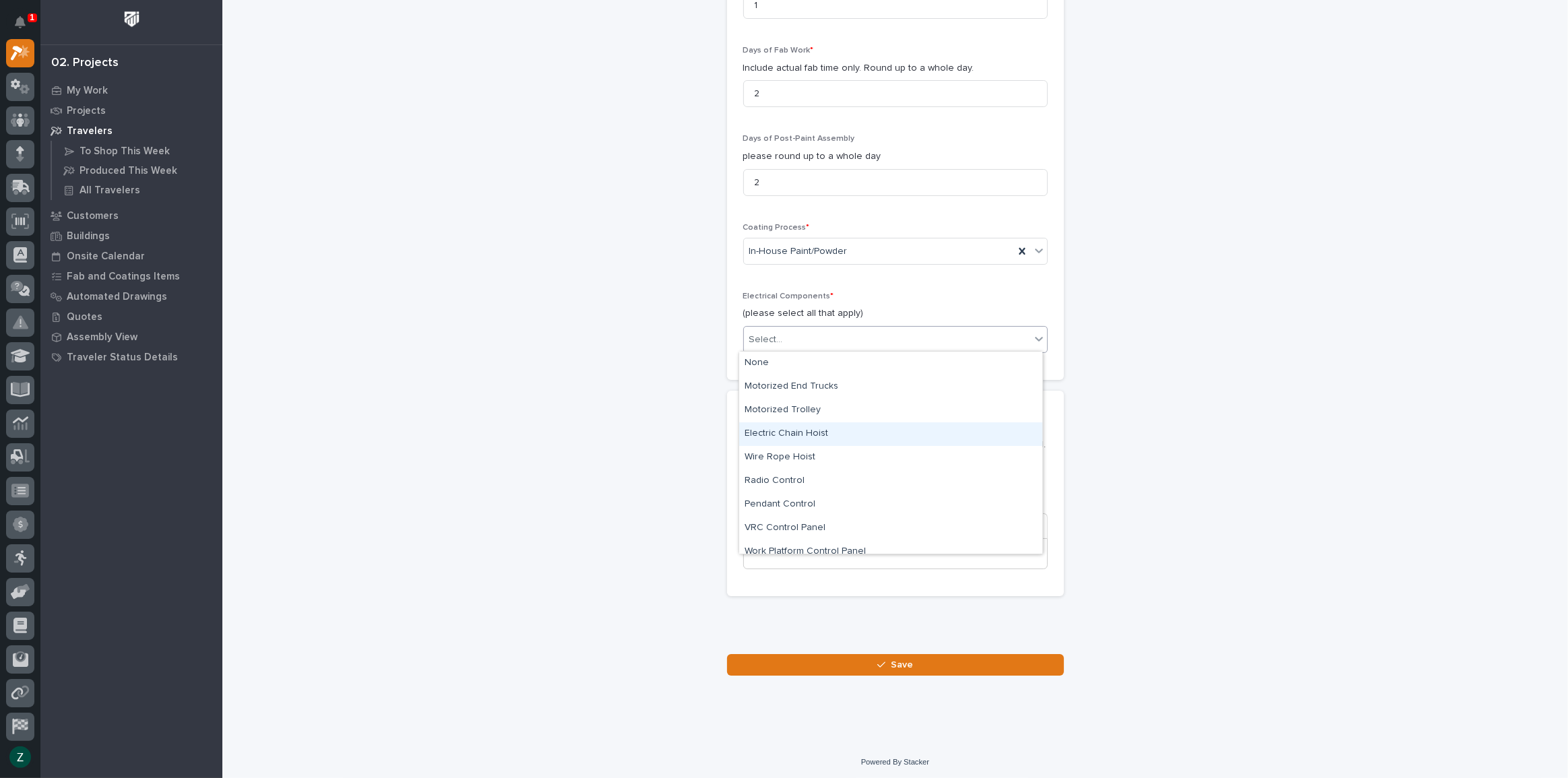
click at [838, 431] on div "Electric Chain Hoist" at bounding box center [891, 433] width 303 height 23
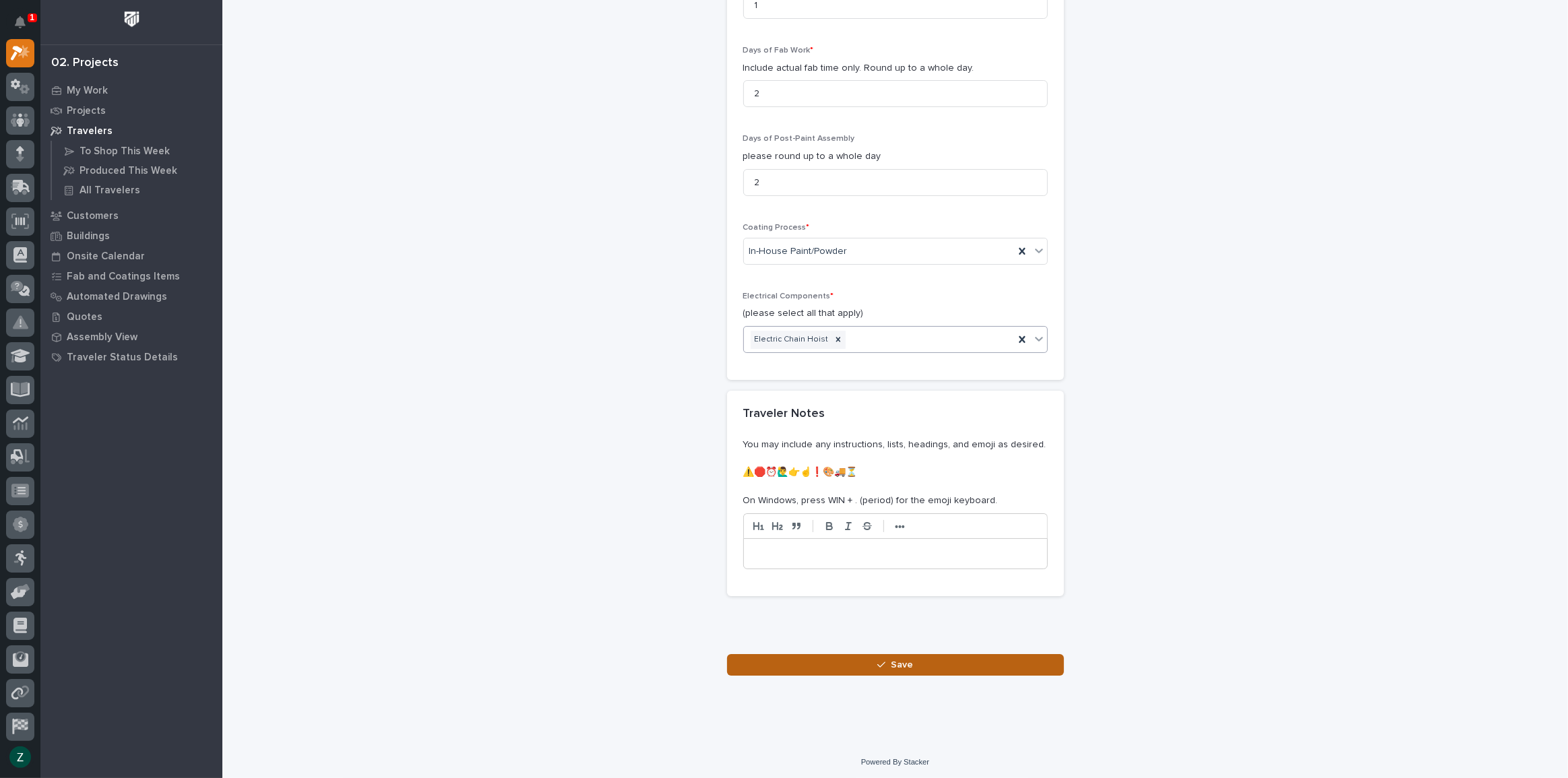
click at [909, 662] on button "Save" at bounding box center [895, 664] width 337 height 21
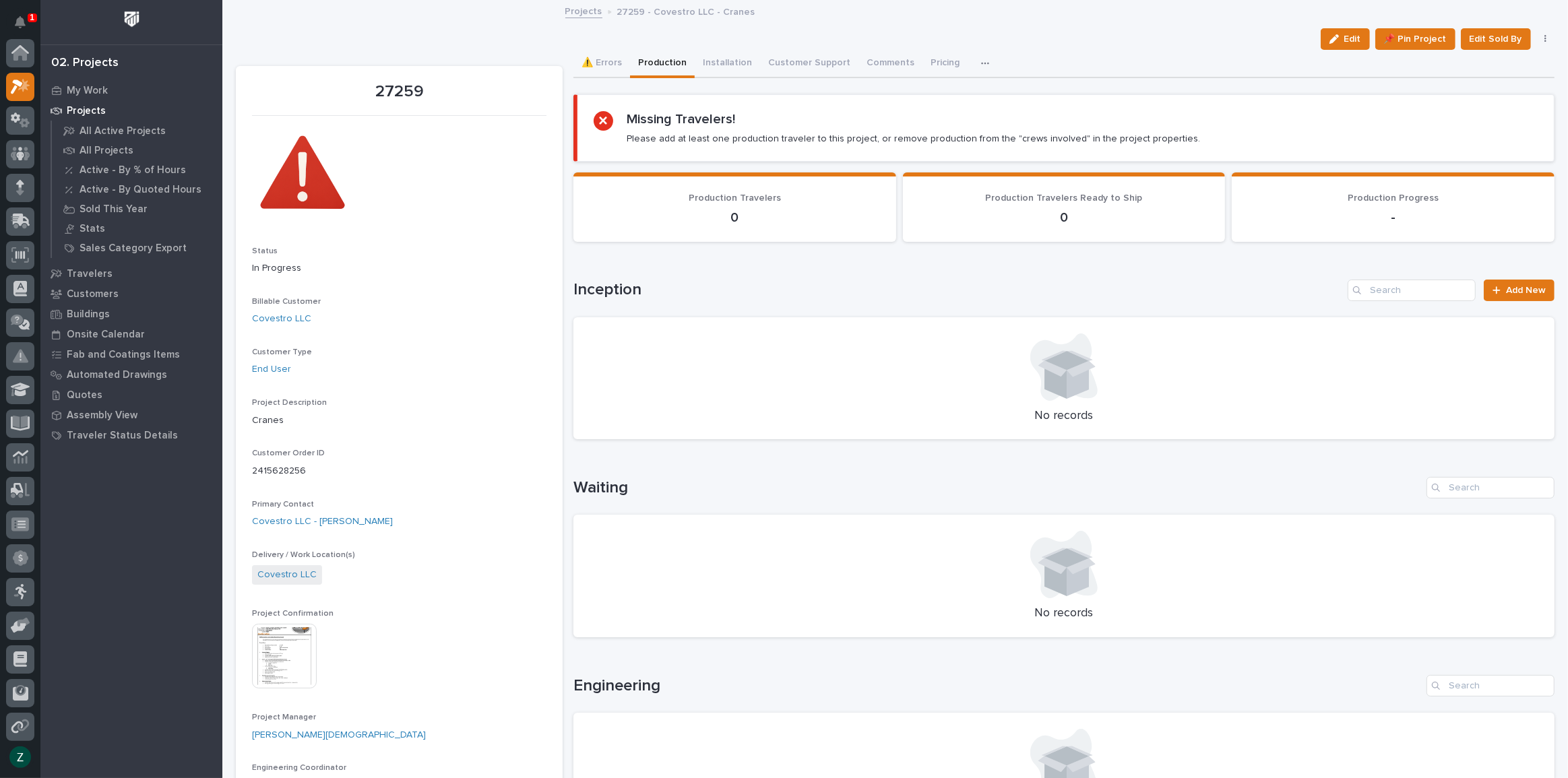
scroll to position [33, 0]
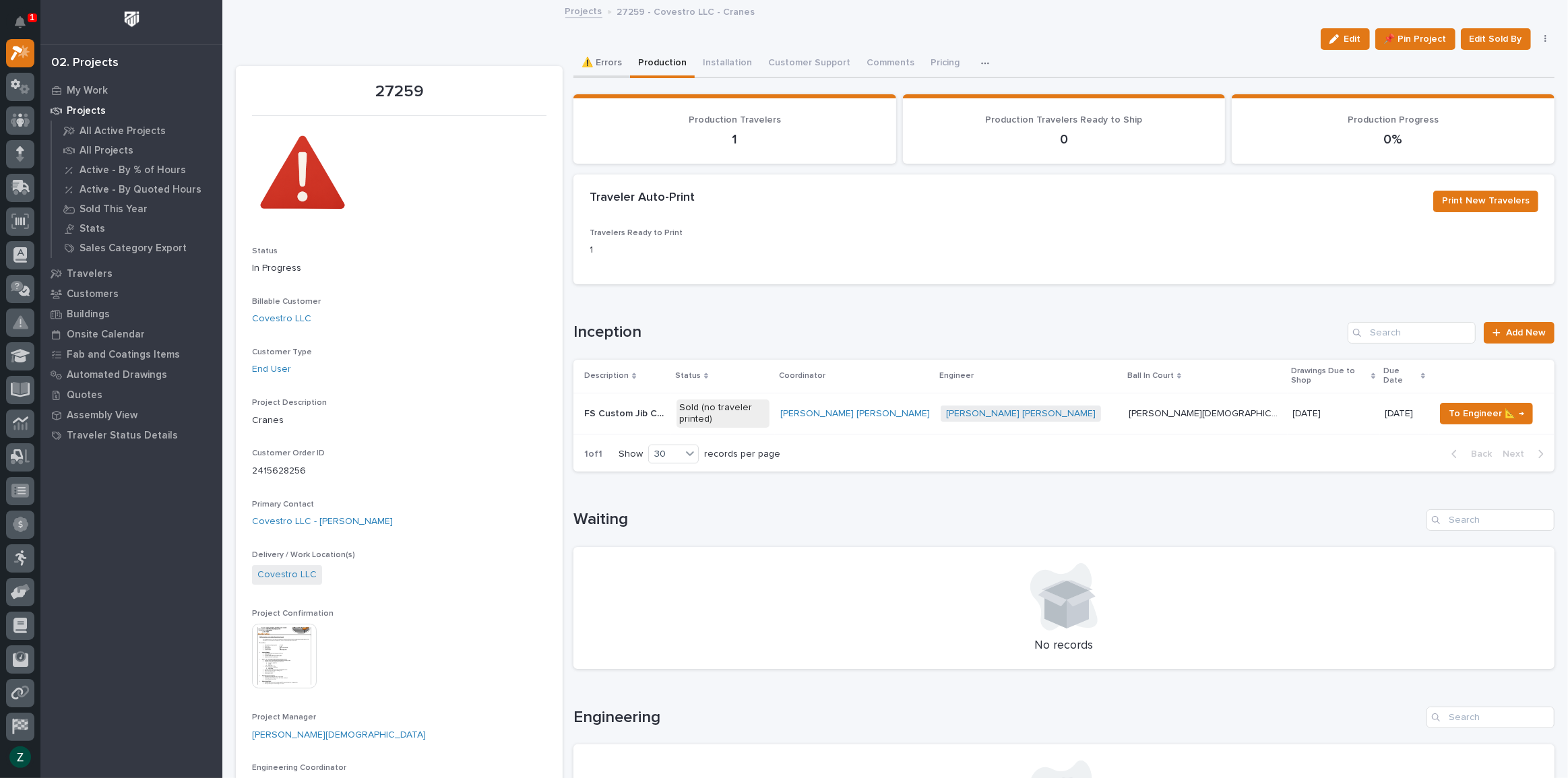
click at [608, 60] on button "⚠️ Errors" at bounding box center [601, 64] width 57 height 29
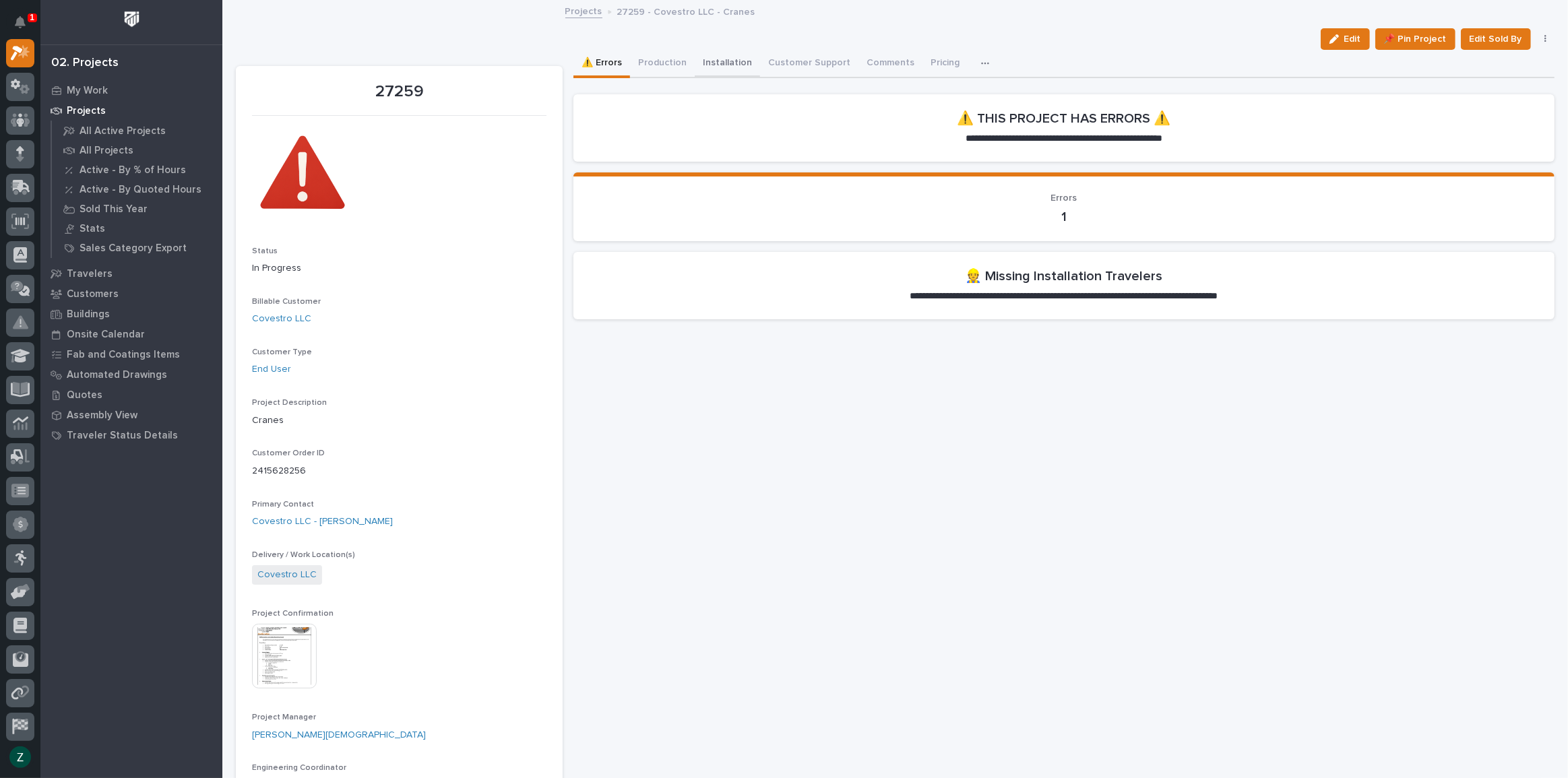
click at [710, 56] on button "Installation" at bounding box center [727, 64] width 65 height 29
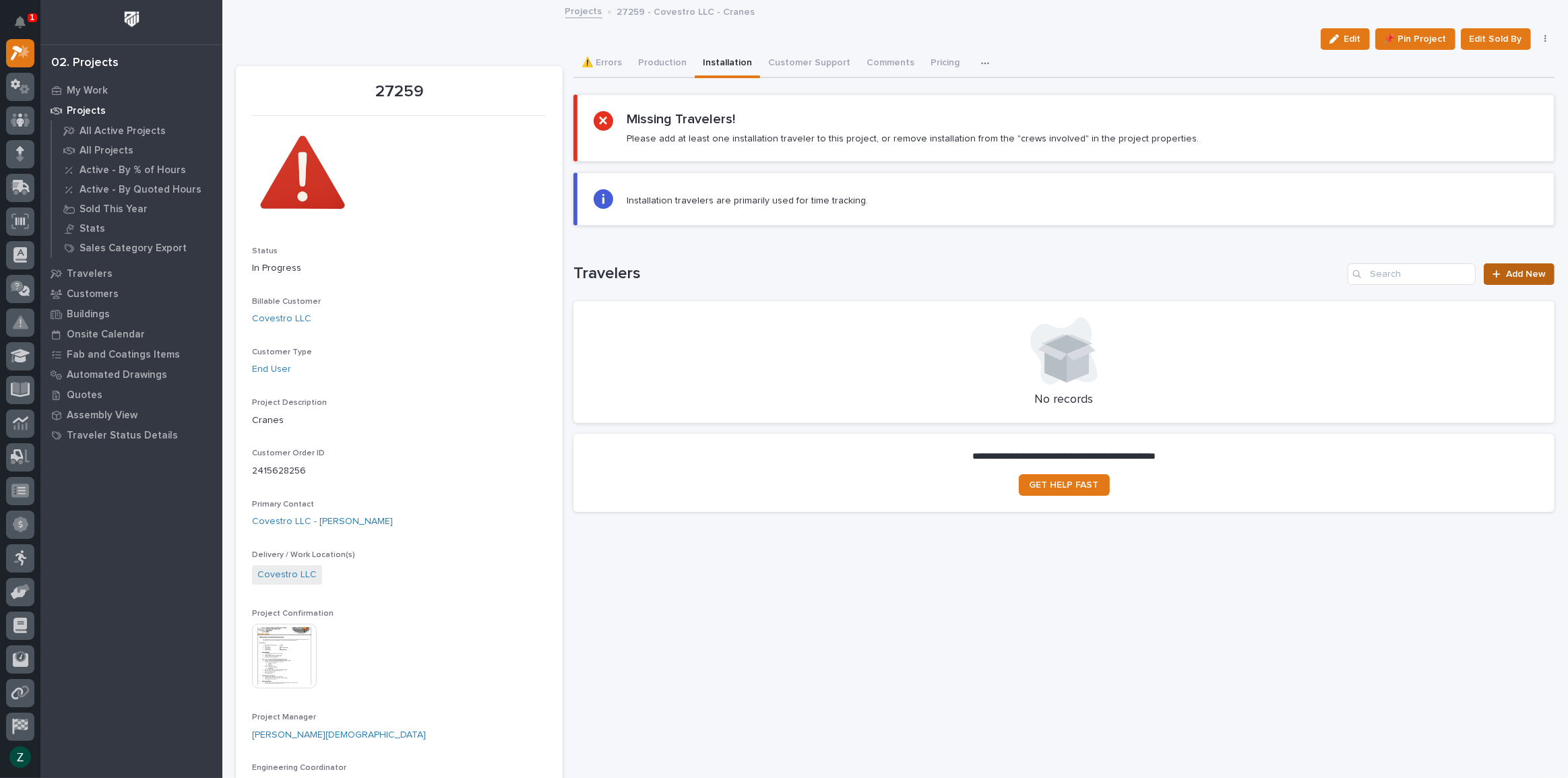
click at [1506, 271] on span "Add New" at bounding box center [1525, 274] width 40 height 9
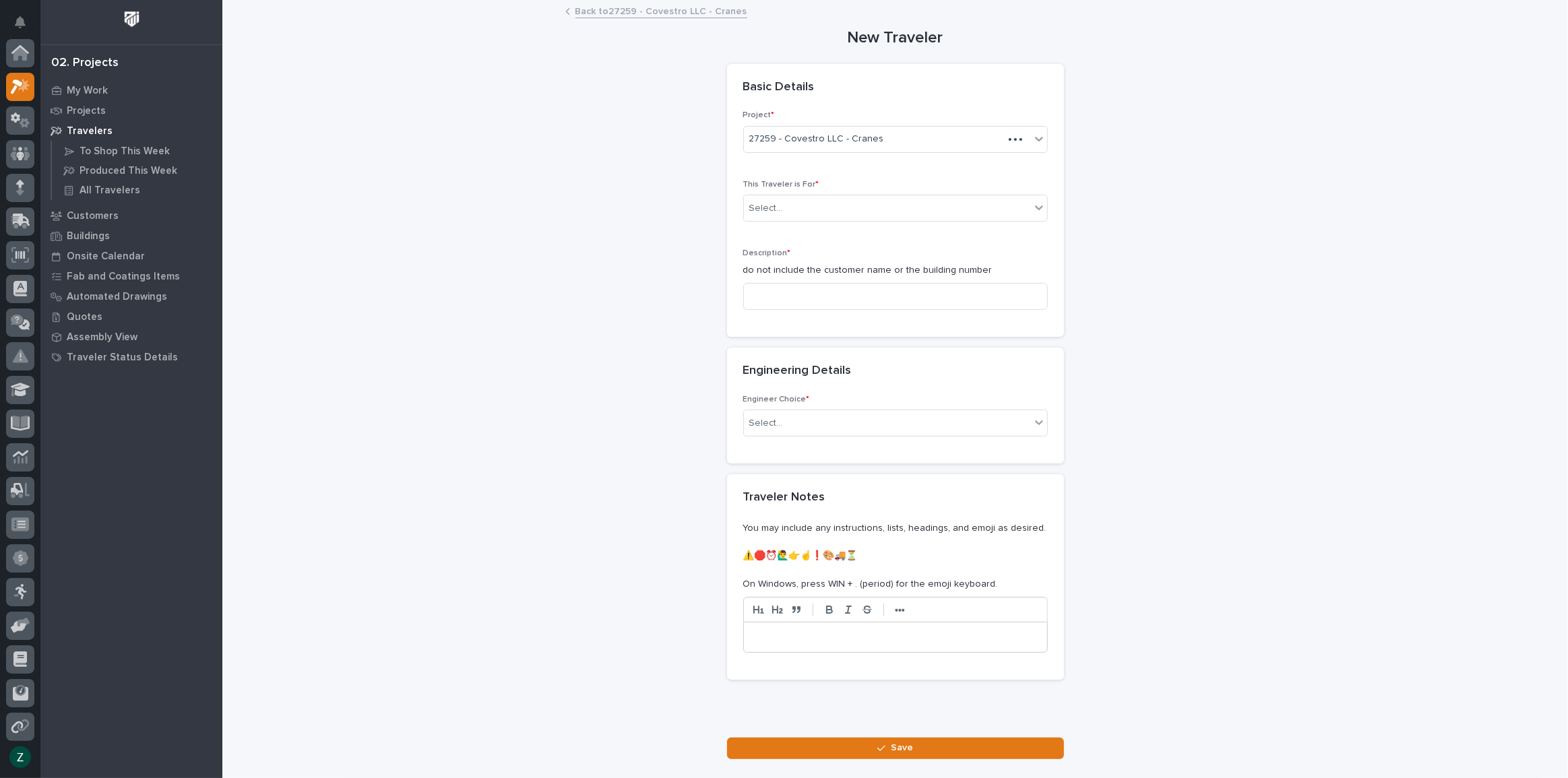
scroll to position [33, 0]
click at [880, 212] on div "Select..." at bounding box center [887, 209] width 287 height 22
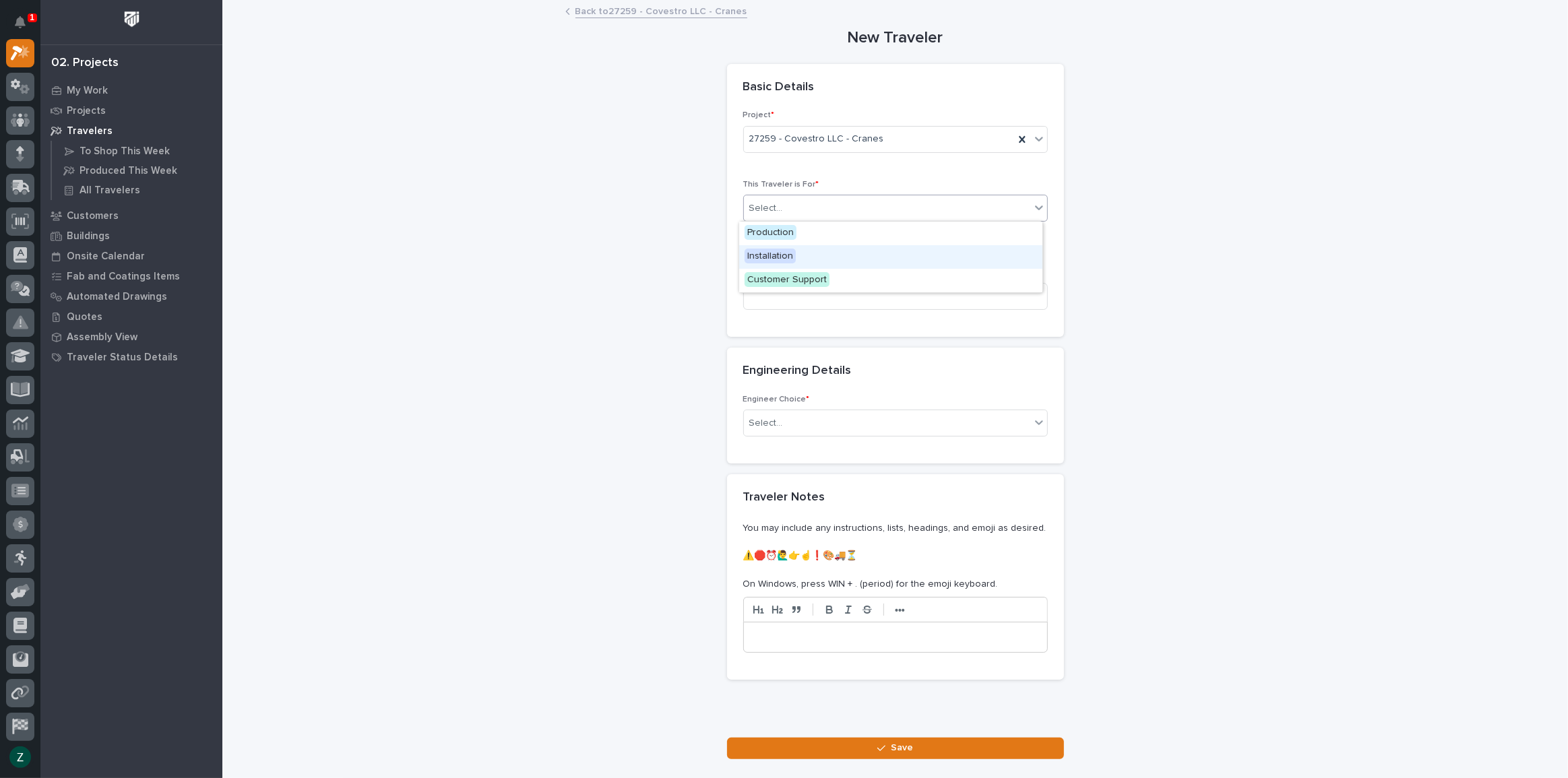
click at [862, 250] on div "Installation" at bounding box center [891, 256] width 303 height 23
click at [859, 292] on input at bounding box center [895, 296] width 304 height 27
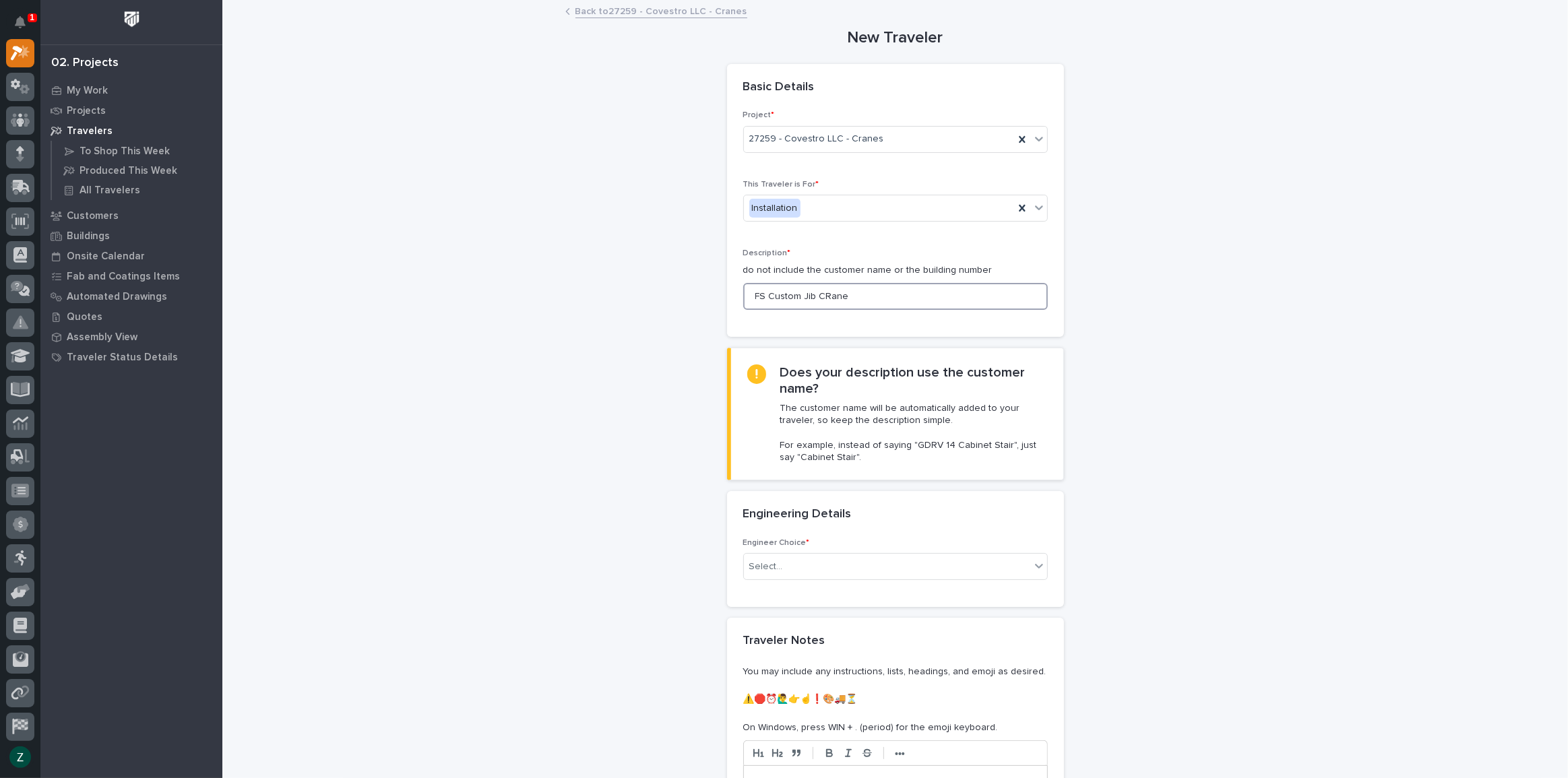
click at [826, 296] on input "FS Custom Jib CRane" at bounding box center [895, 296] width 304 height 27
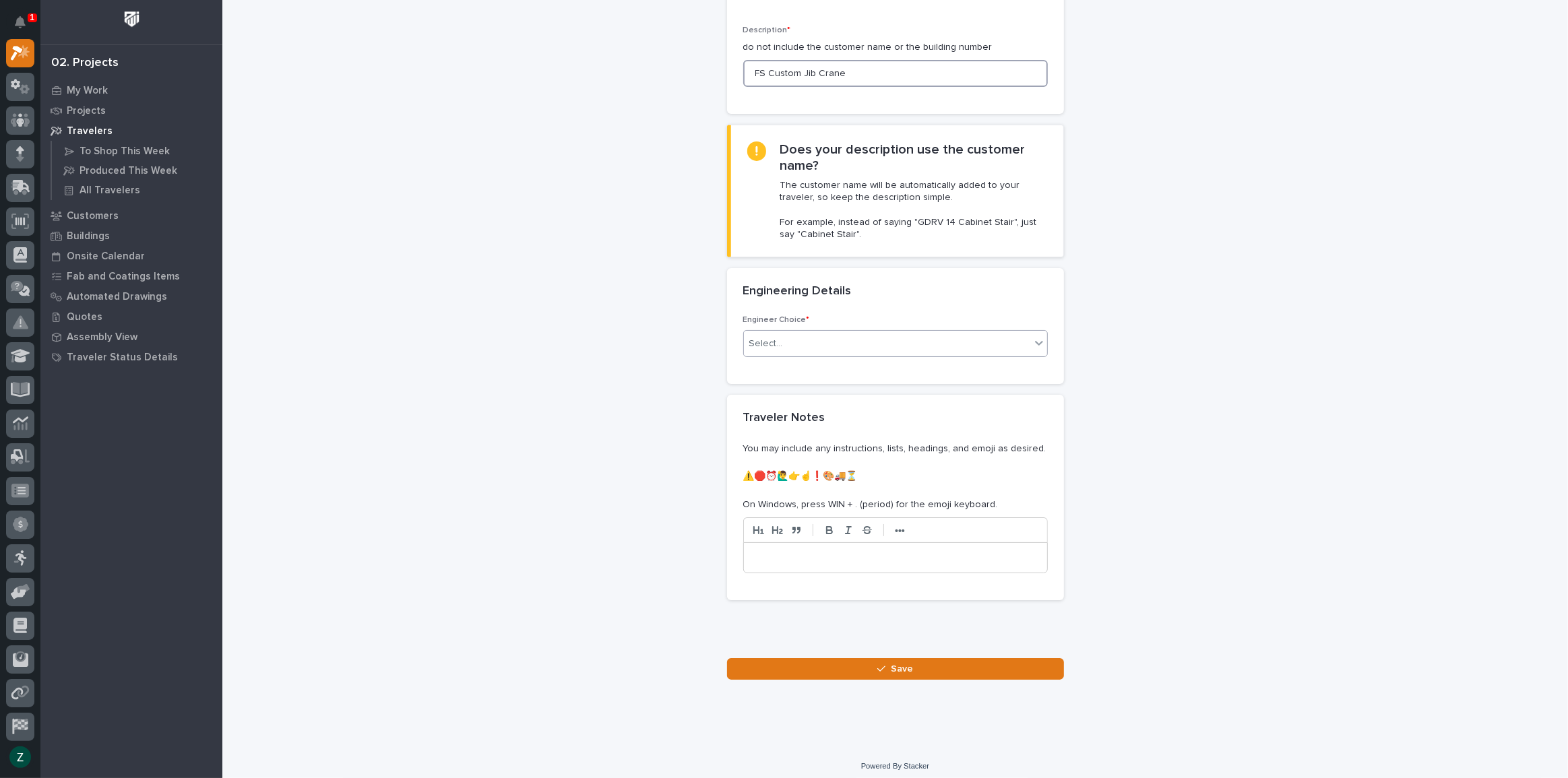
scroll to position [229, 0]
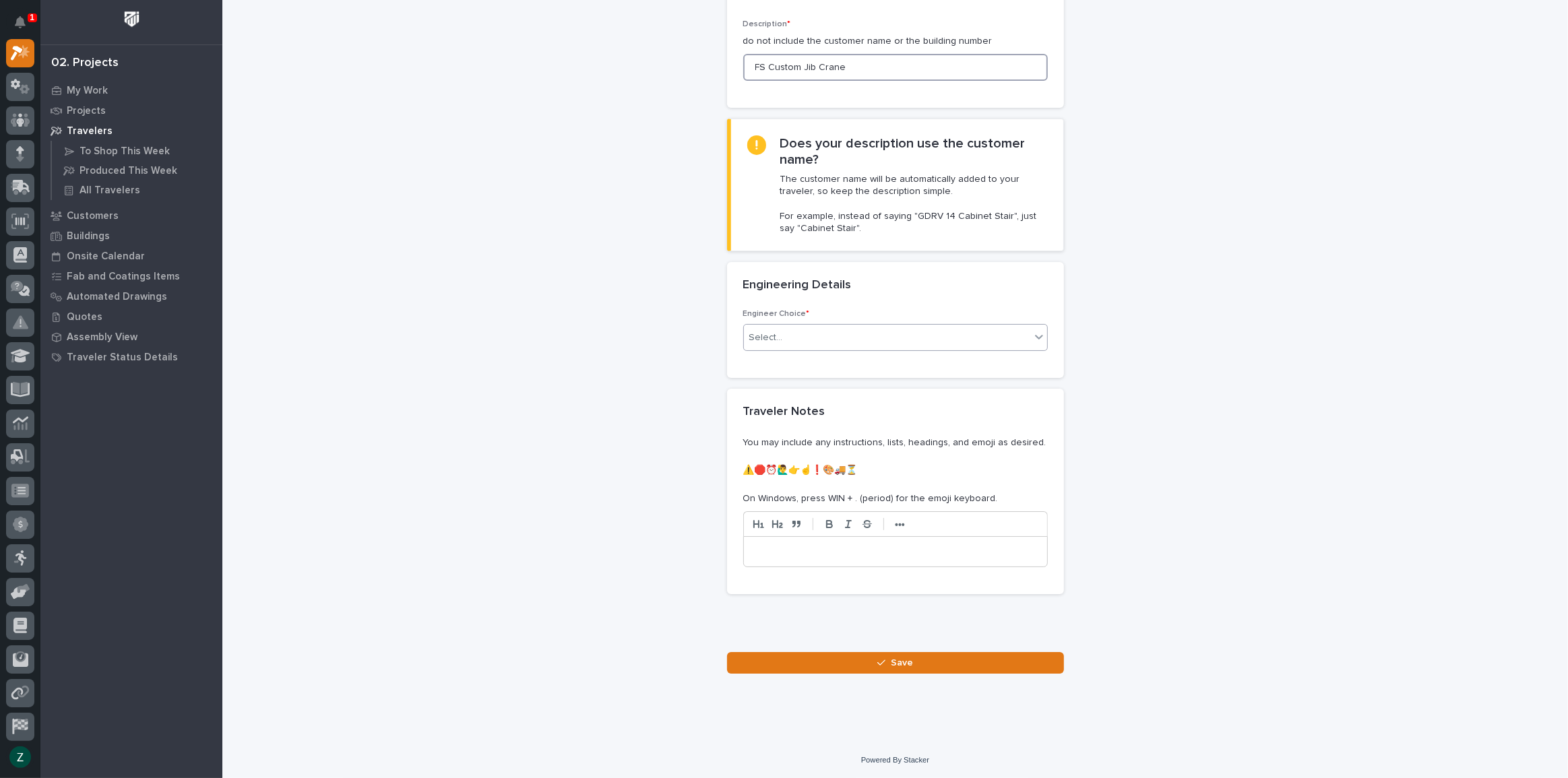
type input "FS Custom Jib Crane"
click at [868, 331] on div "Select..." at bounding box center [887, 338] width 287 height 22
click at [869, 401] on div "I know who will draw this" at bounding box center [891, 409] width 303 height 23
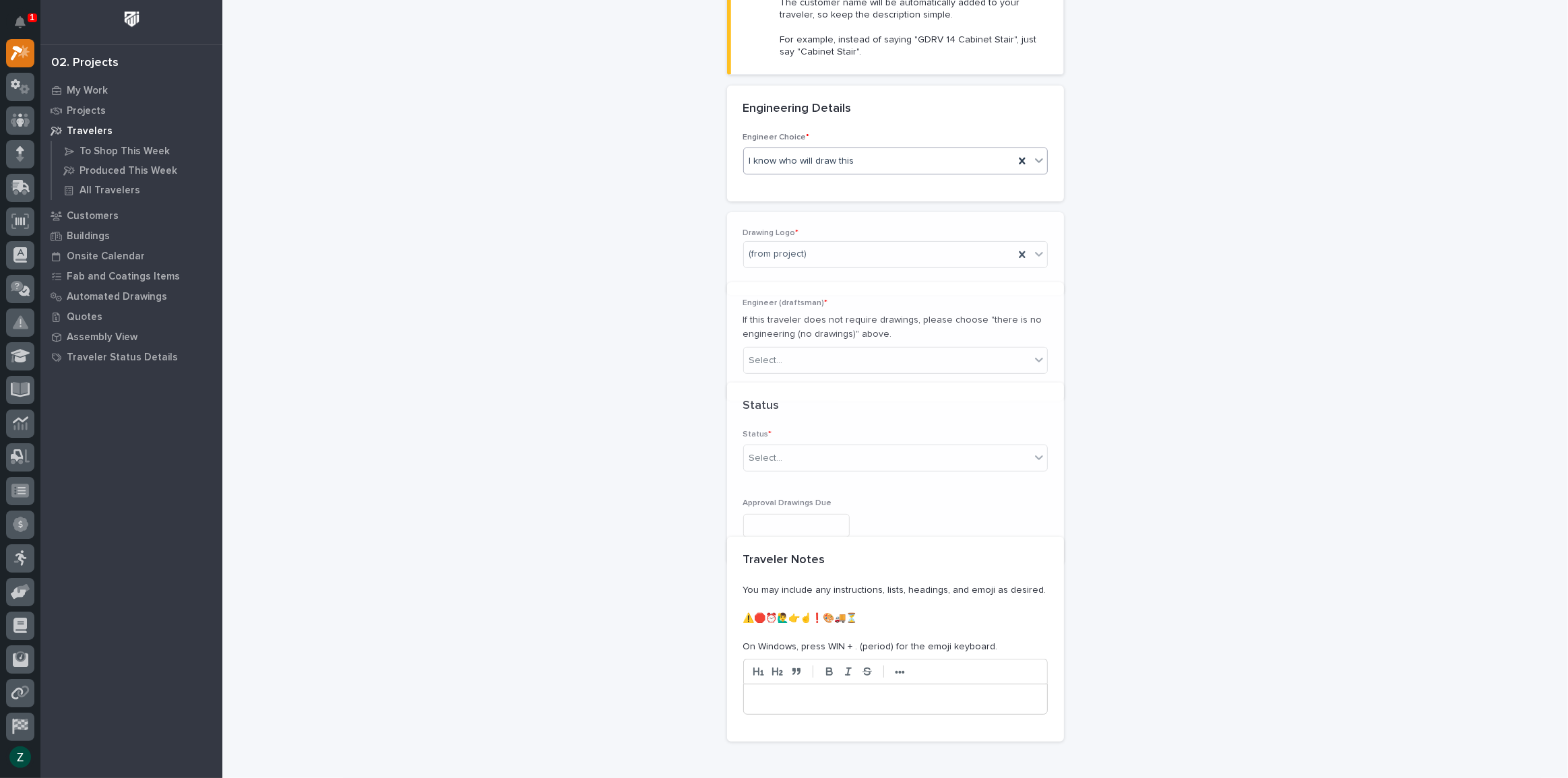
scroll to position [436, 0]
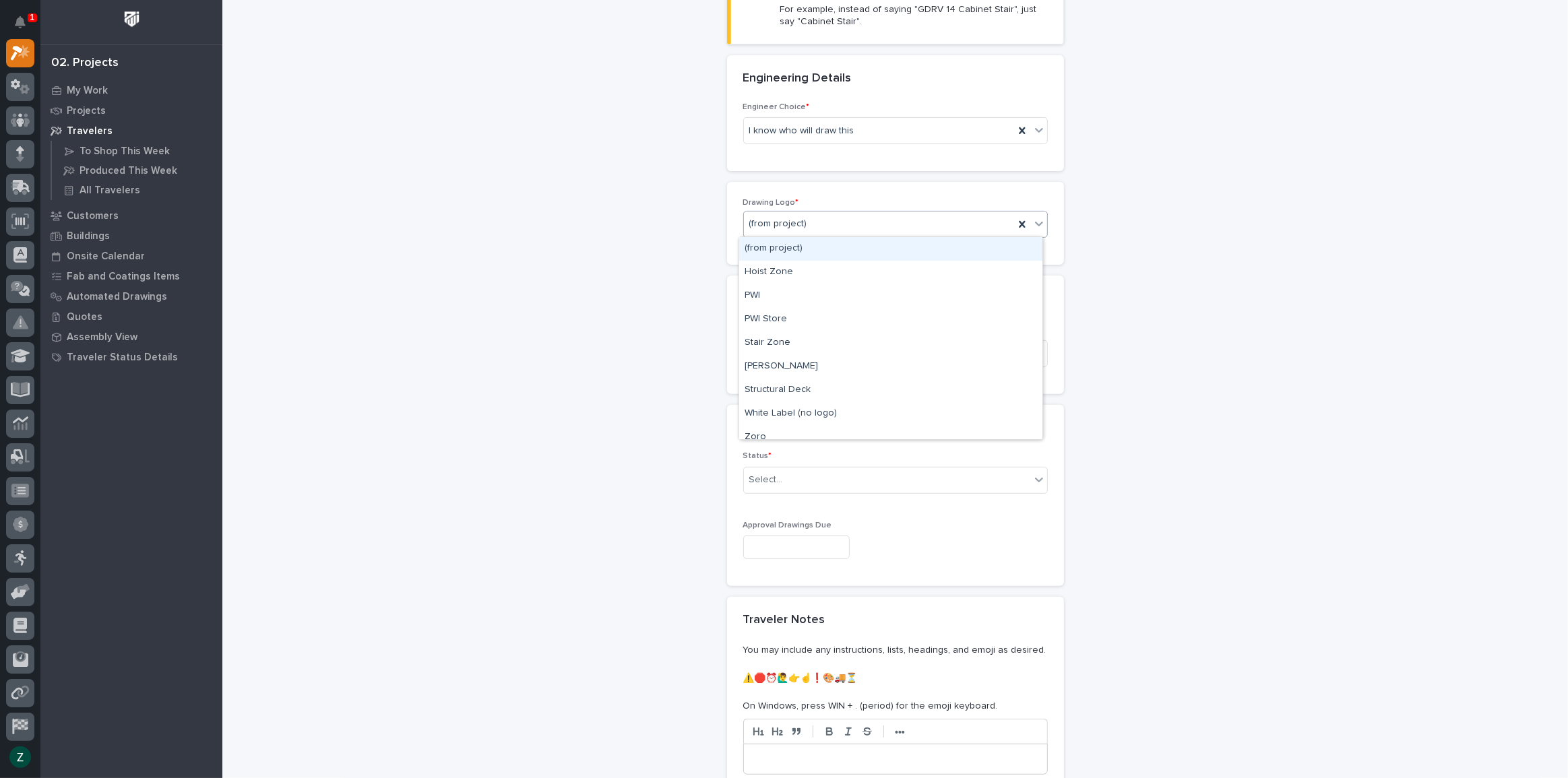
click at [846, 212] on div "(from project)" at bounding box center [879, 223] width 270 height 22
click at [849, 291] on div "PWI" at bounding box center [891, 295] width 303 height 23
click at [851, 343] on div "Select..." at bounding box center [887, 353] width 287 height 22
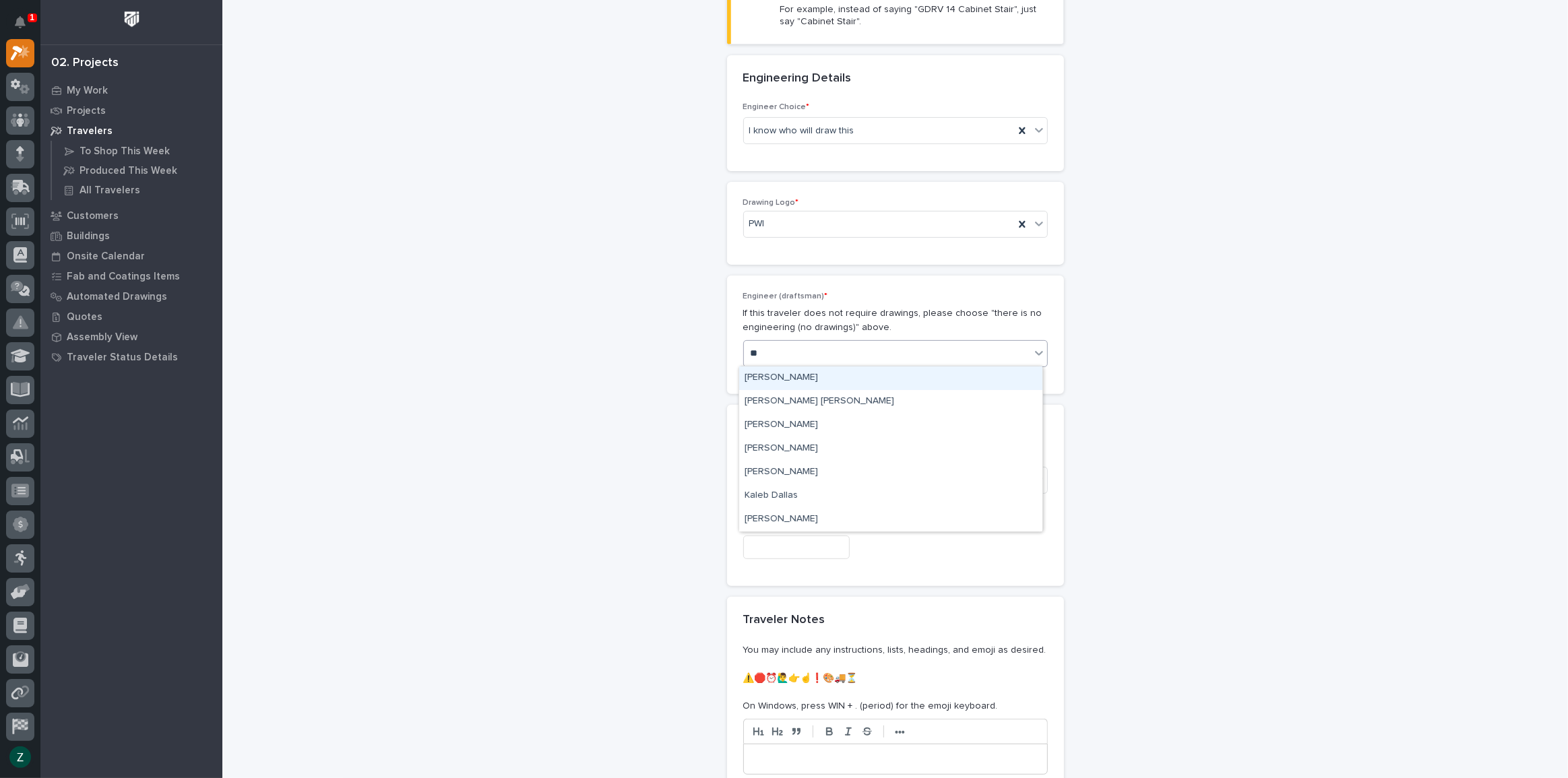
type input "***"
click at [863, 374] on div "[PERSON_NAME] [PERSON_NAME]" at bounding box center [891, 377] width 303 height 23
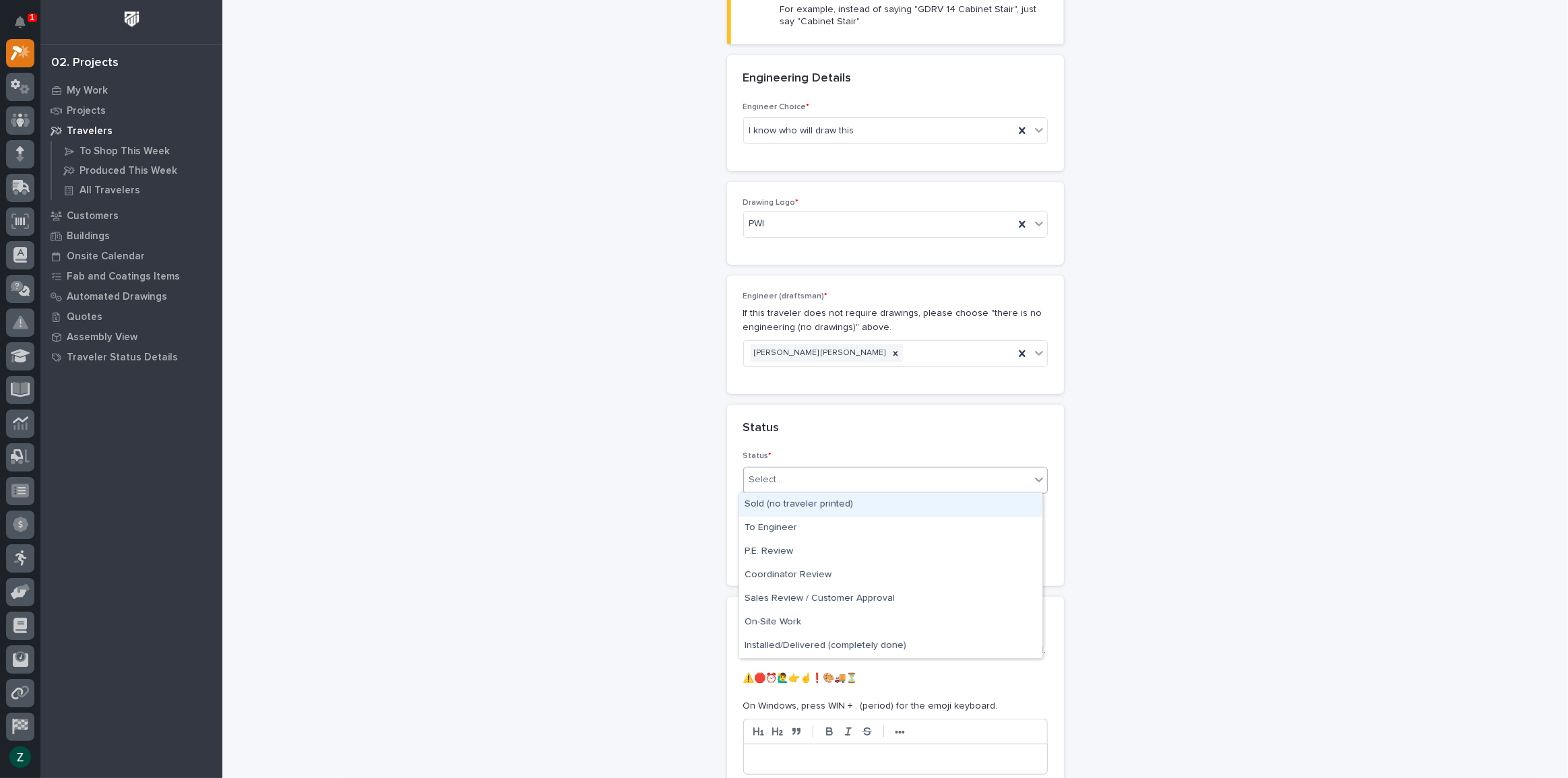
click at [859, 471] on div "Select..." at bounding box center [887, 479] width 287 height 22
click at [860, 499] on div "Sold (no traveler printed)" at bounding box center [891, 504] width 303 height 23
click at [850, 549] on input "text" at bounding box center [796, 546] width 107 height 23
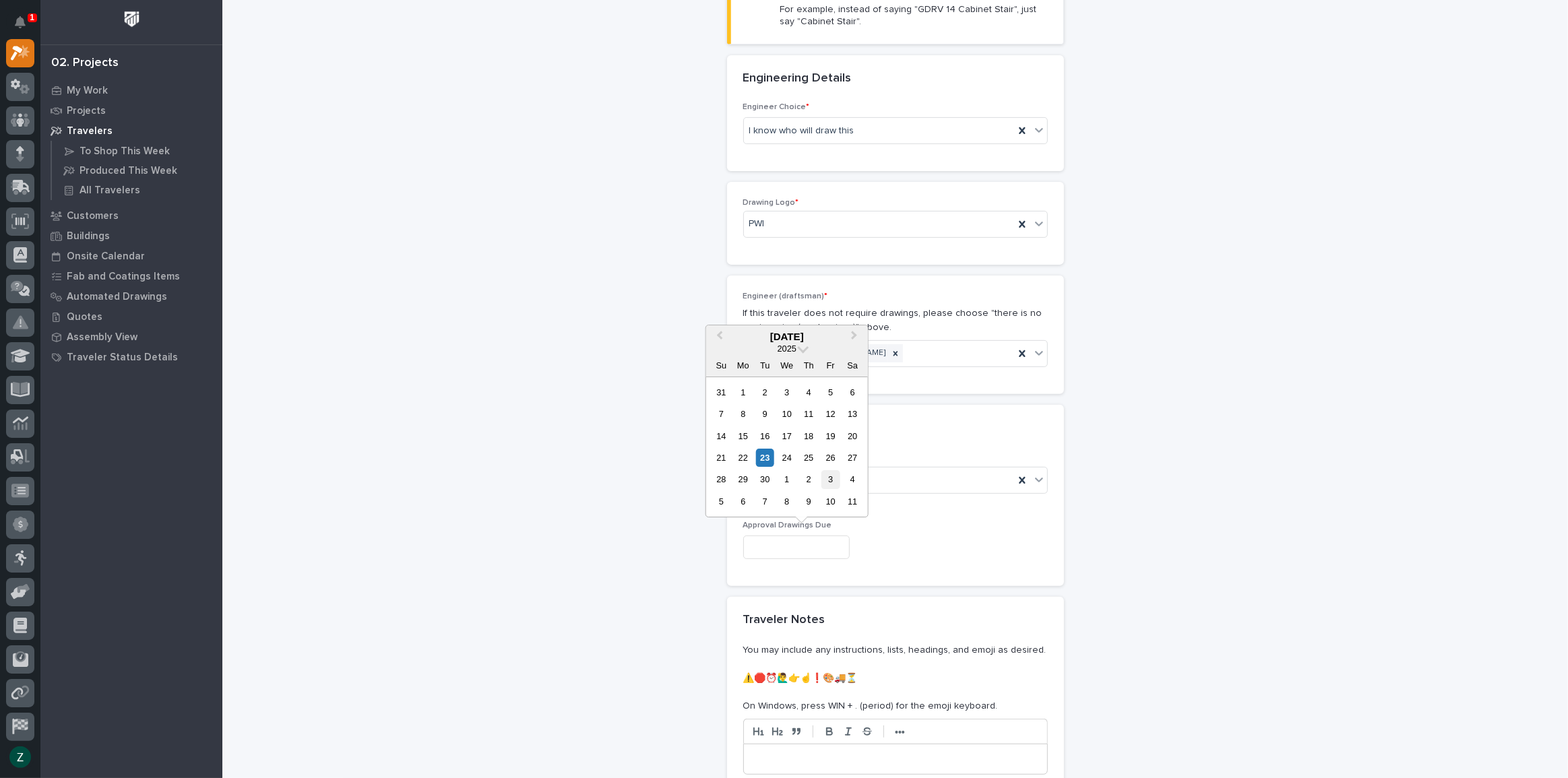
click at [835, 483] on div "3" at bounding box center [830, 480] width 19 height 19
type input "**********"
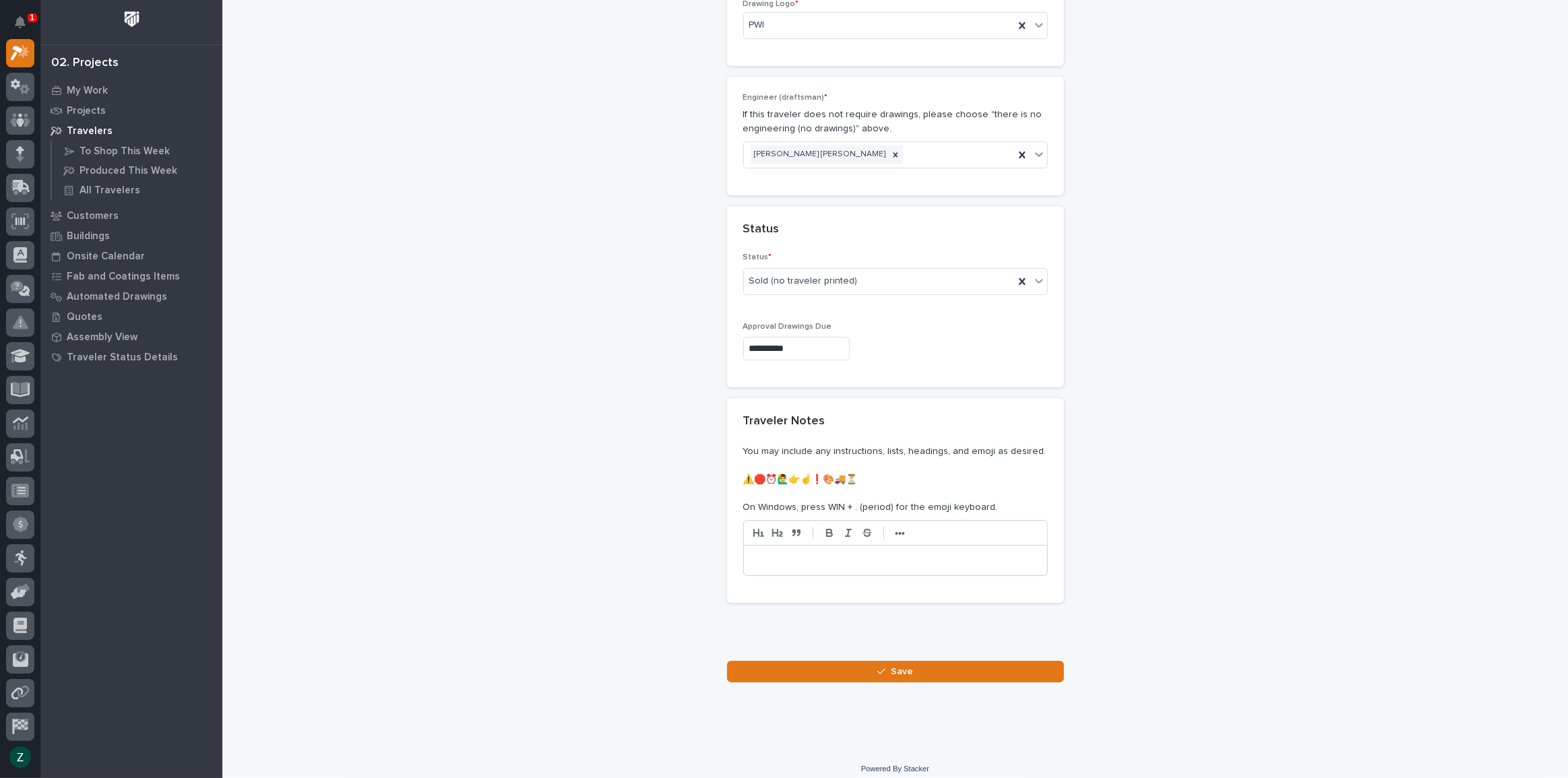
scroll to position [643, 0]
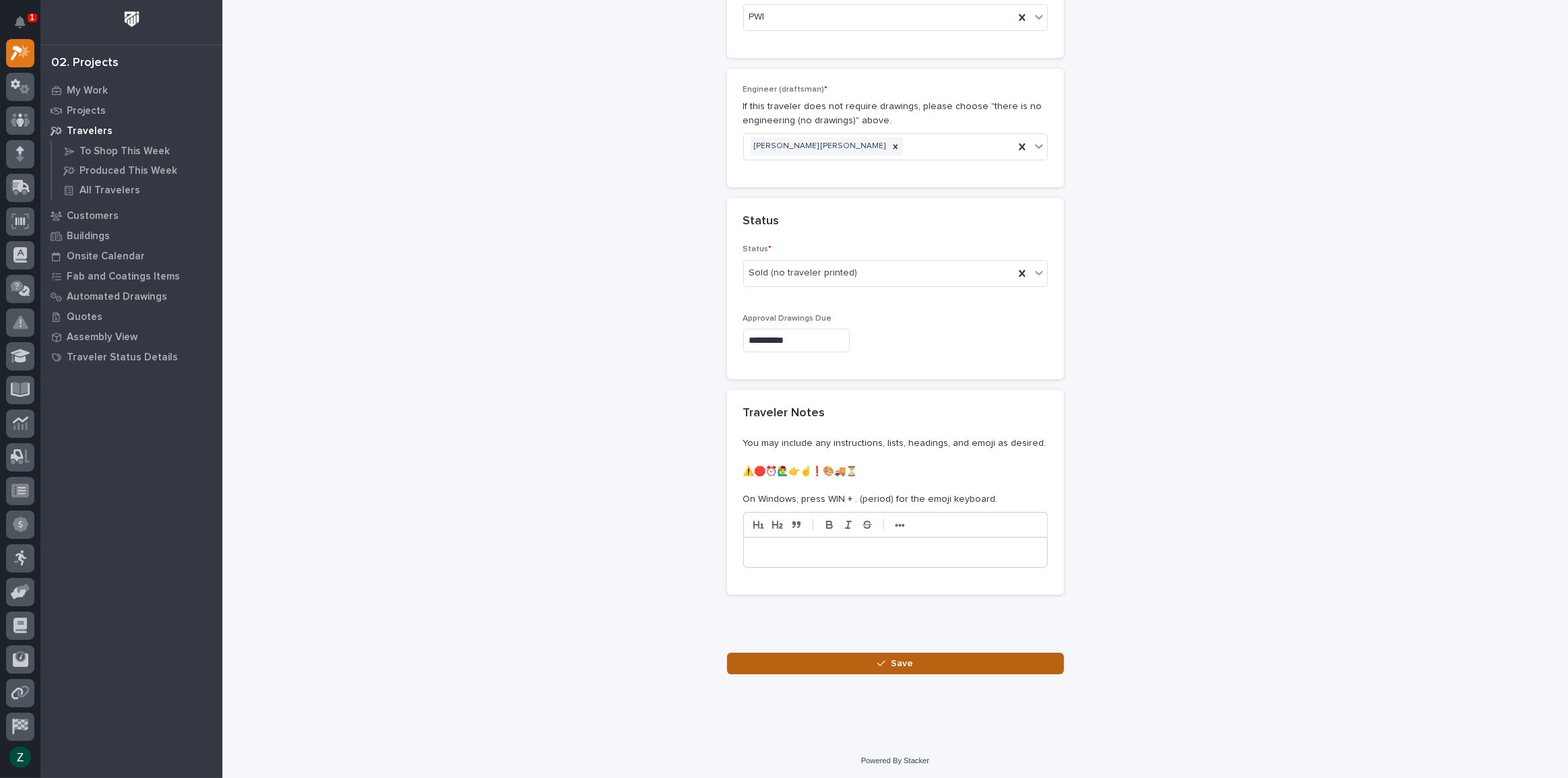
click at [893, 659] on span "Save" at bounding box center [902, 663] width 22 height 12
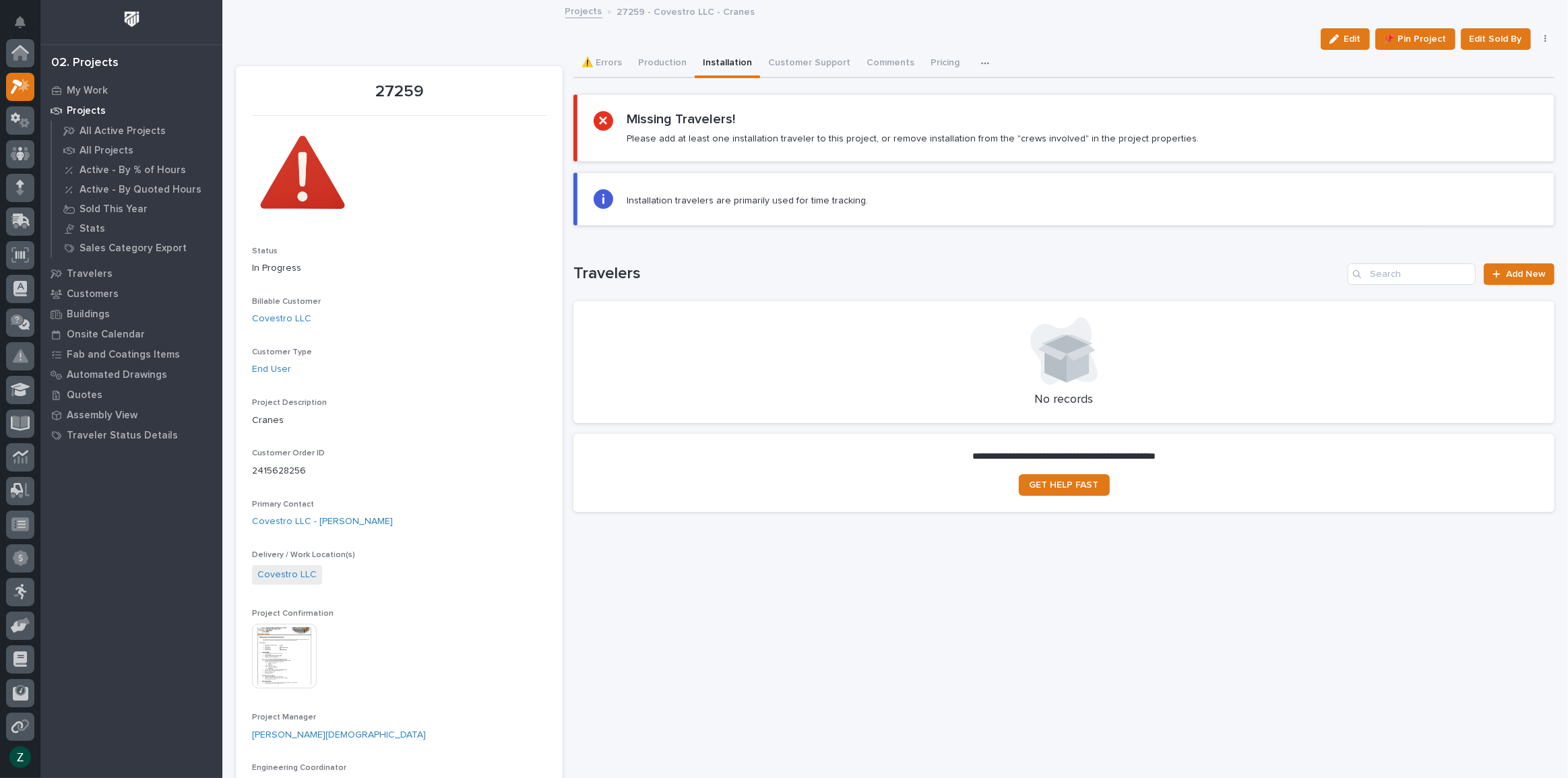
scroll to position [33, 0]
click at [590, 51] on button "⚠️ Errors" at bounding box center [601, 64] width 57 height 29
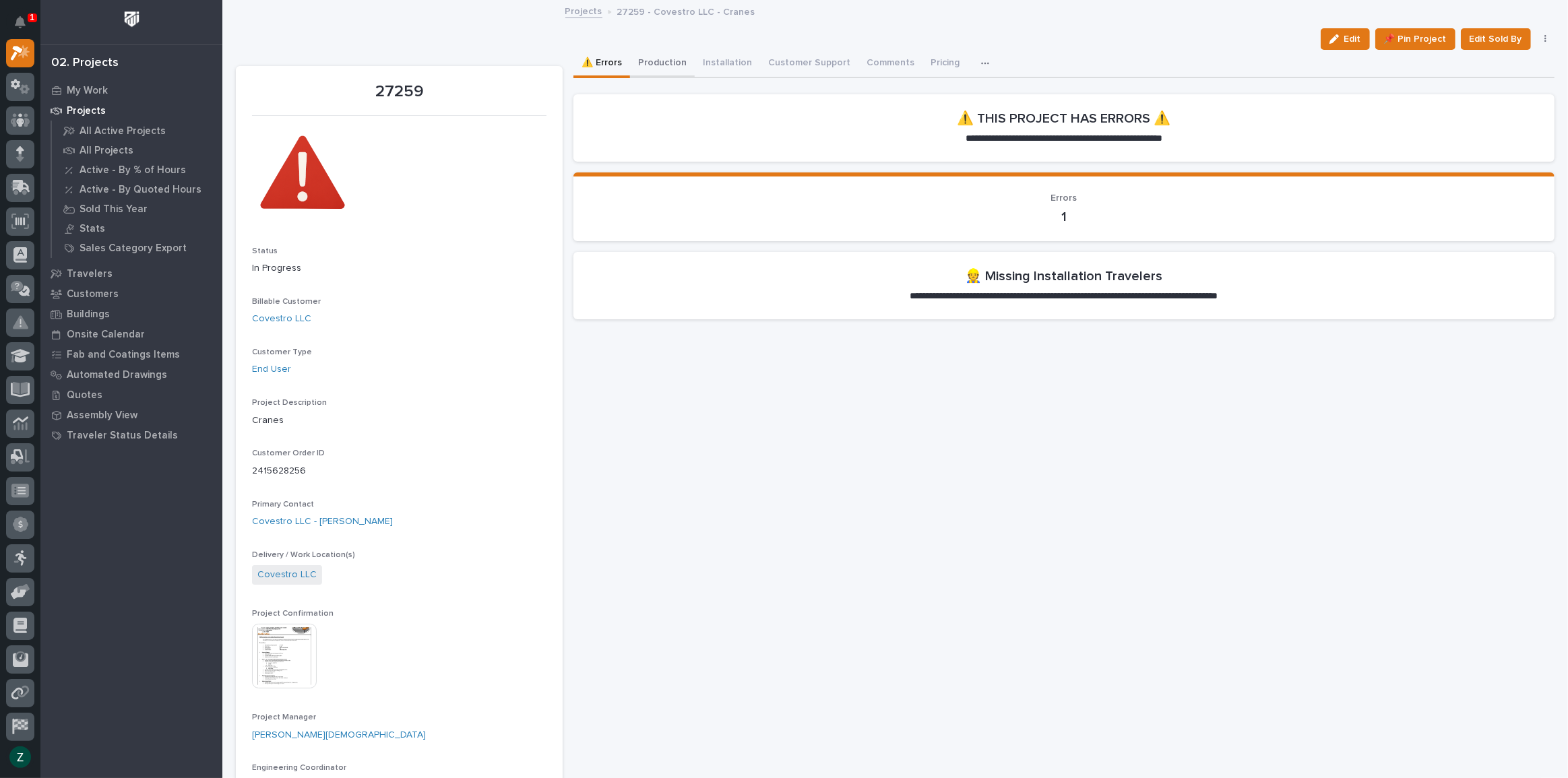
click at [646, 61] on button "Production" at bounding box center [662, 64] width 65 height 29
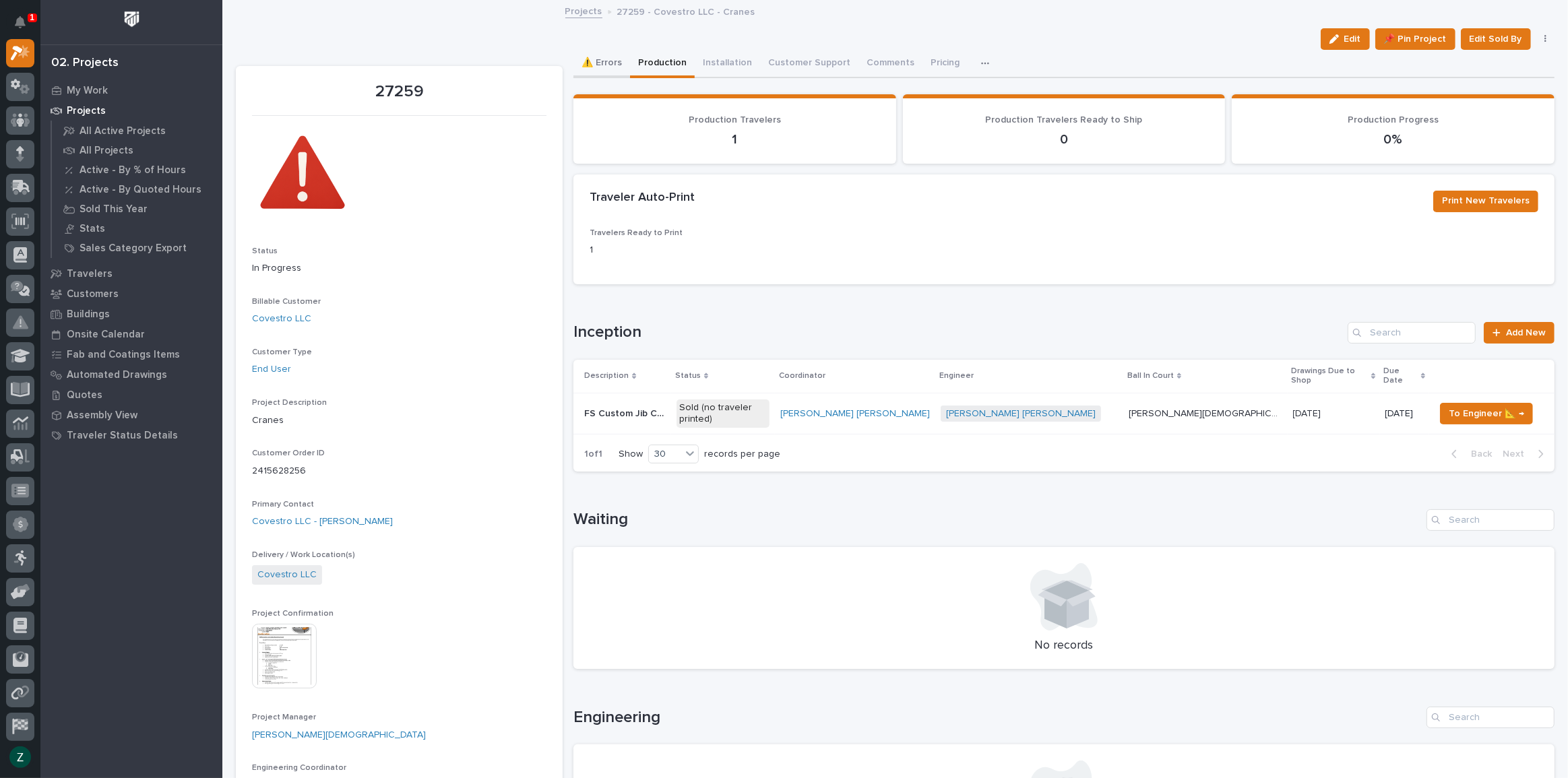
click at [605, 67] on button "⚠️ Errors" at bounding box center [601, 64] width 57 height 29
click at [101, 85] on p "My Work" at bounding box center [87, 91] width 41 height 12
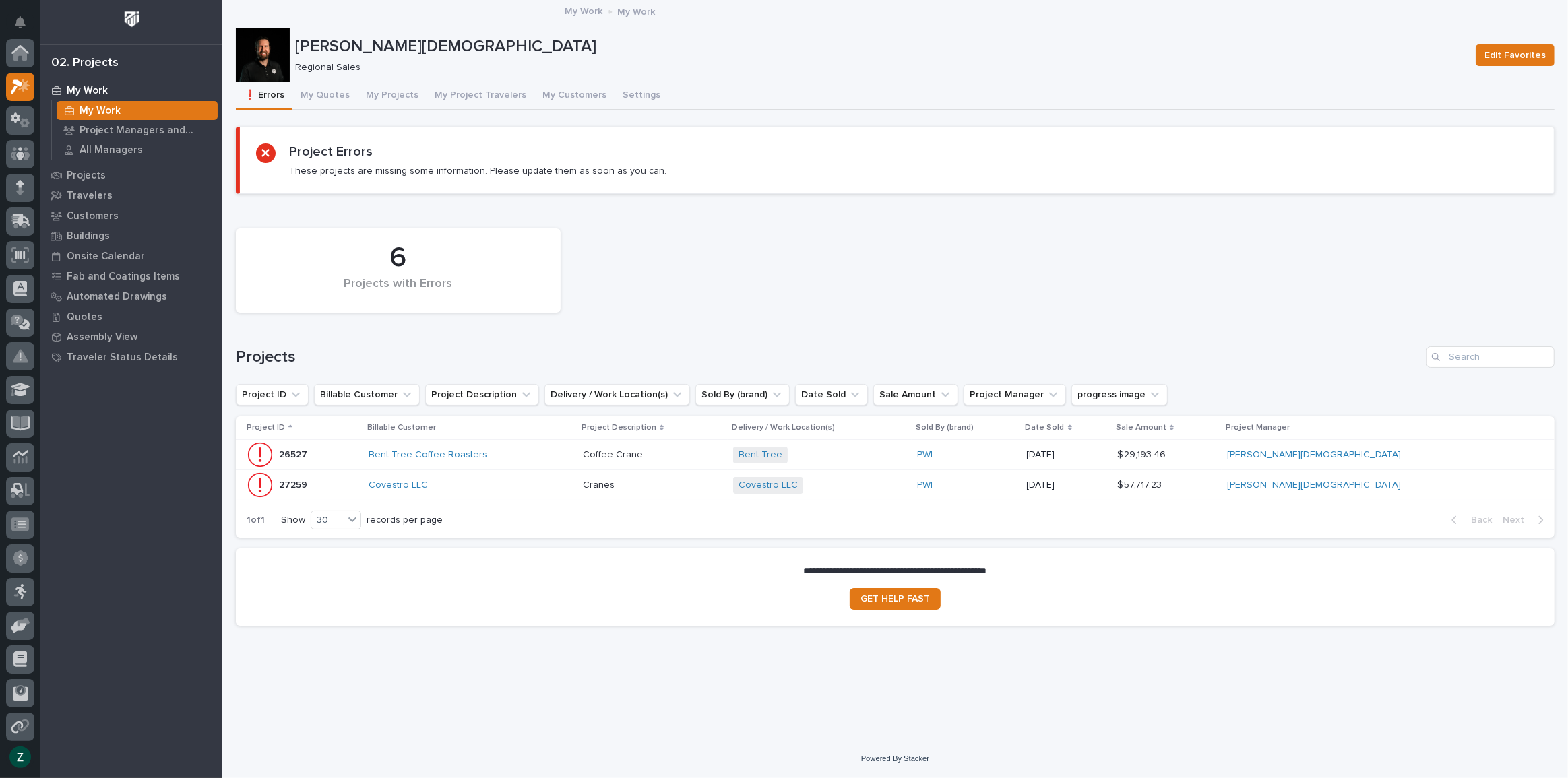
scroll to position [33, 0]
